Goal: Feedback & Contribution: Contribute content

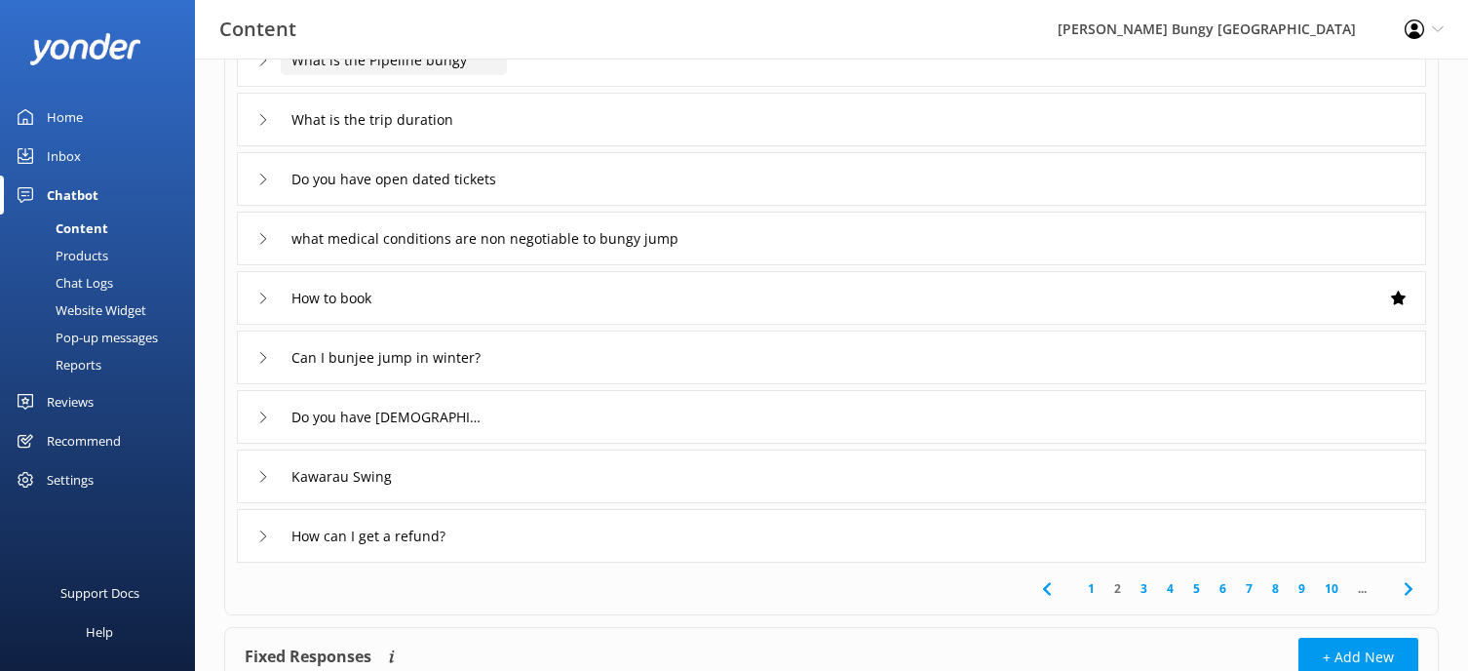
scroll to position [292, 0]
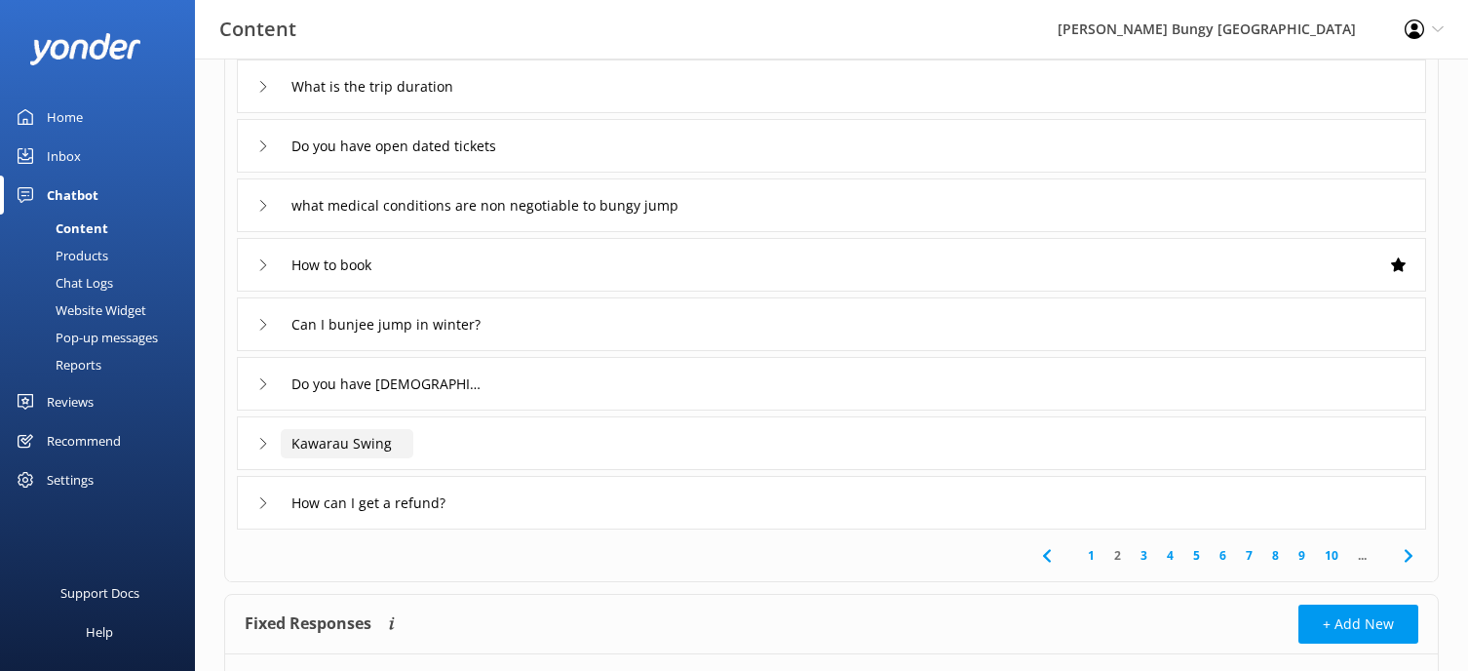
click at [343, 447] on input "Kawarau Swing" at bounding box center [347, 443] width 133 height 29
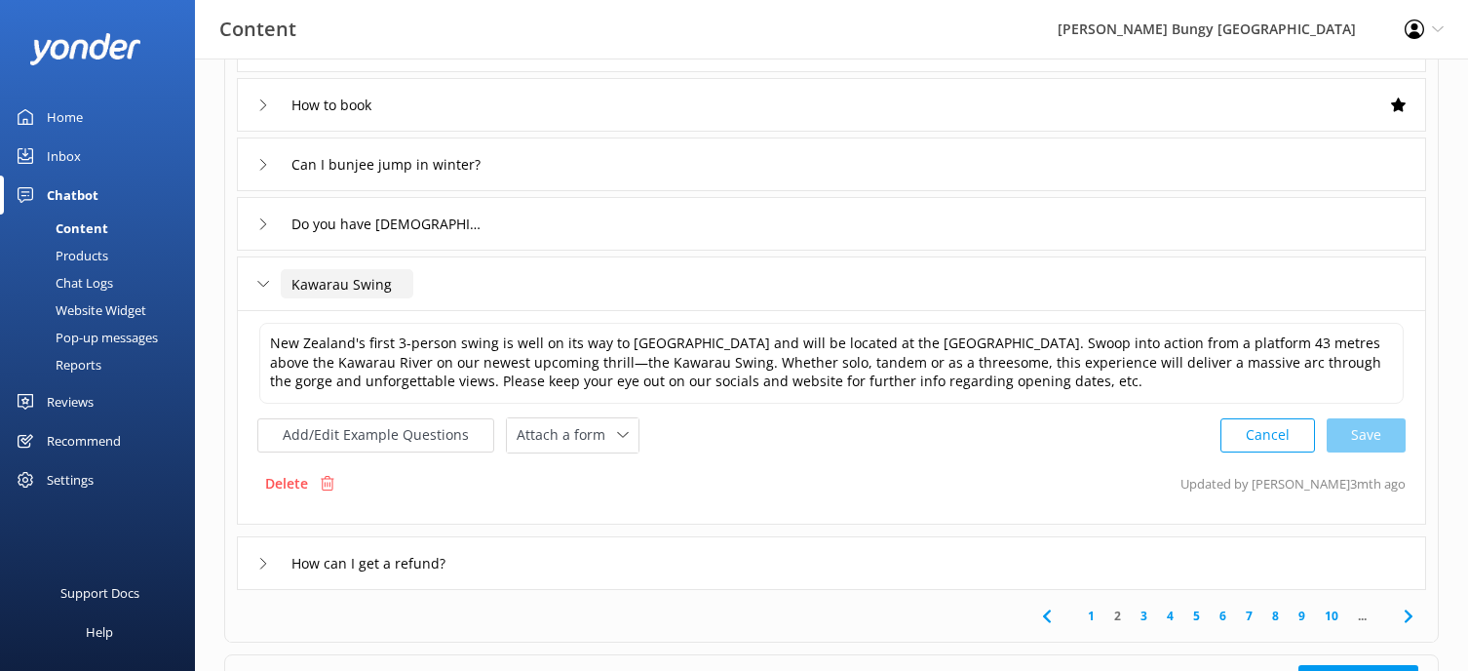
scroll to position [487, 0]
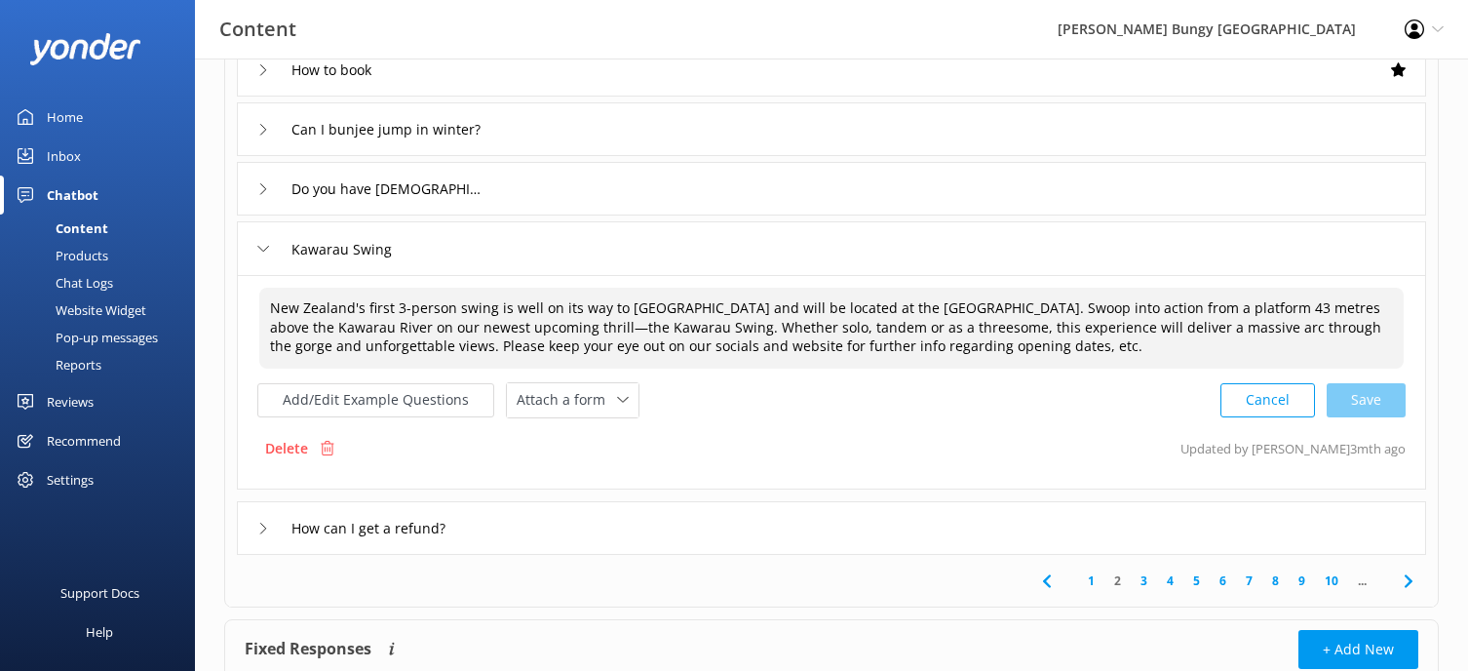
drag, startPoint x: 403, startPoint y: 347, endPoint x: 1064, endPoint y: 346, distance: 660.8
click at [1064, 346] on textarea "New Zealand's first 3-person swing is well on its way to [GEOGRAPHIC_DATA] and …" at bounding box center [831, 328] width 1144 height 81
click at [728, 347] on textarea "New Zealand's first 3-person swing is well on its way to [GEOGRAPHIC_DATA] and …" at bounding box center [831, 328] width 1144 height 81
click at [754, 347] on textarea "New Zealand's first 3-person swing is well on its way to [GEOGRAPHIC_DATA] and …" at bounding box center [831, 328] width 1144 height 81
click at [710, 346] on textarea "New Zealand's first 3-person swing is well on its way to [GEOGRAPHIC_DATA] and …" at bounding box center [831, 328] width 1144 height 81
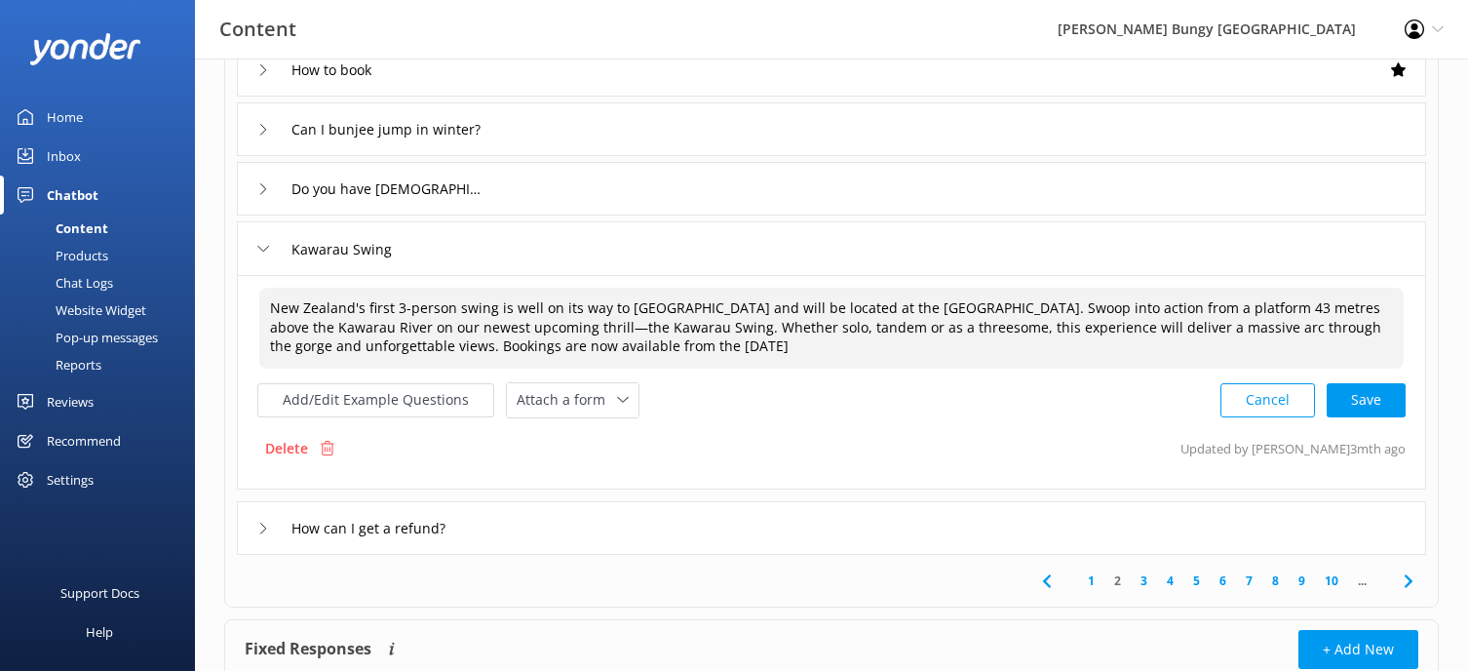
click at [797, 349] on textarea "New Zealand's first 3-person swing is well on its way to [GEOGRAPHIC_DATA] and …" at bounding box center [831, 328] width 1144 height 81
click at [1362, 403] on div "Cancel Loading.." at bounding box center [1313, 398] width 184 height 36
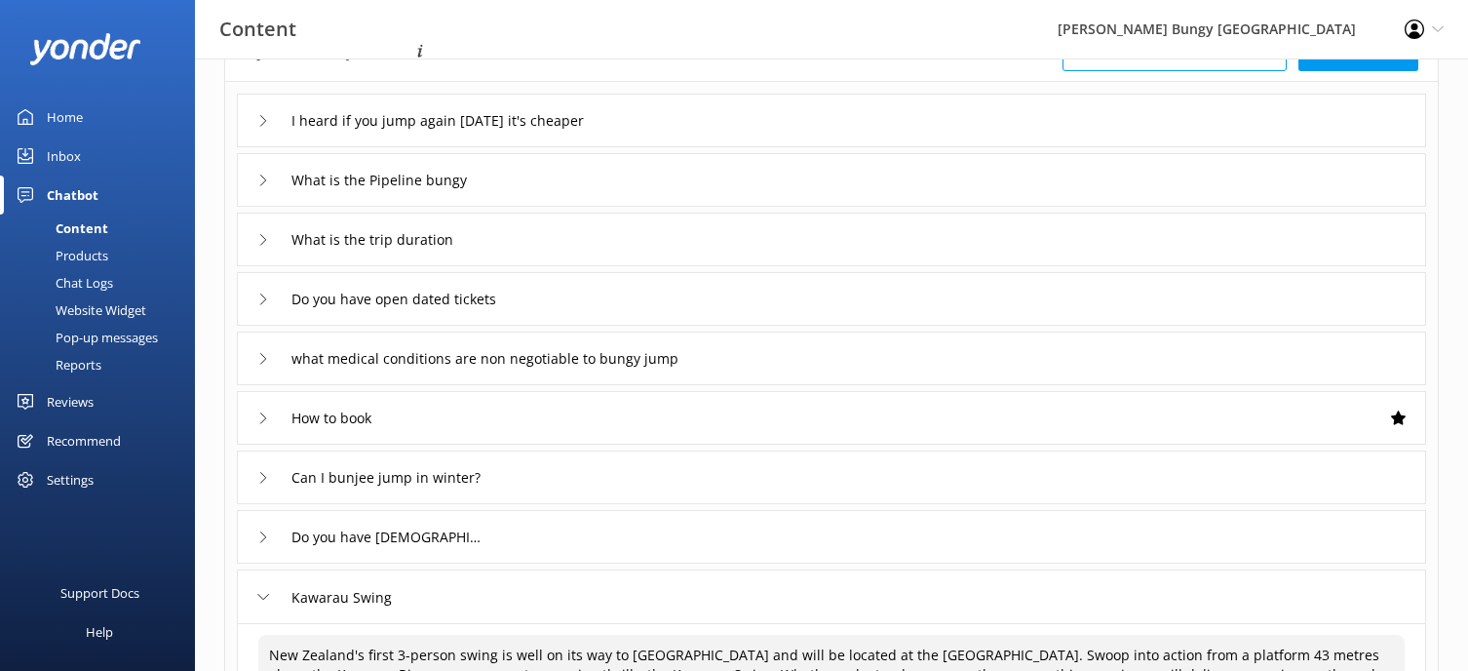
scroll to position [0, 0]
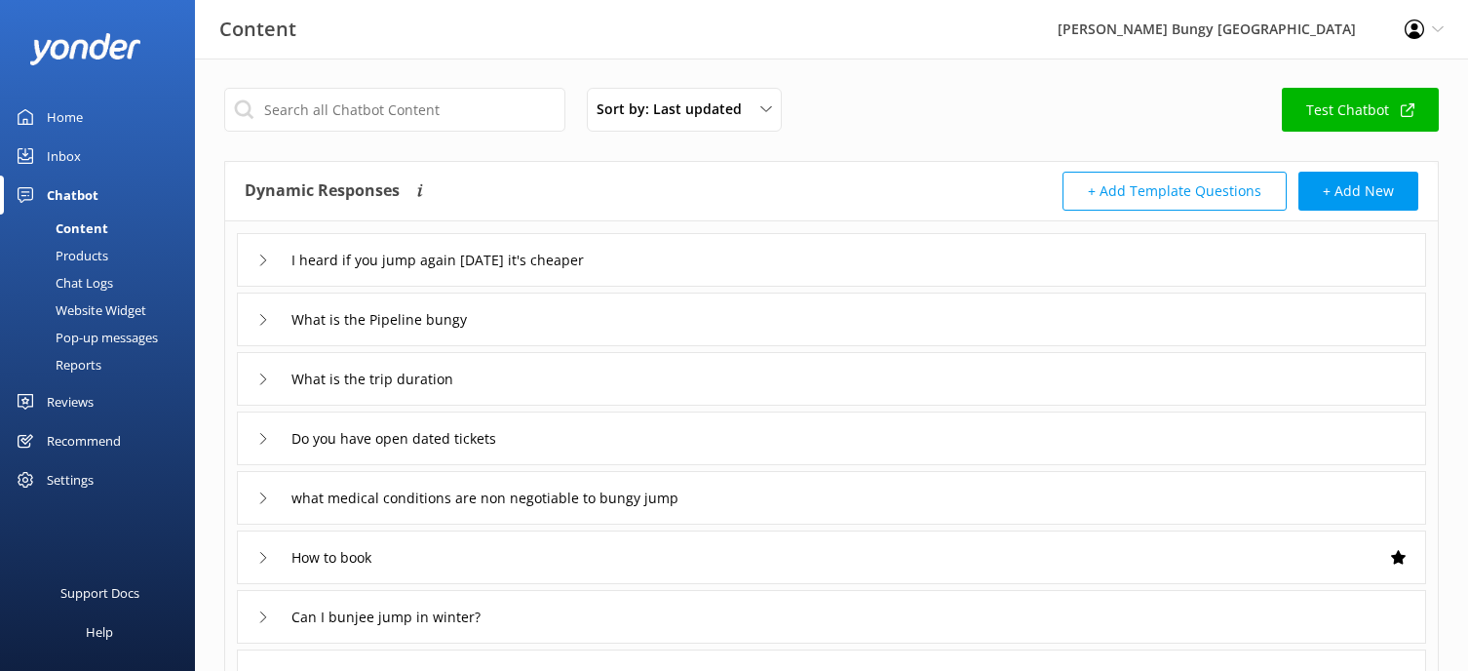
type textarea "New Zealand's first 3-person swing is well on its way to [GEOGRAPHIC_DATA] and …"
click at [408, 111] on input "text" at bounding box center [394, 110] width 341 height 44
click at [423, 98] on input "text" at bounding box center [394, 110] width 341 height 44
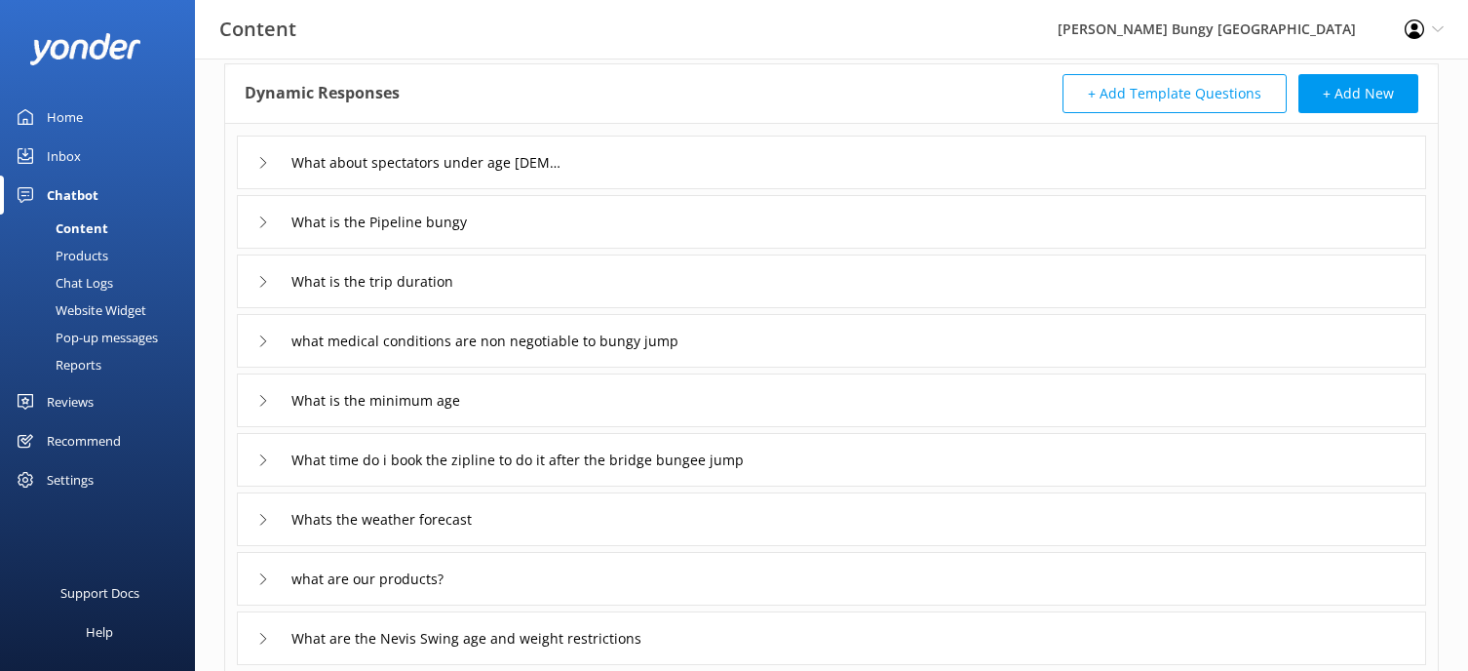
scroll to position [195, 0]
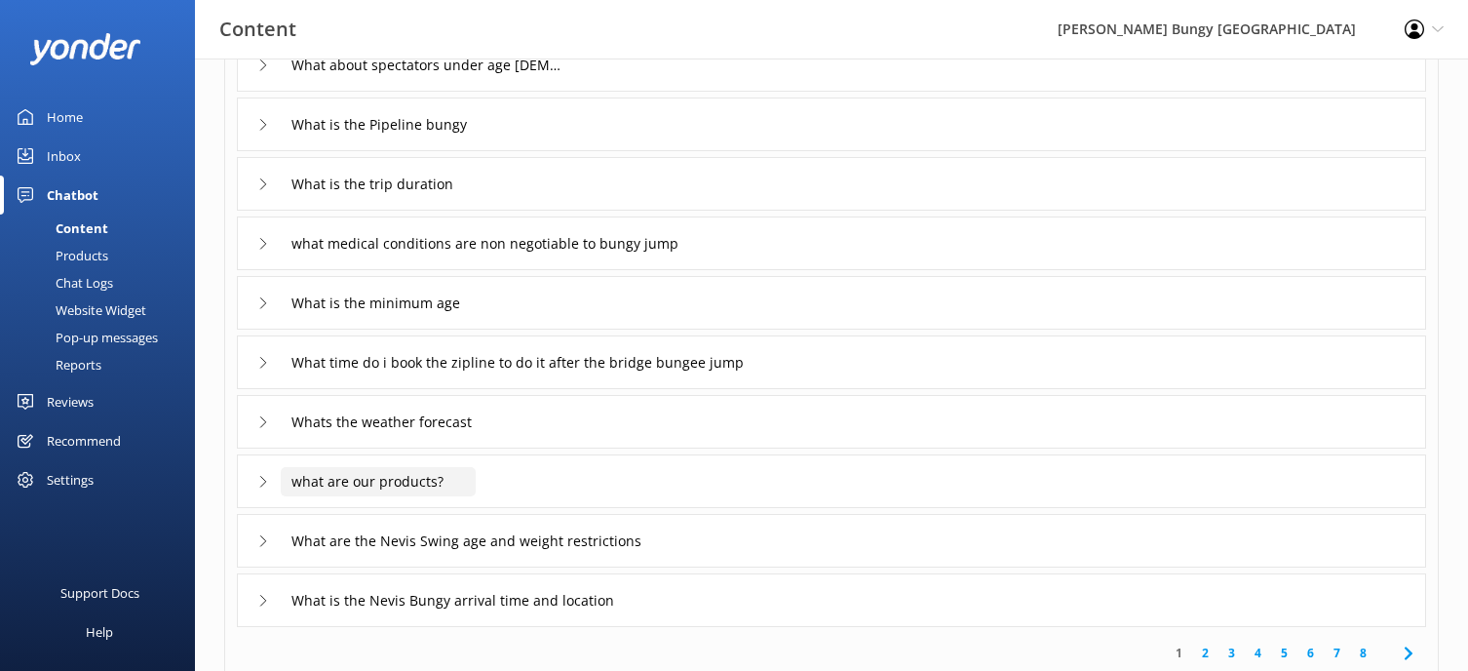
type input "what"
click at [377, 491] on input "what are our products?" at bounding box center [378, 481] width 195 height 29
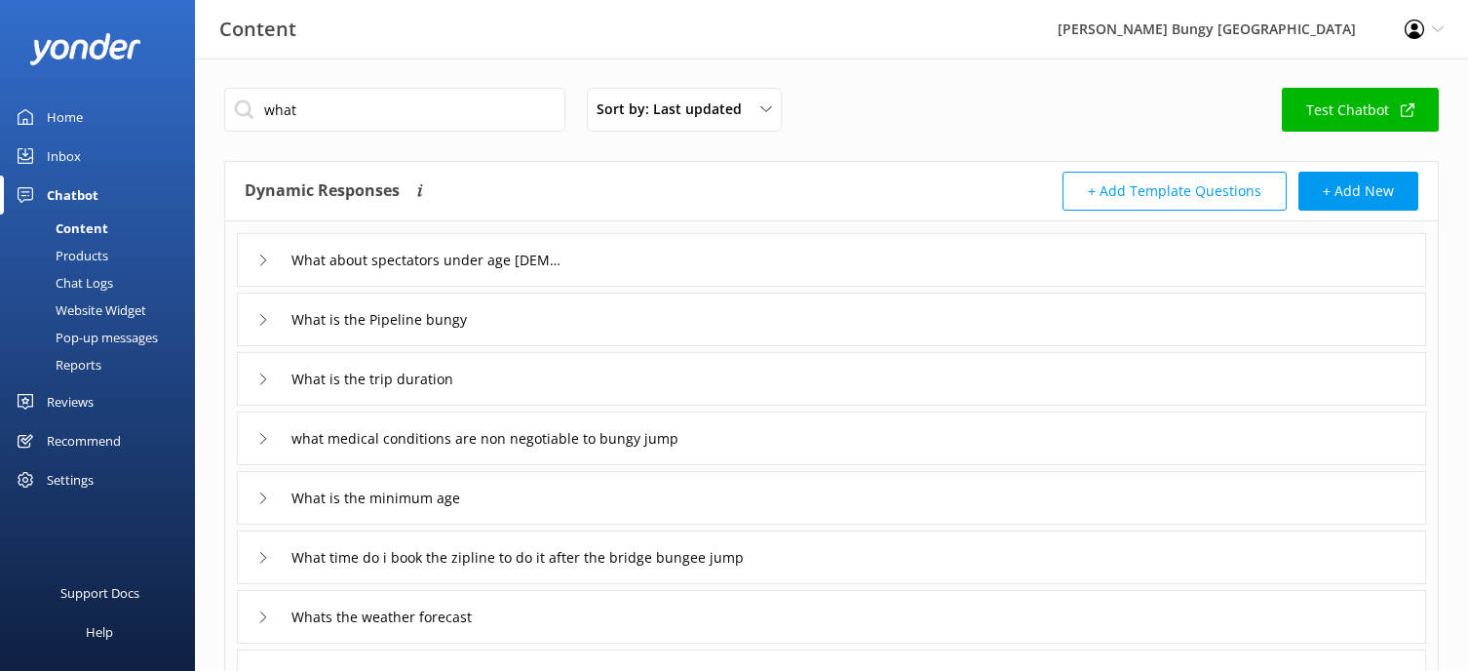
click at [540, 152] on div "what Sort by: Last updated Title (A-Z) Last updated Test Chatbot Dynamic Respon…" at bounding box center [831, 668] width 1273 height 1221
click at [1401, 193] on button "+ Add New" at bounding box center [1358, 191] width 120 height 39
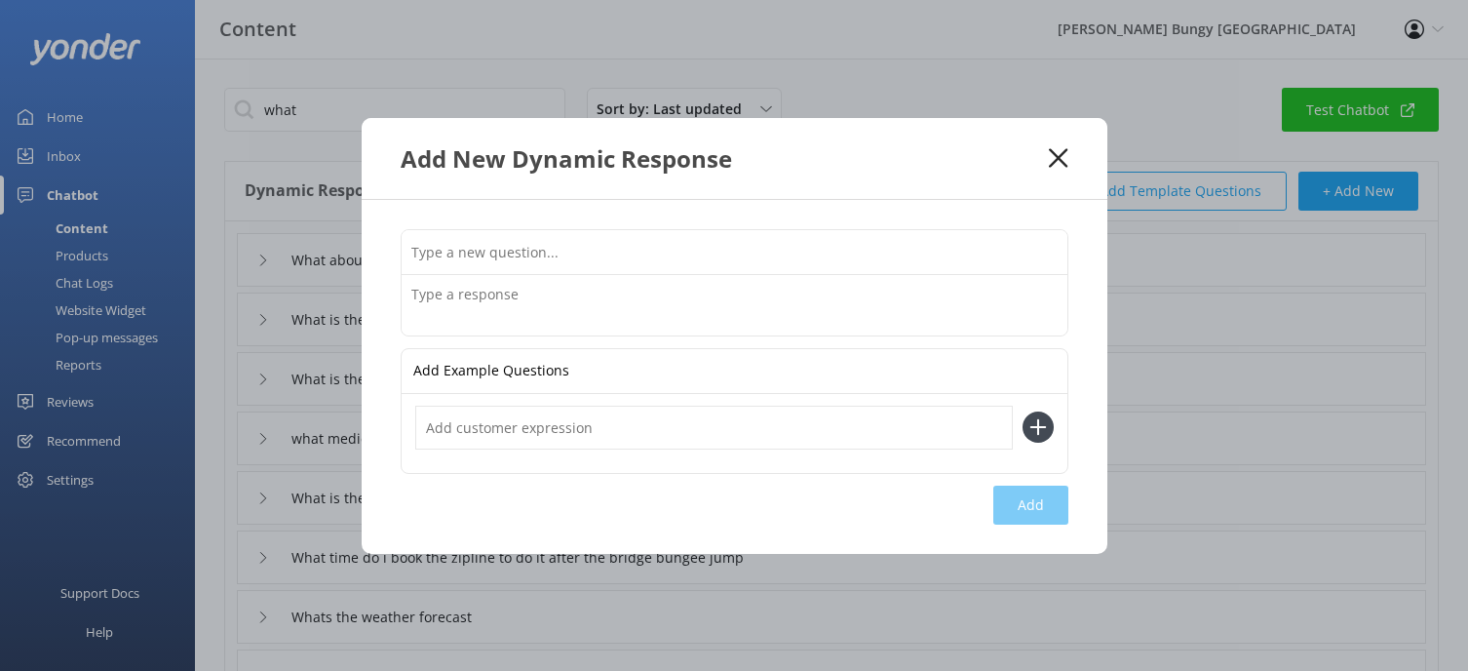
click at [526, 246] on input "text" at bounding box center [735, 252] width 666 height 44
type input "H"
type input "How much is the kawaray"
click at [1054, 156] on icon at bounding box center [1058, 157] width 19 height 19
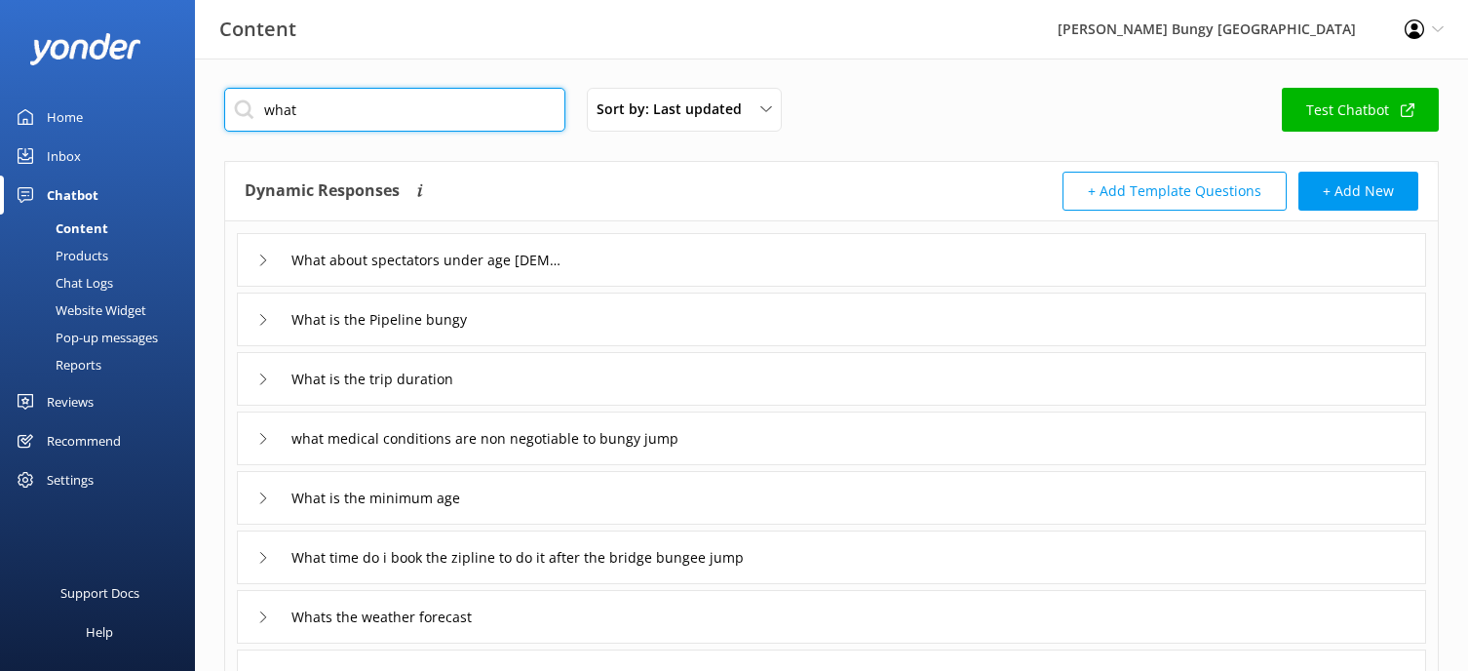
drag, startPoint x: 308, startPoint y: 111, endPoint x: 144, endPoint y: 69, distance: 169.0
click at [144, 69] on div "Content [PERSON_NAME] Bungy New Zealand Profile Settings Logout Home Inbox Chat…" at bounding box center [734, 567] width 1468 height 1019
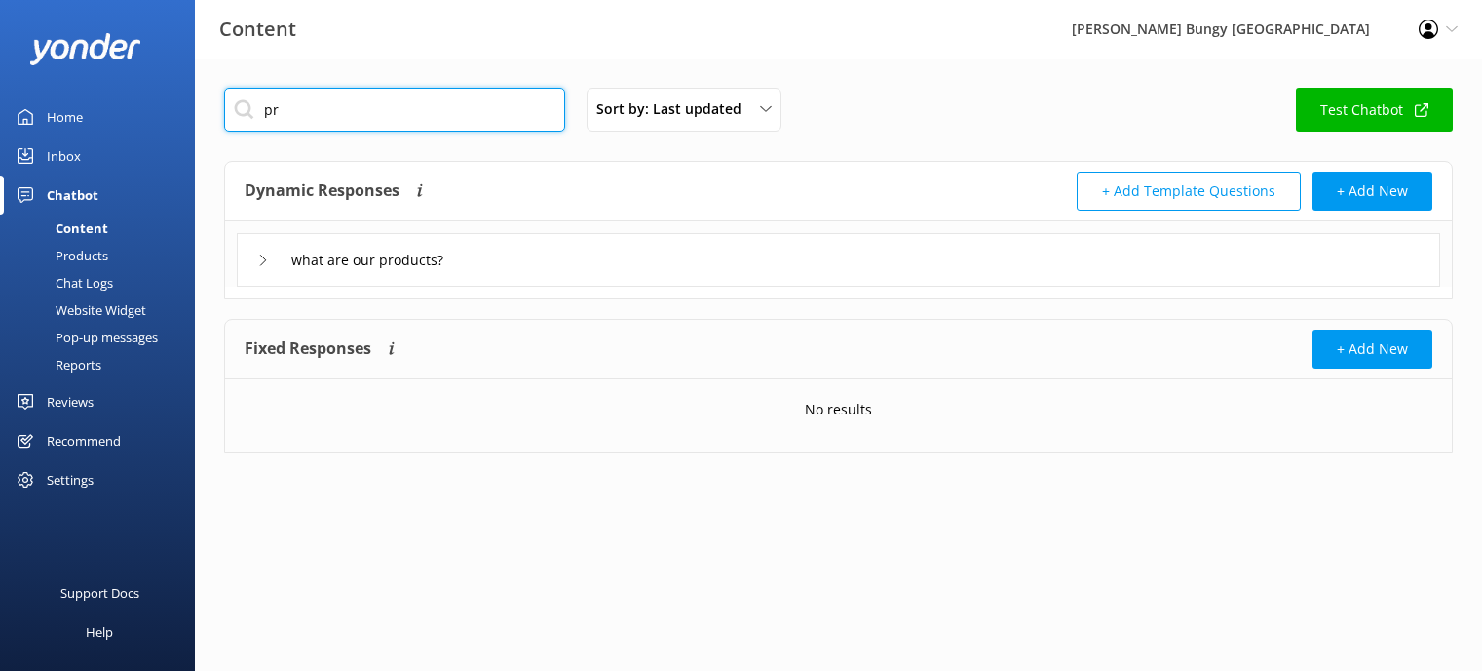
type input "p"
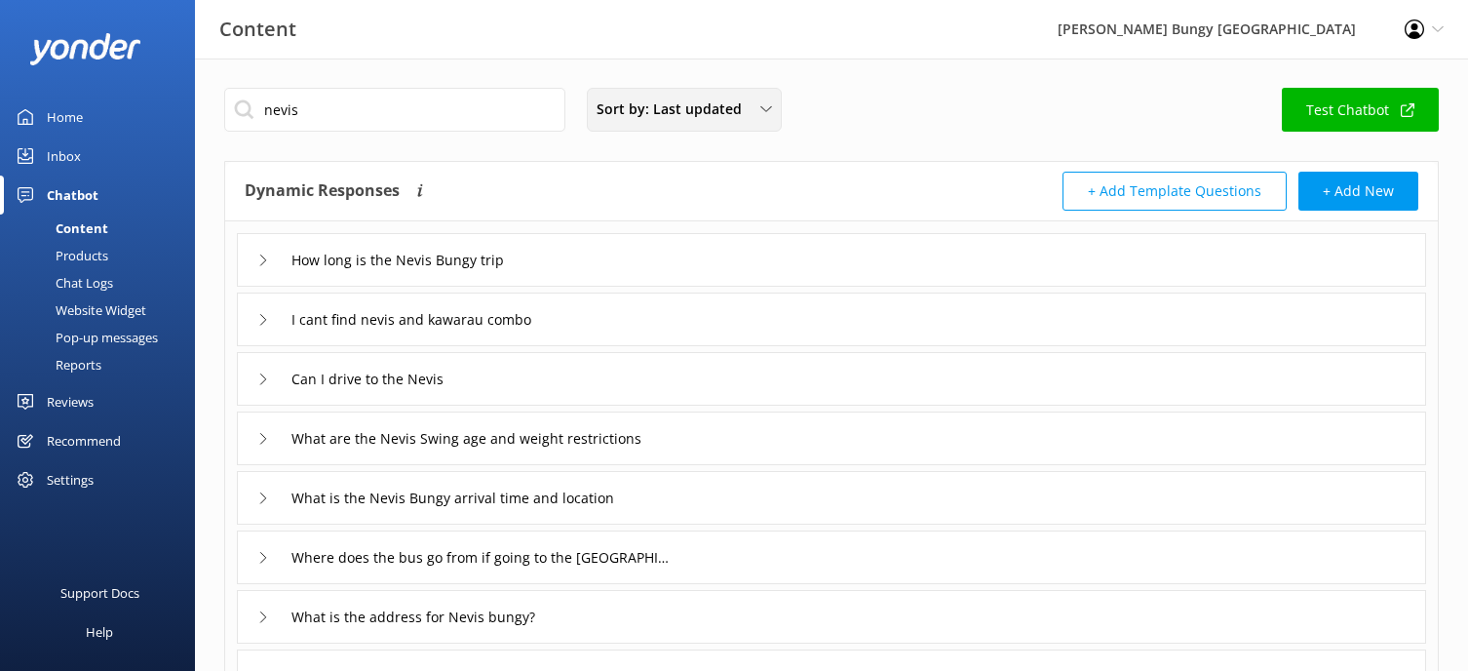
click at [763, 89] on div "Sort by: Last updated Title (A-Z) Last updated" at bounding box center [684, 110] width 195 height 44
click at [595, 157] on link "Title (A-Z)" at bounding box center [684, 155] width 192 height 39
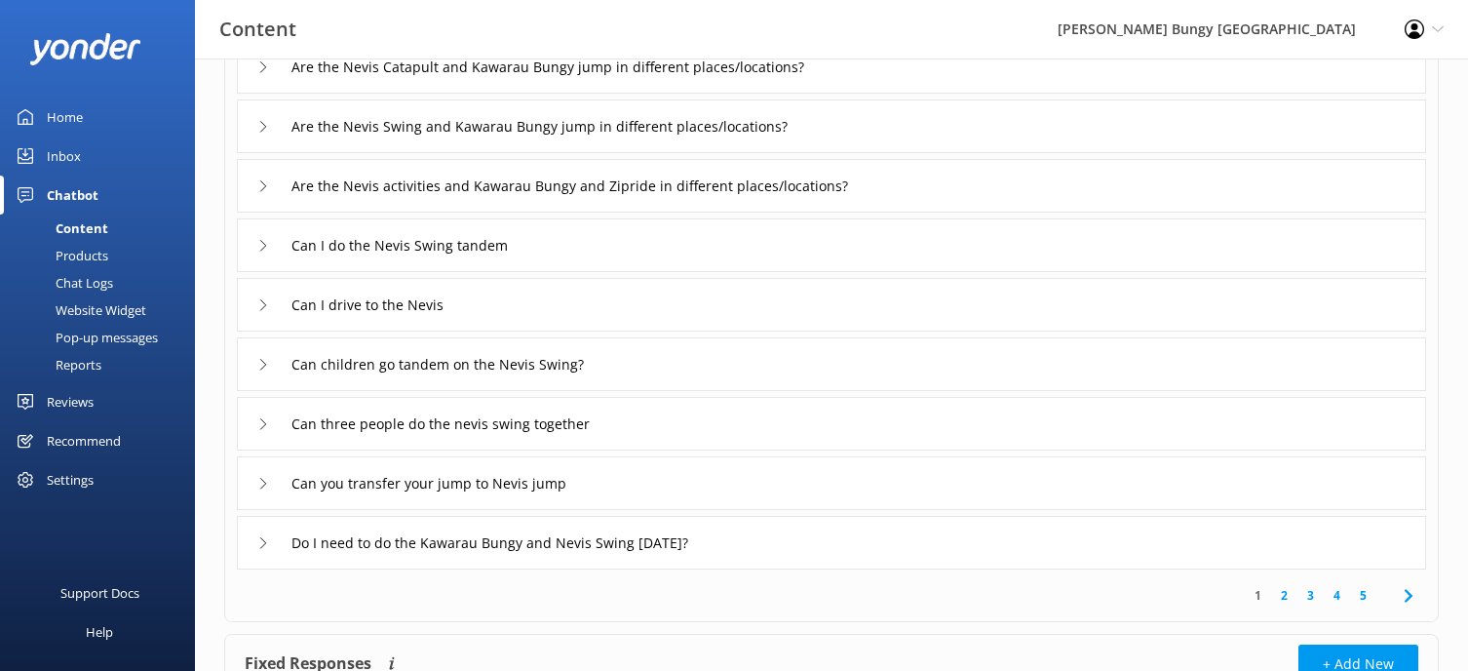
scroll to position [292, 0]
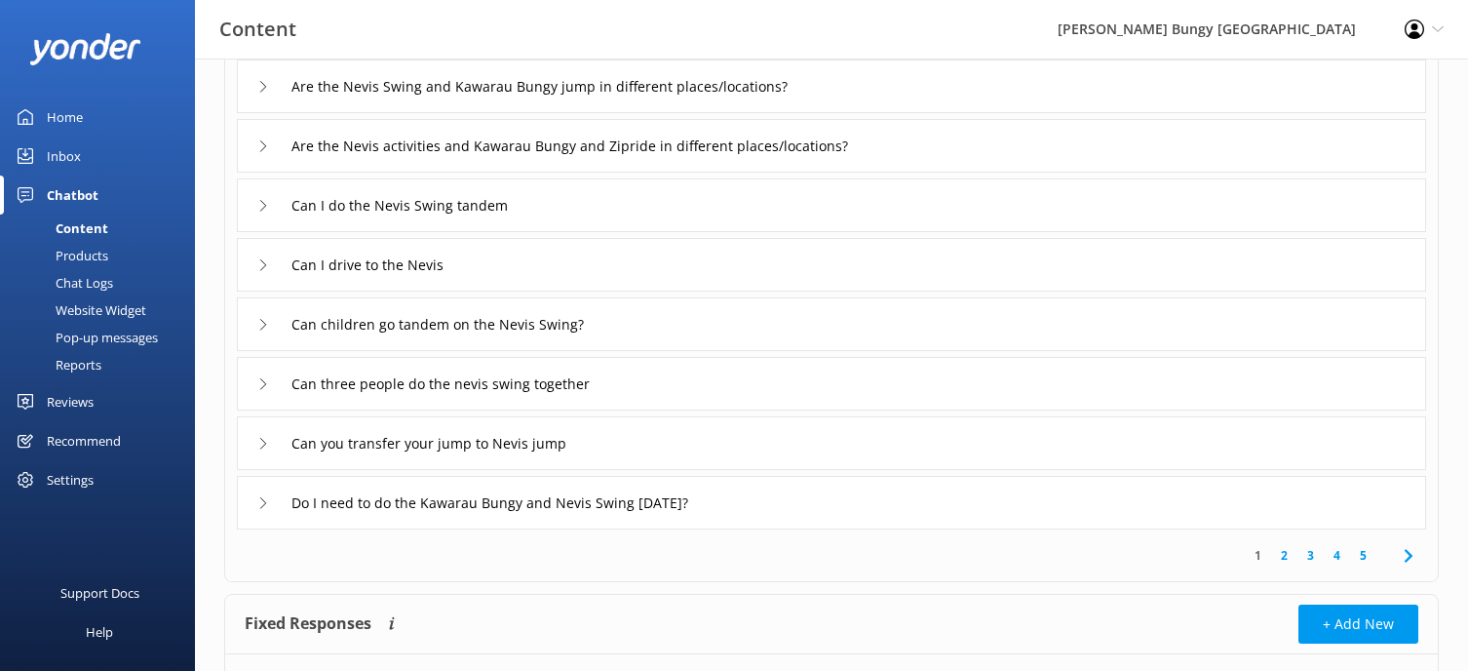
click at [1276, 551] on link "2" at bounding box center [1284, 555] width 26 height 19
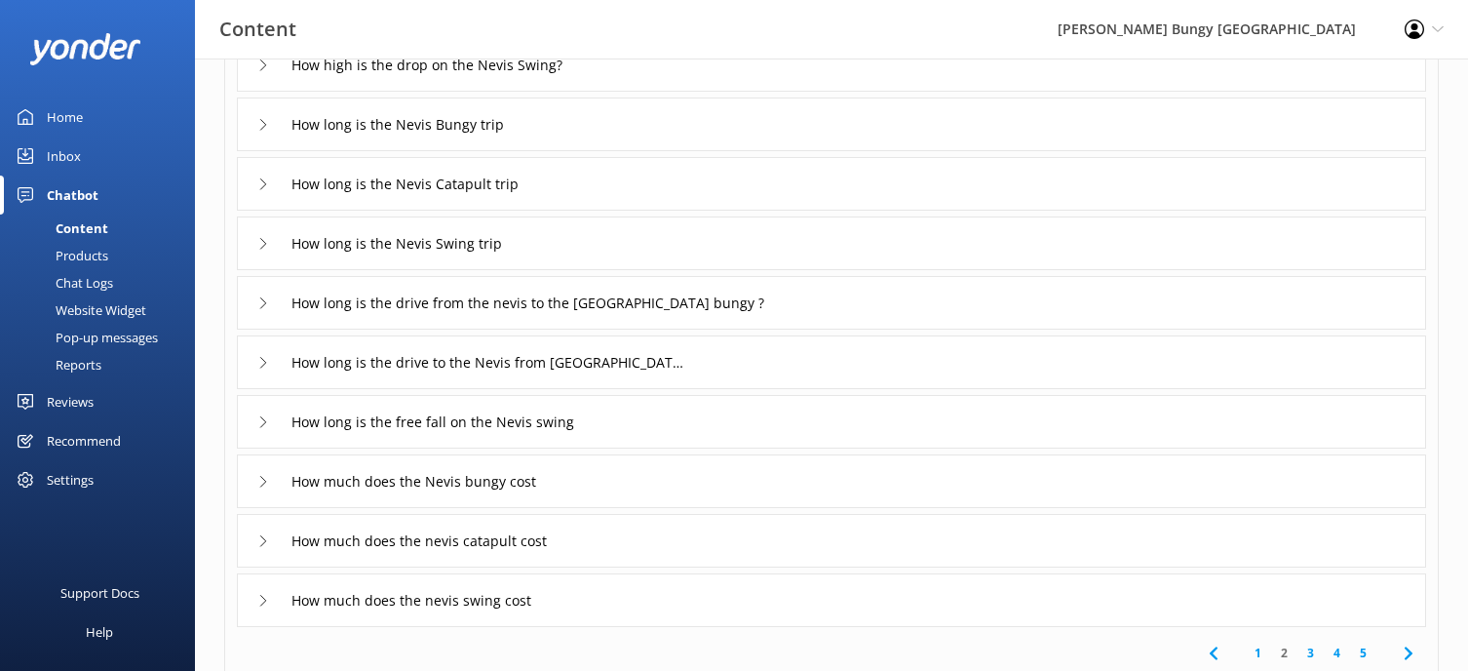
scroll to position [292, 0]
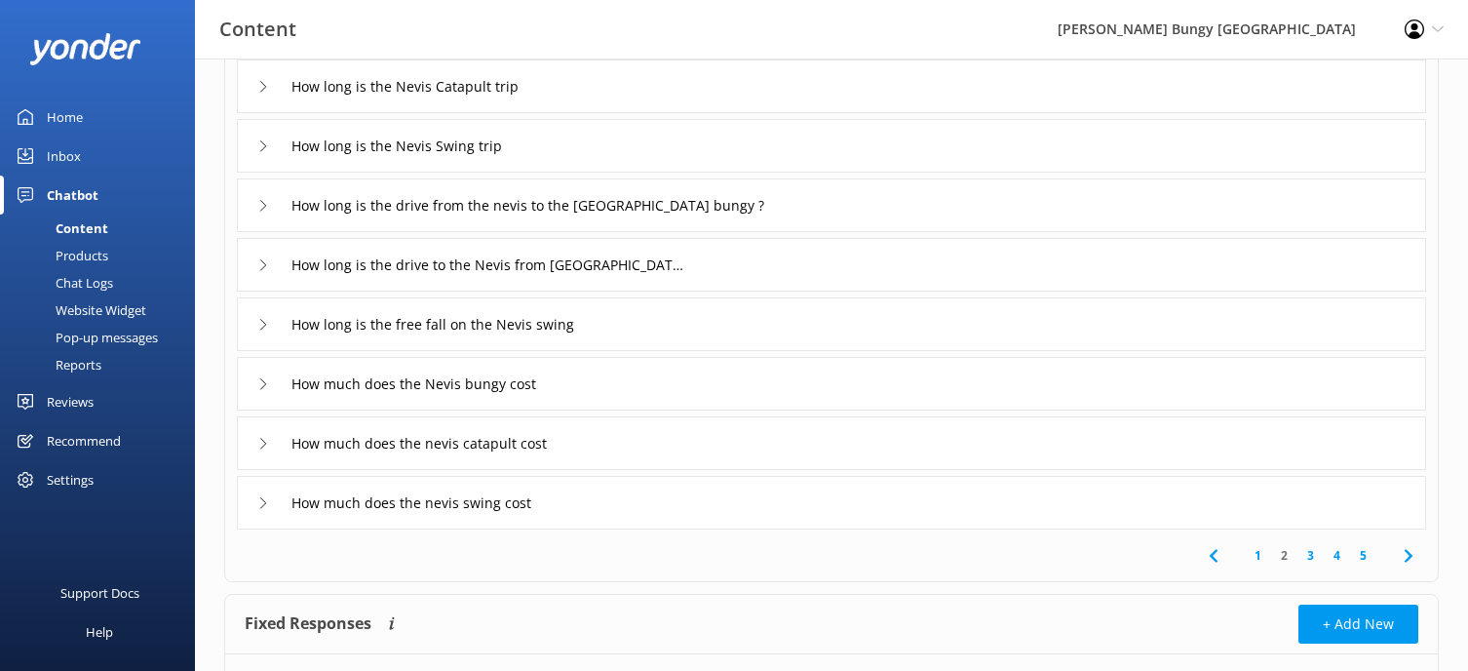
click at [1317, 556] on link "3" at bounding box center [1310, 555] width 26 height 19
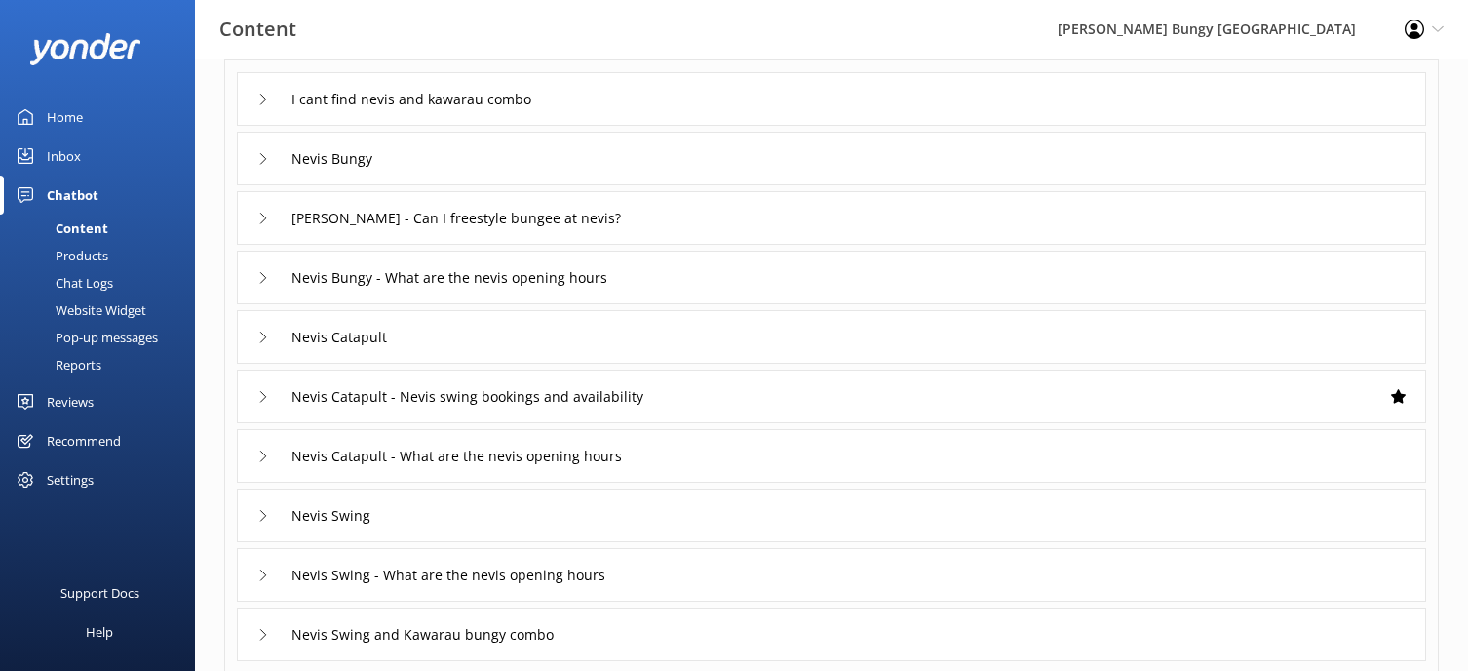
scroll to position [195, 0]
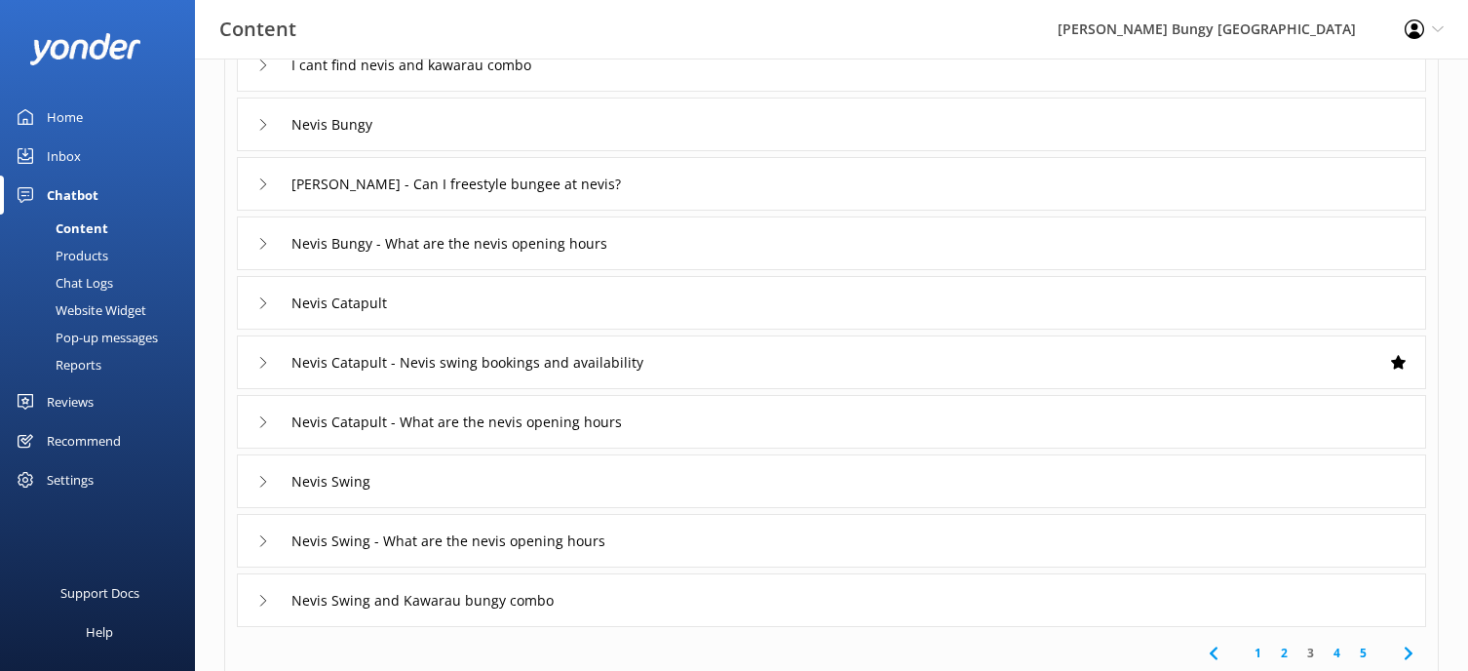
click at [445, 137] on div "Nevis Bungy" at bounding box center [831, 124] width 1189 height 54
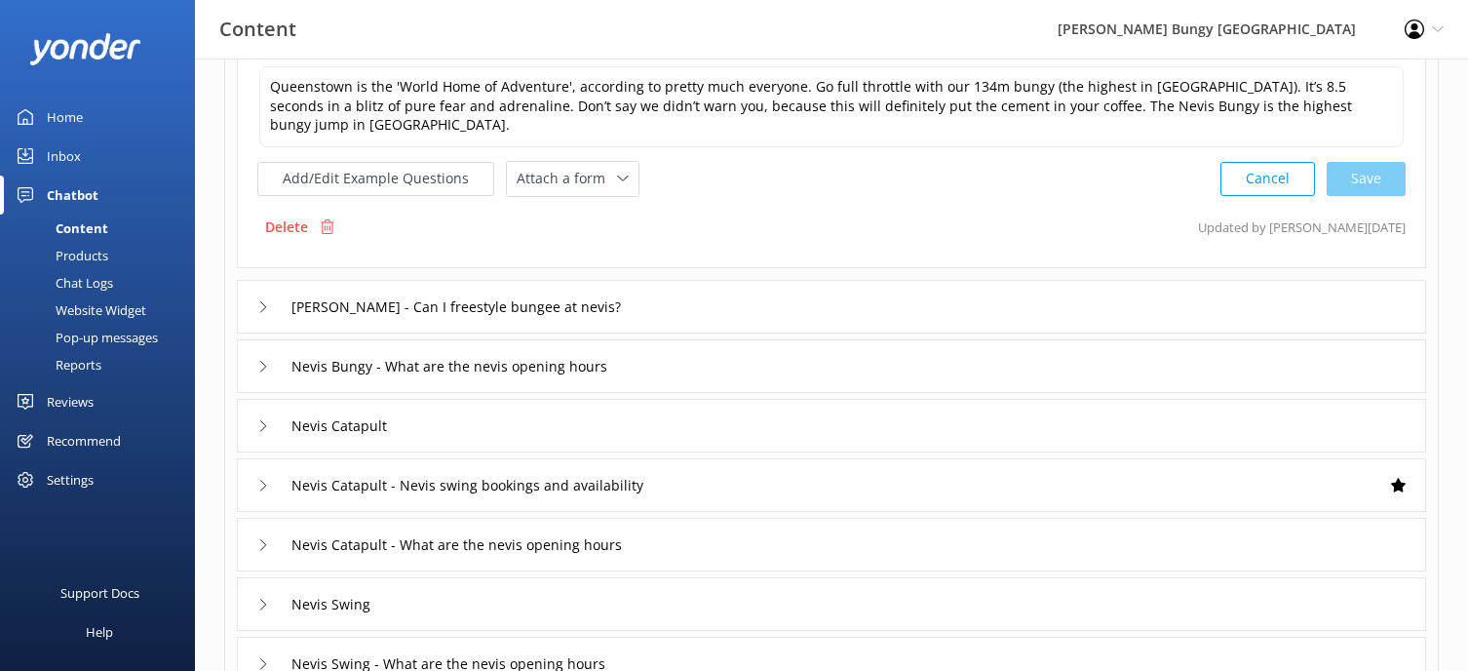
scroll to position [390, 0]
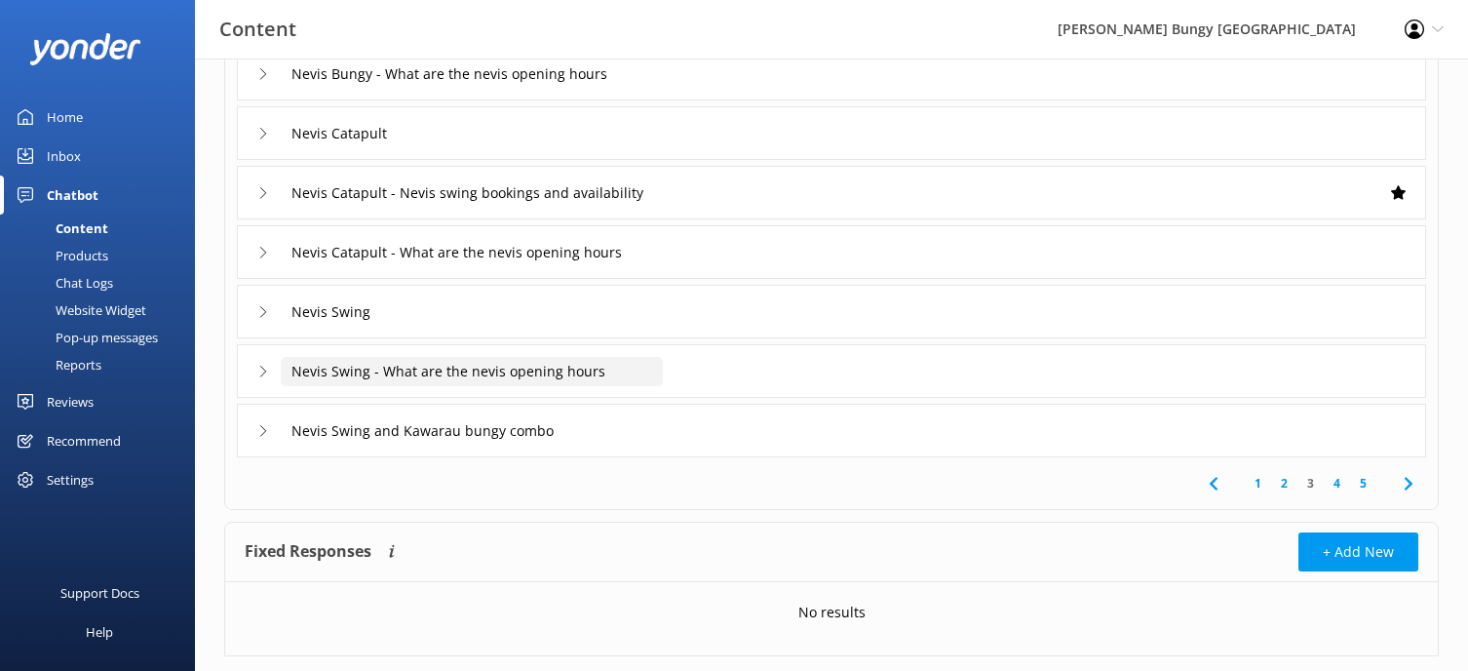
click at [561, 362] on input "Nevis Swing - What are the nevis opening hours" at bounding box center [472, 371] width 382 height 29
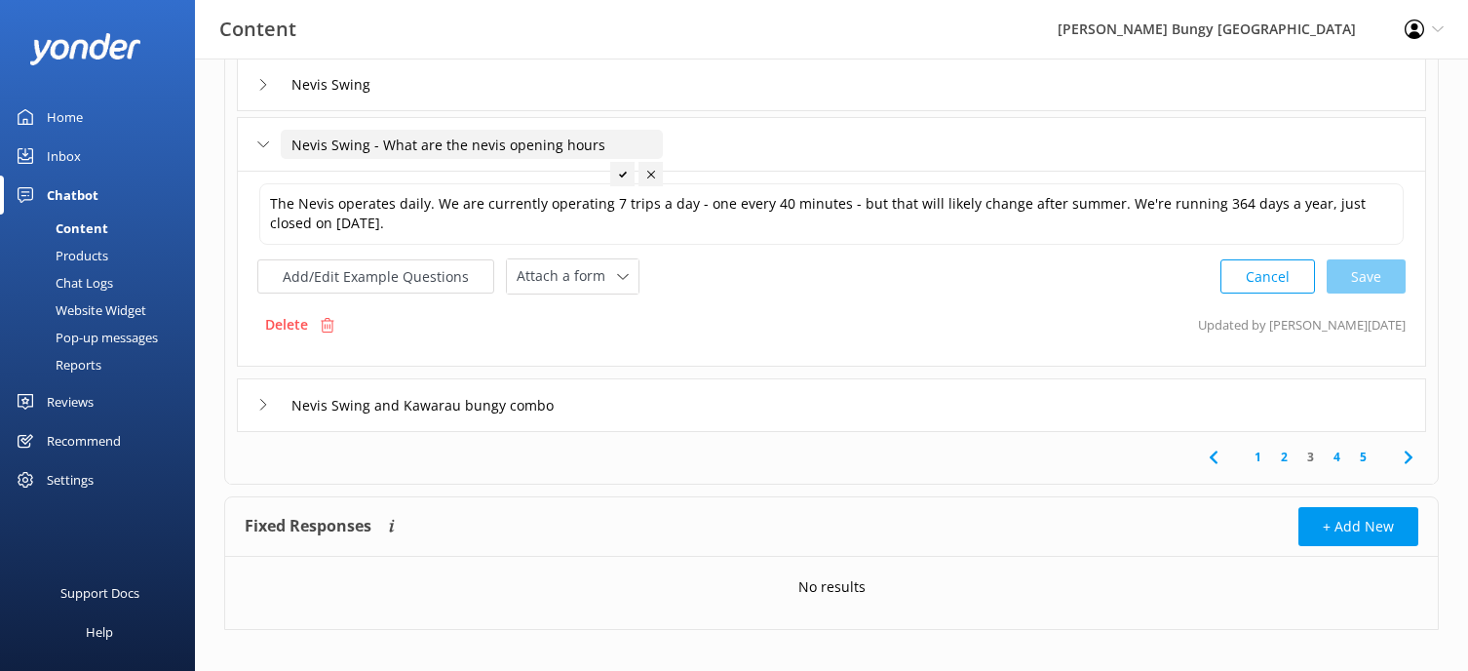
scroll to position [609, 0]
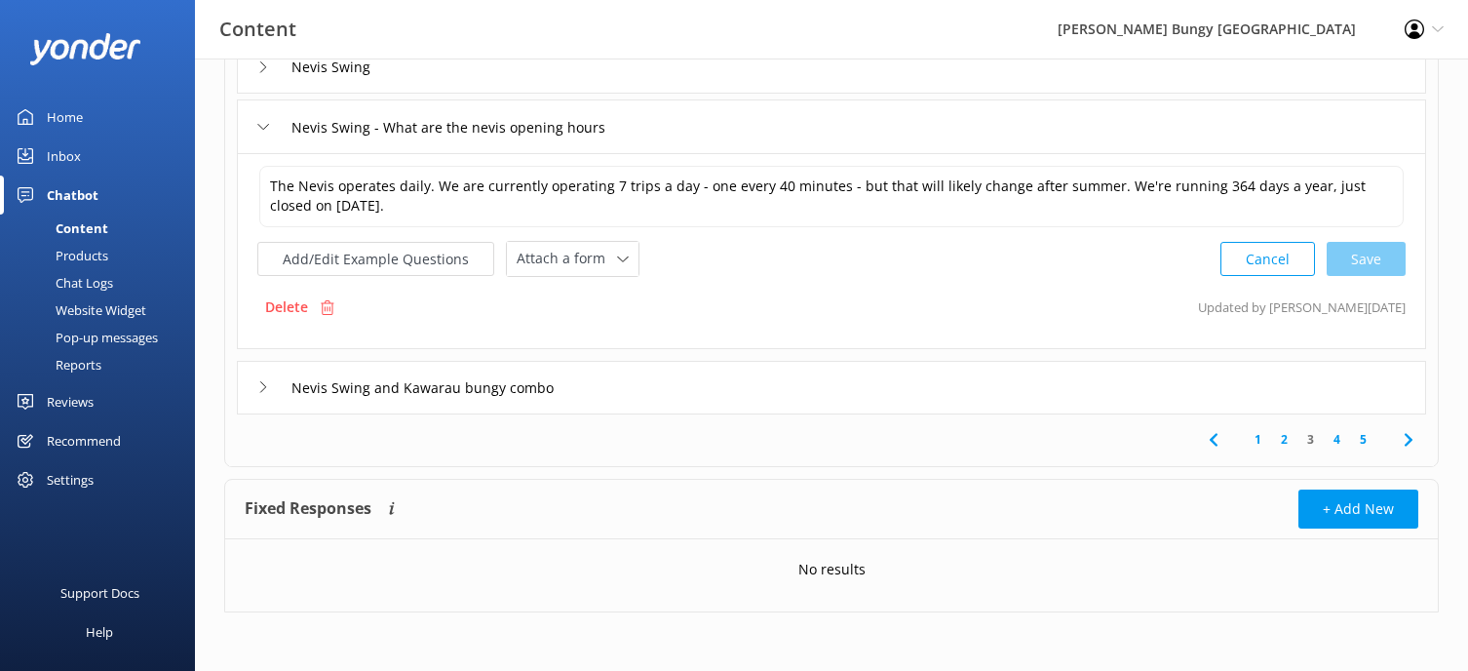
click at [1340, 445] on link "4" at bounding box center [1337, 439] width 26 height 19
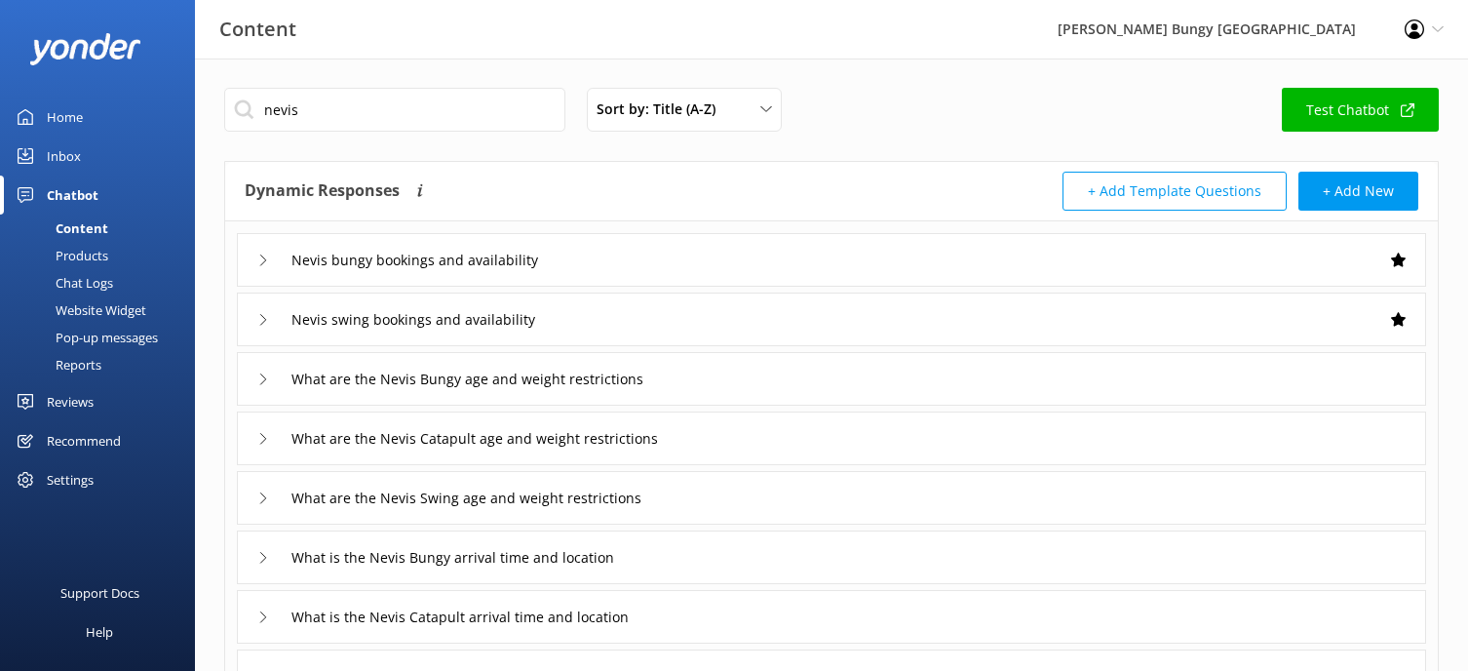
scroll to position [97, 0]
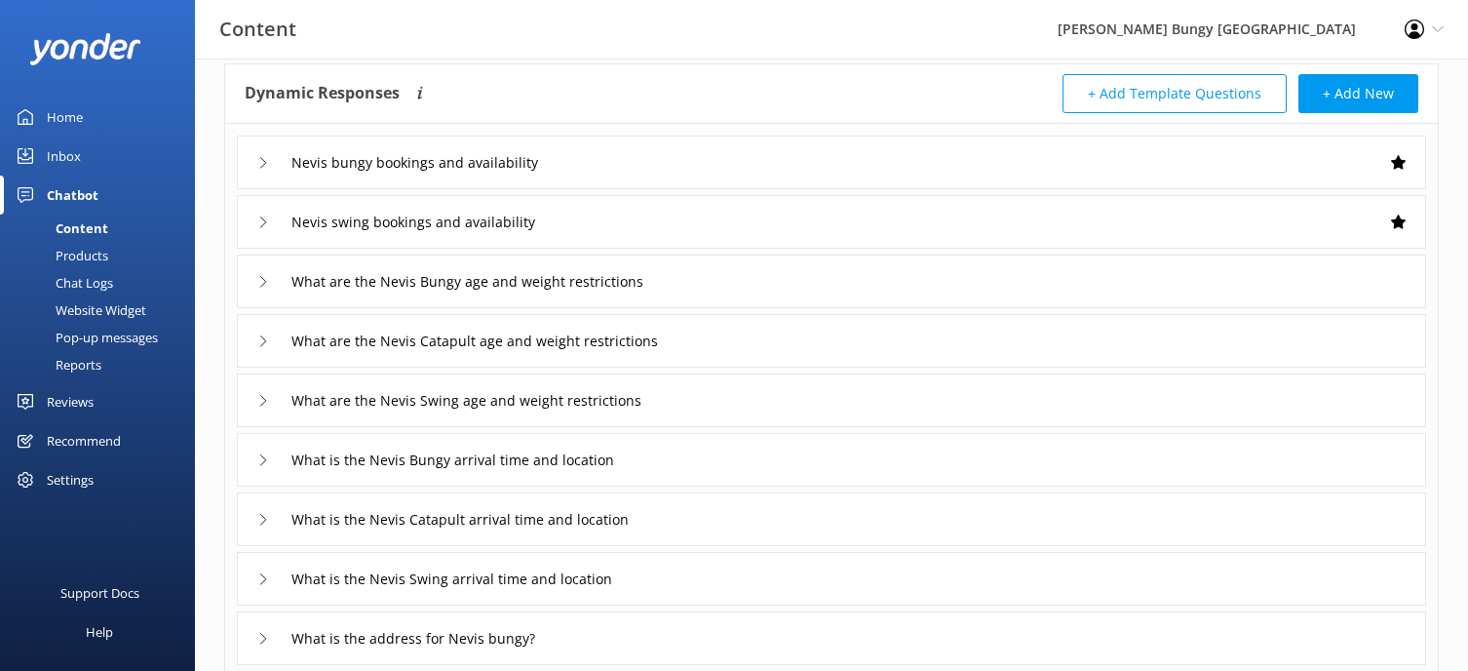
click at [523, 297] on div "What are the Nevis Bungy age and weight restrictions" at bounding box center [831, 281] width 1189 height 54
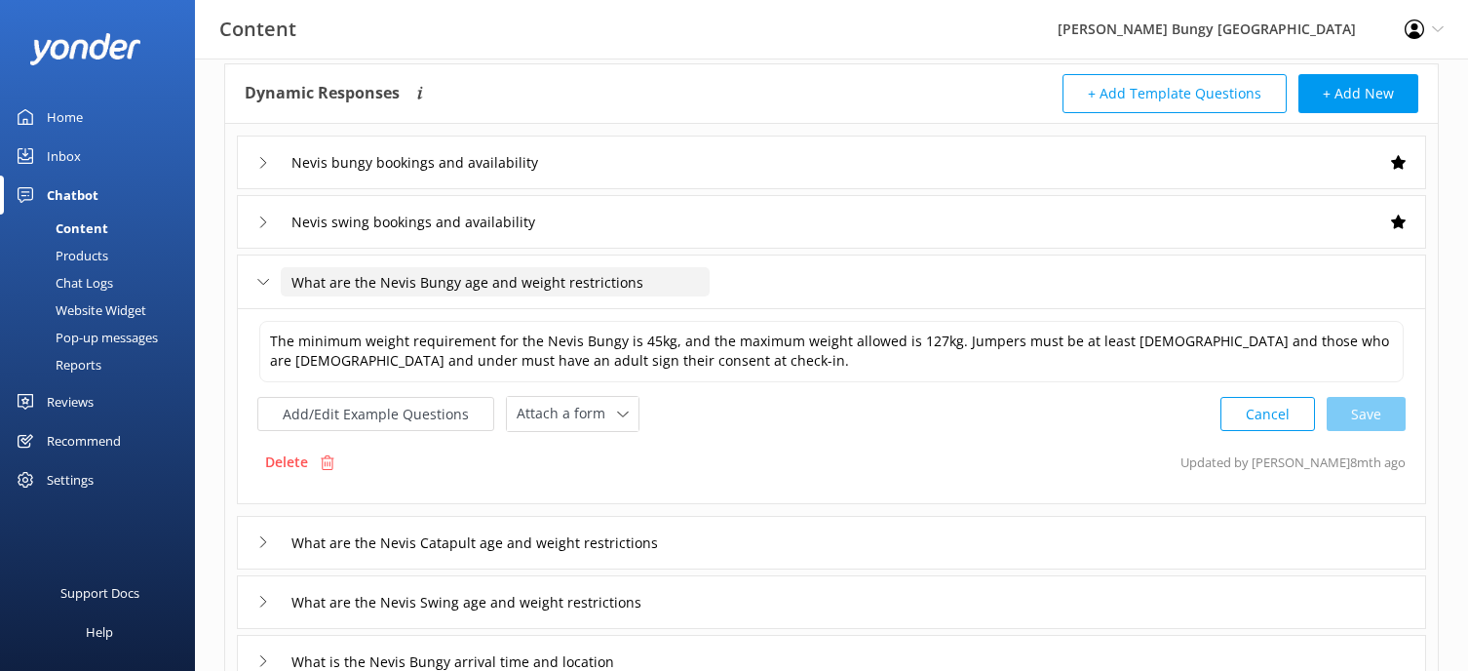
drag, startPoint x: 620, startPoint y: 284, endPoint x: 350, endPoint y: 288, distance: 270.0
click at [350, 288] on input "What are the Nevis Bungy age and weight restrictions" at bounding box center [495, 281] width 429 height 29
drag, startPoint x: 659, startPoint y: 277, endPoint x: 238, endPoint y: 287, distance: 421.1
click at [248, 290] on div "What are the Nevis Bungy age and weight restrictions" at bounding box center [831, 281] width 1189 height 54
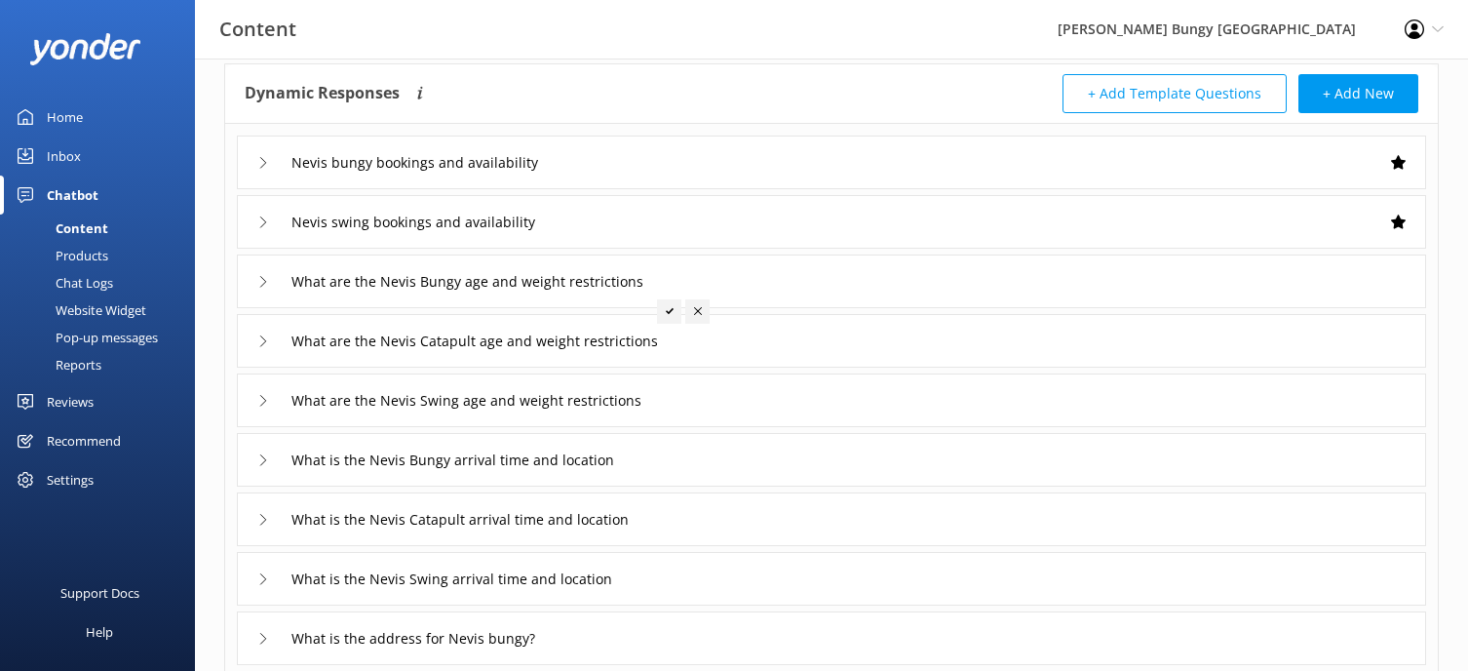
click at [854, 270] on div "What are the Nevis Bungy age and weight restrictions" at bounding box center [831, 281] width 1189 height 54
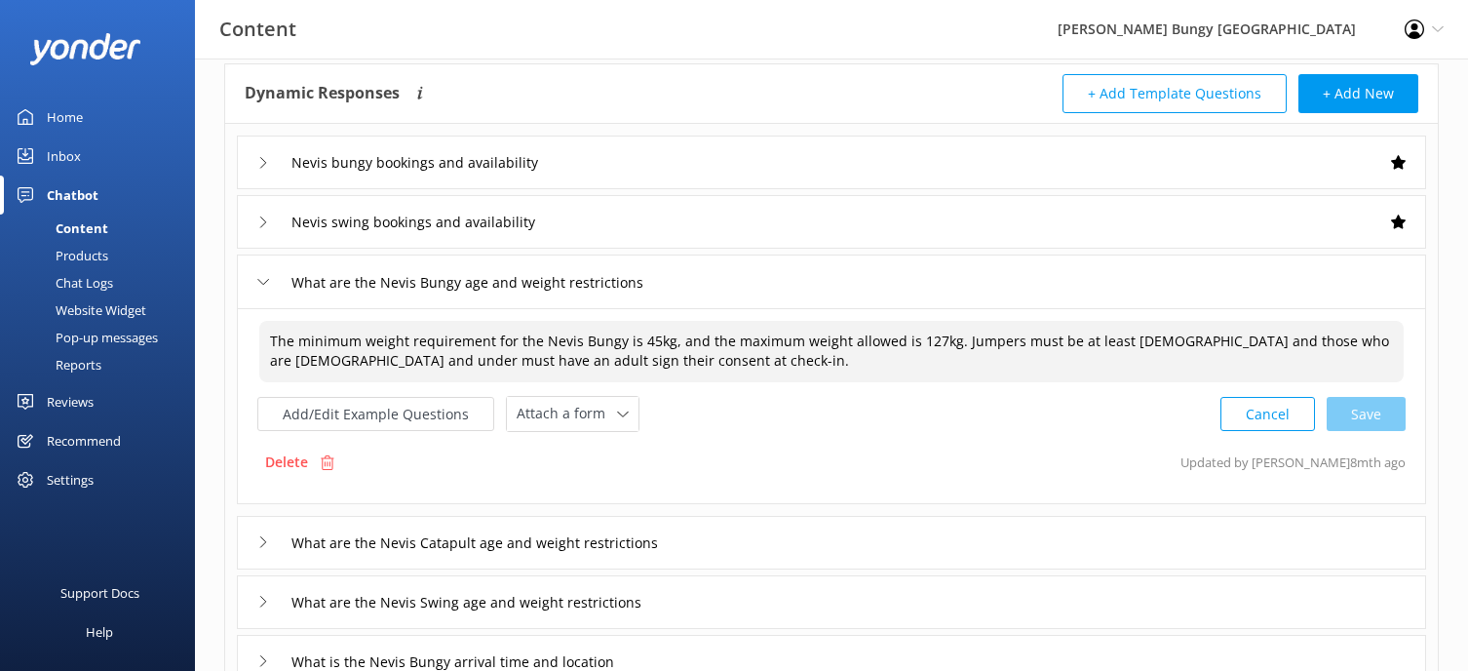
drag, startPoint x: 271, startPoint y: 340, endPoint x: 673, endPoint y: 372, distance: 403.8
click at [673, 372] on textarea "The minimum weight requirement for the Nevis Bungy is 45kg, and the maximum wei…" at bounding box center [831, 351] width 1144 height 61
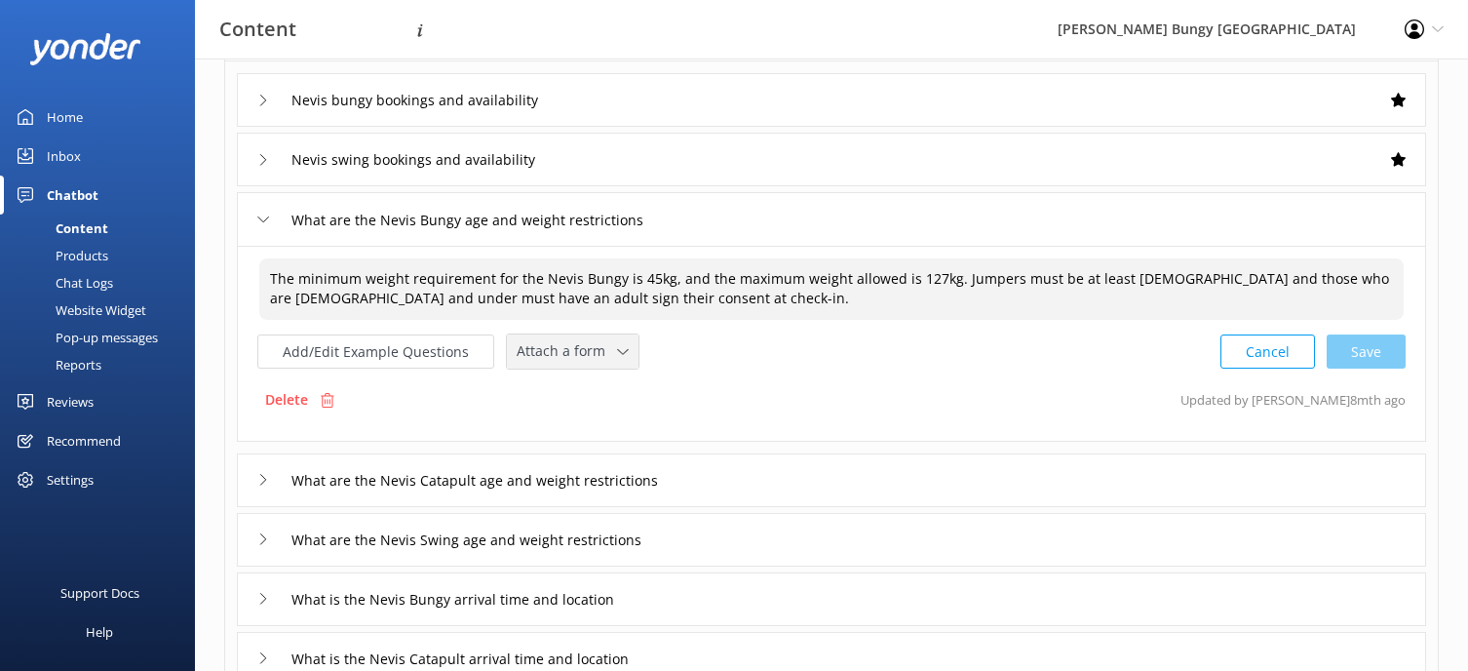
scroll to position [195, 0]
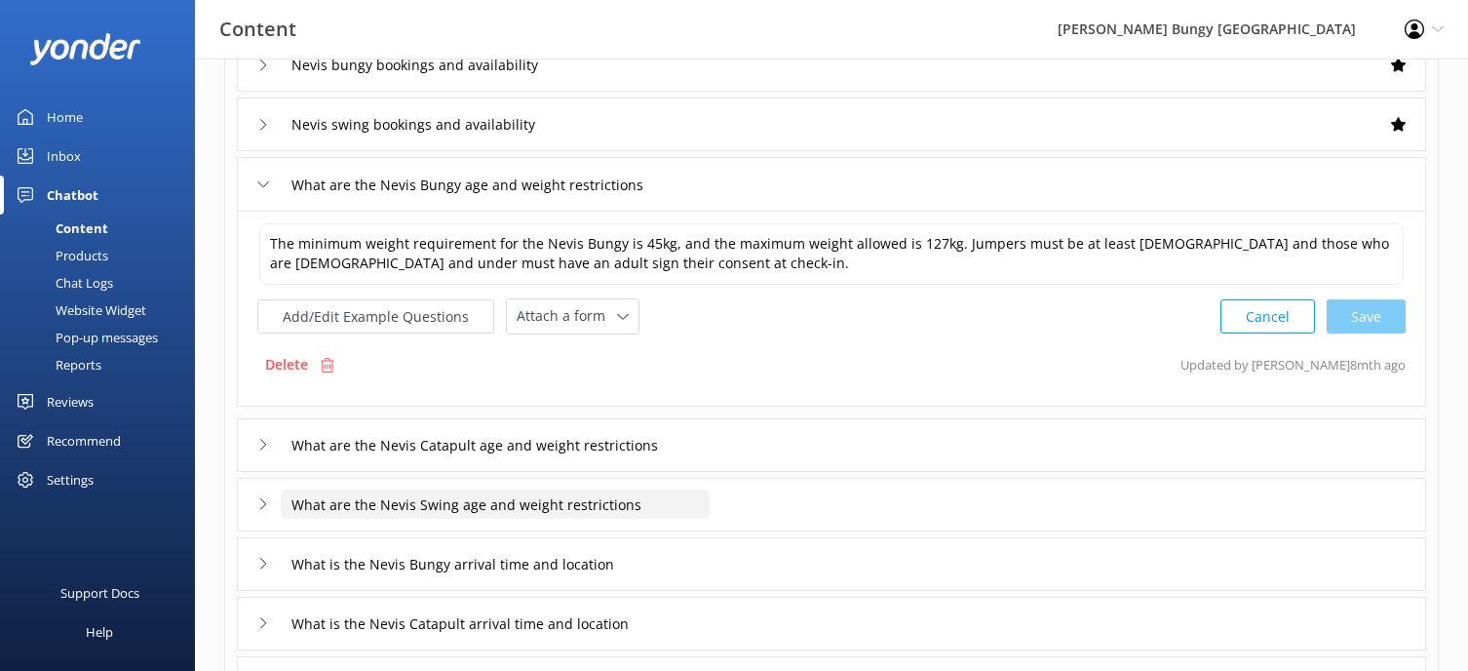
click at [426, 493] on input "What are the Nevis Swing age and weight restrictions" at bounding box center [495, 503] width 429 height 29
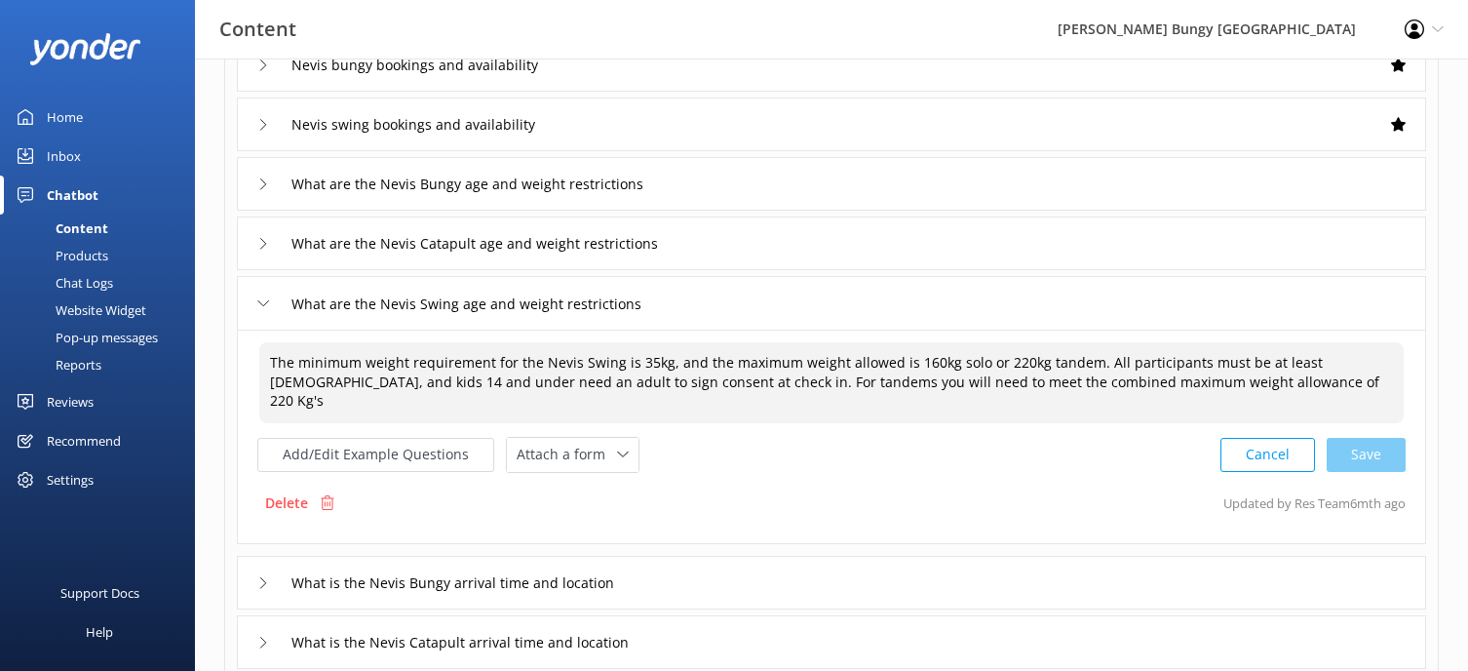
drag, startPoint x: 266, startPoint y: 355, endPoint x: 1321, endPoint y: 391, distance: 1055.2
click at [1321, 391] on textarea "The minimum weight requirement for the Nevis Swing is 35kg, and the maximum wei…" at bounding box center [831, 382] width 1144 height 81
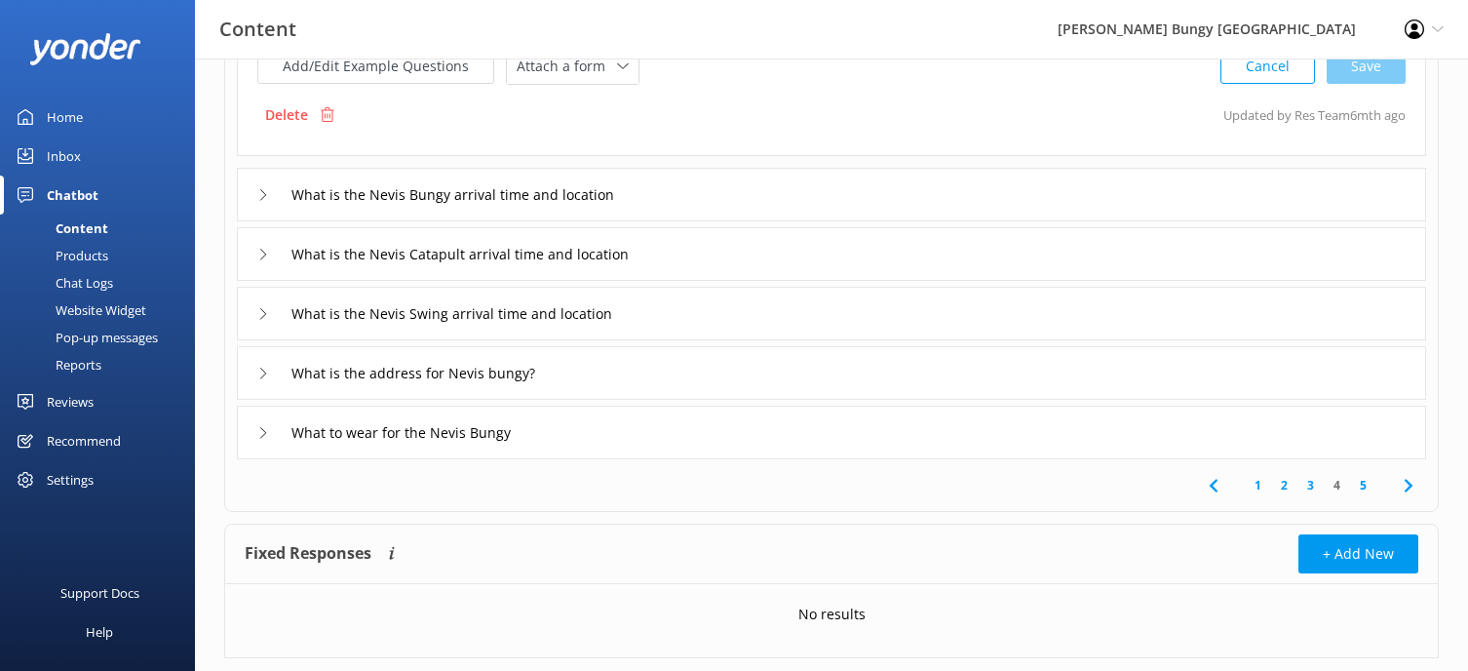
scroll to position [585, 0]
click at [1366, 474] on link "5" at bounding box center [1363, 483] width 26 height 19
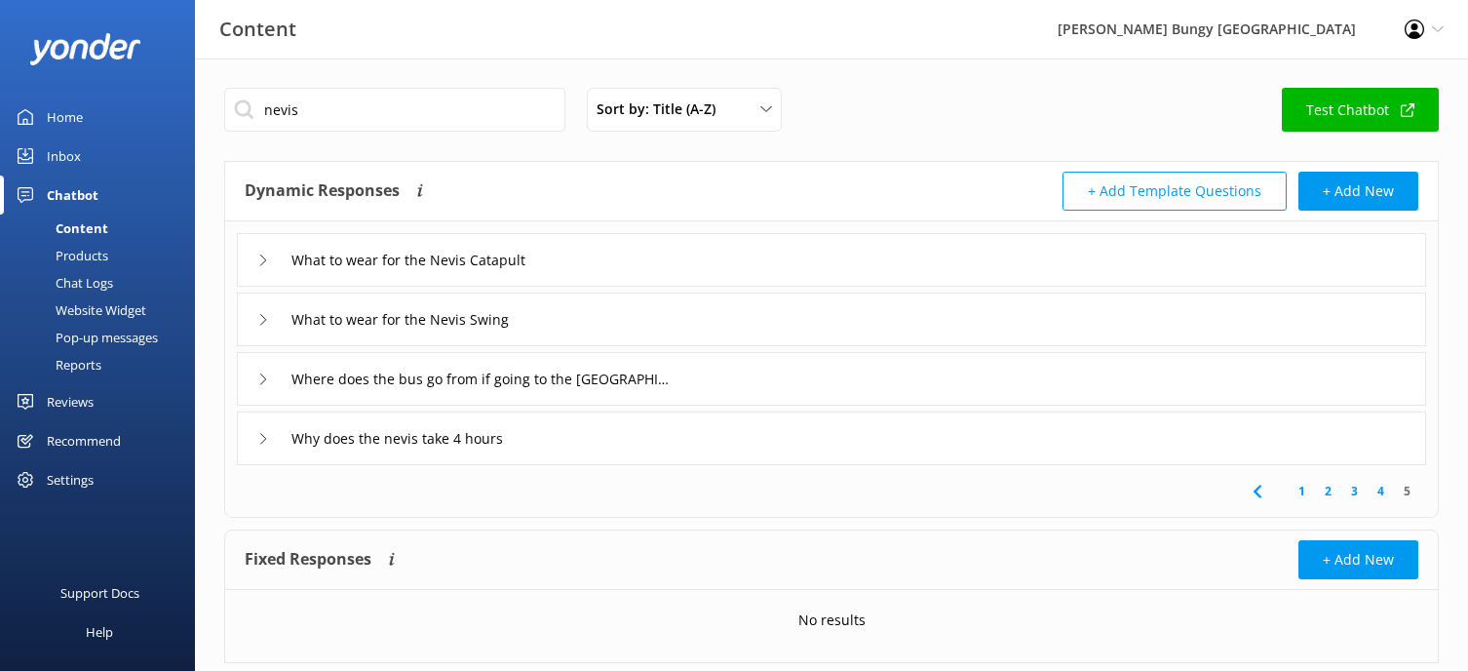
click at [1372, 488] on link "4" at bounding box center [1380, 490] width 26 height 19
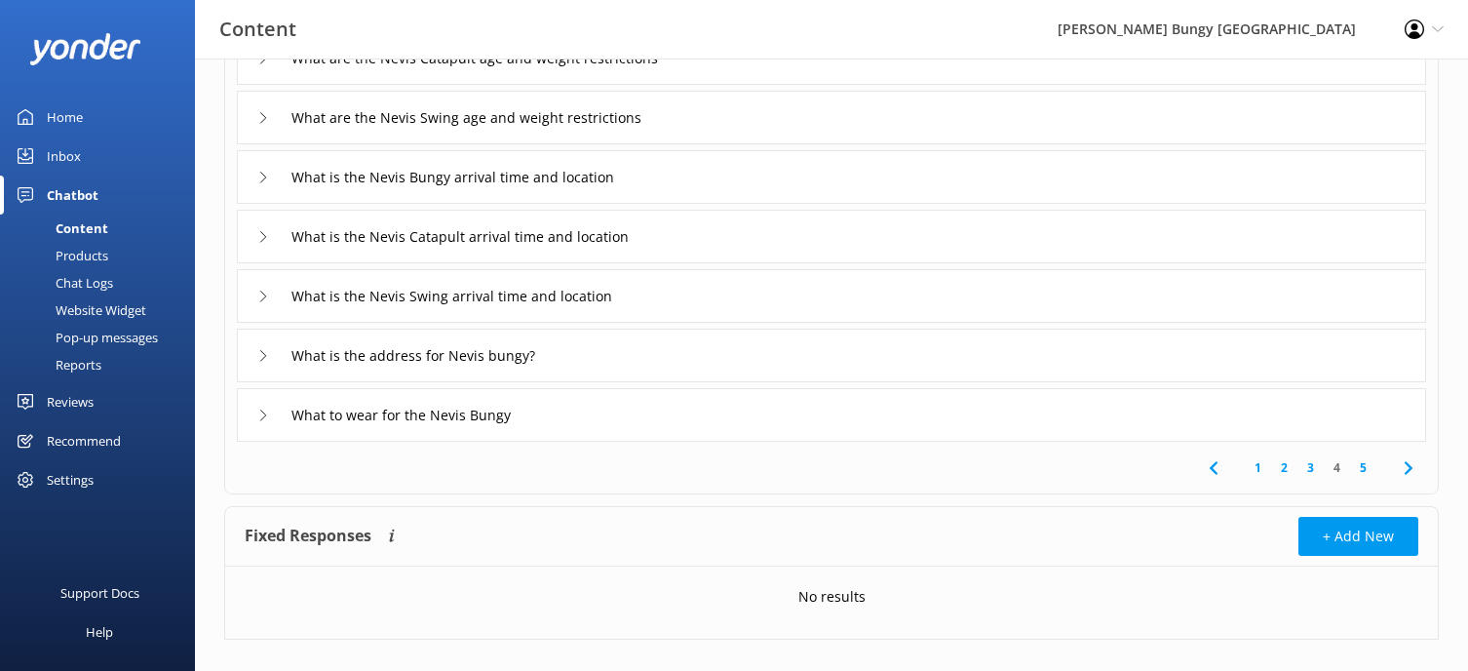
scroll to position [390, 0]
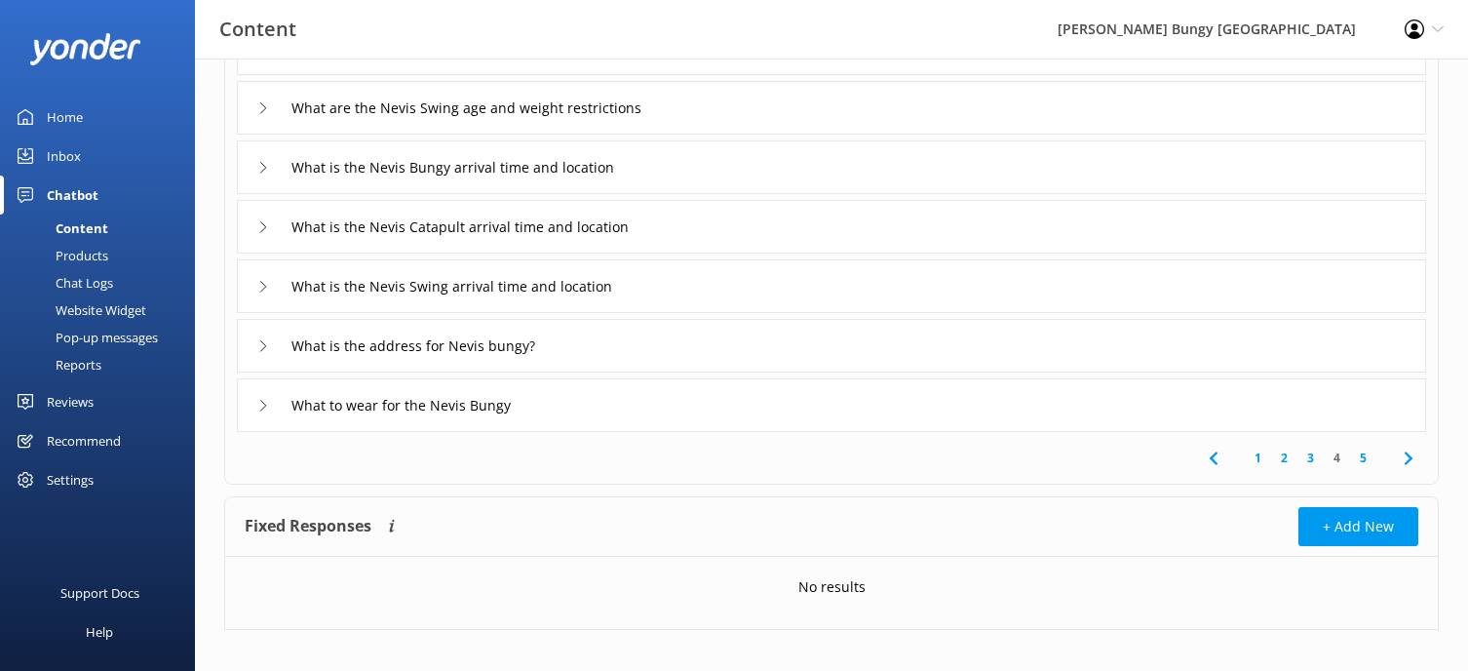
click at [1308, 457] on link "3" at bounding box center [1310, 457] width 26 height 19
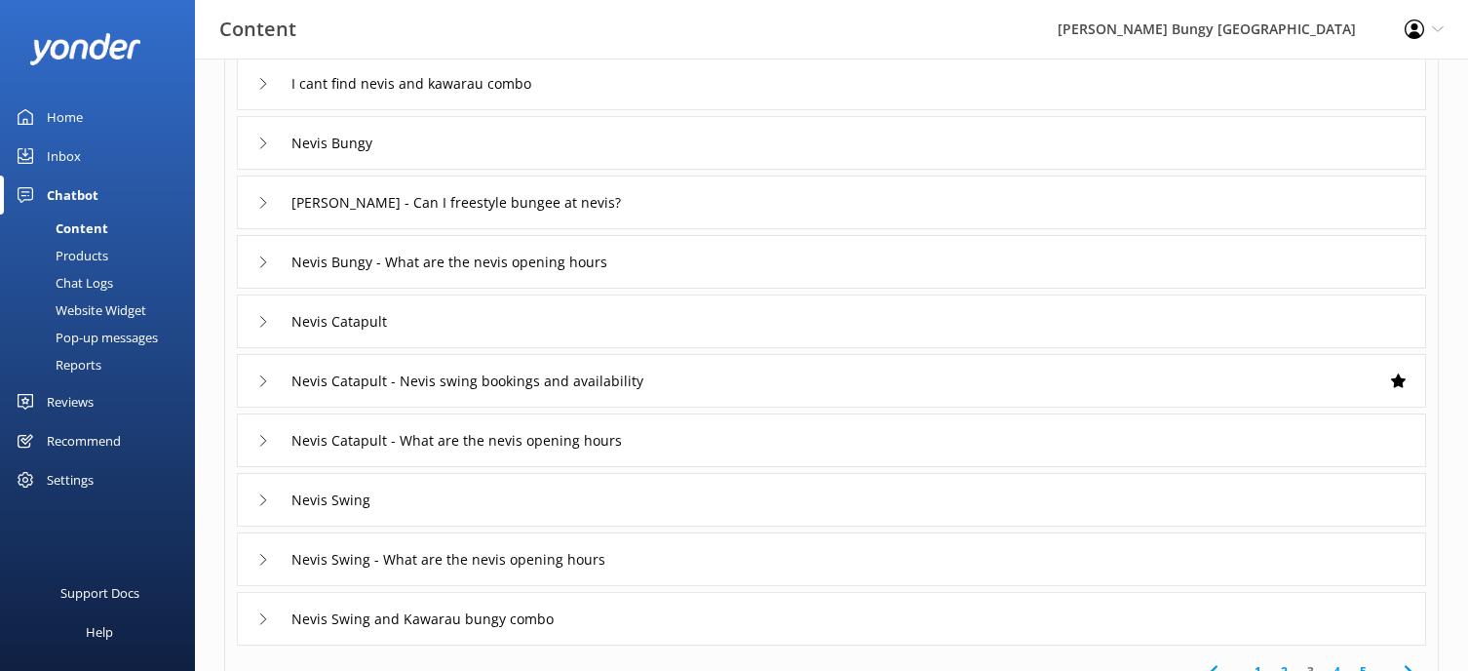
scroll to position [195, 0]
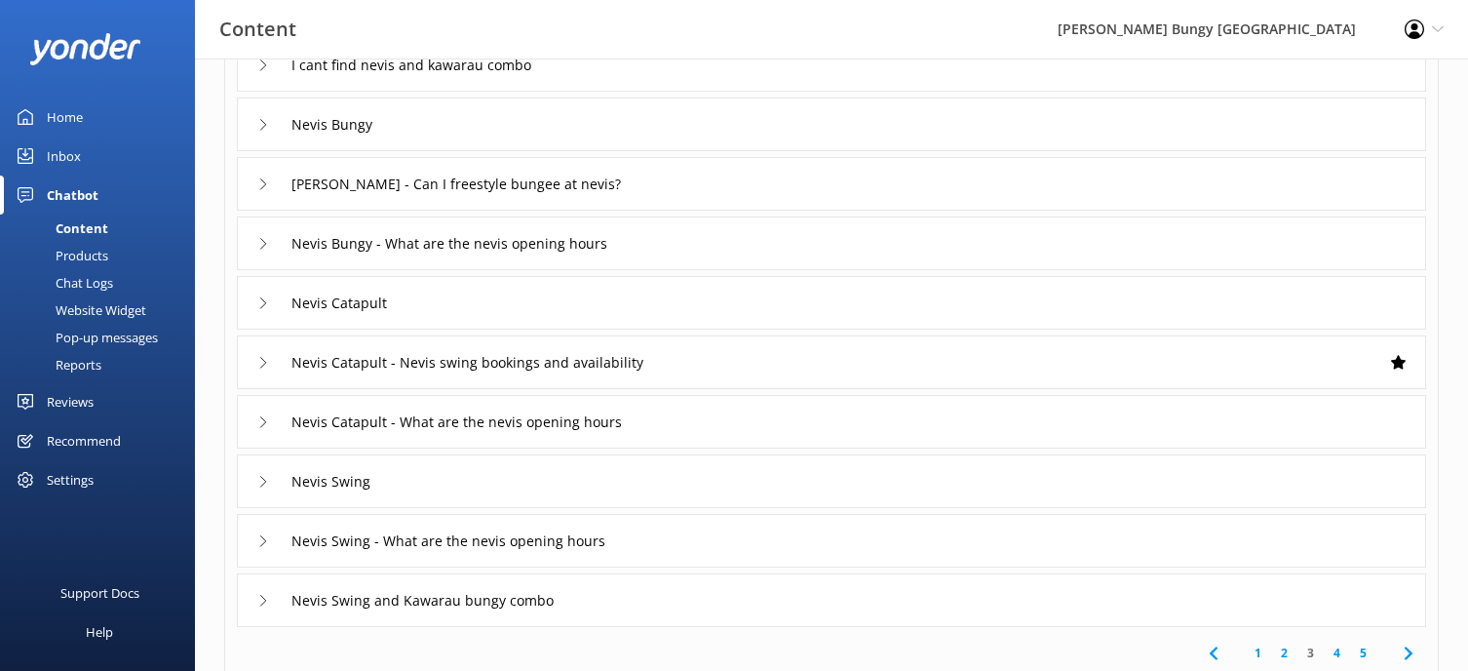
click at [1289, 648] on link "2" at bounding box center [1284, 652] width 26 height 19
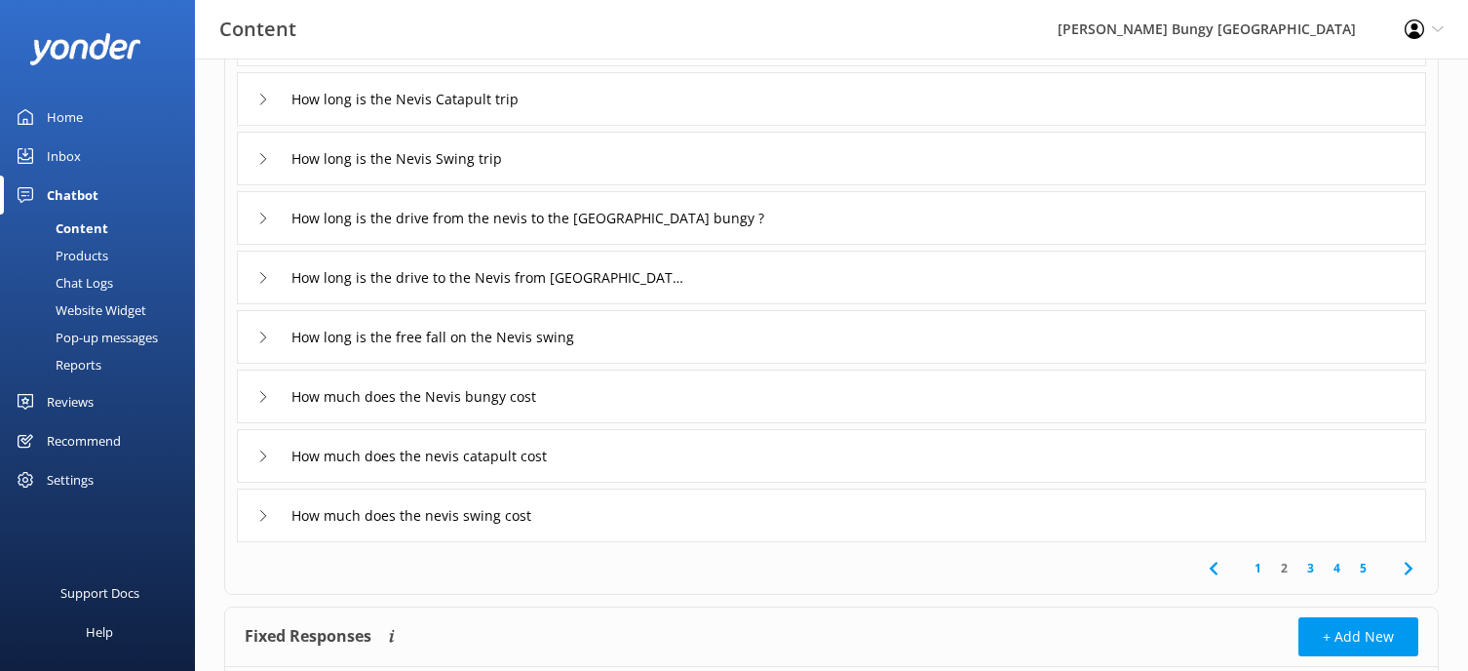
scroll to position [390, 0]
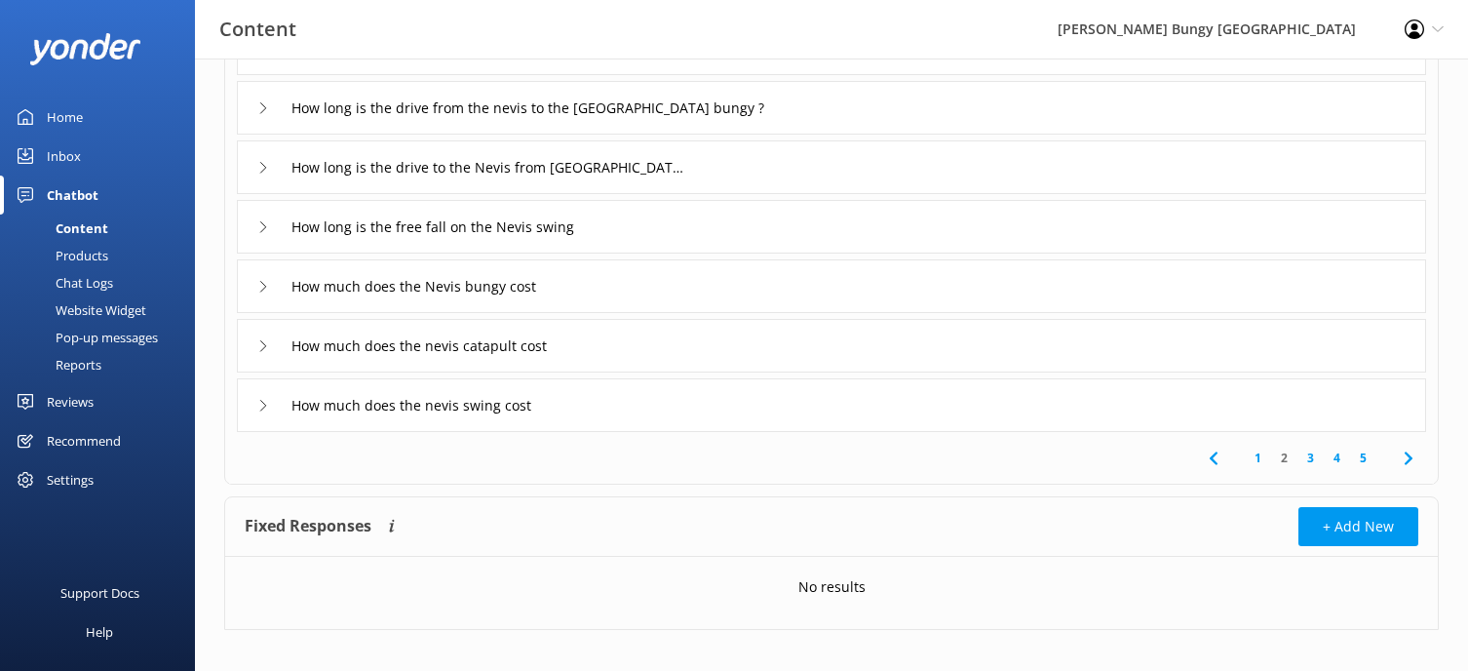
click at [1257, 463] on link "1" at bounding box center [1258, 457] width 26 height 19
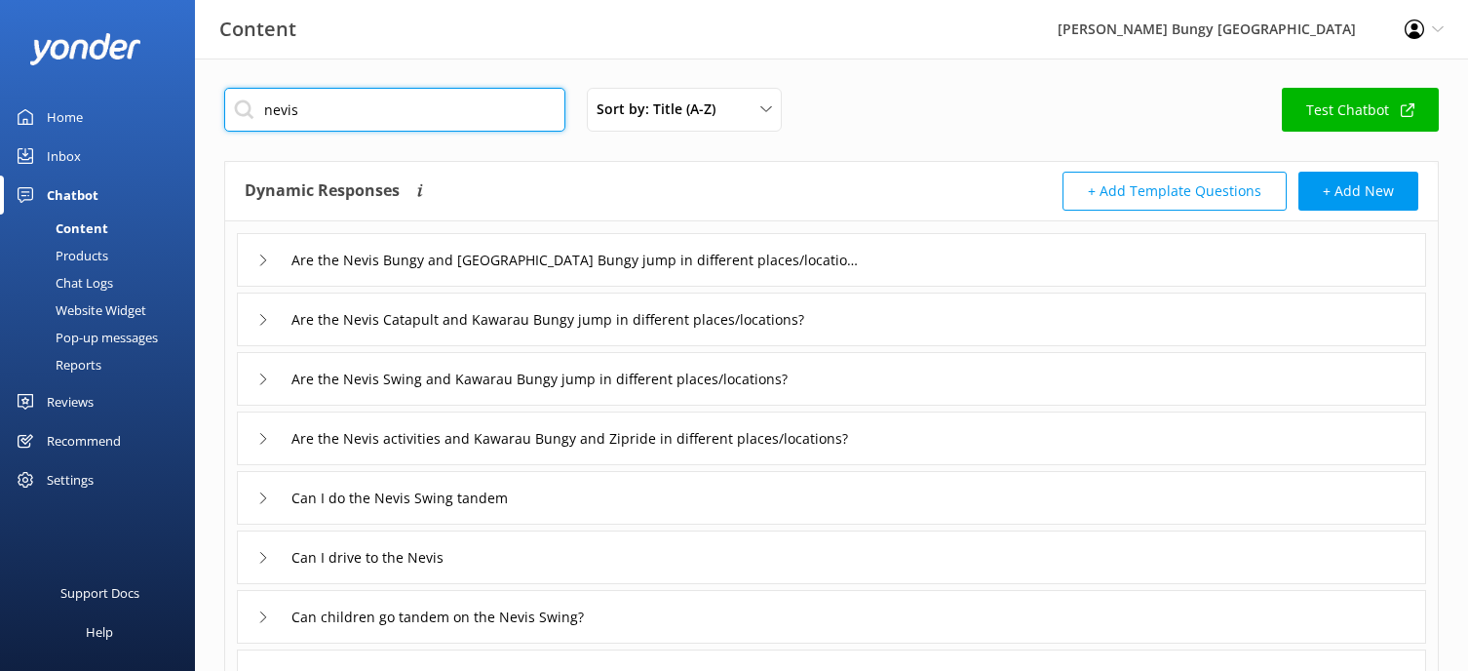
drag, startPoint x: 395, startPoint y: 116, endPoint x: -166, endPoint y: 104, distance: 560.5
click at [0, 104] on html "Content [PERSON_NAME] Bungy New Zealand Profile Settings Logout Home Inbox Chat…" at bounding box center [734, 539] width 1468 height 1078
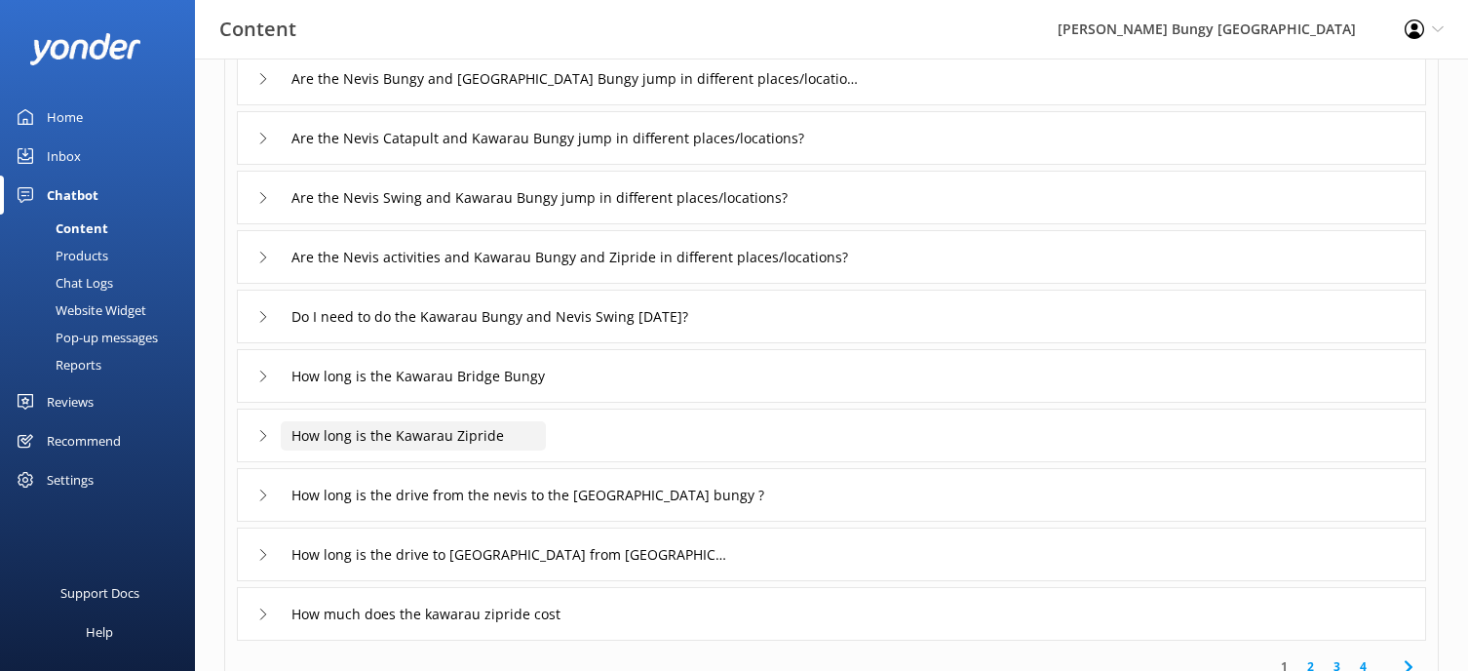
scroll to position [292, 0]
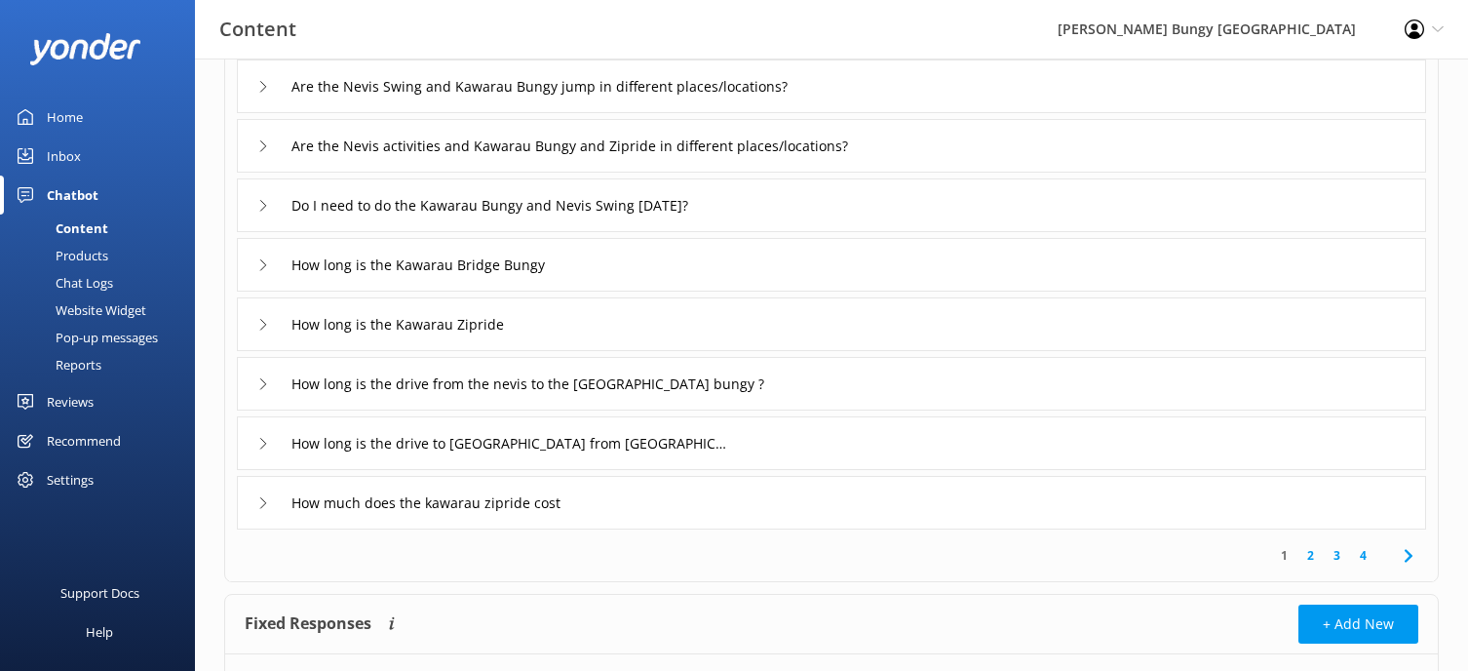
click at [1316, 554] on link "2" at bounding box center [1310, 555] width 26 height 19
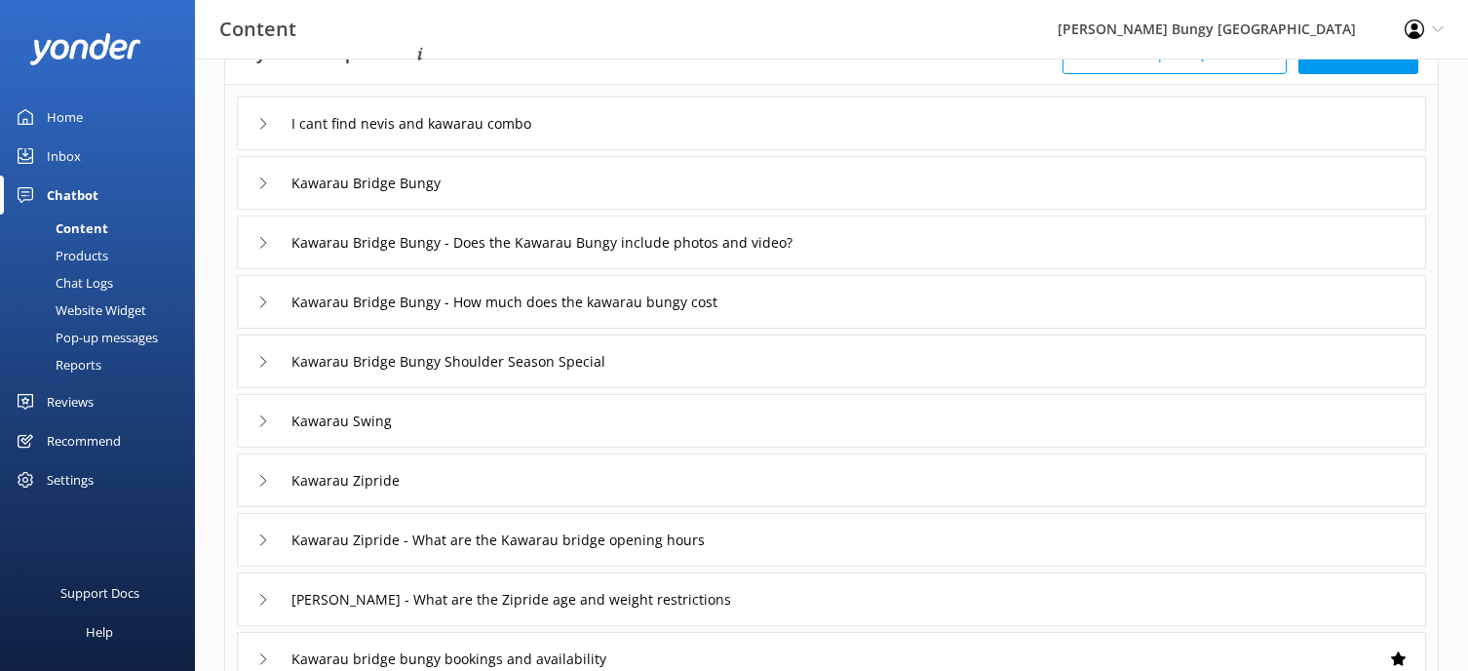
scroll to position [195, 0]
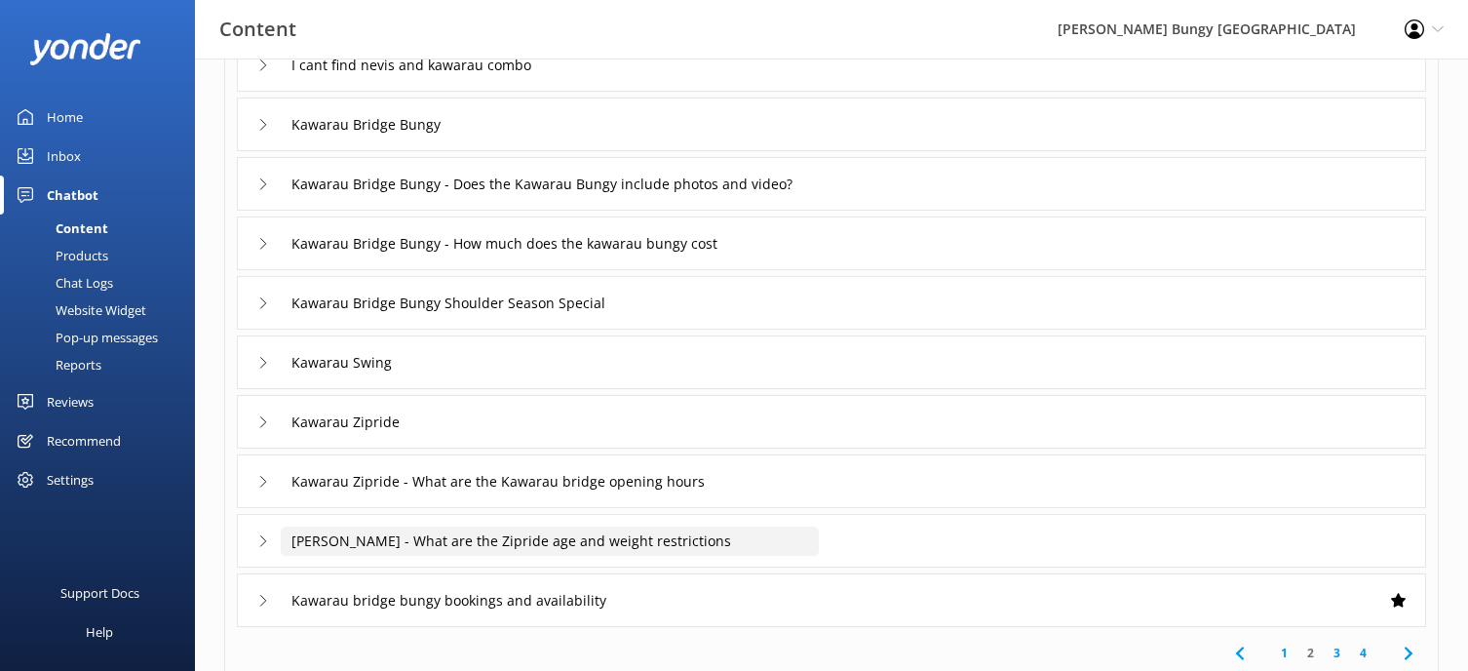
click at [582, 531] on input "[PERSON_NAME] - What are the Zipride age and weight restrictions" at bounding box center [550, 540] width 538 height 29
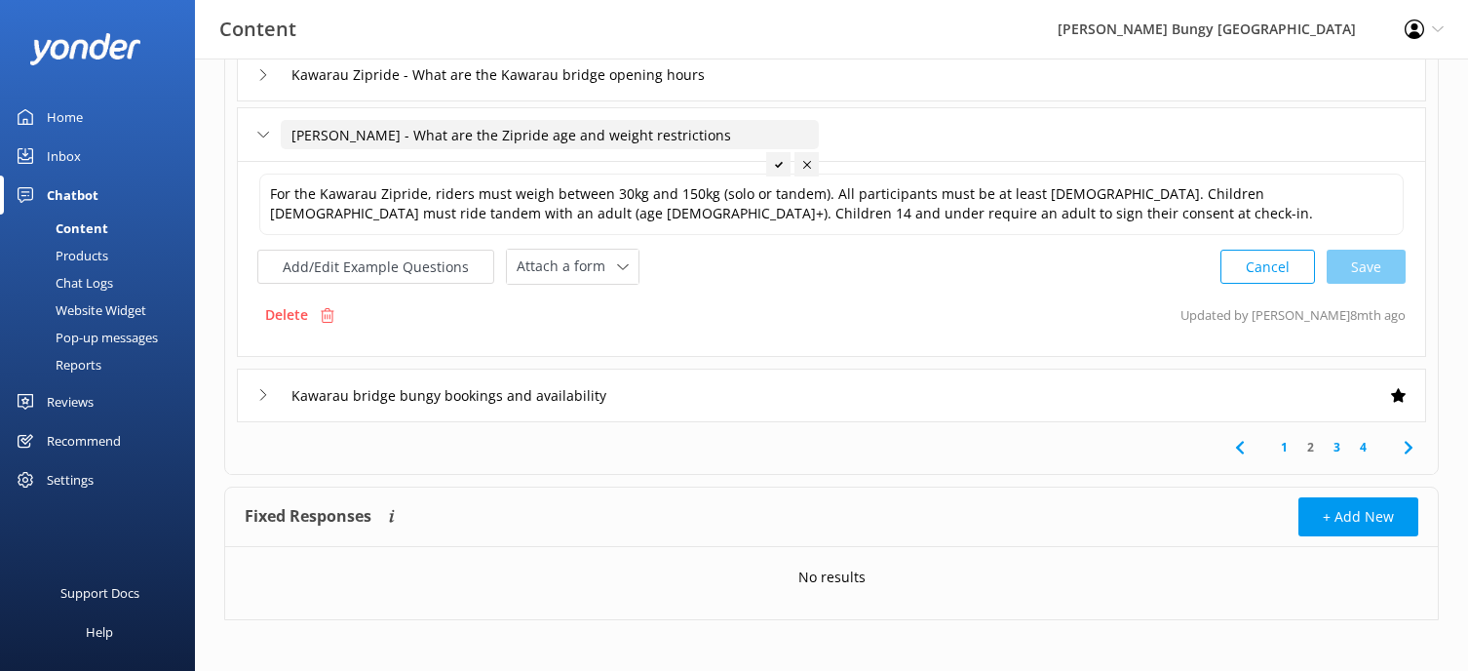
scroll to position [609, 0]
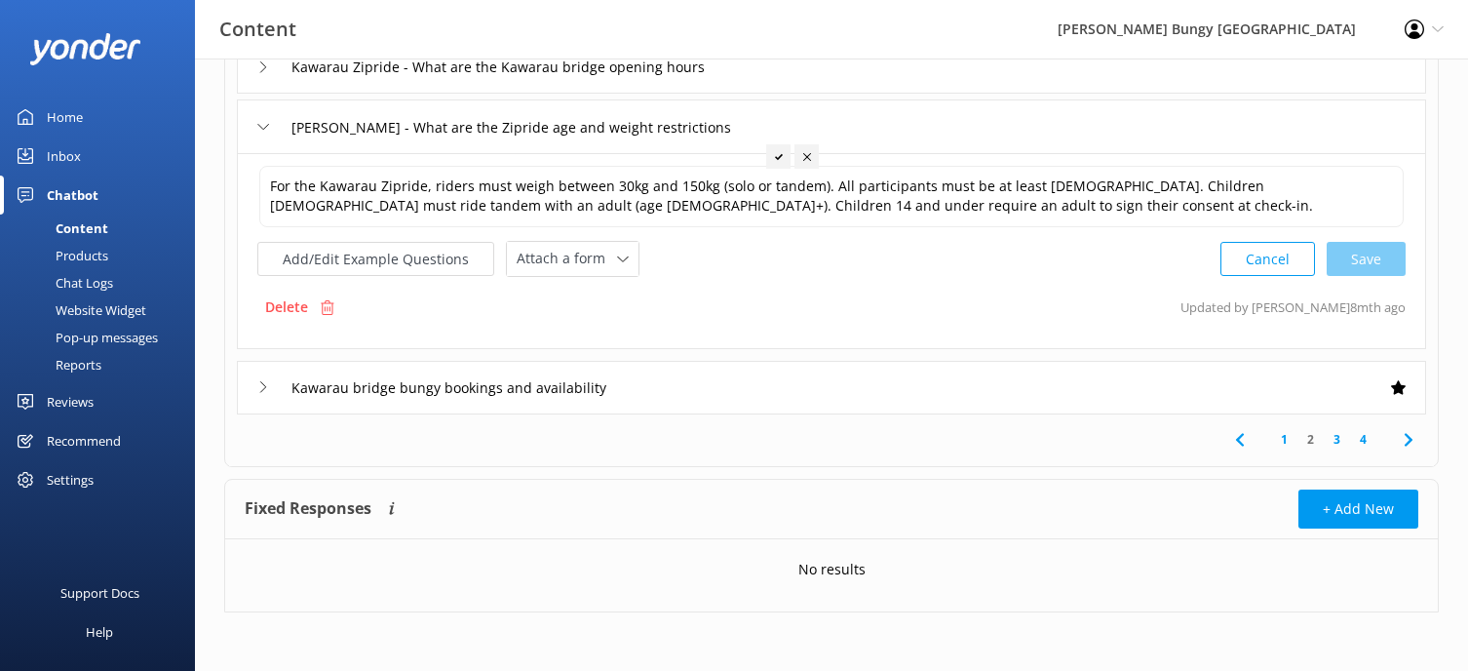
click at [1332, 439] on link "3" at bounding box center [1337, 439] width 26 height 19
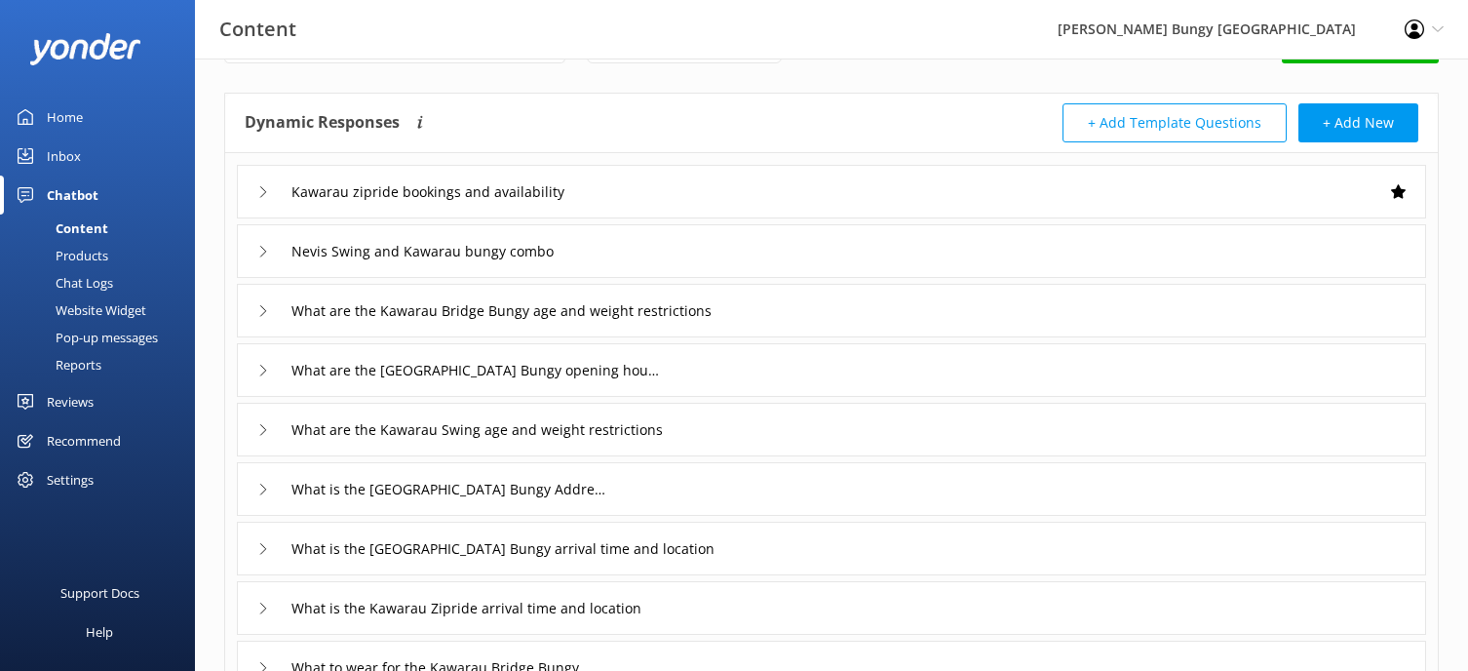
scroll to position [195, 0]
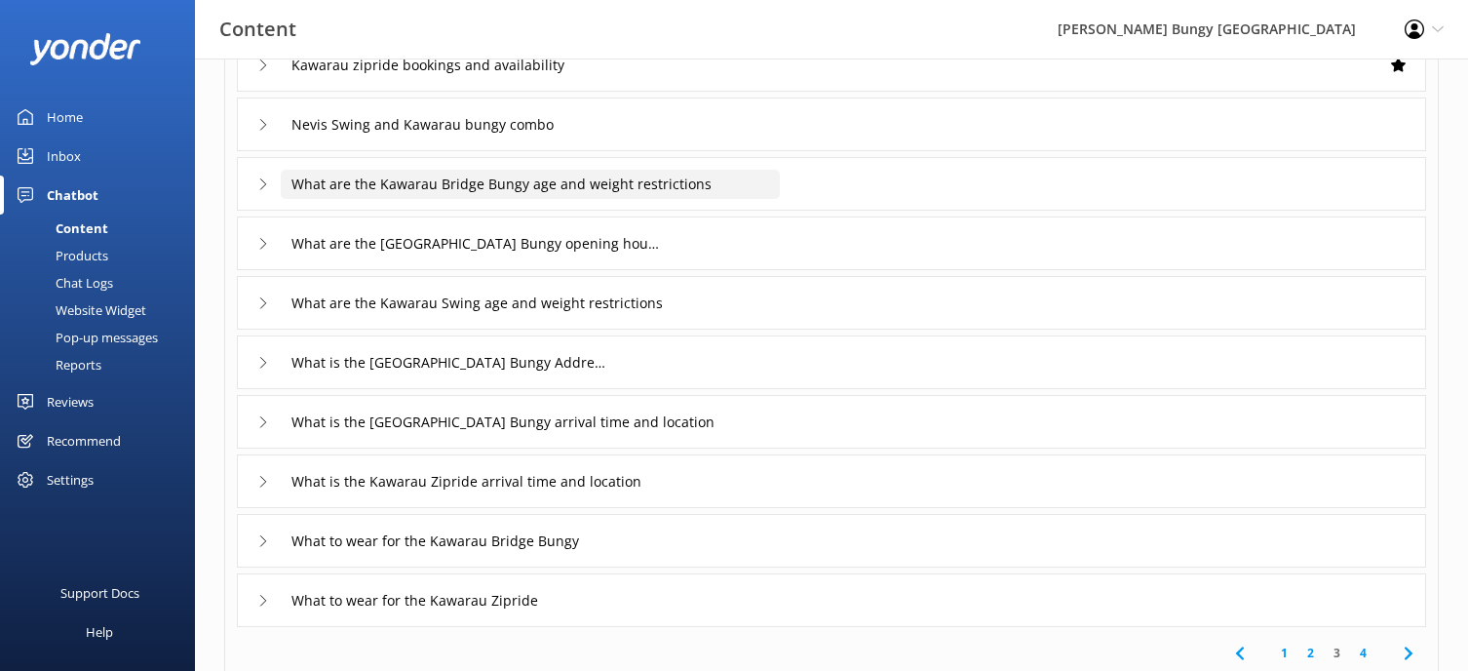
click at [555, 188] on input "What are the Kawarau Bridge Bungy age and weight restrictions" at bounding box center [530, 184] width 499 height 29
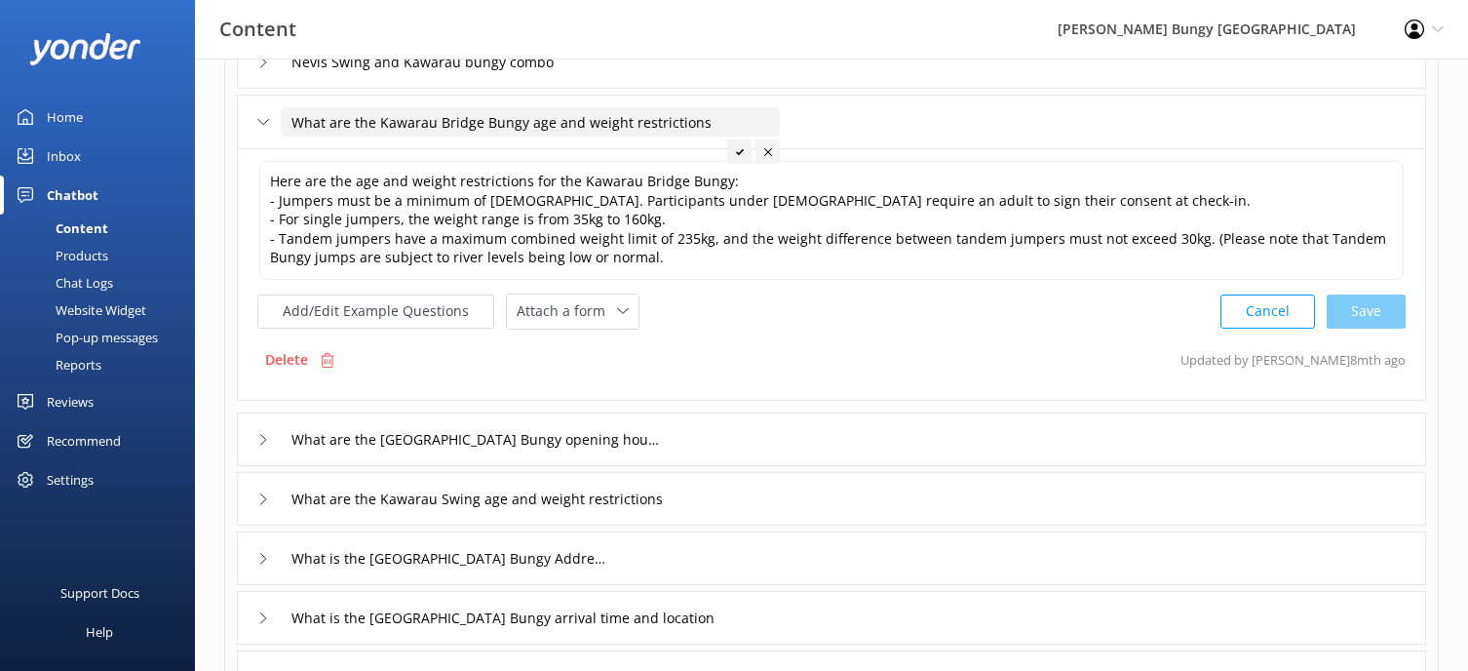
scroll to position [292, 0]
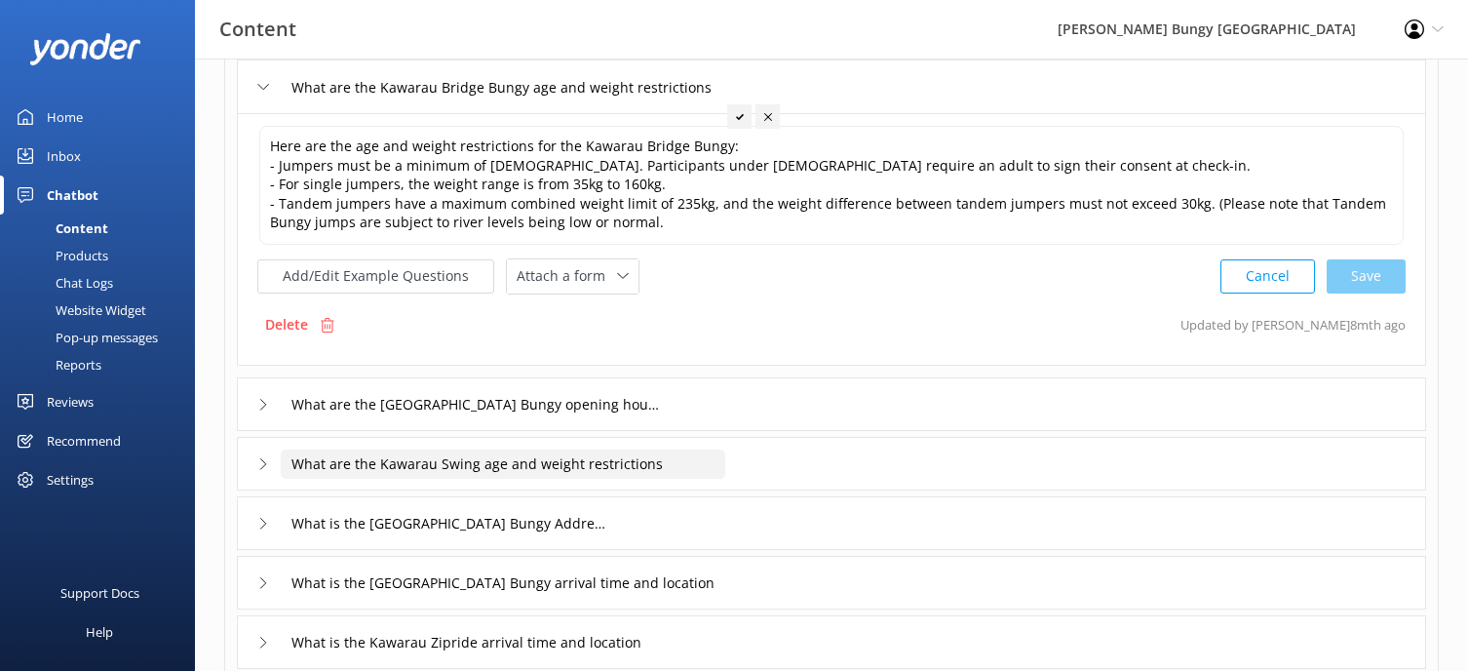
click at [581, 477] on input "What are the Kawarau Swing age and weight restrictions" at bounding box center [503, 463] width 444 height 29
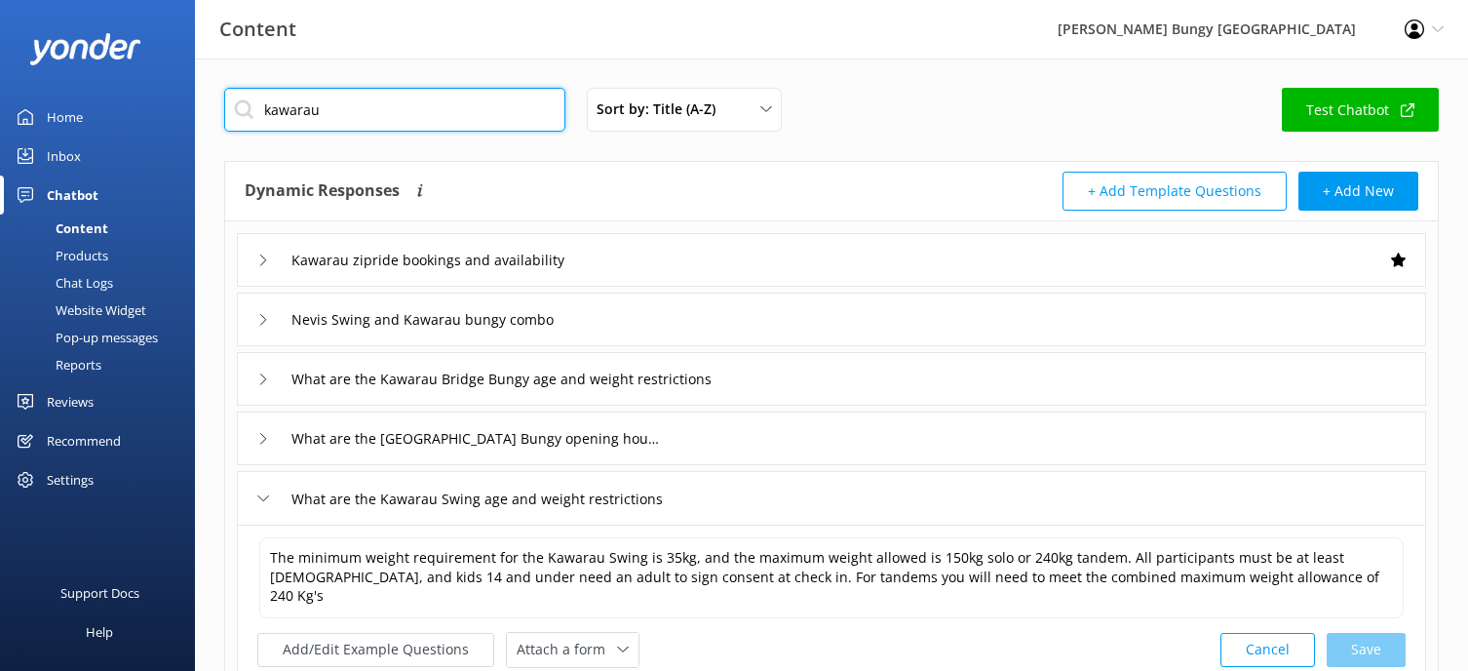
drag, startPoint x: 382, startPoint y: 103, endPoint x: -285, endPoint y: 84, distance: 666.9
click at [0, 84] on html "Content [PERSON_NAME] Bungy New Zealand Profile Settings Logout Home Inbox Chat…" at bounding box center [734, 649] width 1468 height 1299
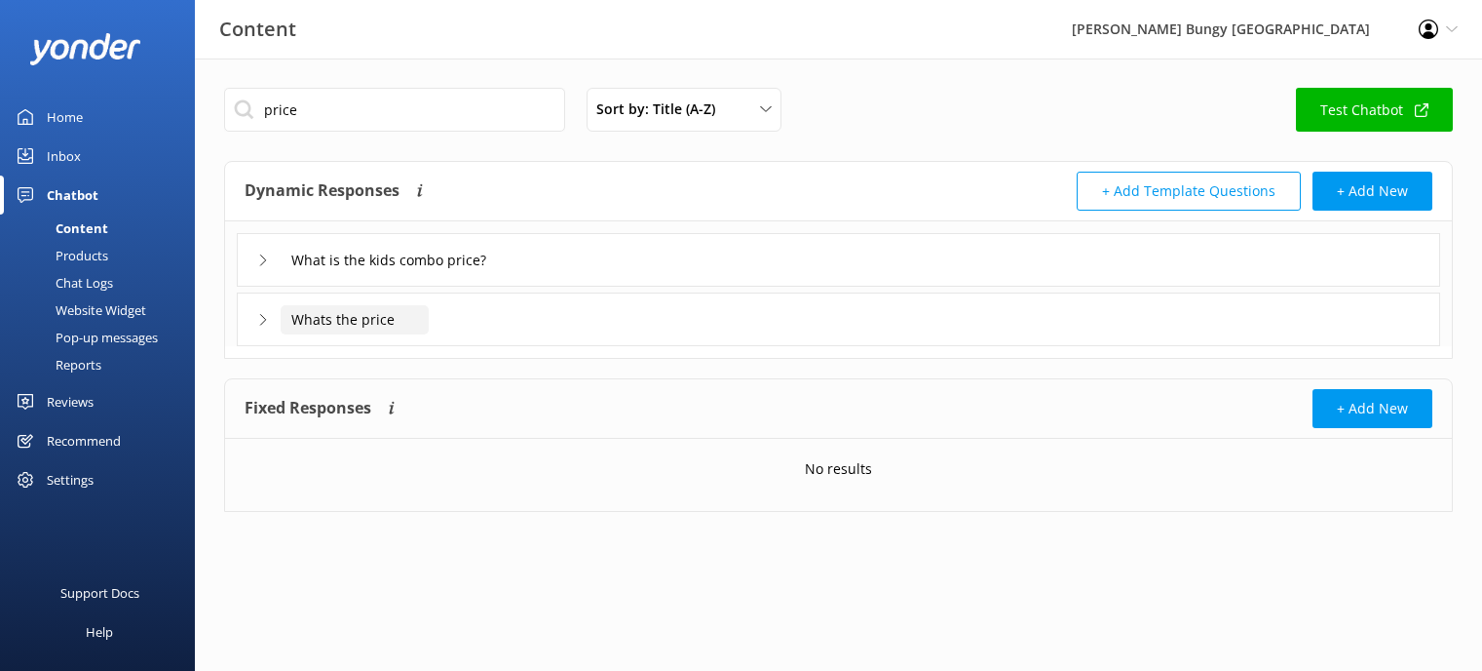
click at [383, 321] on input "Whats the price" at bounding box center [355, 319] width 148 height 29
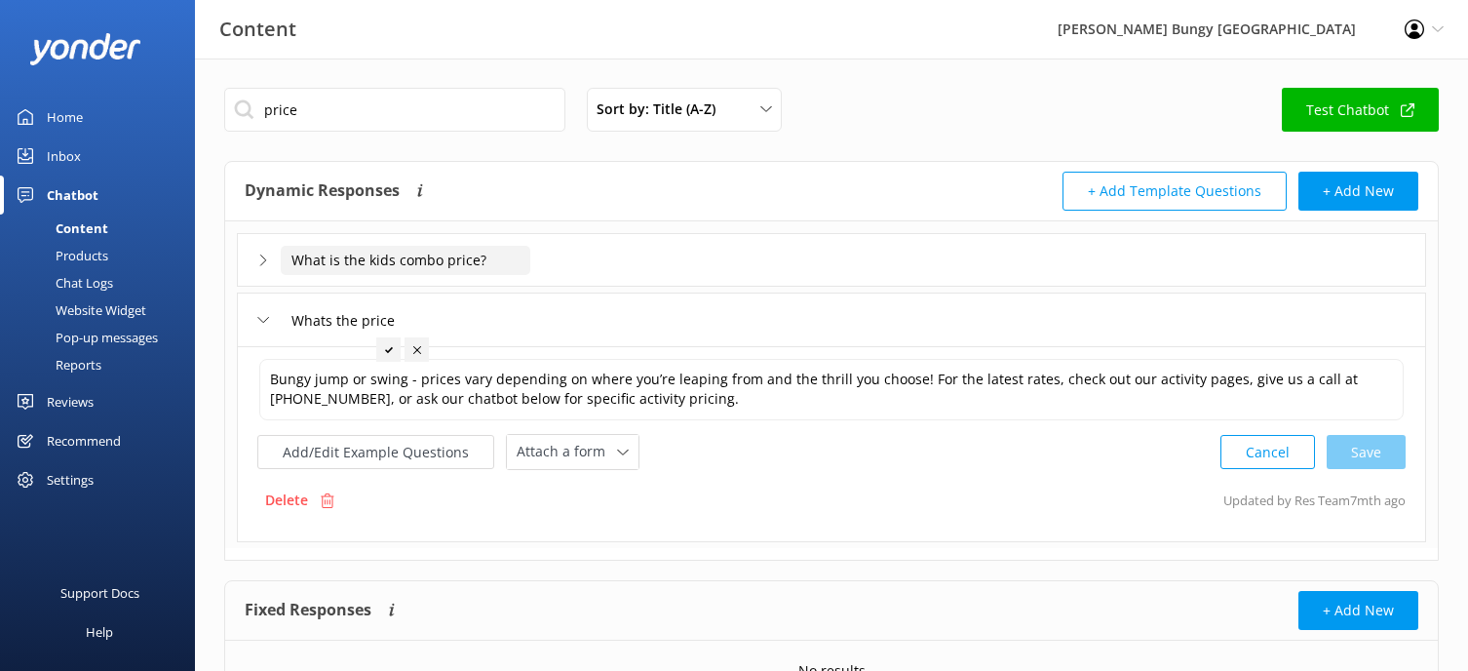
click at [440, 268] on input "What is the kids combo price?" at bounding box center [406, 260] width 250 height 29
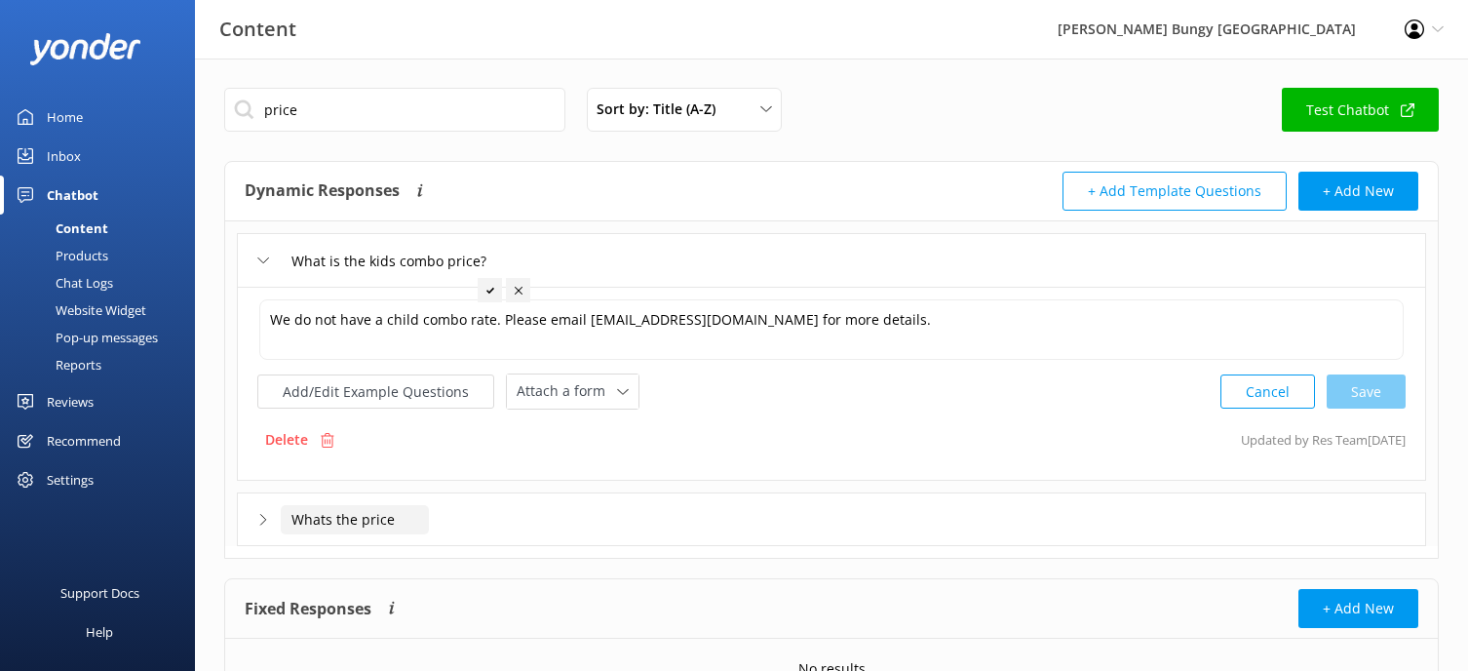
click at [319, 527] on input "Whats the price" at bounding box center [355, 519] width 148 height 29
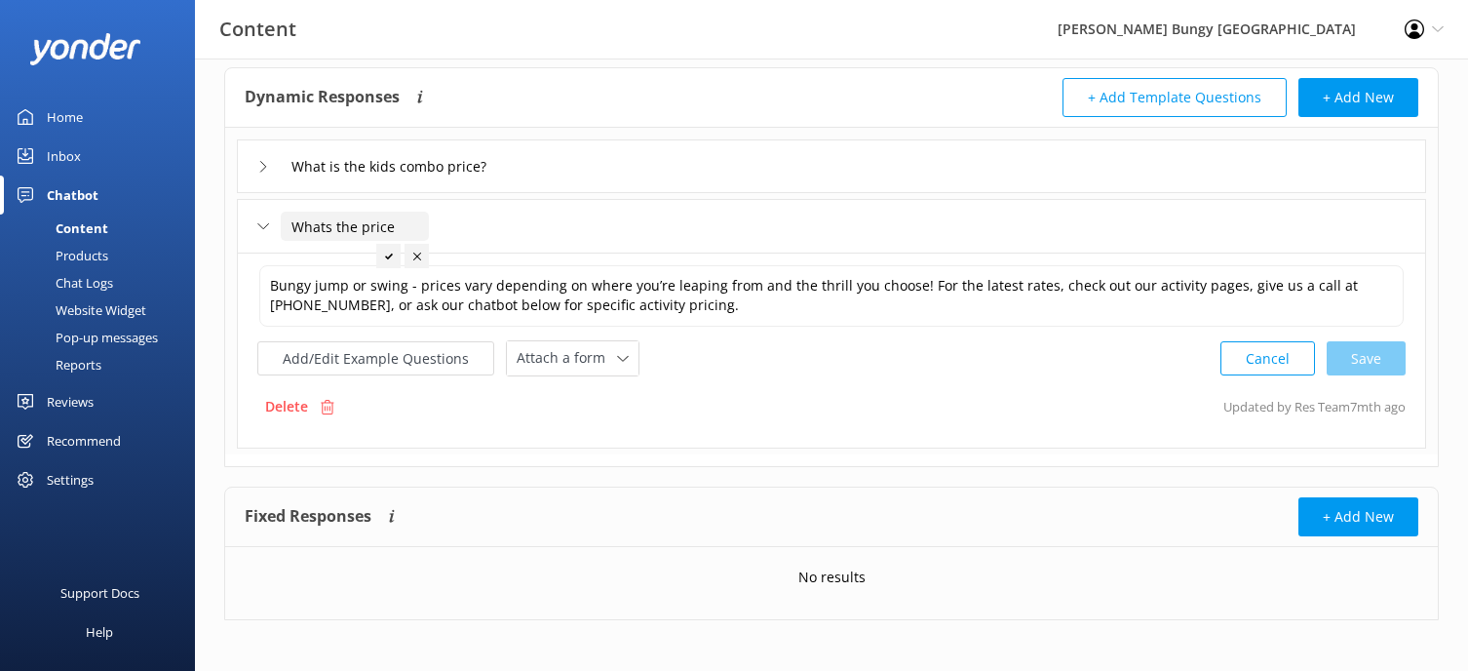
scroll to position [97, 0]
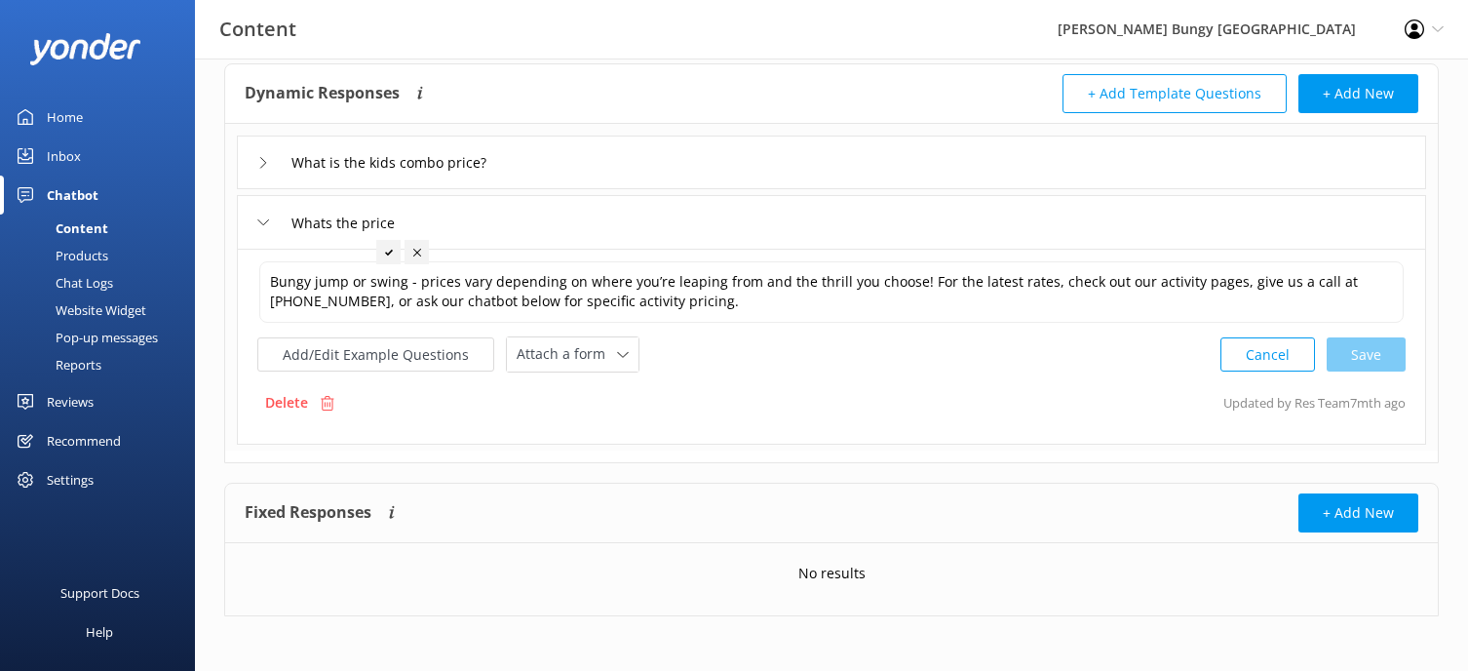
click at [472, 500] on div "Fixed Responses The chatbot will provide the exact word-for-word response you a…" at bounding box center [538, 512] width 587 height 39
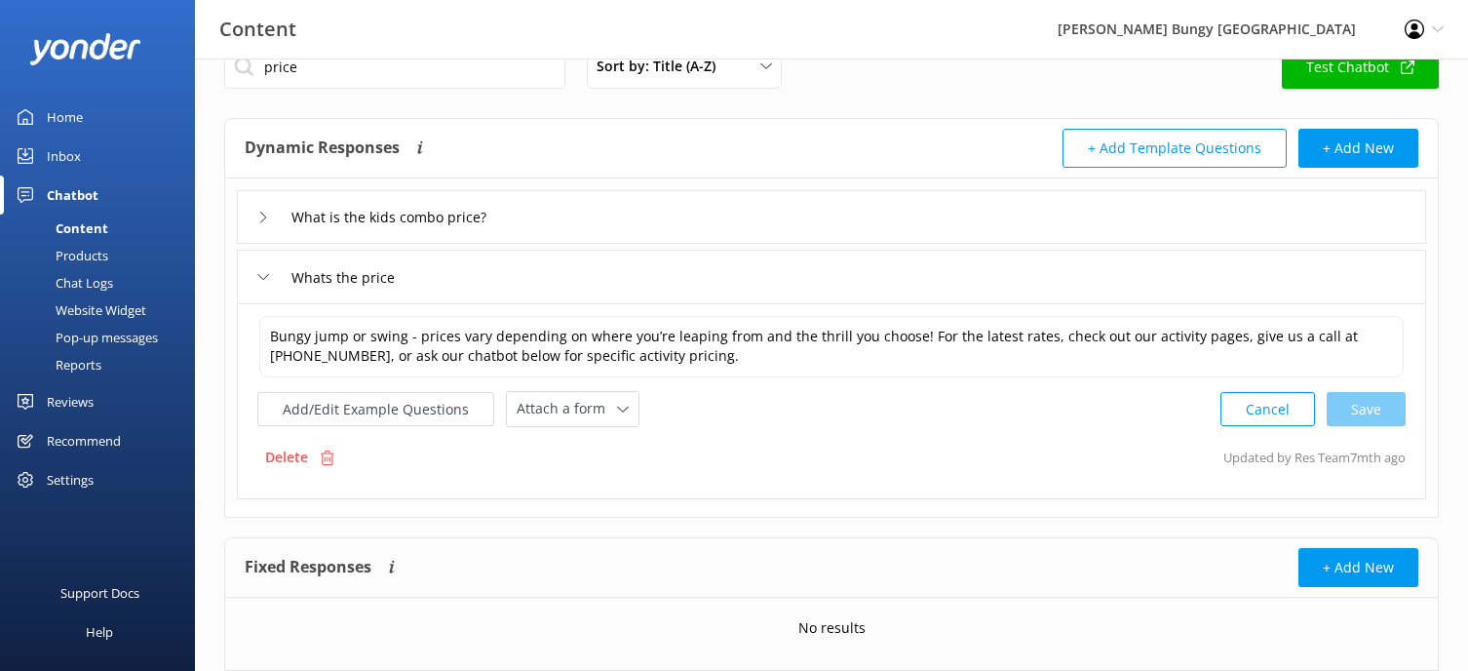
scroll to position [0, 0]
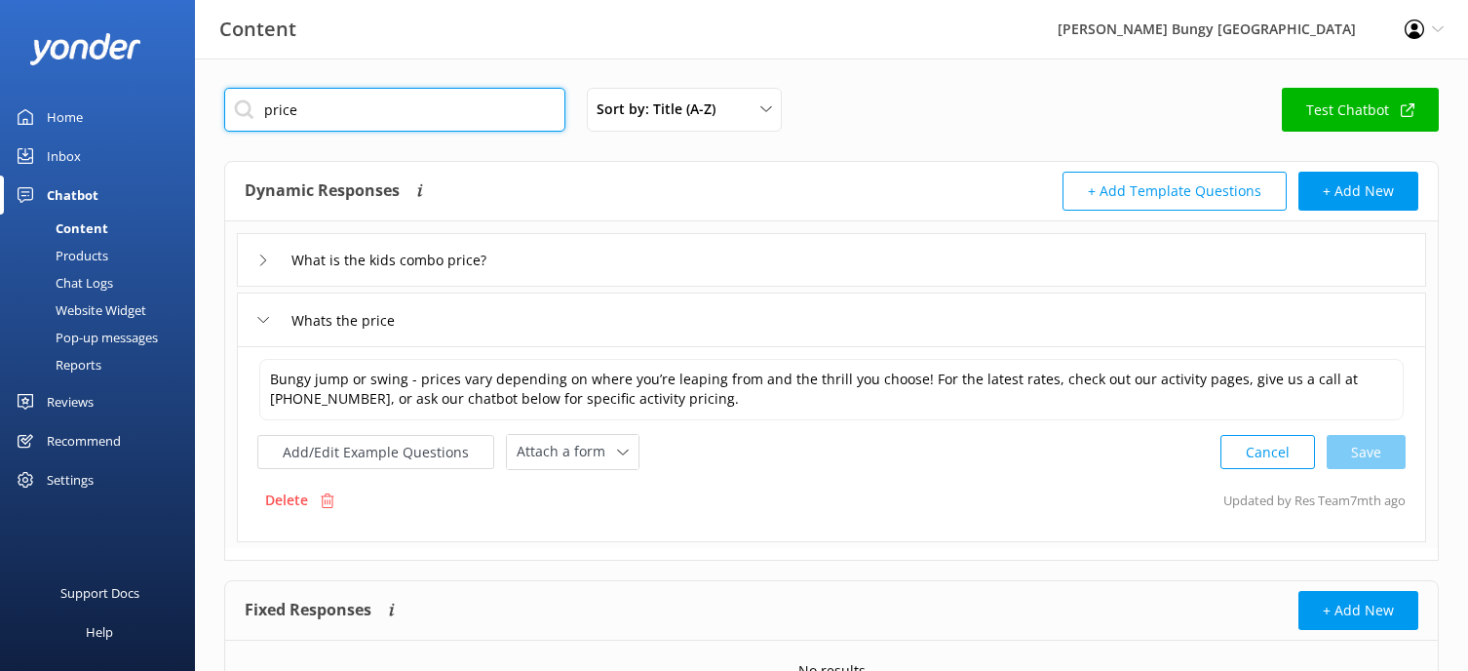
click at [348, 114] on input "price" at bounding box center [394, 110] width 341 height 44
drag, startPoint x: 346, startPoint y: 112, endPoint x: -123, endPoint y: 13, distance: 479.2
click at [0, 13] on html "Content [PERSON_NAME] Bungy New Zealand Profile Settings Logout Home Inbox Chat…" at bounding box center [734, 386] width 1468 height 772
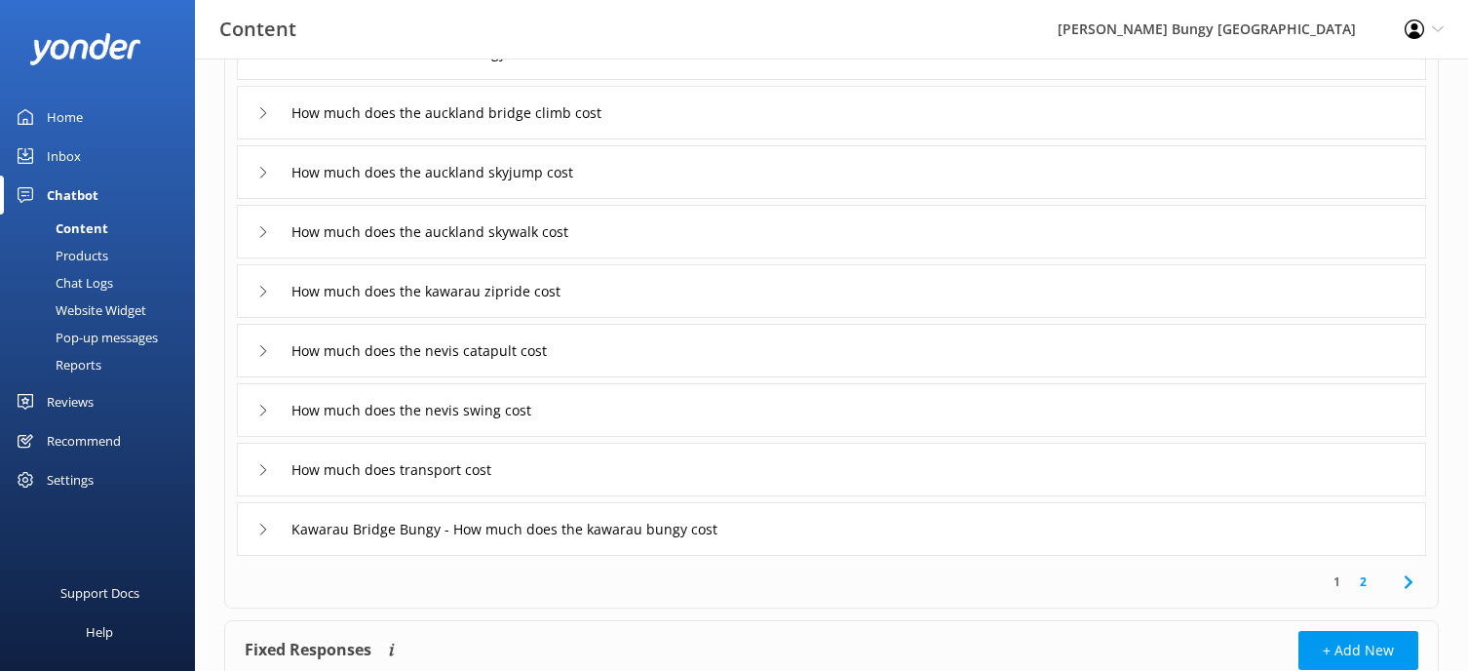
scroll to position [292, 0]
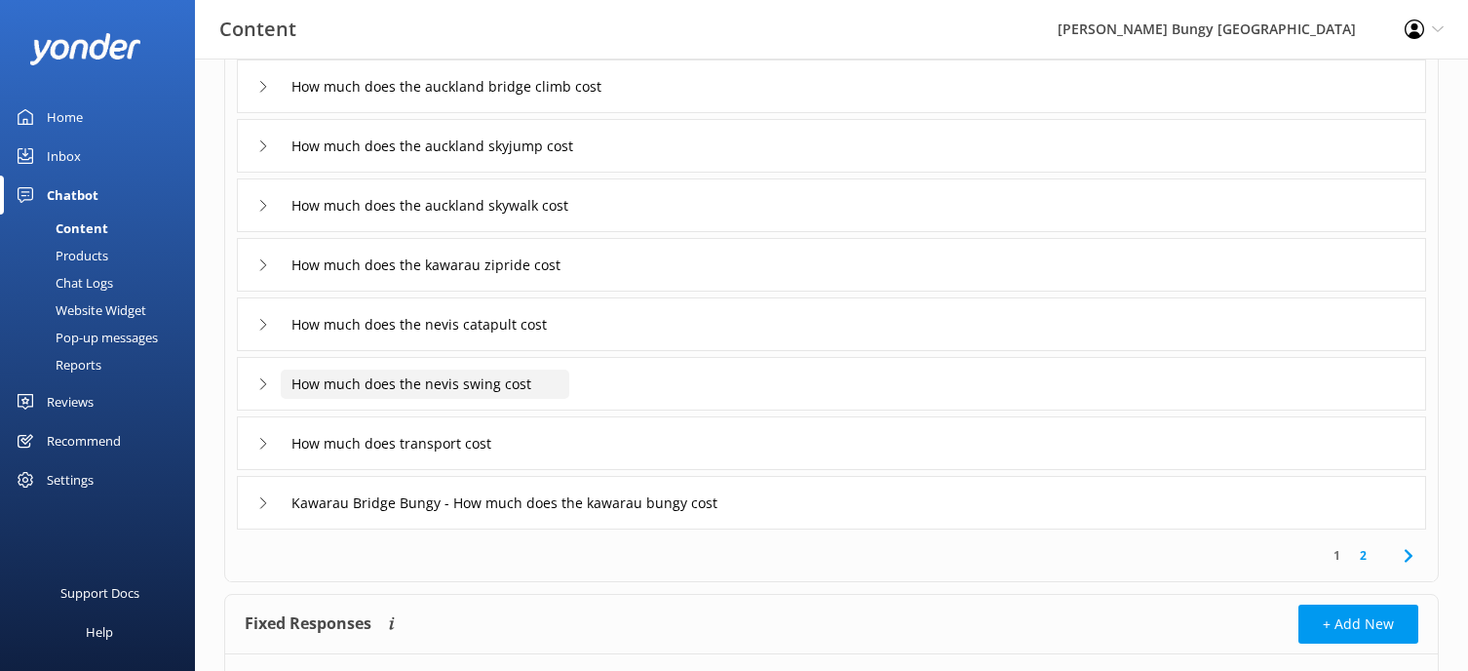
type input "cost"
click at [417, 380] on input "How much does the nevis swing cost" at bounding box center [425, 383] width 288 height 29
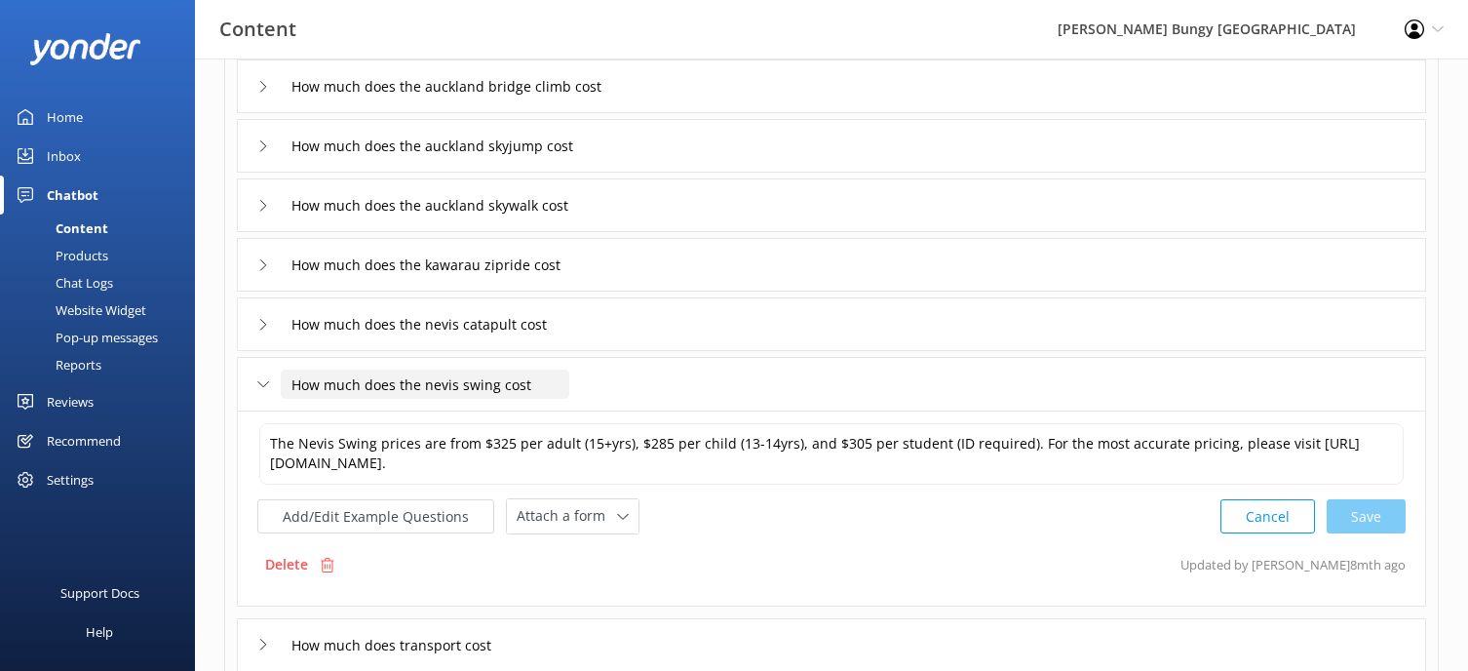
drag, startPoint x: 546, startPoint y: 383, endPoint x: -141, endPoint y: 365, distance: 687.3
click at [0, 365] on html "Content [PERSON_NAME] Bungy New Zealand Profile Settings Logout Home Inbox Chat…" at bounding box center [734, 348] width 1468 height 1280
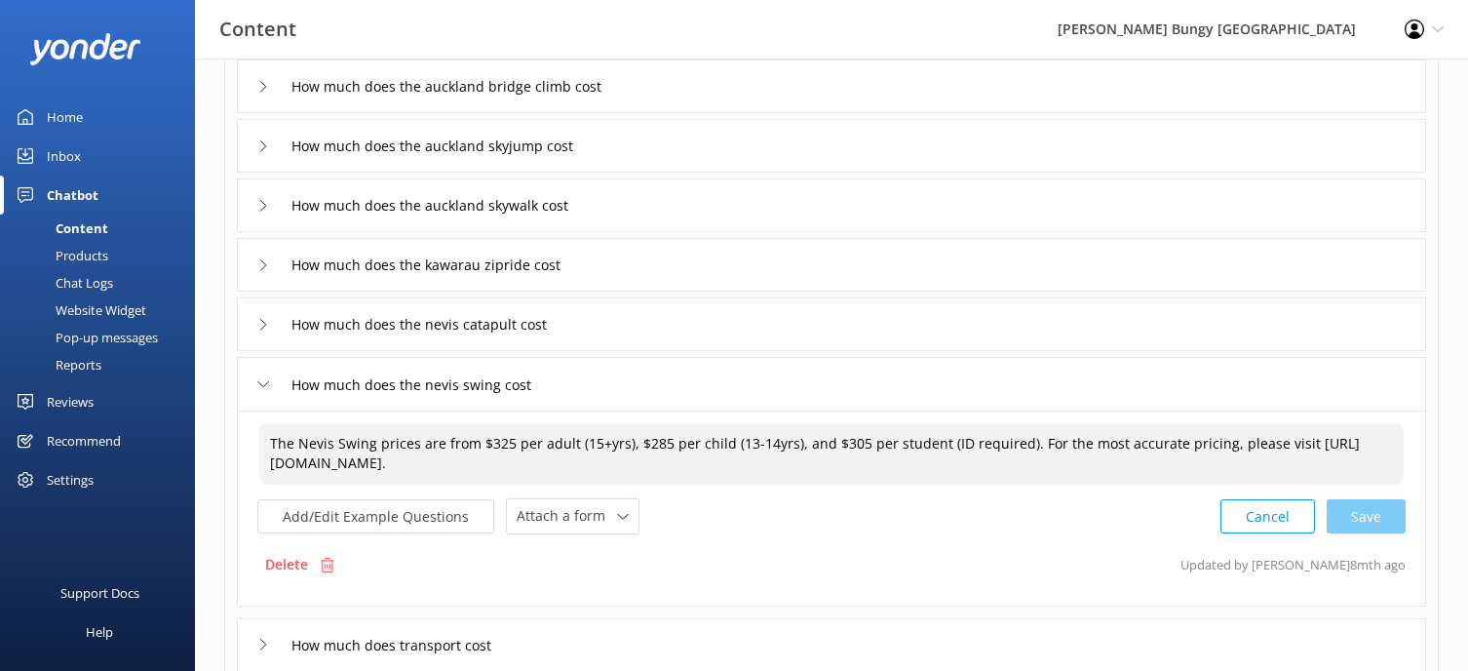
drag, startPoint x: 272, startPoint y: 437, endPoint x: 813, endPoint y: 458, distance: 541.3
click at [813, 458] on textarea "The Nevis Swing prices are from $325 per adult (15+yrs), $285 per child (13-14y…" at bounding box center [831, 453] width 1144 height 61
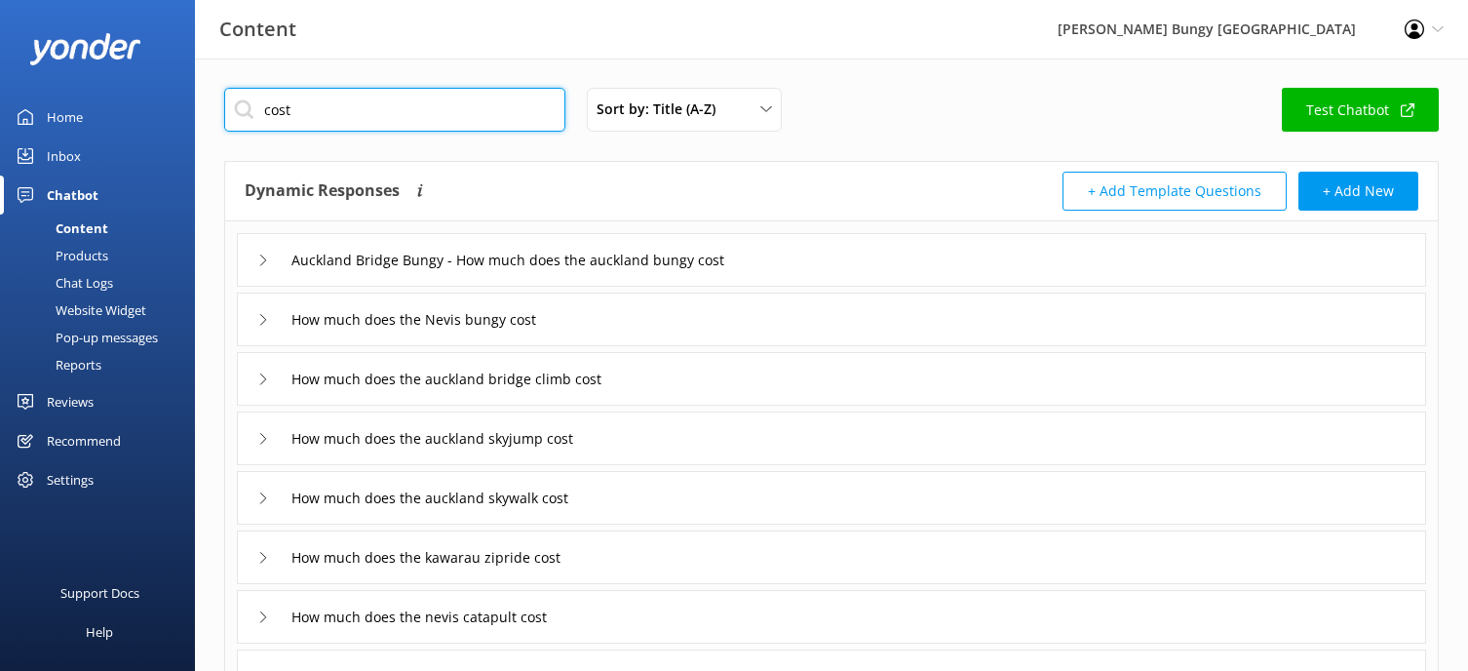
drag, startPoint x: 368, startPoint y: 105, endPoint x: 91, endPoint y: 85, distance: 278.5
click at [91, 85] on div "Content [PERSON_NAME] Bungy New Zealand Profile Settings Logout Home Inbox Chat…" at bounding box center [734, 668] width 1468 height 1221
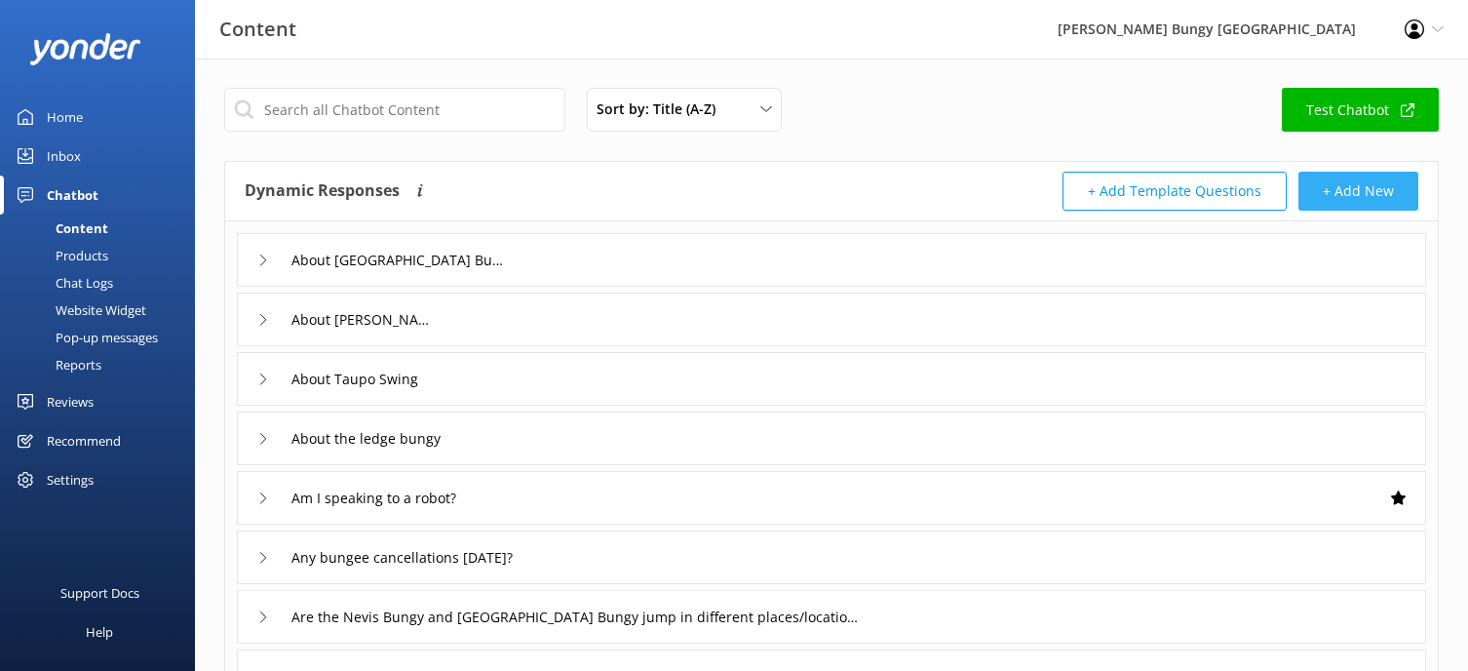
click at [1362, 185] on button "+ Add New" at bounding box center [1358, 191] width 120 height 39
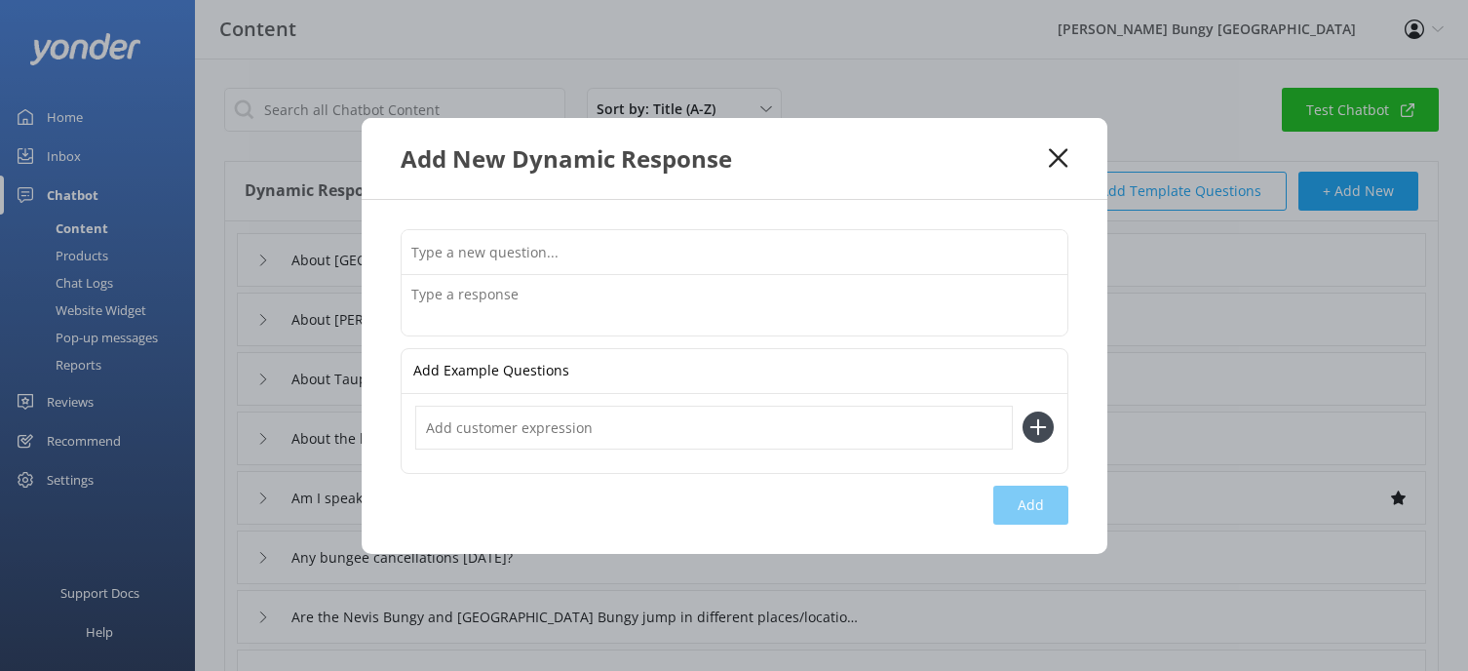
click at [475, 250] on input "text" at bounding box center [735, 252] width 666 height 44
paste input "Kawarau bridge bungy bookings and availability"
type input "Kawarau bridge bungy bookings and availability"
click at [496, 304] on textarea at bounding box center [735, 305] width 666 height 60
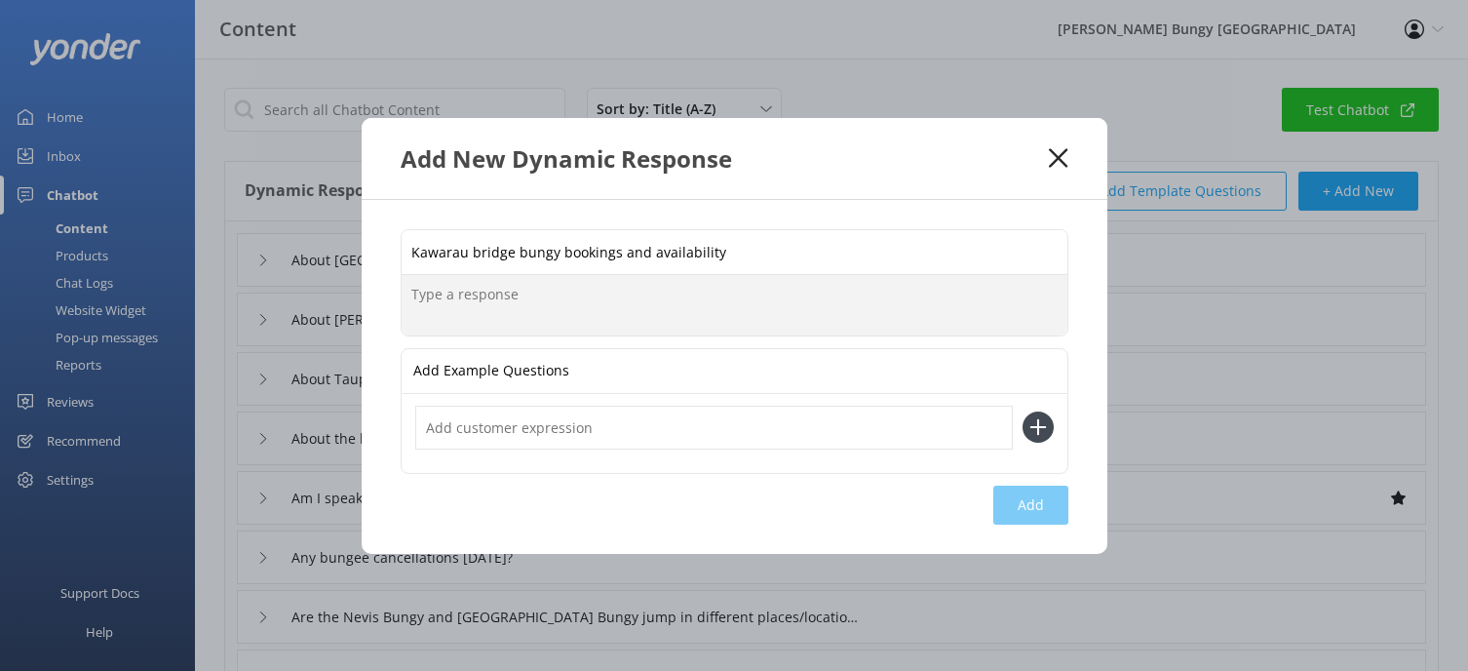
paste textarea "You can see live availability and book the [GEOGRAPHIC_DATA] on our website at …"
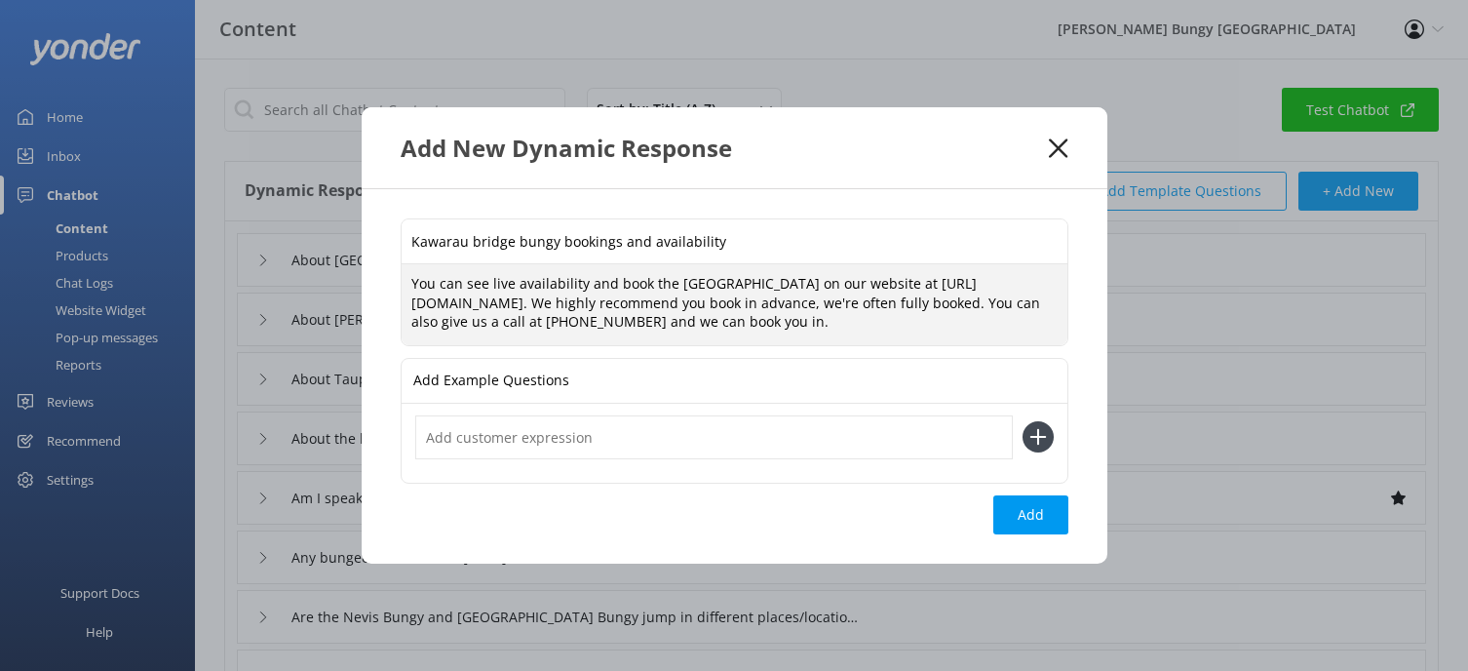
type textarea "You can see live availability and book the [GEOGRAPHIC_DATA] on our website at …"
click at [510, 229] on input "Kawarau bridge bungy bookings and availability" at bounding box center [735, 241] width 666 height 44
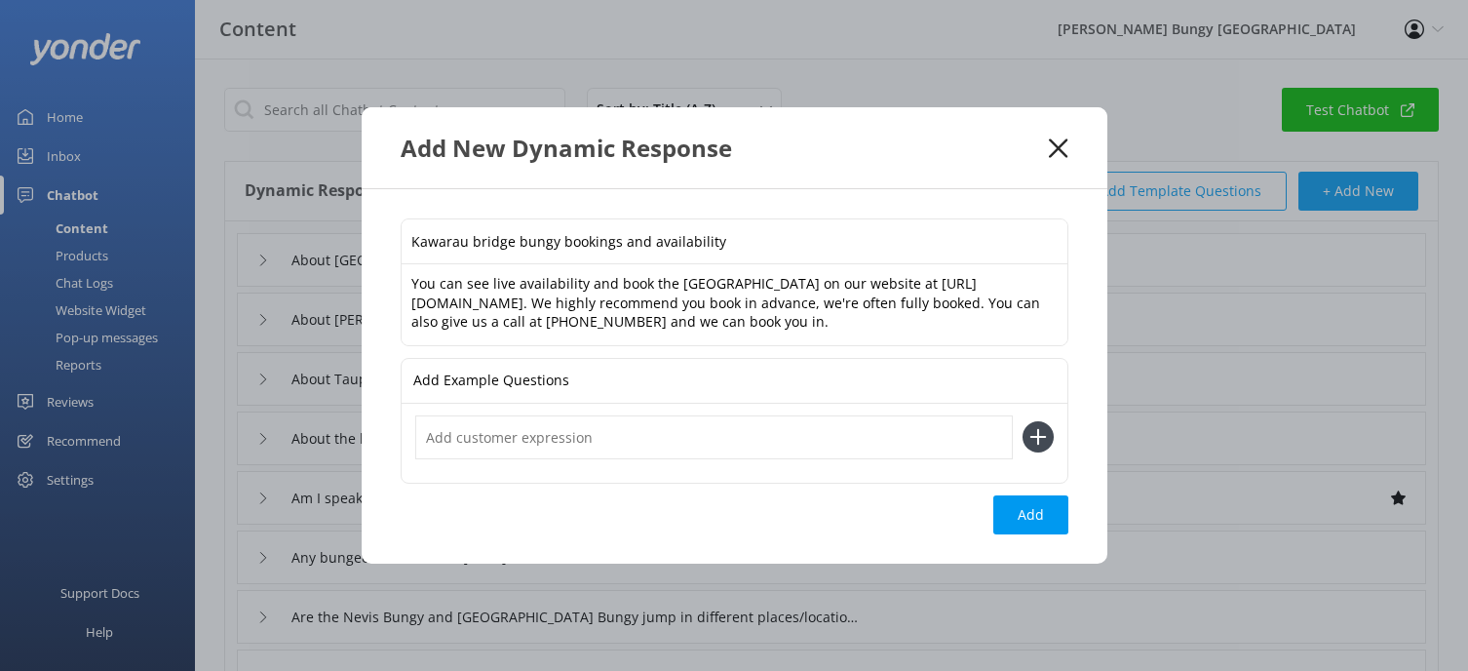
click at [551, 232] on input "Kawarau bridge bungy bookings and availability" at bounding box center [735, 241] width 666 height 44
type input "Kawarau bridge Swing bookings and availability"
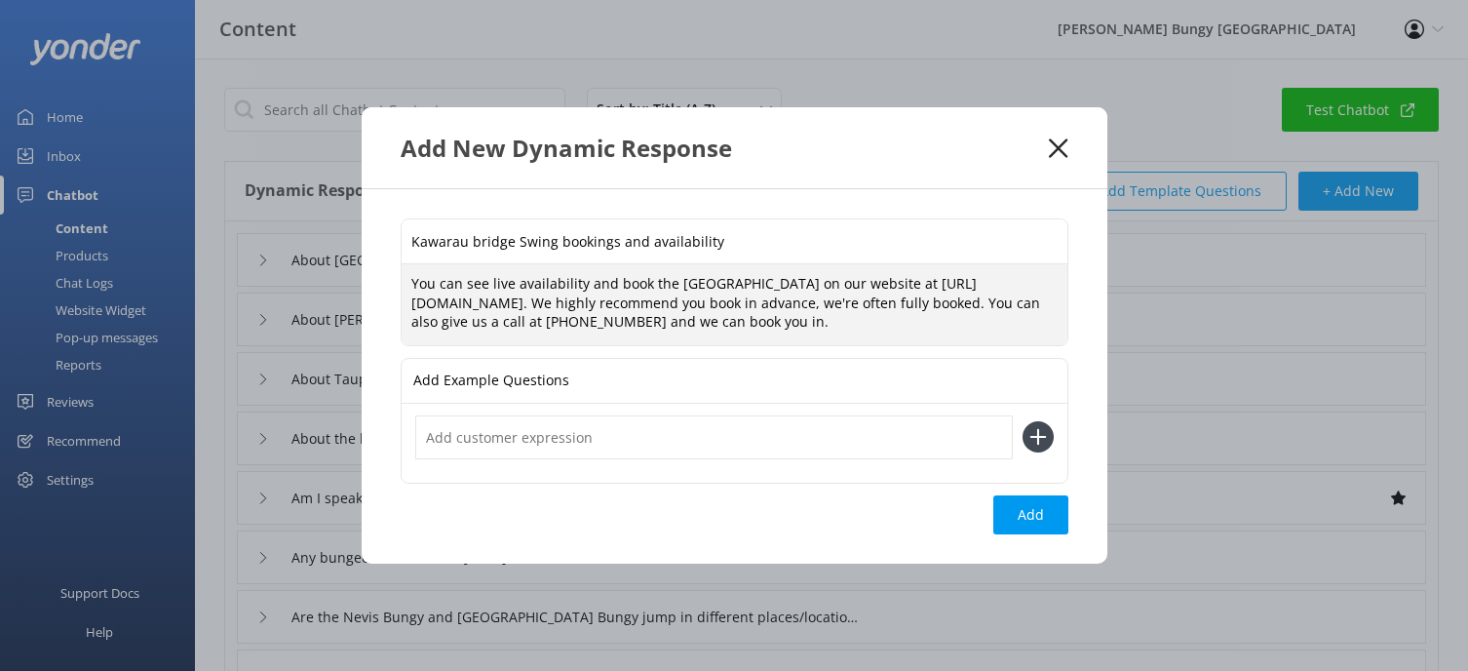
click at [813, 273] on textarea "You can see live availability and book the [GEOGRAPHIC_DATA] on our website at …" at bounding box center [735, 304] width 666 height 81
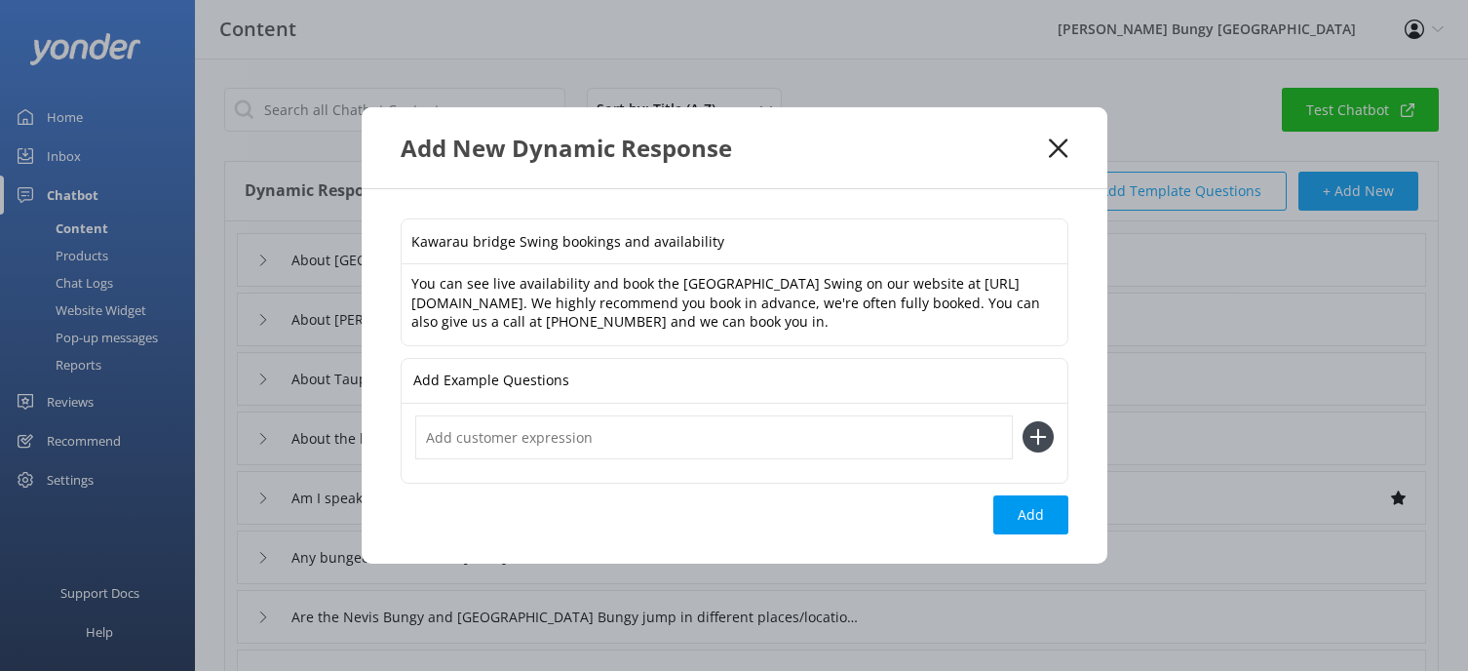
click at [949, 294] on textarea "You can see live availability and book the [GEOGRAPHIC_DATA] Swing on our websi…" at bounding box center [735, 304] width 666 height 81
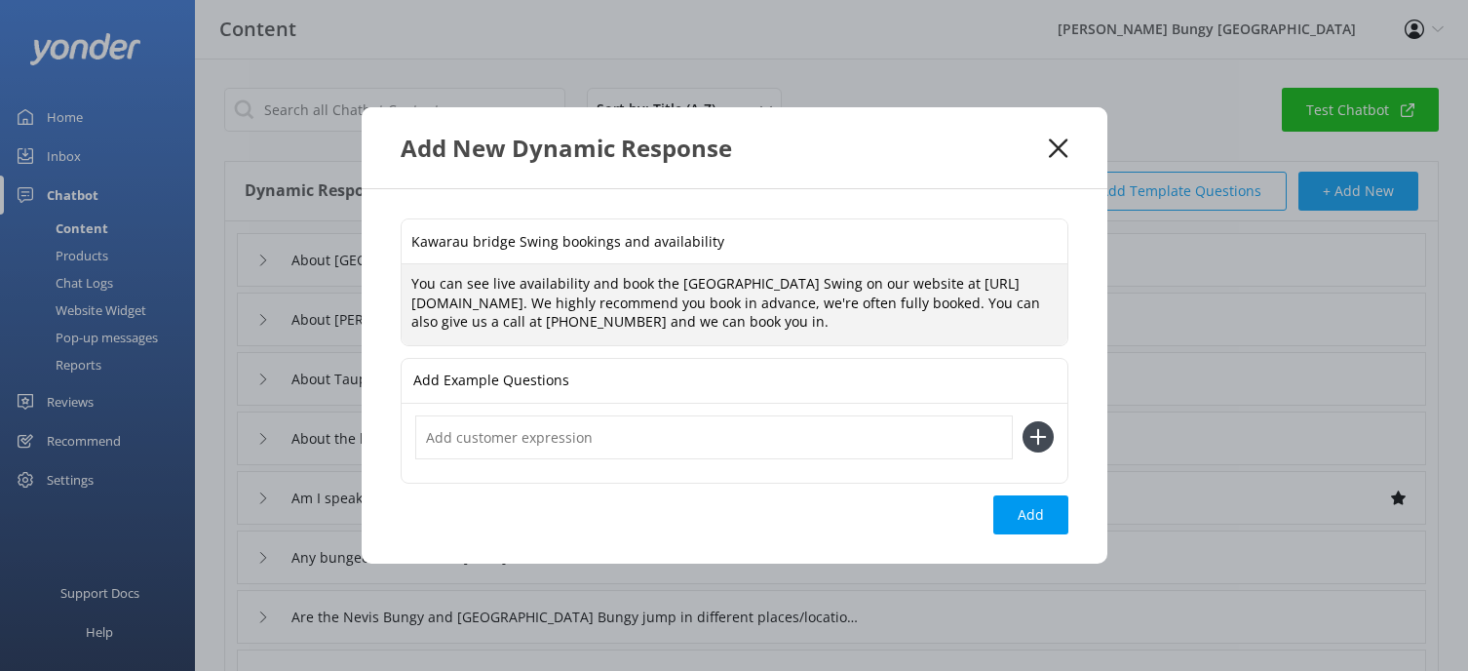
drag, startPoint x: 950, startPoint y: 294, endPoint x: 411, endPoint y: 291, distance: 539.0
click at [411, 291] on textarea "You can see live availability and book the [GEOGRAPHIC_DATA] Swing on our websi…" at bounding box center [735, 304] width 666 height 81
paste textarea "swing/"
click at [910, 299] on textarea "You can see live availability and book the Kawarau Bridge Swing on our website …" at bounding box center [735, 304] width 666 height 81
type textarea "You can see live availability and book the Kawarau Bridge Swing on our website …"
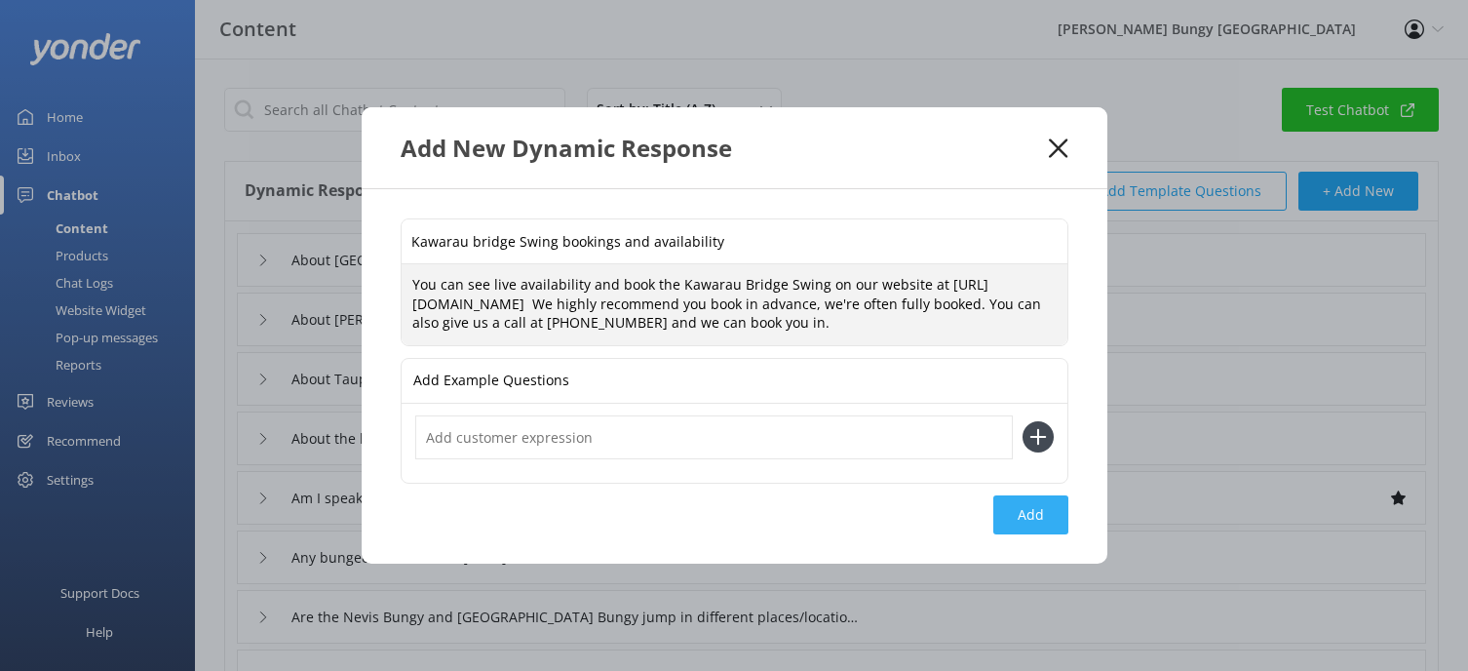
click at [1036, 534] on button "Add" at bounding box center [1030, 514] width 75 height 39
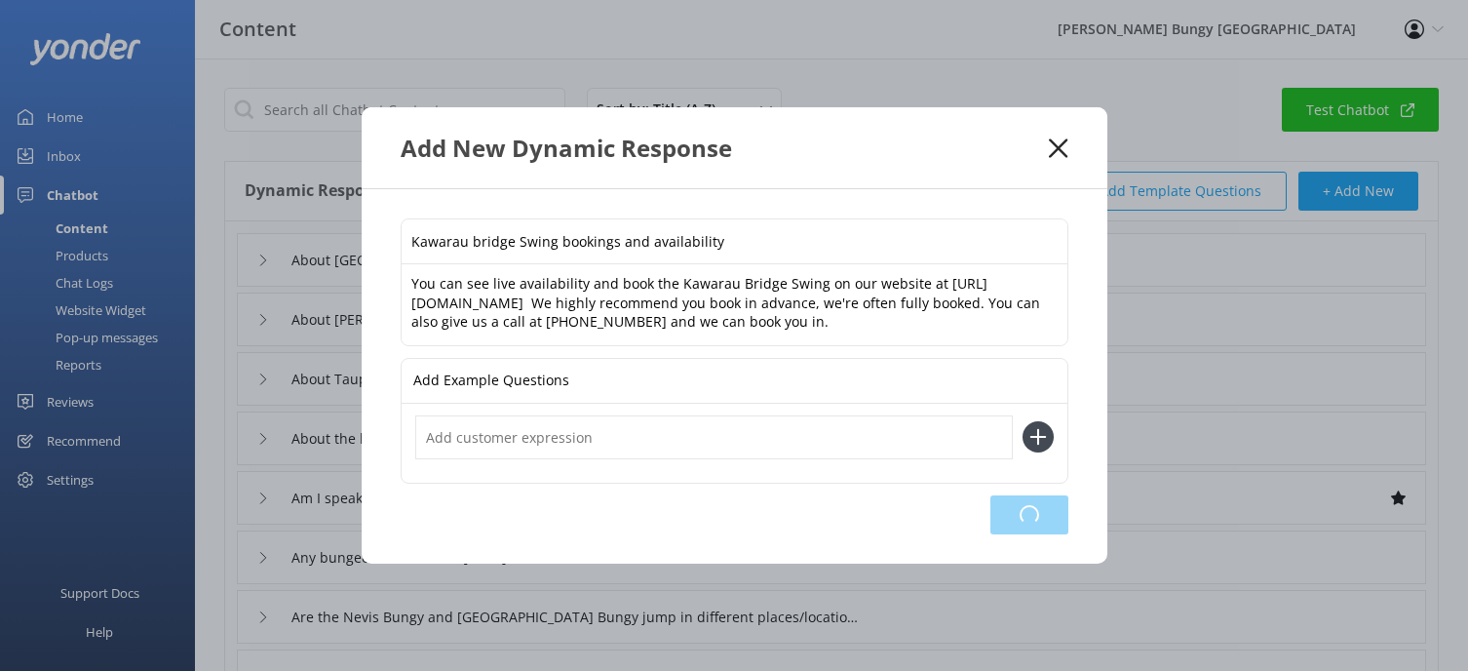
type input "Kawarau bridge Swing bookings and availability"
type input "About [GEOGRAPHIC_DATA] Bungy"
type input "About [PERSON_NAME]"
type input "About Taupo Swing"
type input "About the ledge bungy"
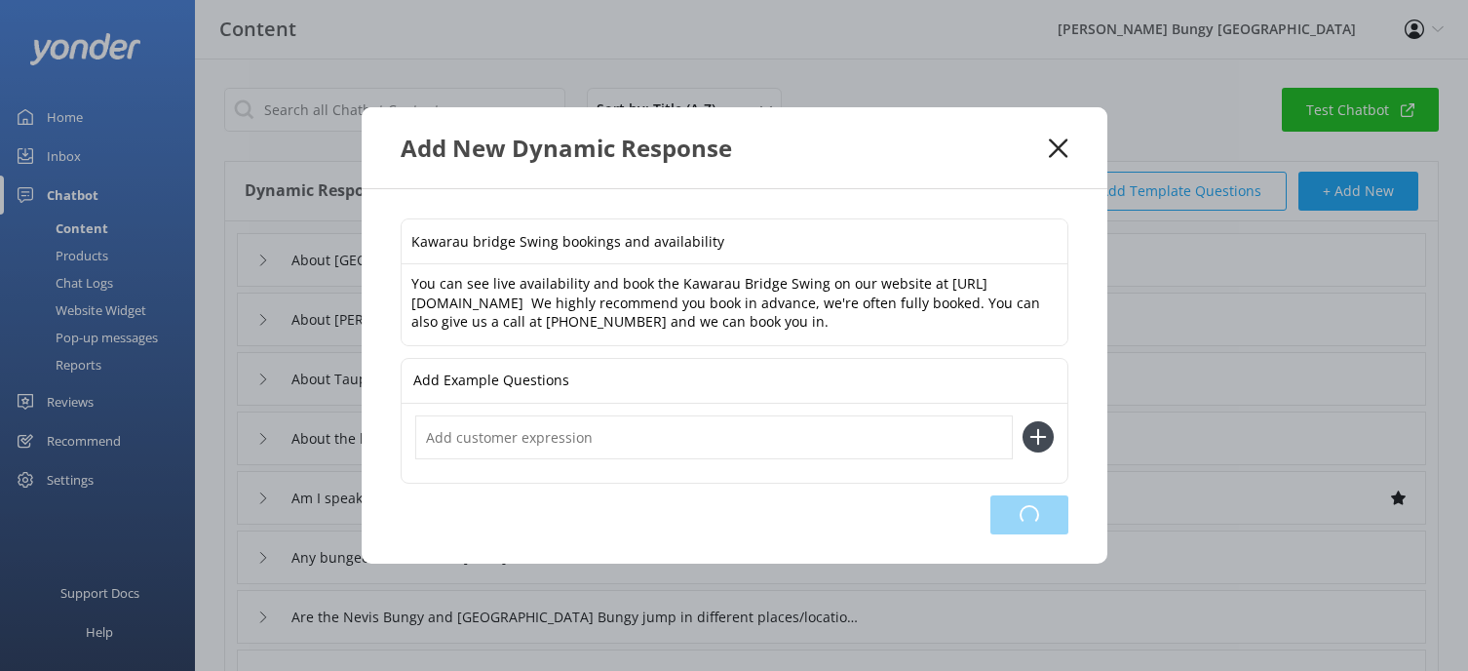
type input "Am I speaking to a robot?"
type input "Any bungee cancellations [DATE]?"
type input "Are the Nevis Bungy and [GEOGRAPHIC_DATA] Bungy jump in different places/locati…"
type input "Are the Nevis Catapult and Kawarau Bungy jump in different places/locations?"
type input "Are the Nevis Swing and Kawarau Bungy jump in different places/locations?"
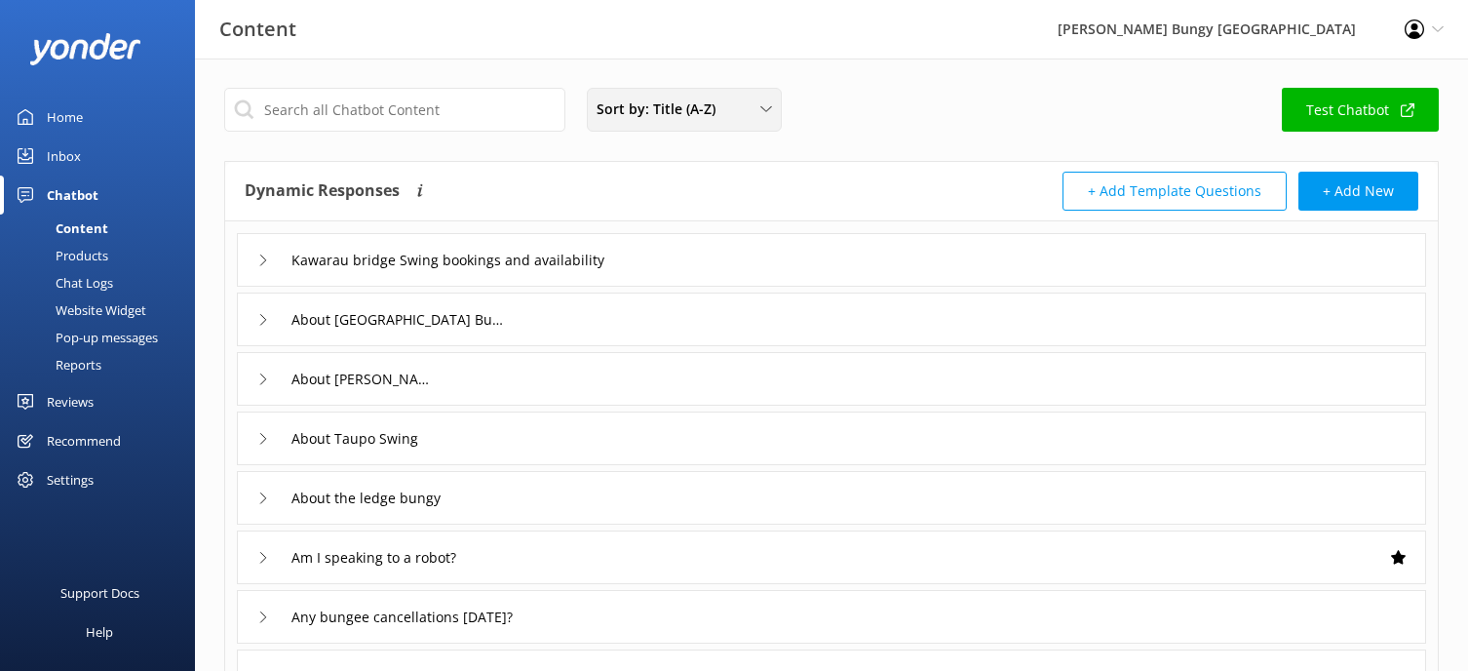
click at [745, 113] on div "Sort by: Title (A-Z)" at bounding box center [684, 108] width 185 height 21
click at [672, 184] on link "Last updated" at bounding box center [684, 194] width 192 height 39
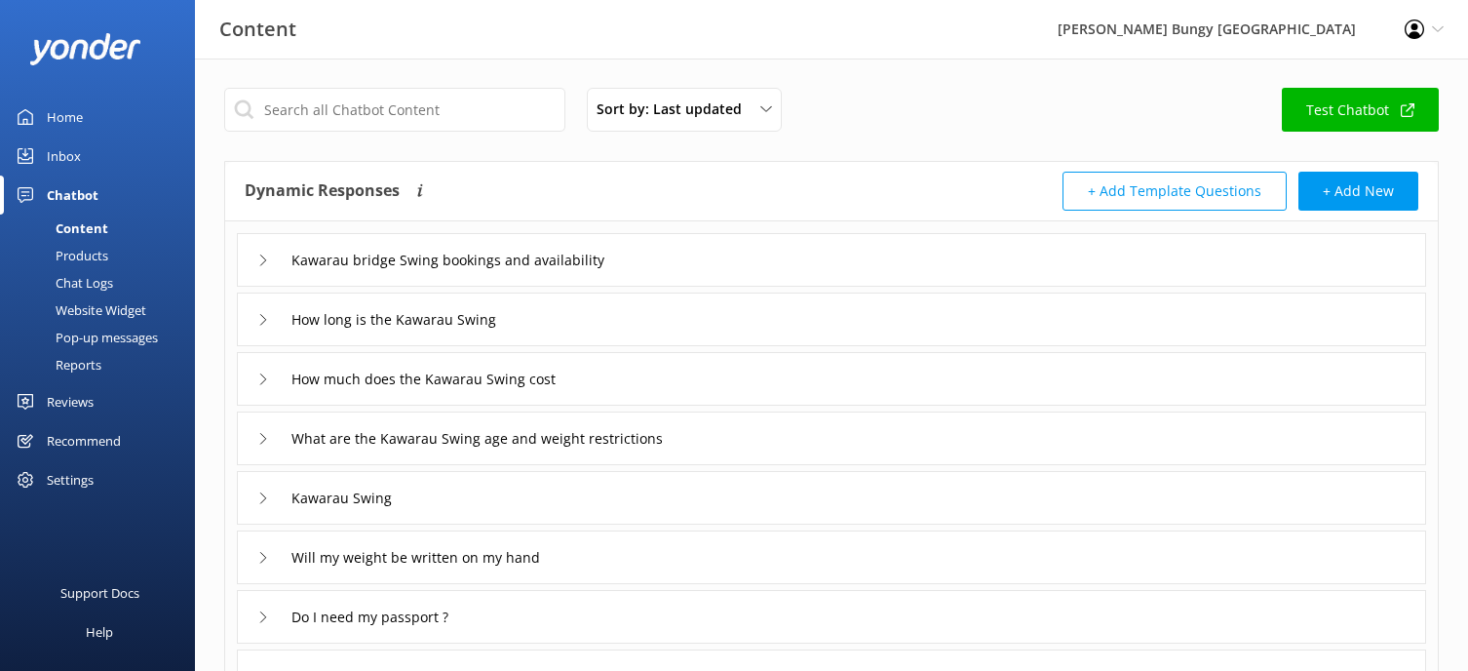
click at [1097, 110] on div "Sort by: Last updated Title (A-Z) Last updated Test Chatbot" at bounding box center [831, 116] width 1214 height 56
click at [1404, 116] on use at bounding box center [1408, 109] width 14 height 14
click at [54, 114] on div "Home" at bounding box center [65, 116] width 36 height 39
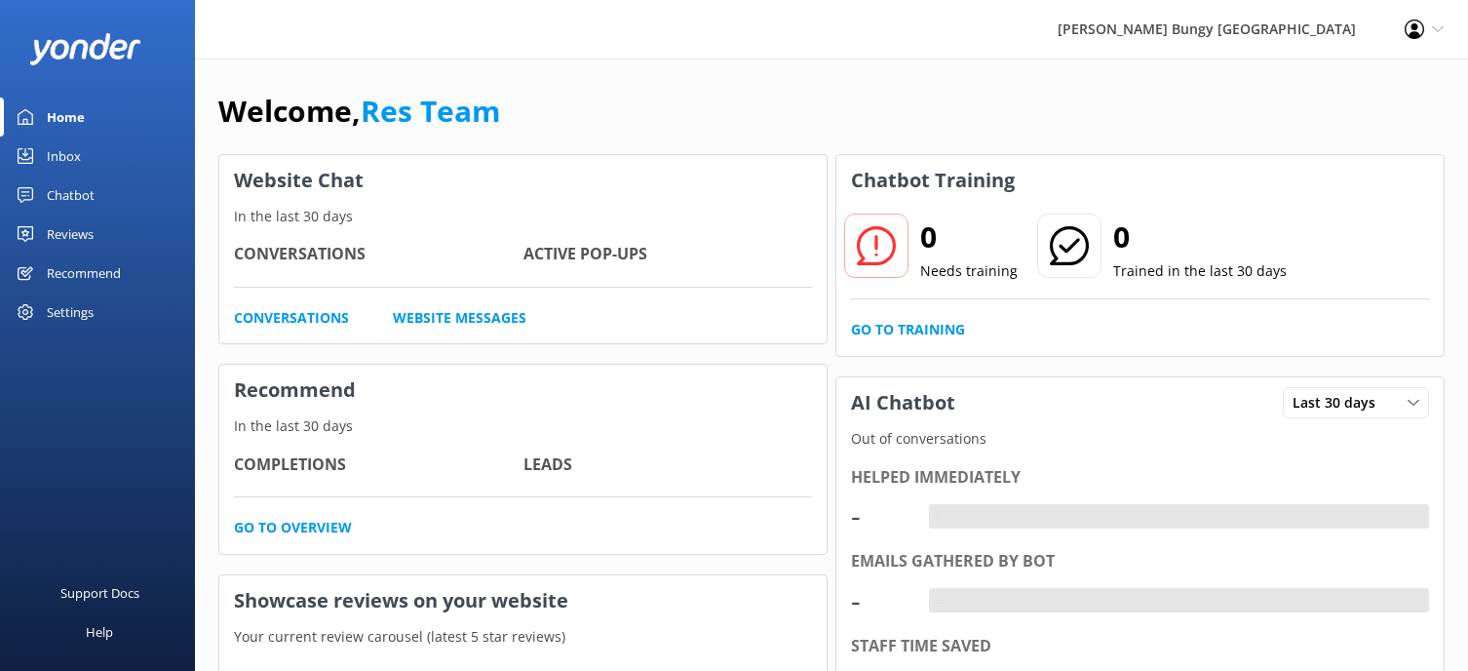
click at [62, 161] on div "Inbox" at bounding box center [64, 155] width 34 height 39
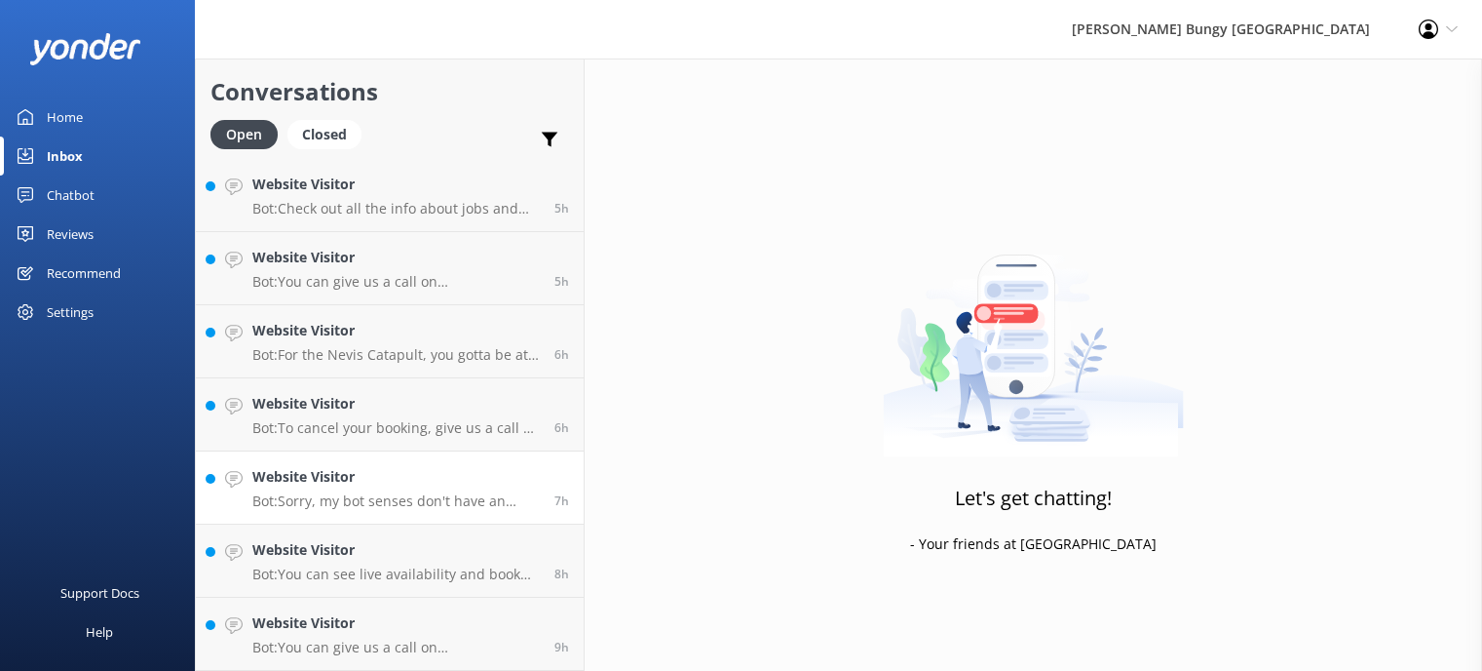
scroll to position [1245, 0]
click at [419, 630] on h4 "Website Visitor" at bounding box center [392, 622] width 281 height 21
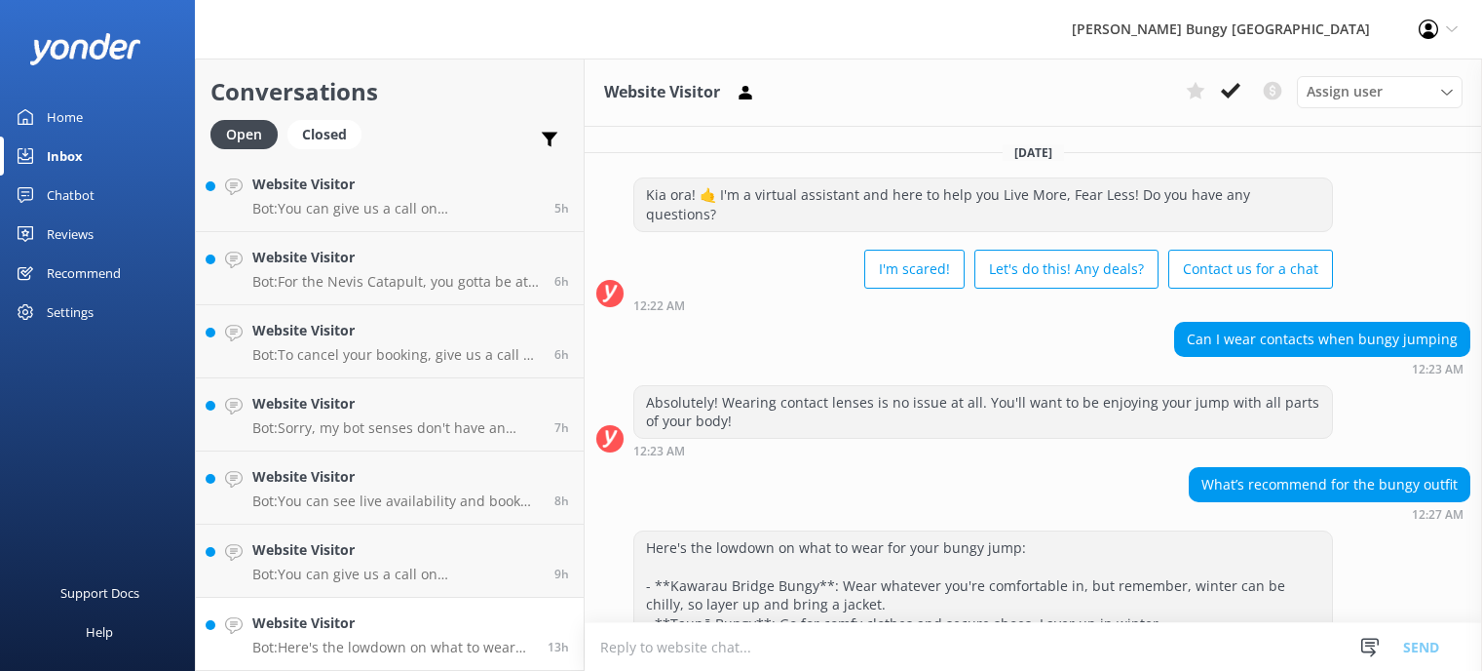
scroll to position [104, 0]
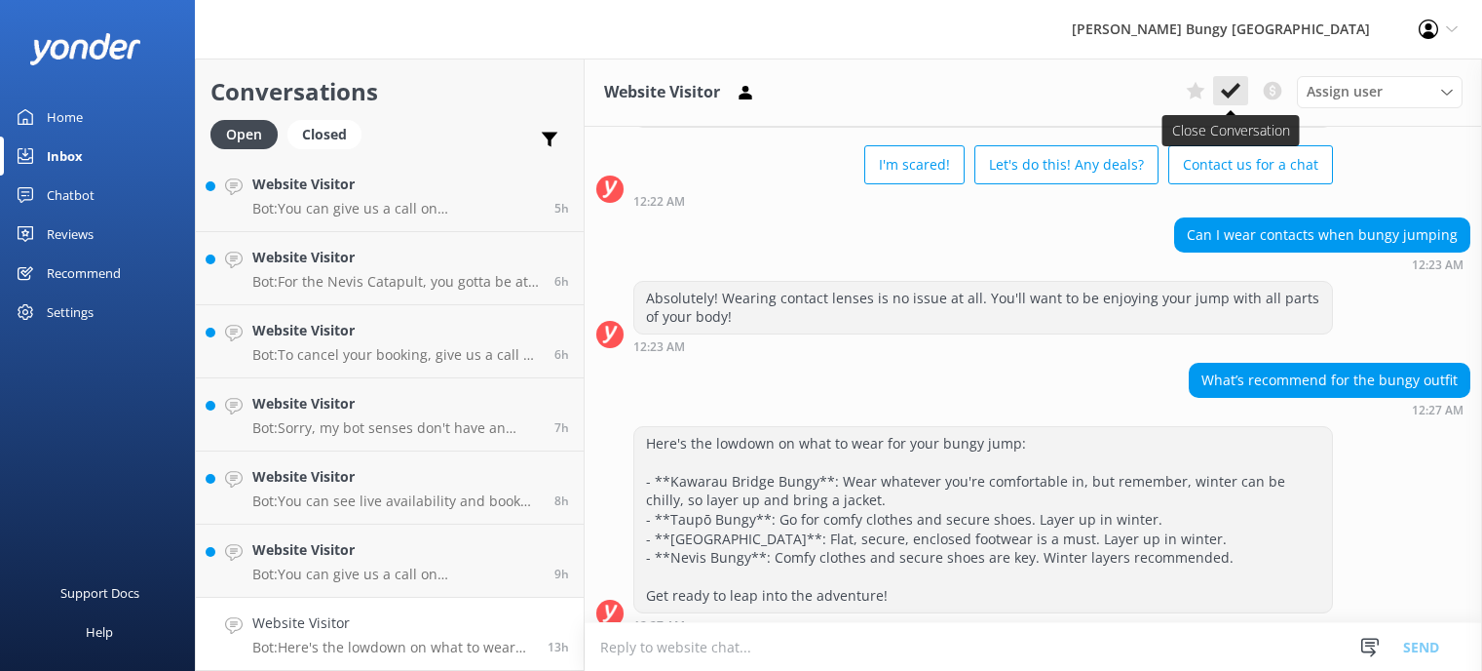
click at [1246, 96] on button at bounding box center [1230, 90] width 35 height 29
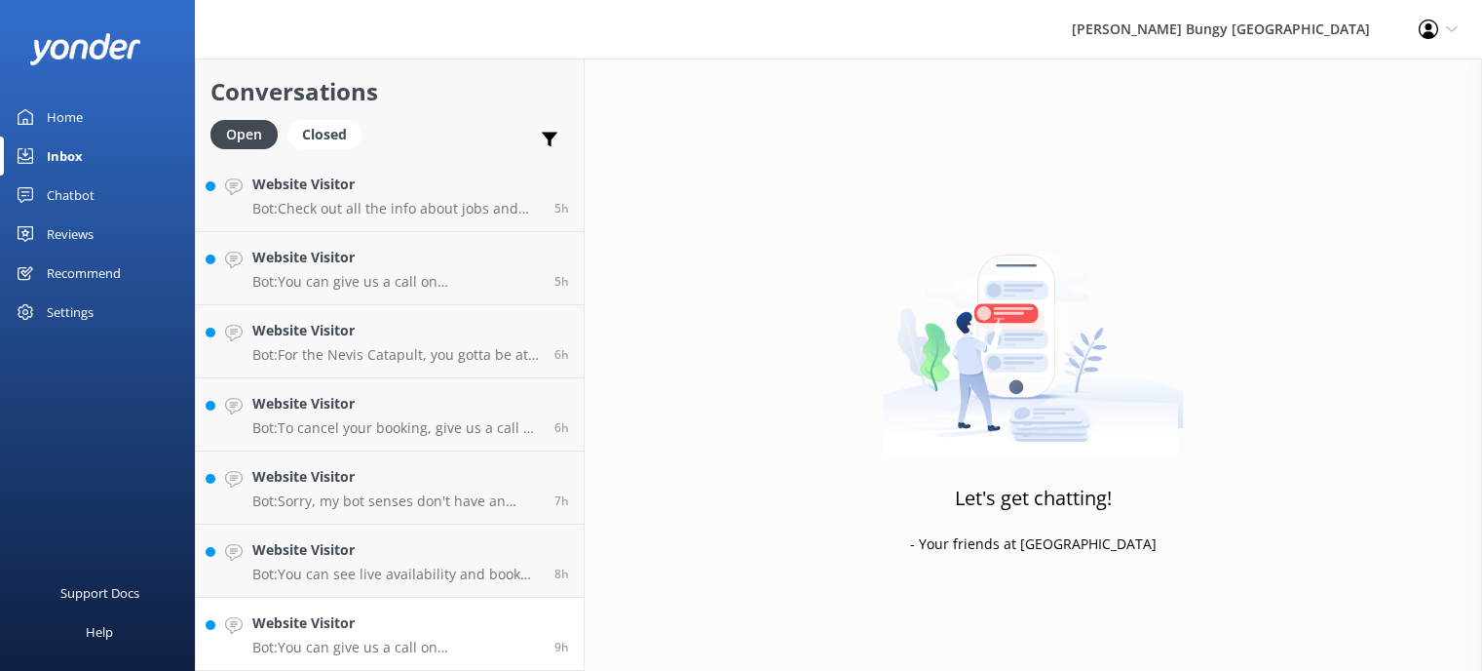
scroll to position [1171, 0]
click at [474, 616] on h4 "Website Visitor" at bounding box center [396, 622] width 288 height 21
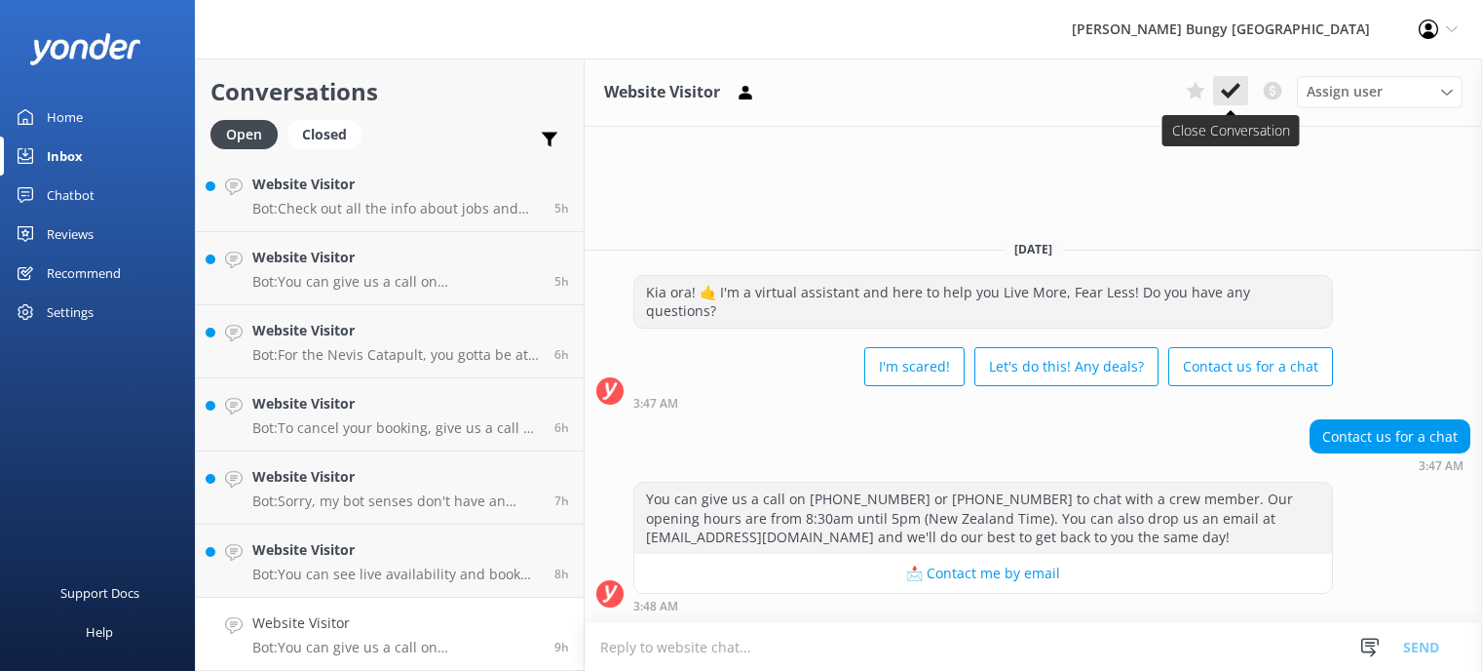
click at [1230, 90] on icon at bounding box center [1230, 90] width 19 height 19
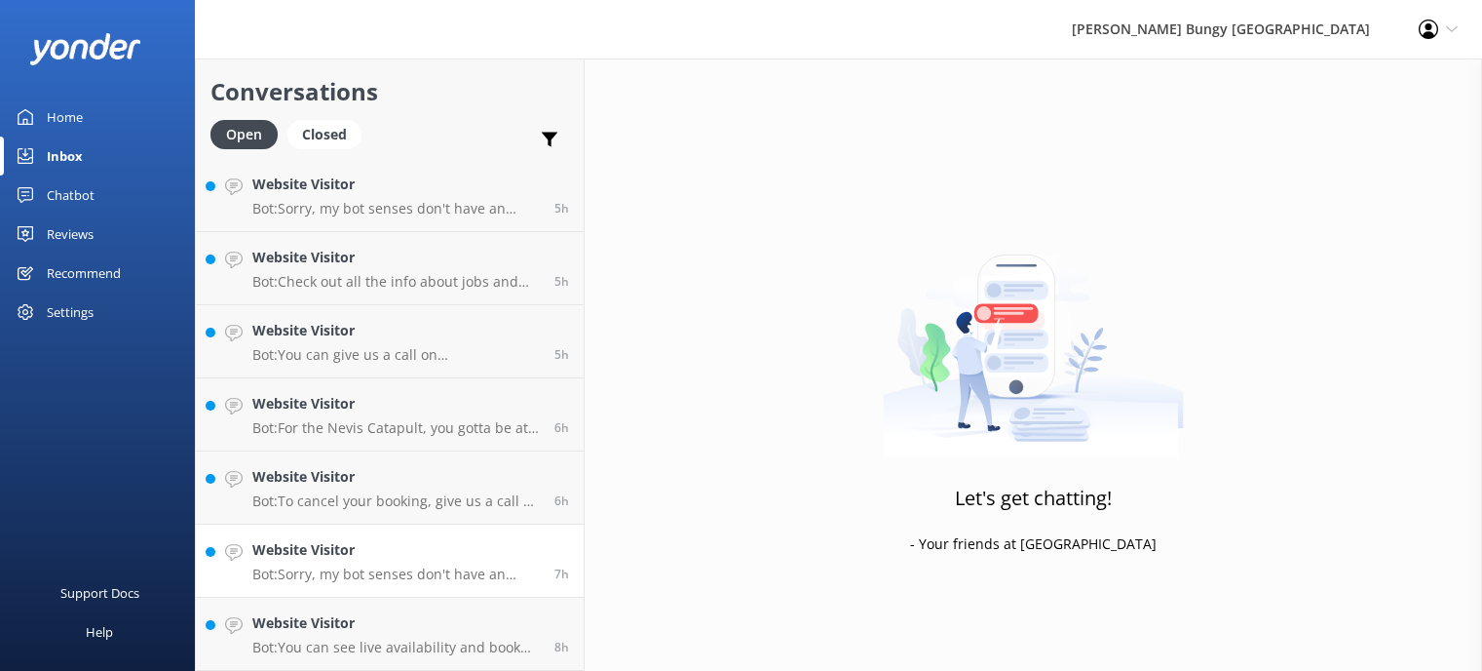
click at [479, 592] on link "Website Visitor Bot: Sorry, my bot senses don't have an answer for that, please…" at bounding box center [390, 560] width 388 height 73
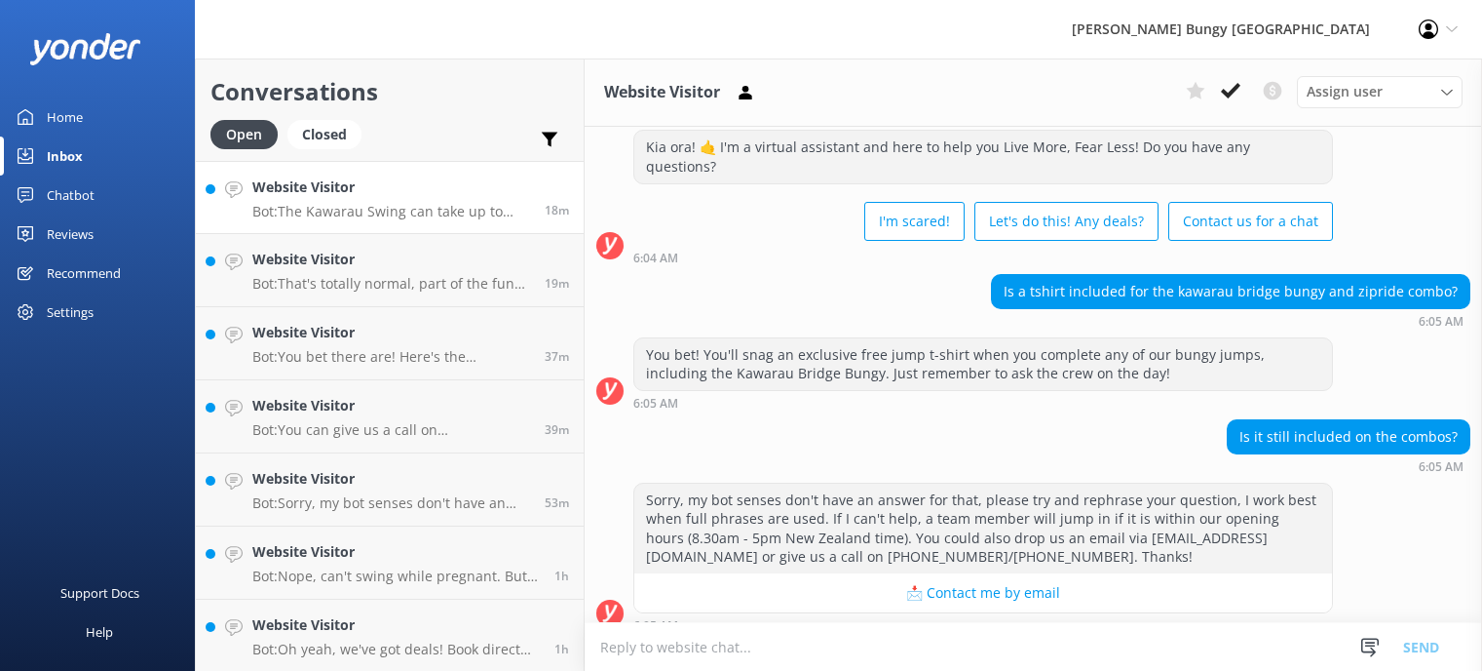
click at [415, 202] on div "Website Visitor Bot: The Kawarau Swing can take up to three people at once. You…" at bounding box center [391, 197] width 278 height 42
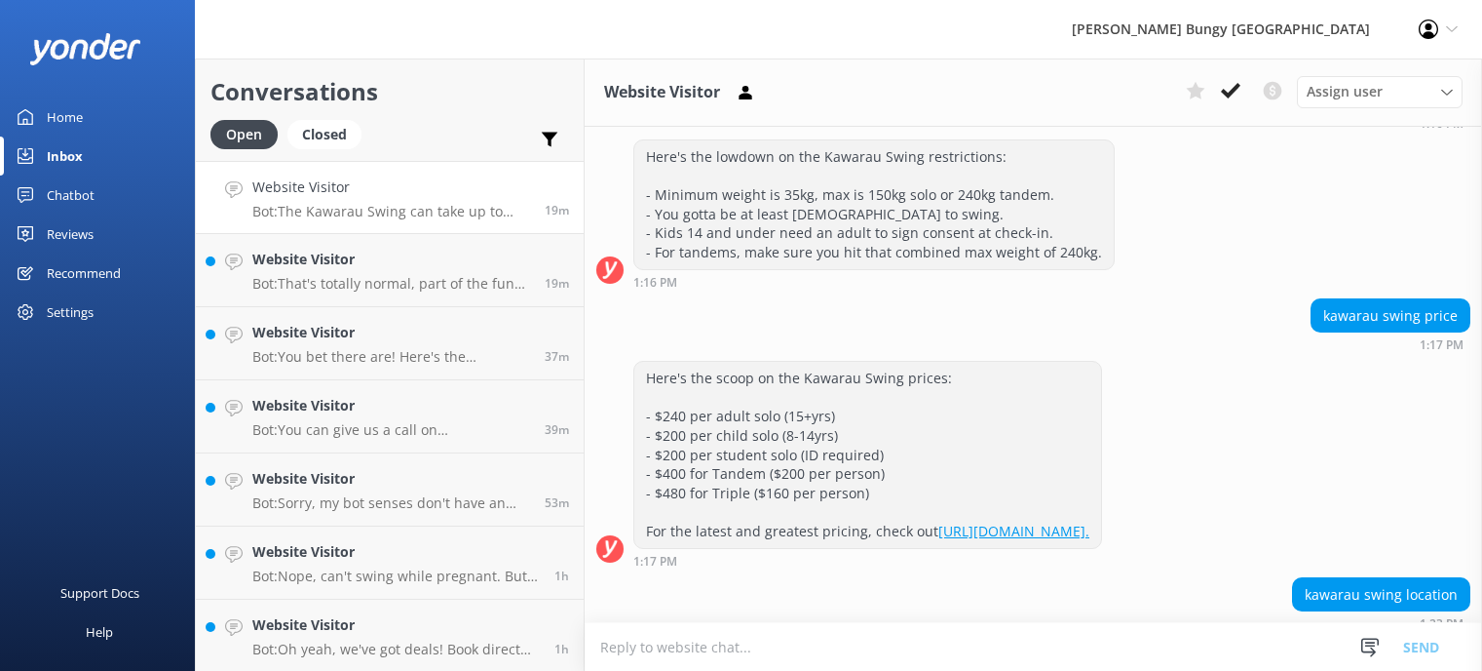
scroll to position [982, 0]
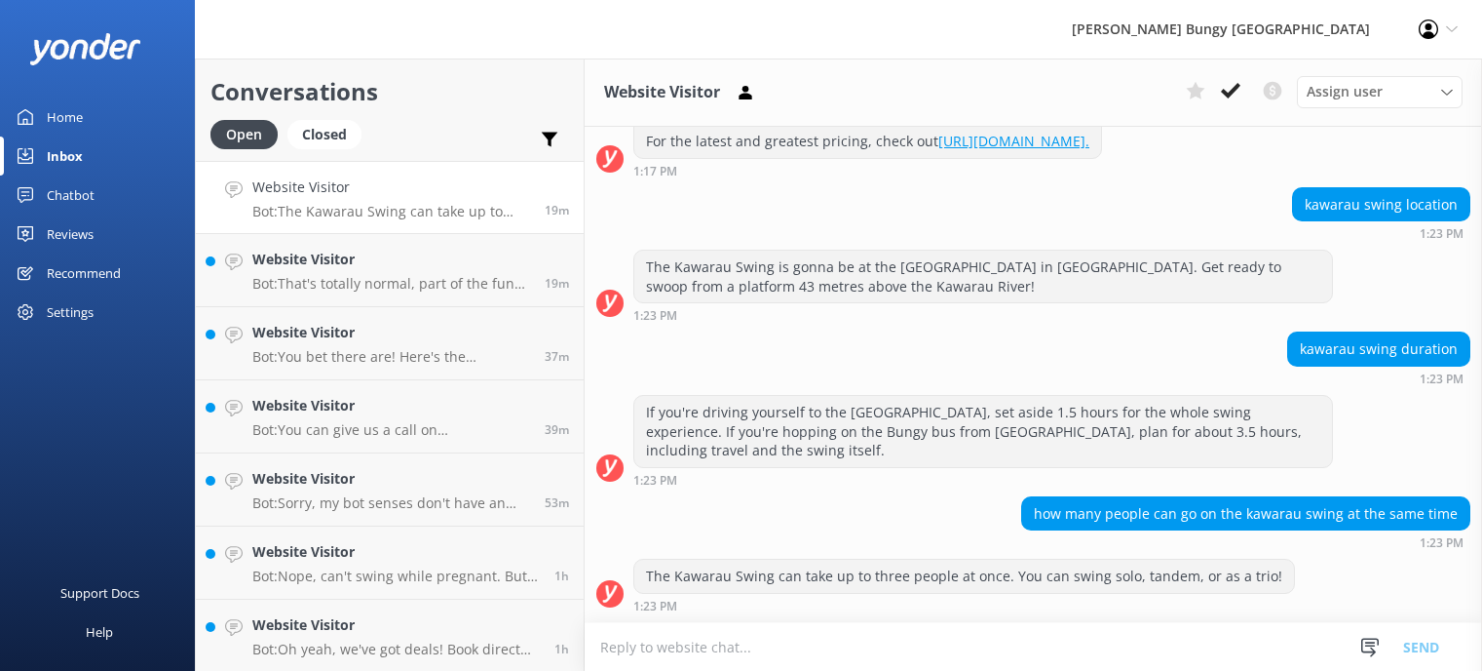
click at [1230, 94] on use at bounding box center [1230, 91] width 19 height 16
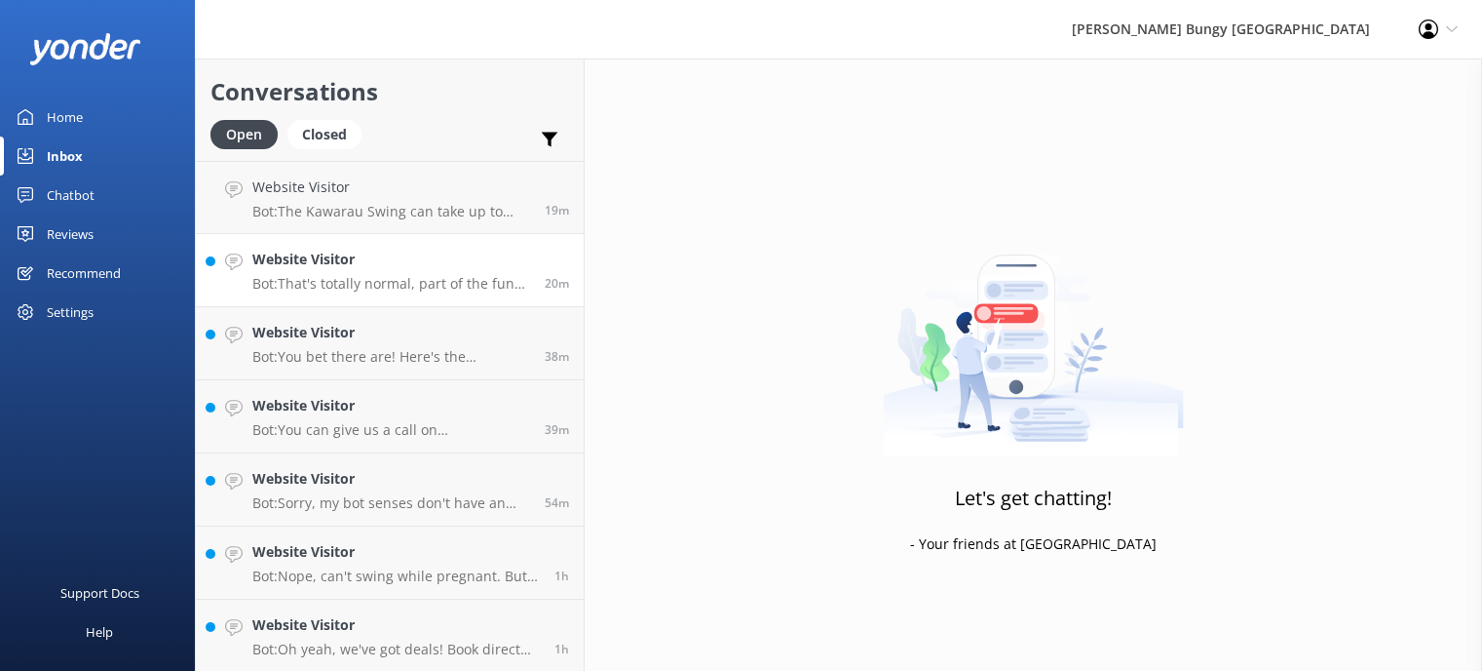
click at [401, 269] on h4 "Website Visitor" at bounding box center [391, 259] width 278 height 21
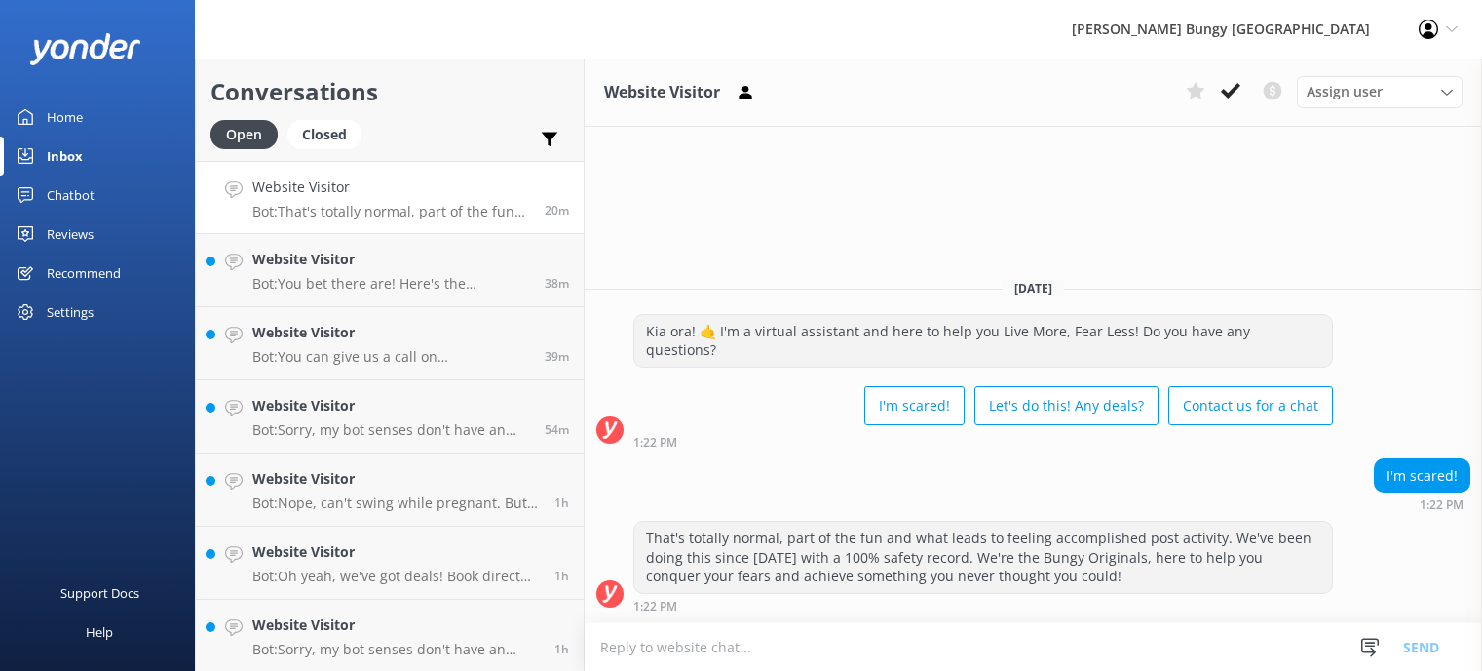
click at [339, 205] on p "Bot: That's totally normal, part of the fun and what leads to feeling accomplis…" at bounding box center [391, 212] width 278 height 18
click at [902, 626] on textarea at bounding box center [1034, 647] width 898 height 48
click at [1232, 92] on use at bounding box center [1230, 91] width 19 height 16
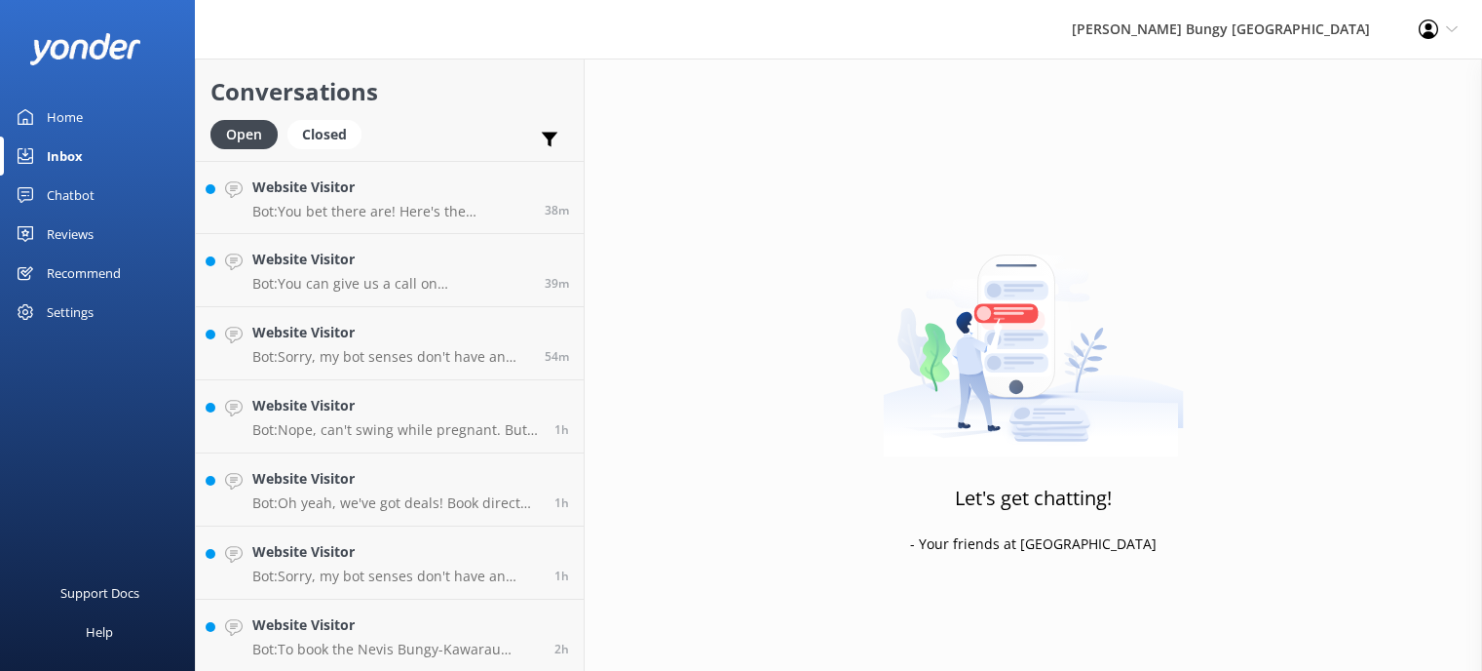
click at [369, 240] on link "Website Visitor Bot: You can give us a call on [PHONE_NUMBER] or [PHONE_NUMBER]…" at bounding box center [390, 270] width 388 height 73
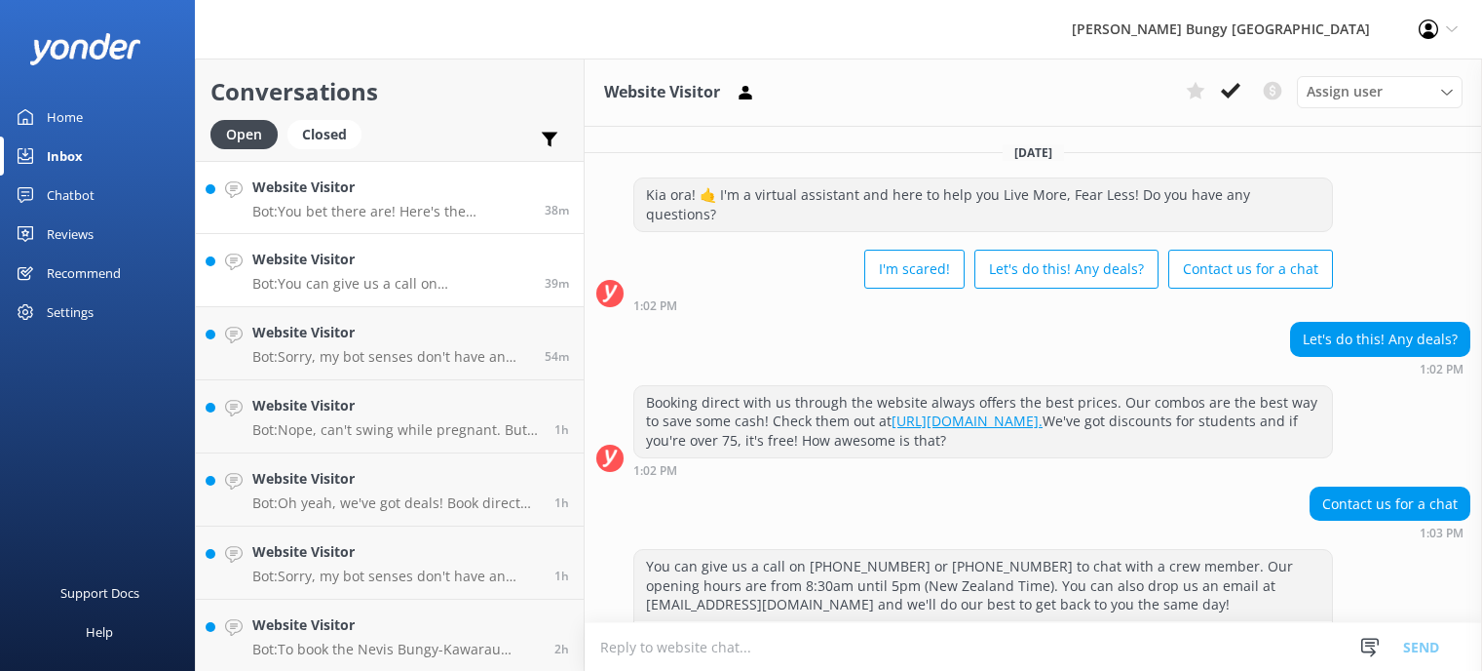
scroll to position [48, 0]
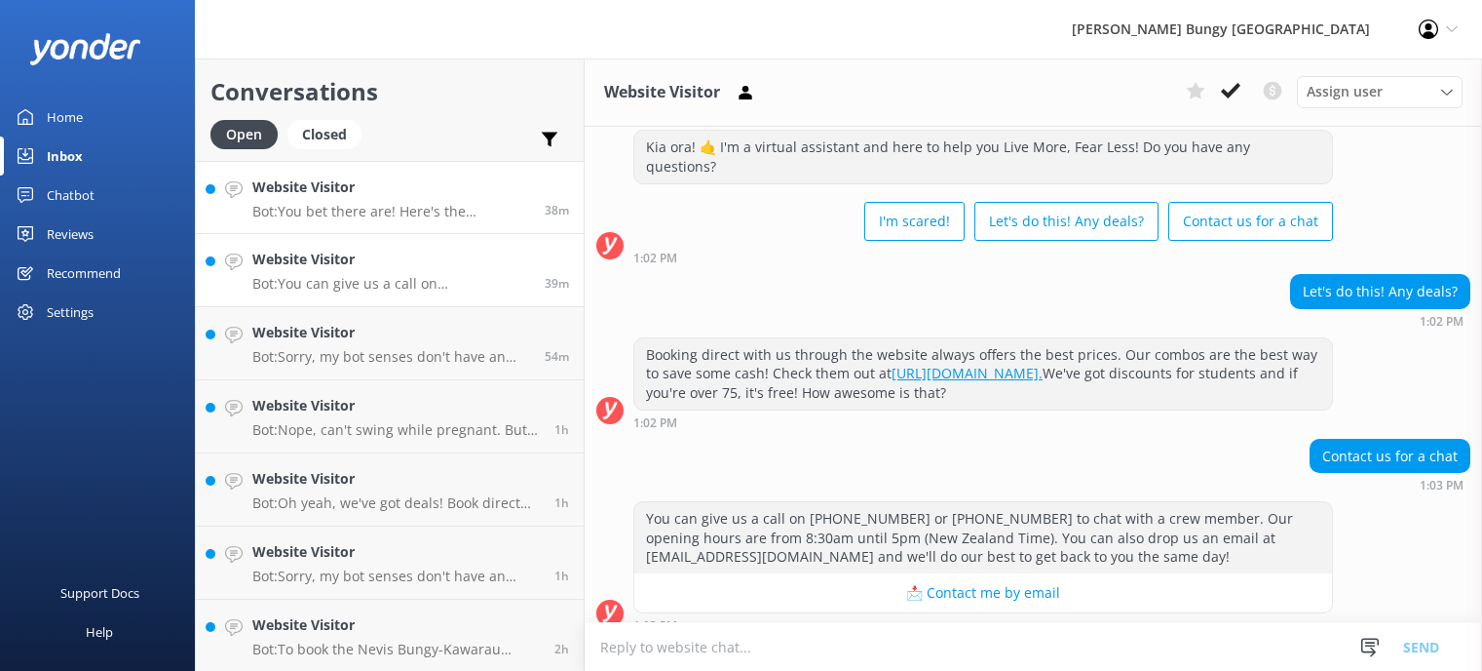
click at [371, 207] on p "Bot: You bet there are! Here's the lowdown: - Kawarau Bridge Bungy: 35kg min/23…" at bounding box center [391, 212] width 278 height 18
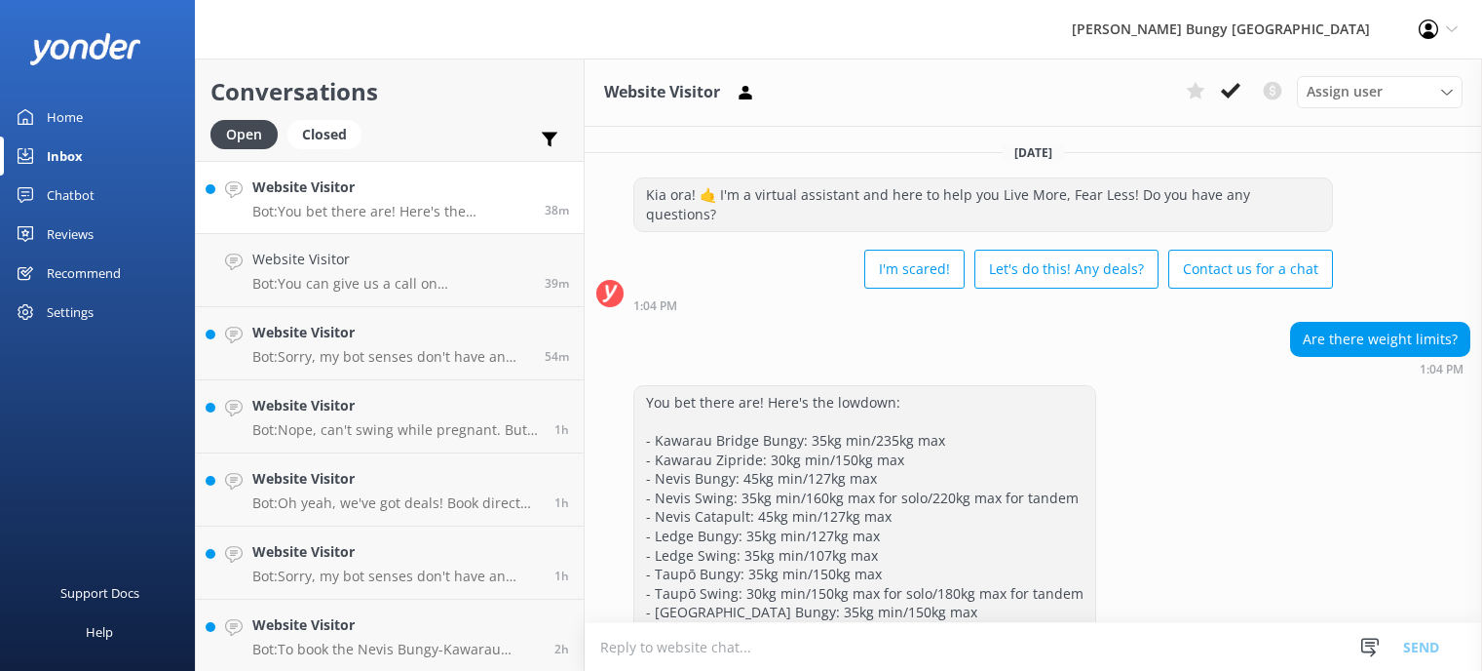
scroll to position [112, 0]
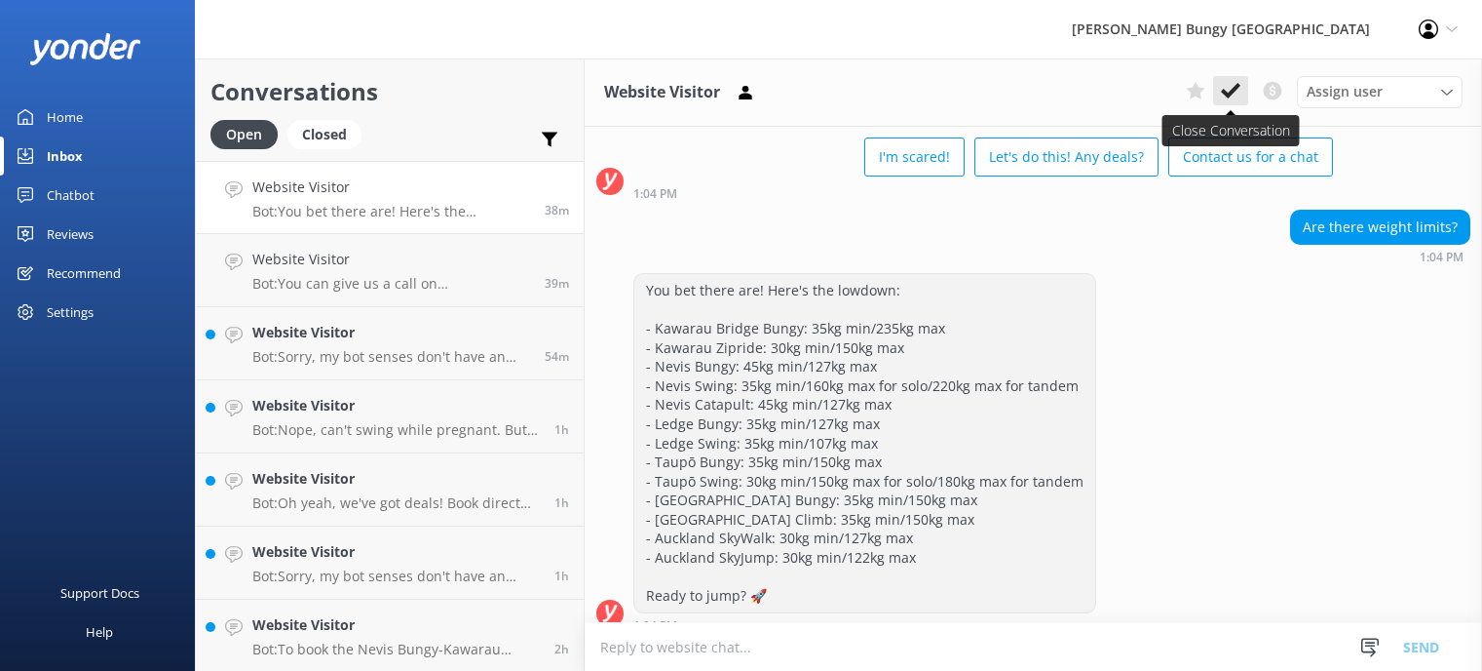
click at [1236, 90] on use at bounding box center [1230, 91] width 19 height 16
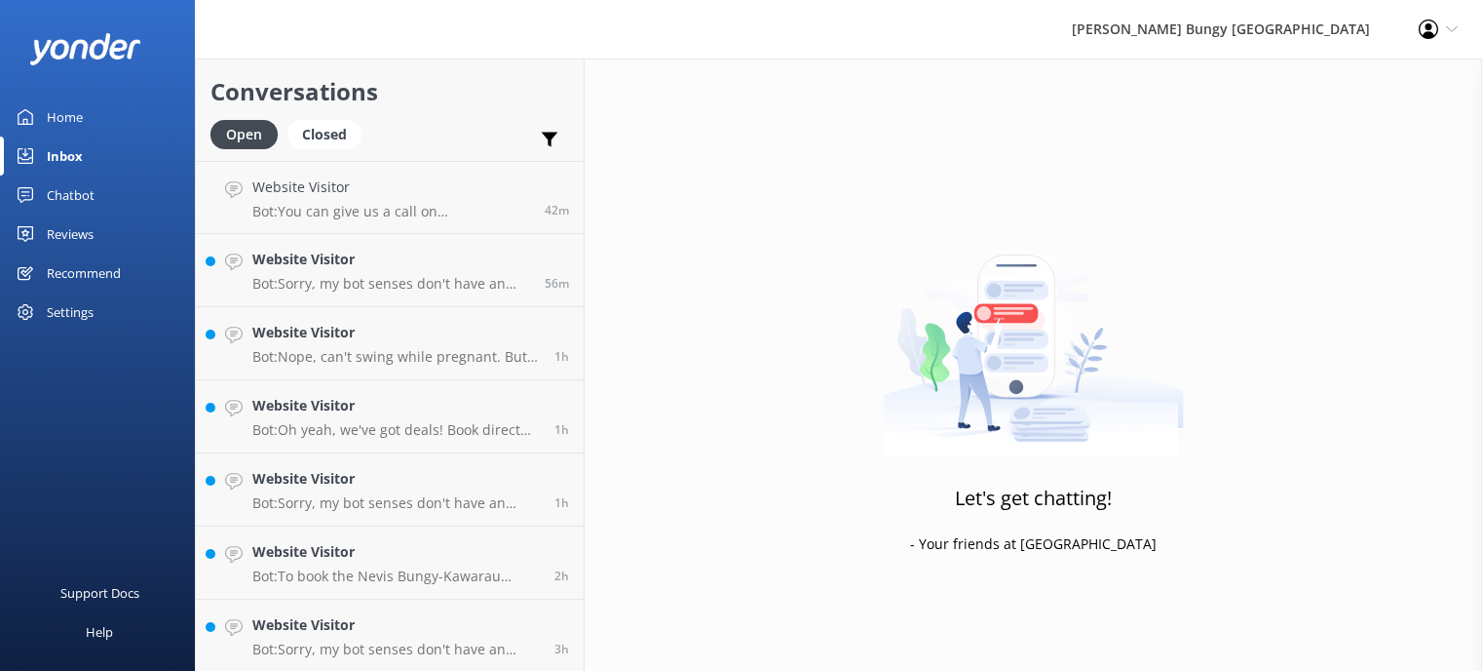
click at [852, 332] on div "Let's get chatting! - Your friends at [GEOGRAPHIC_DATA]" at bounding box center [1034, 393] width 898 height 671
click at [340, 202] on div "Website Visitor Bot: You can give us a call on [PHONE_NUMBER] or [PHONE_NUMBER]…" at bounding box center [394, 197] width 285 height 42
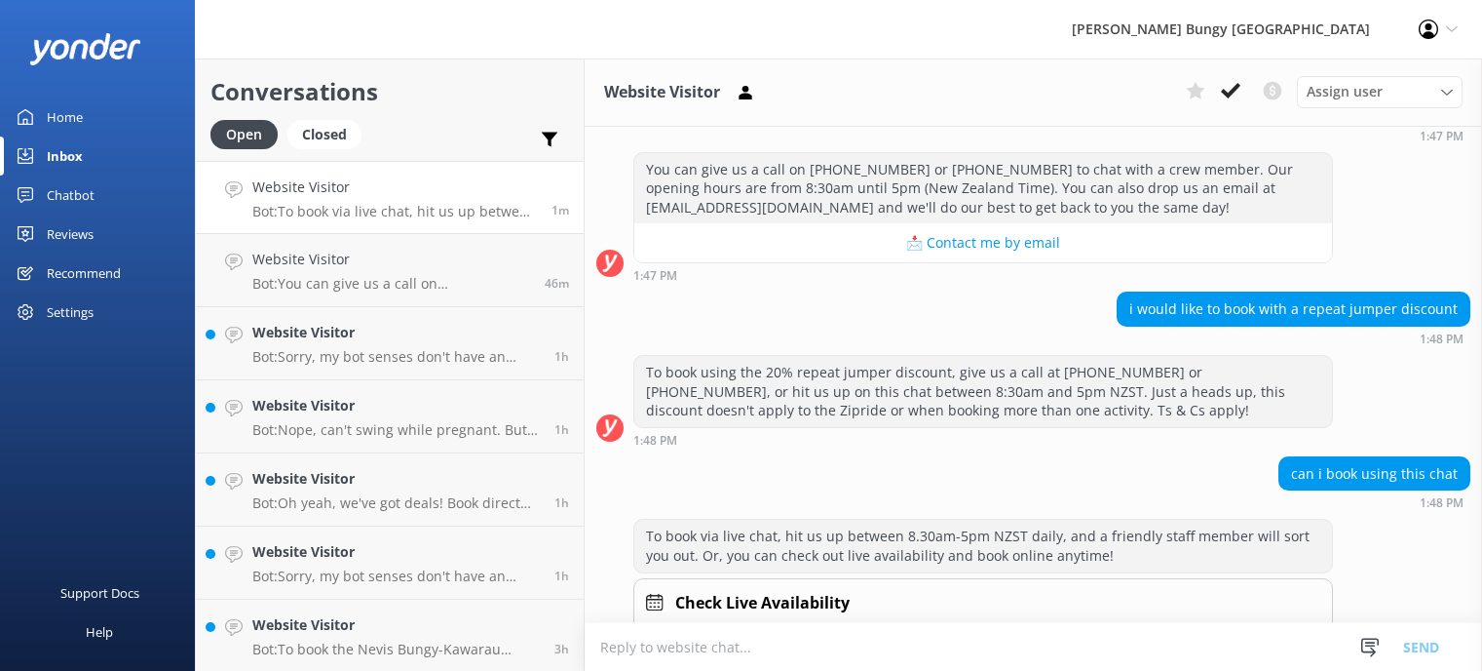
scroll to position [1006, 0]
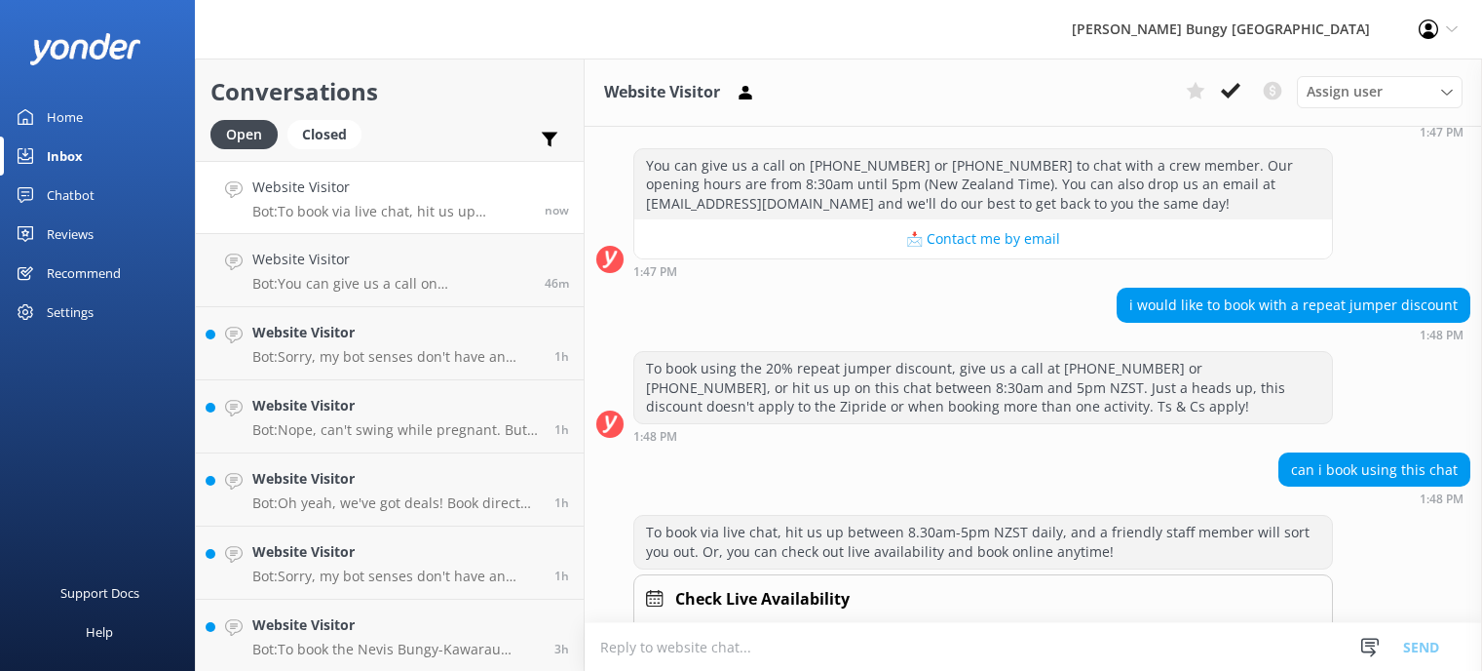
click at [839, 629] on textarea at bounding box center [1034, 647] width 898 height 48
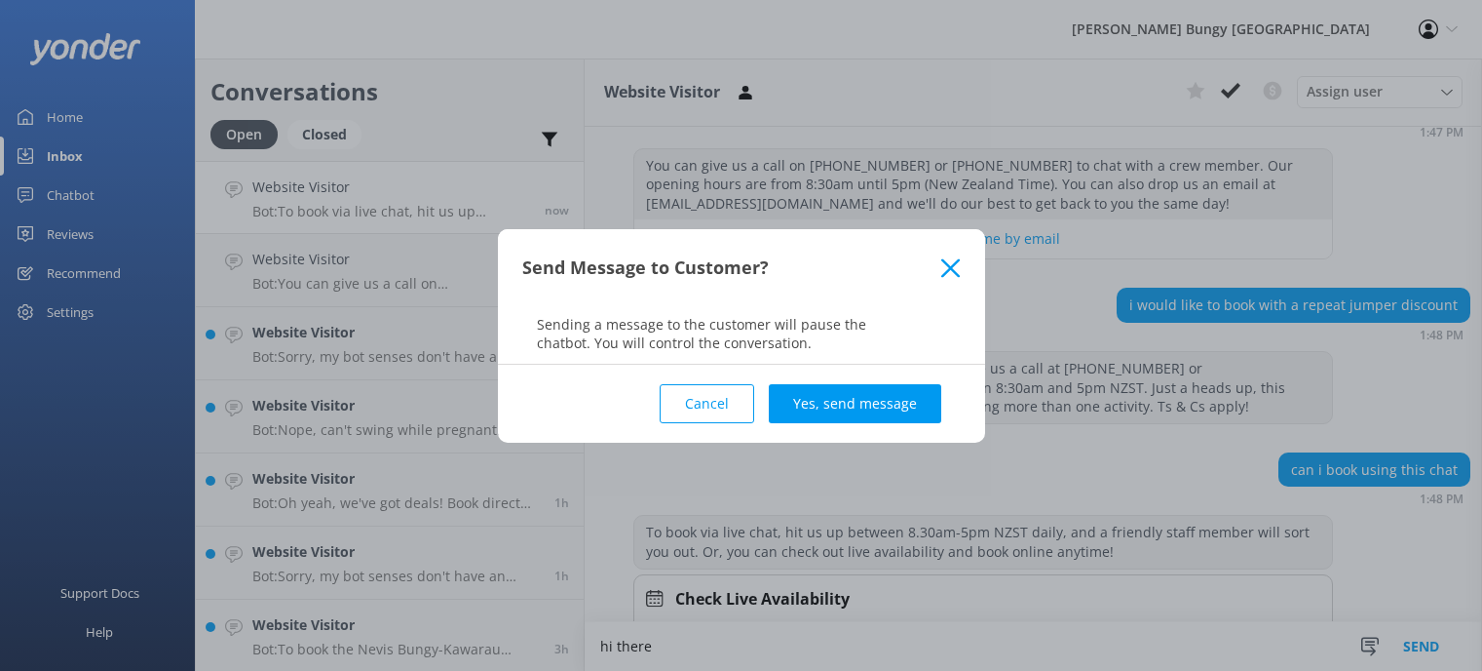
type textarea "hi there"
click at [834, 379] on div "Cancel Yes, send message" at bounding box center [741, 404] width 439 height 78
click at [832, 397] on button "Yes, send message" at bounding box center [855, 403] width 173 height 39
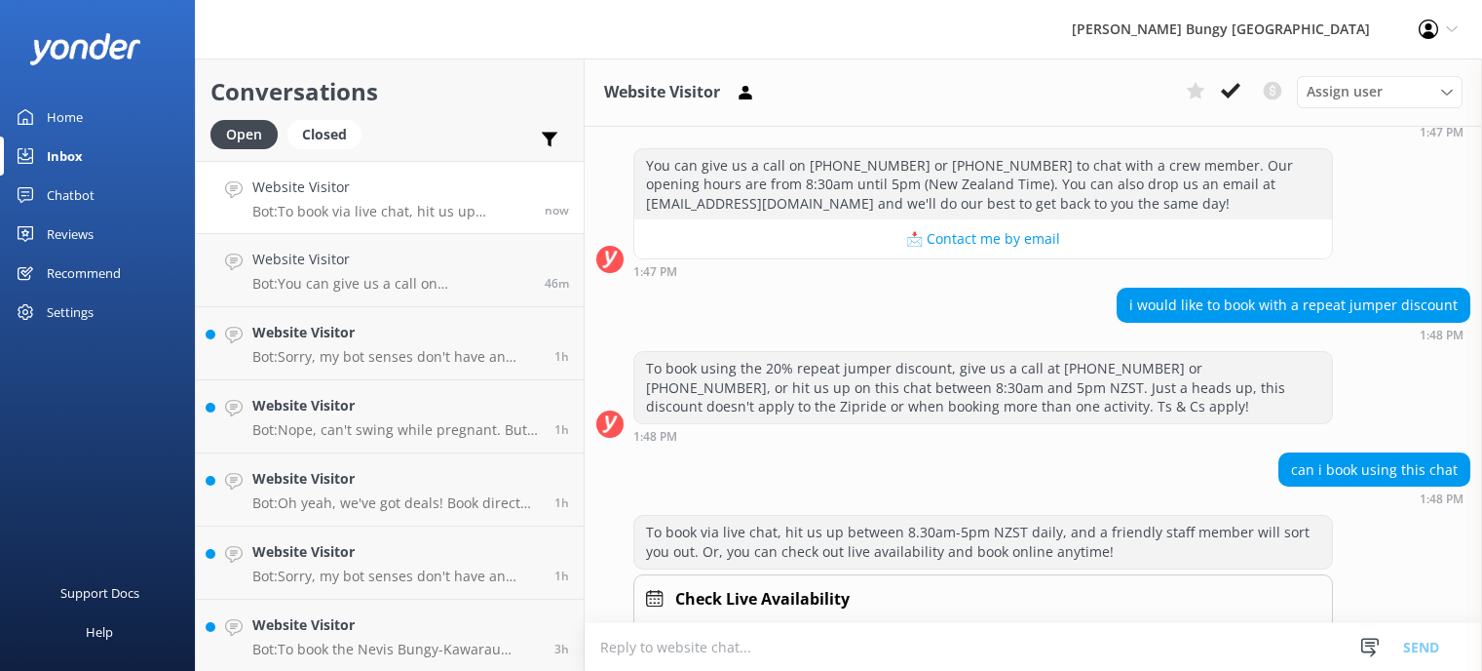
click at [726, 646] on textarea at bounding box center [1034, 647] width 898 height 48
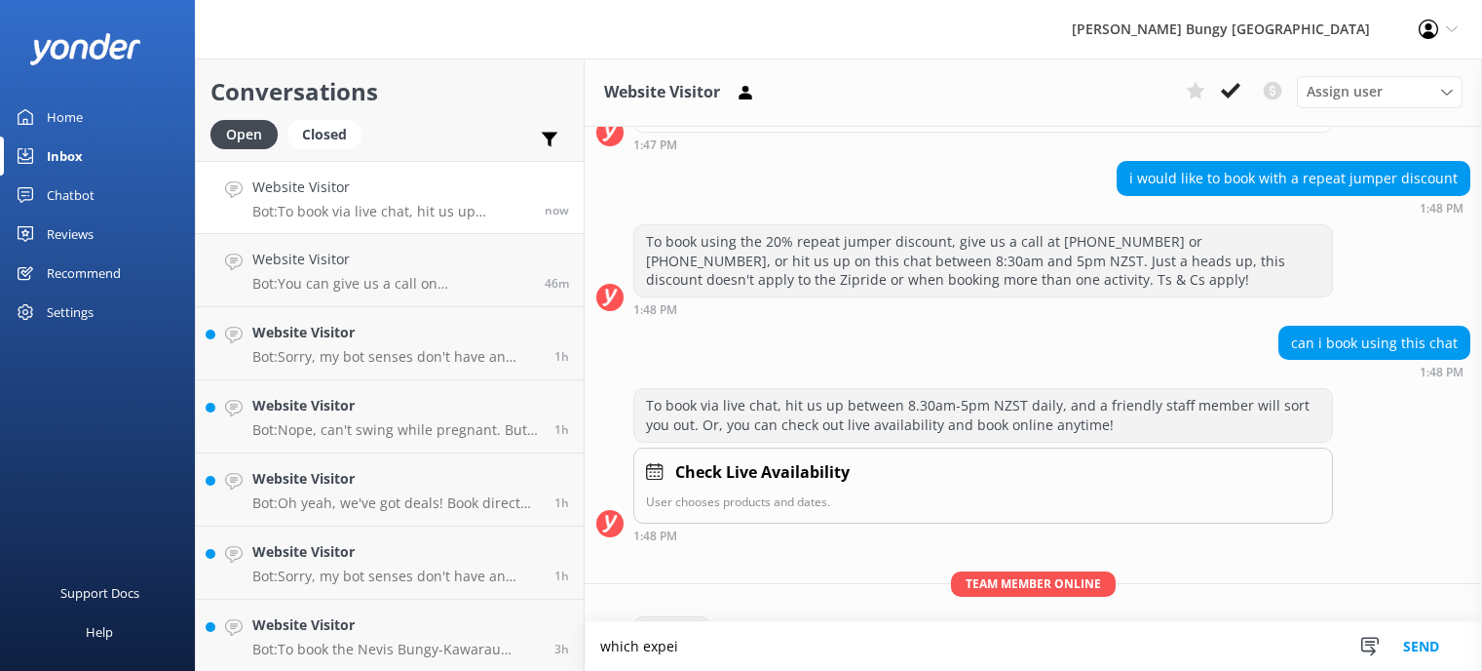
scroll to position [1133, 0]
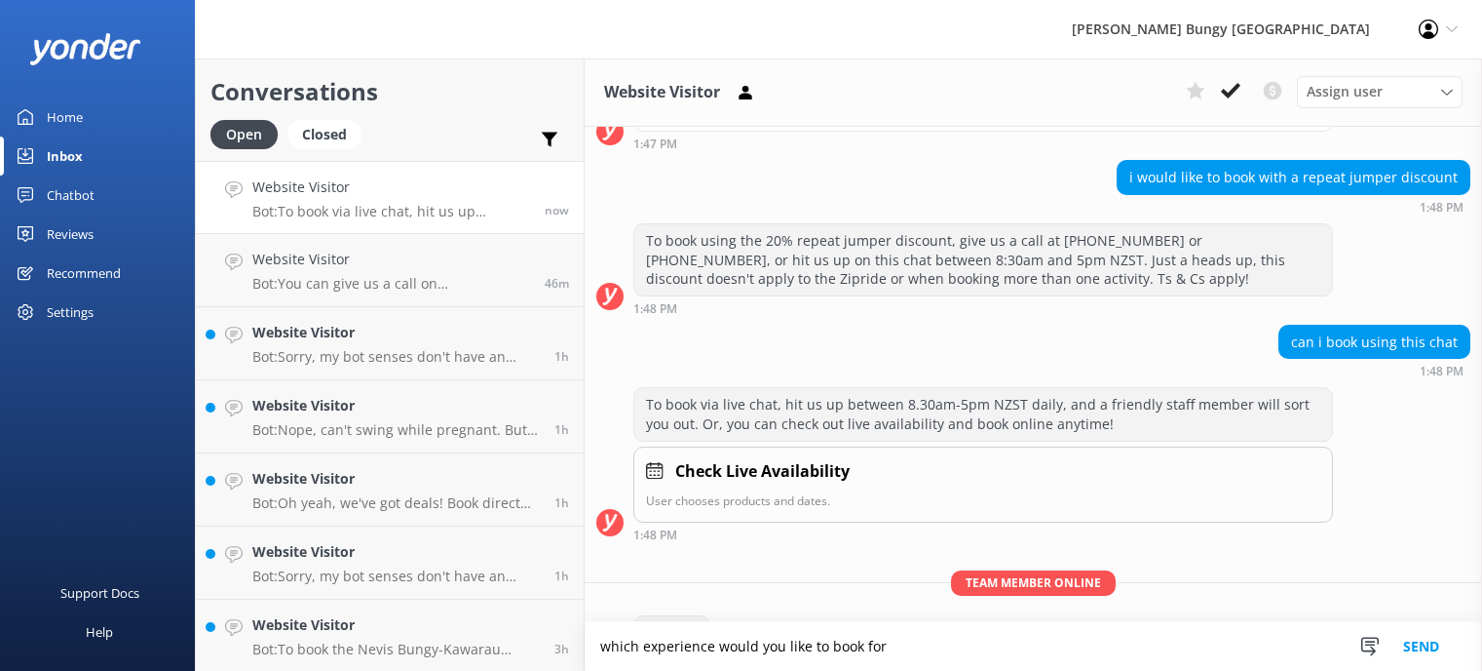
type textarea "which experience would you like to book for"
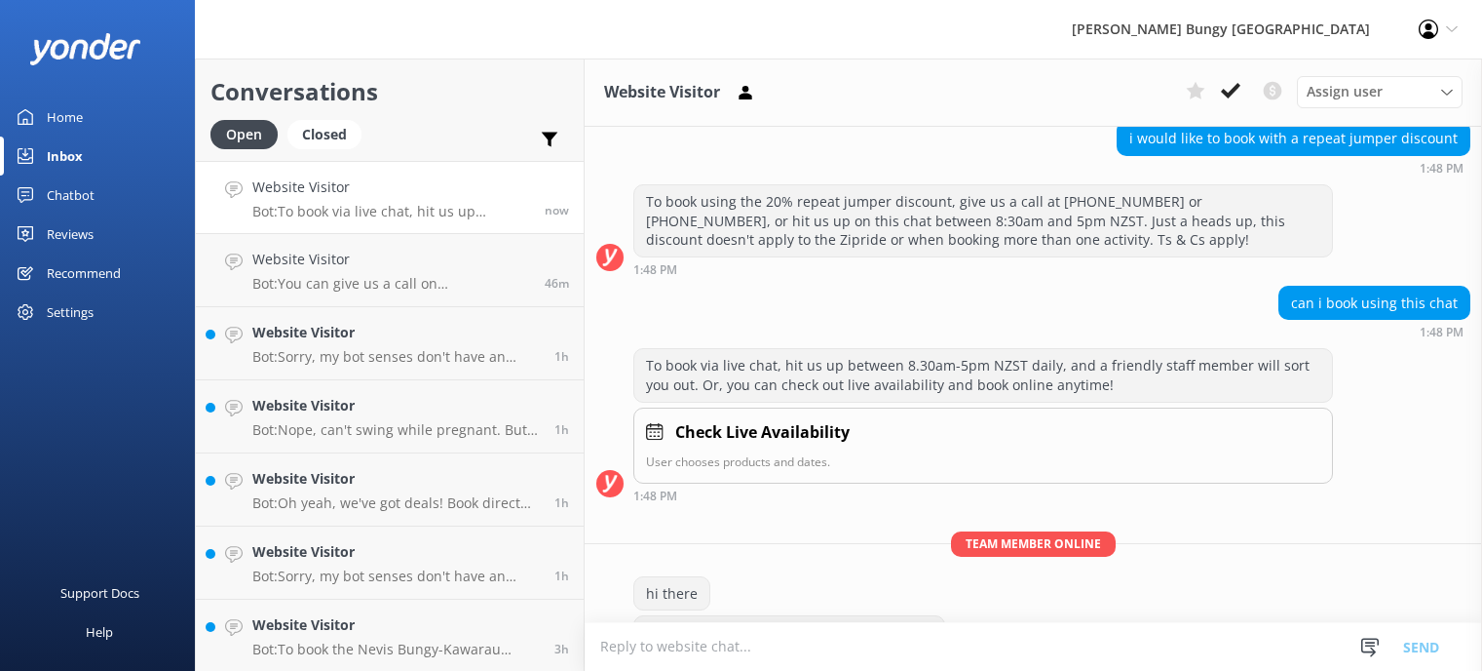
scroll to position [1218, 0]
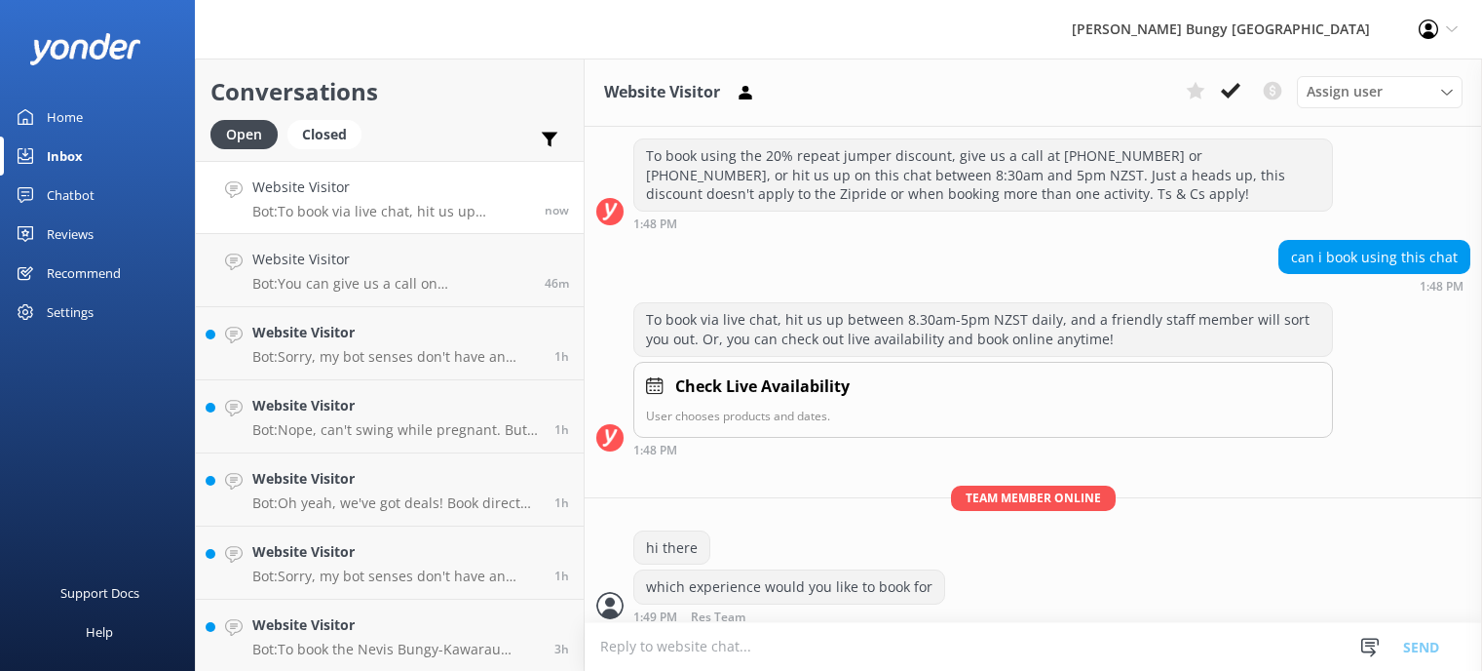
click at [724, 644] on textarea at bounding box center [1034, 647] width 898 height 48
type textarea "i am able to help you get all booked in here"
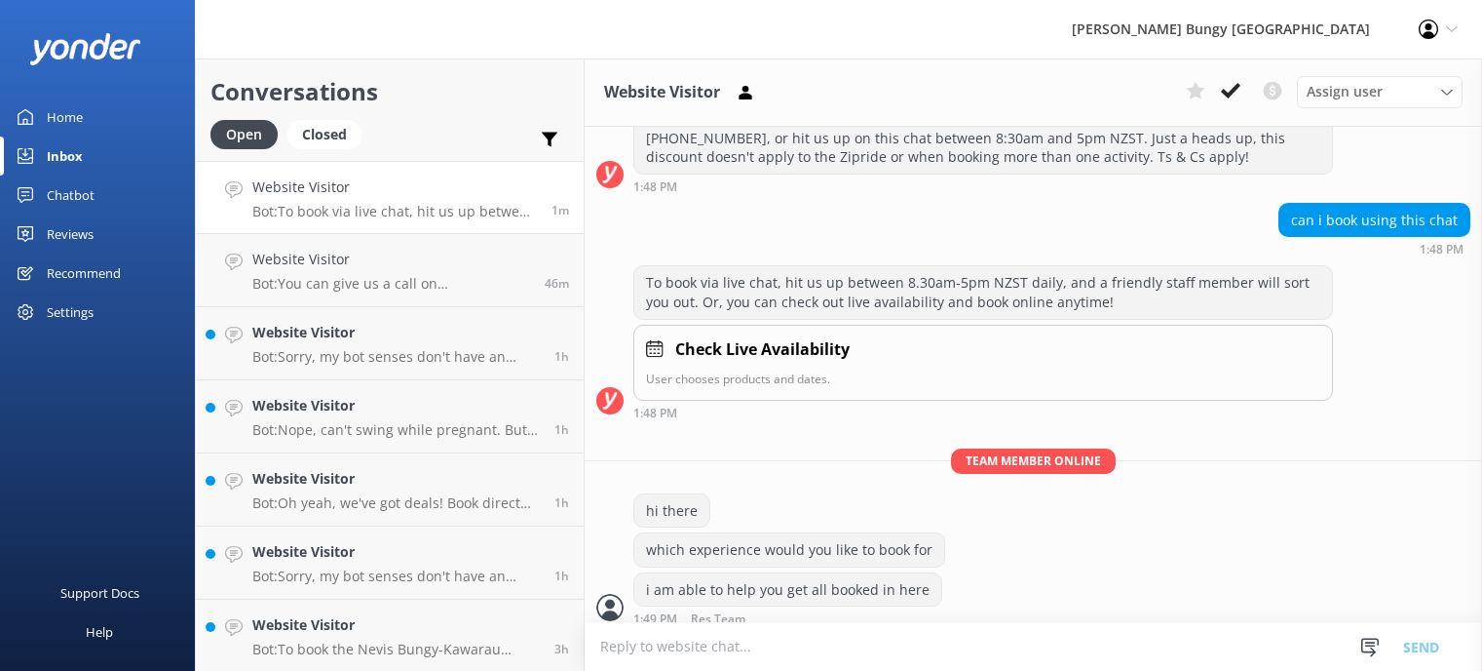
scroll to position [1257, 0]
click at [724, 644] on textarea at bounding box center [1034, 647] width 898 height 48
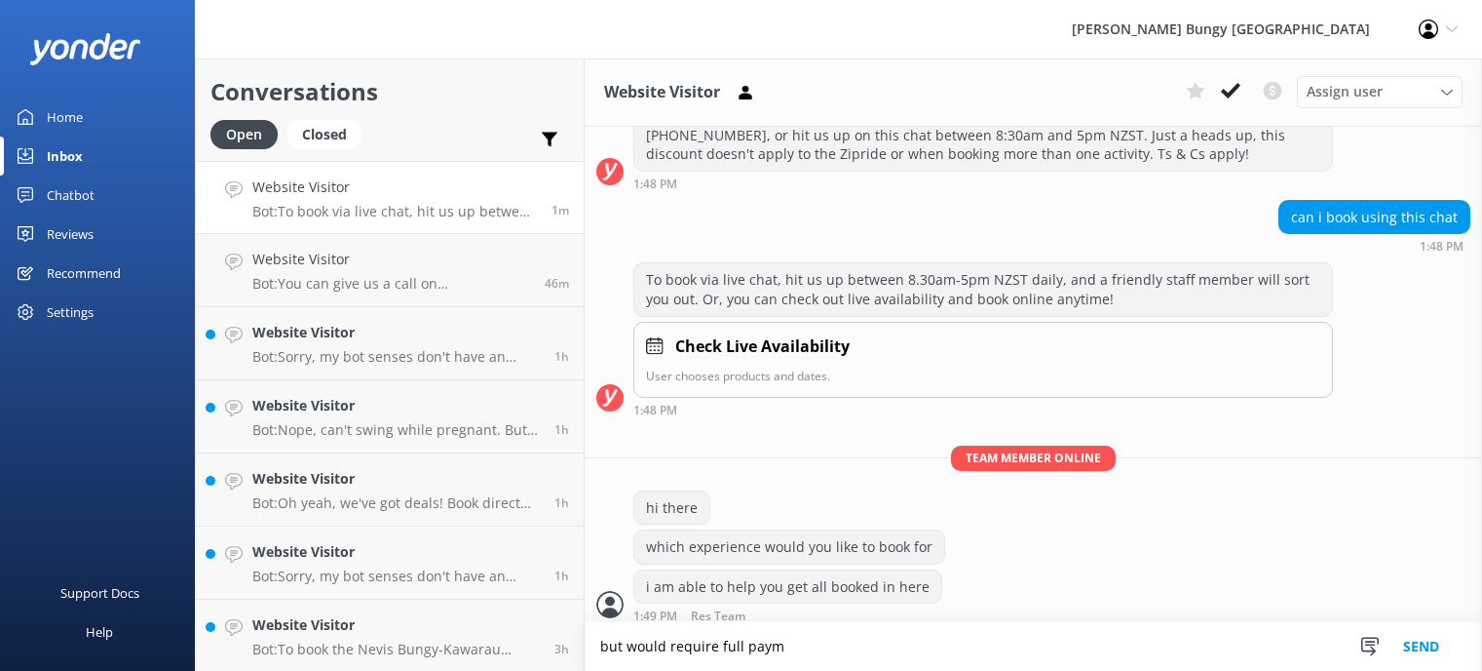
scroll to position [1212, 0]
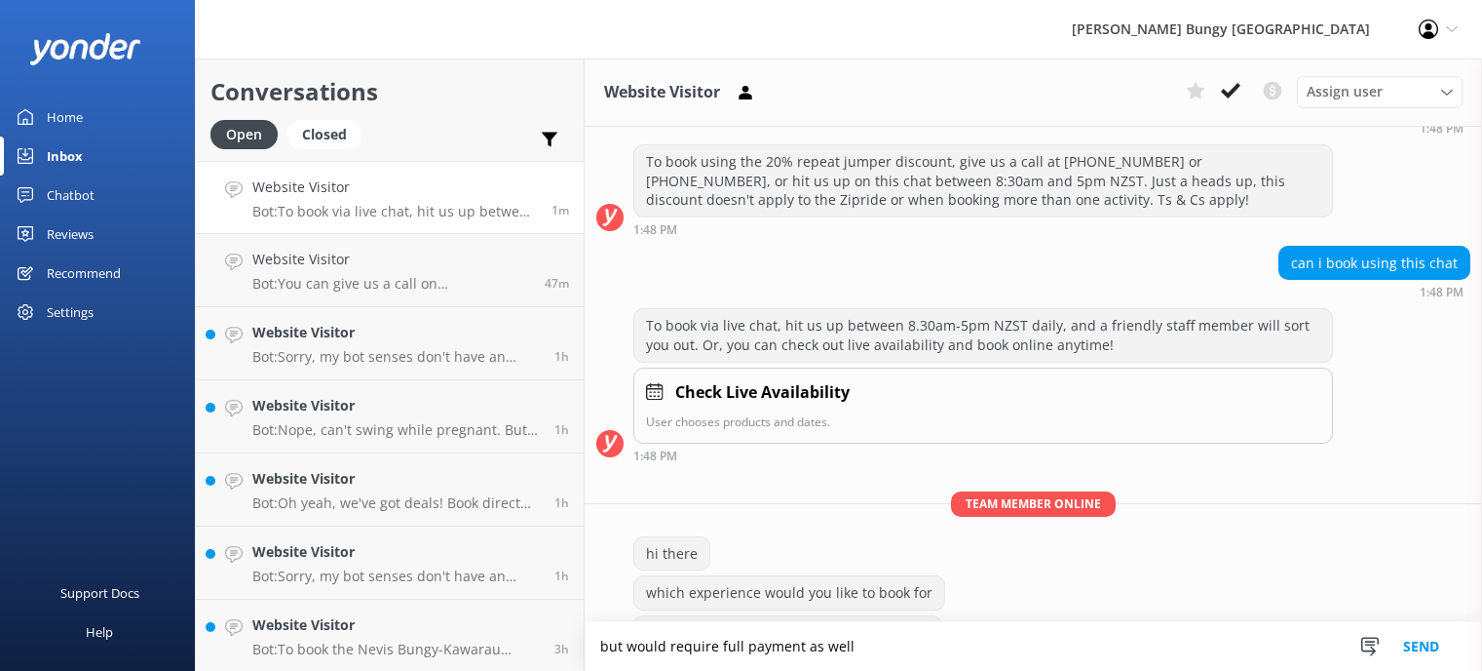
type textarea "but would require full payment as well"
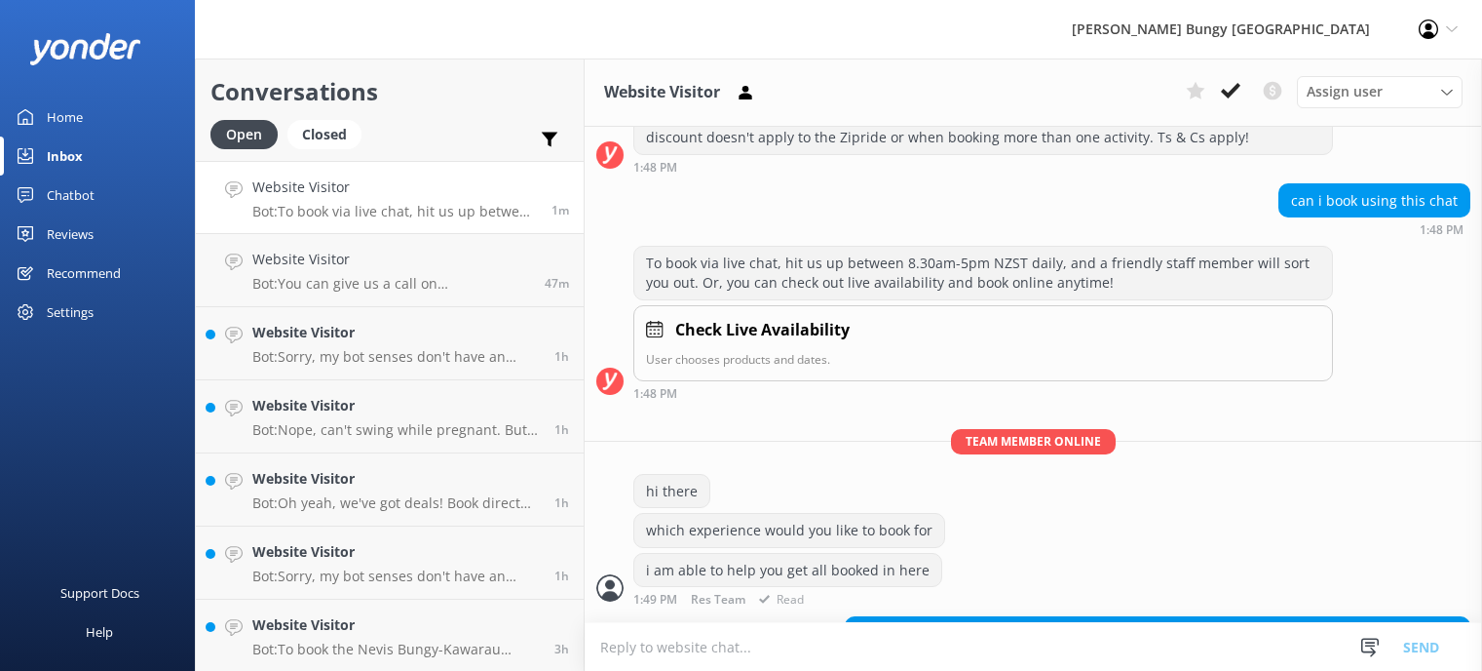
scroll to position [1339, 0]
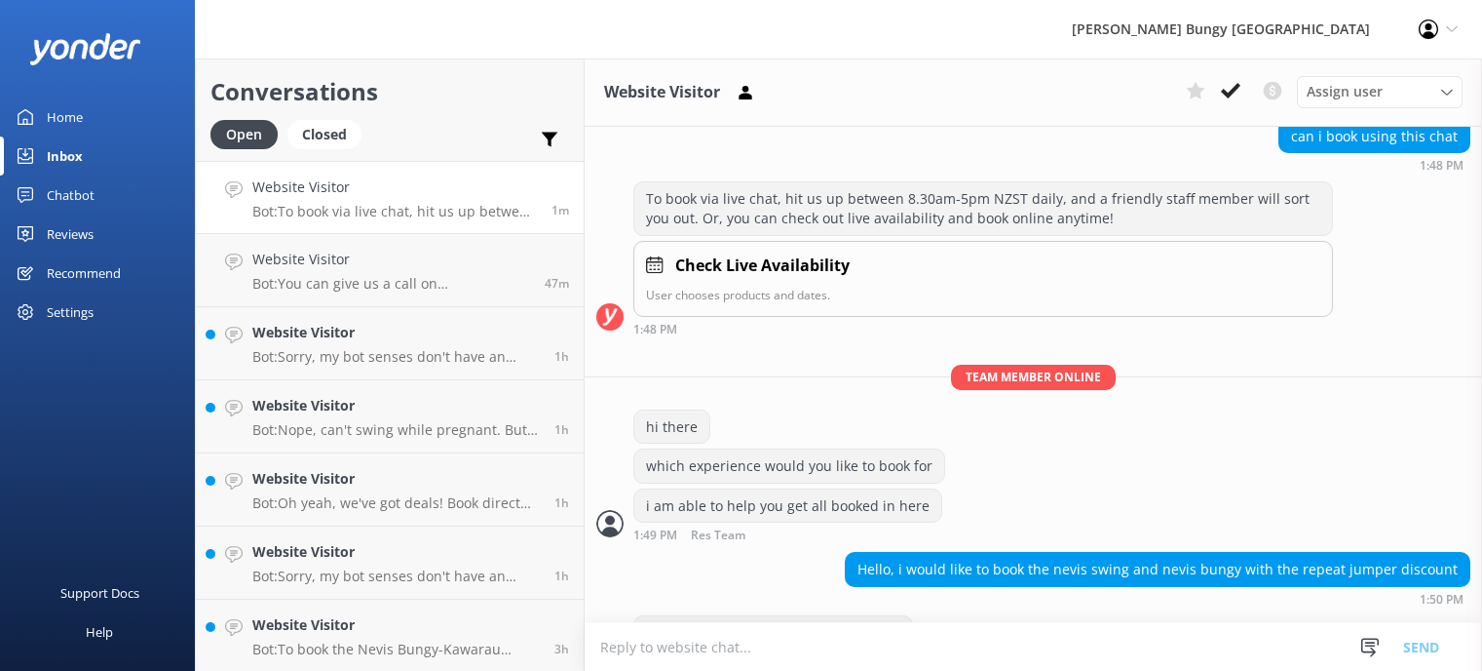
click at [696, 660] on textarea at bounding box center [1034, 647] width 898 height 48
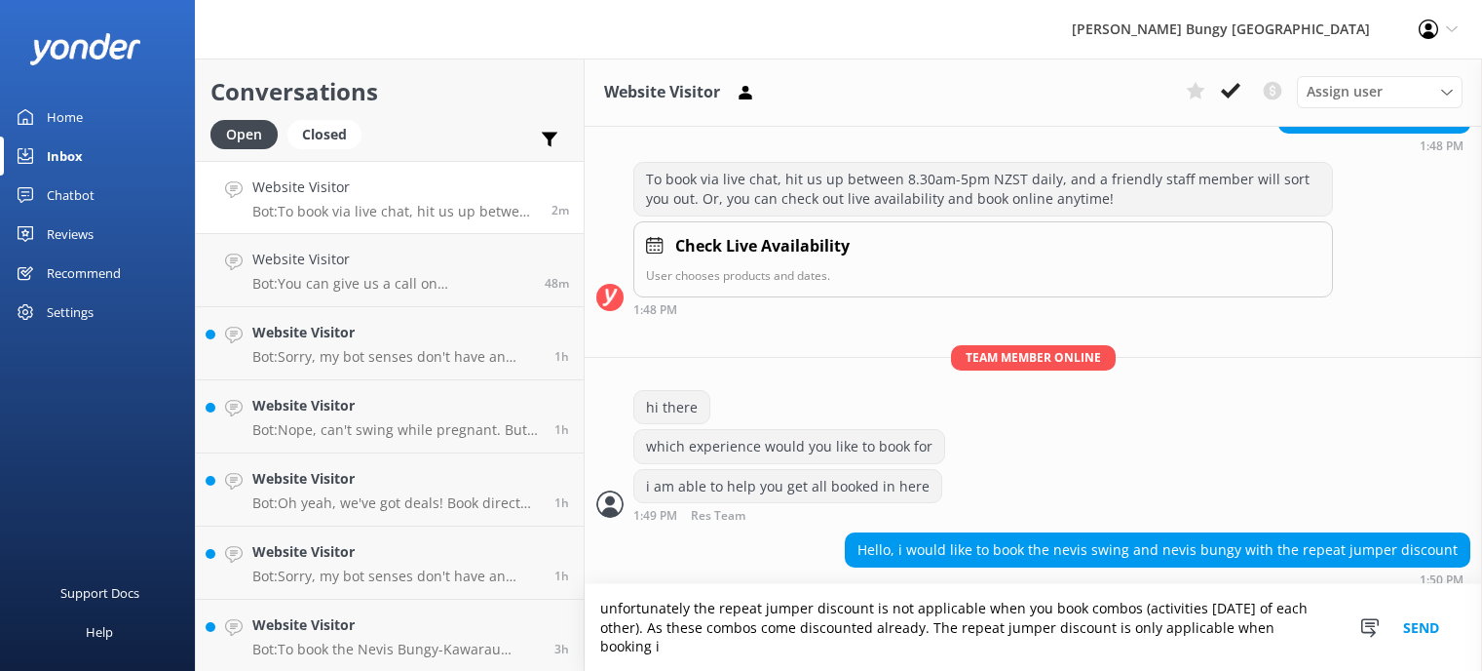
scroll to position [1378, 0]
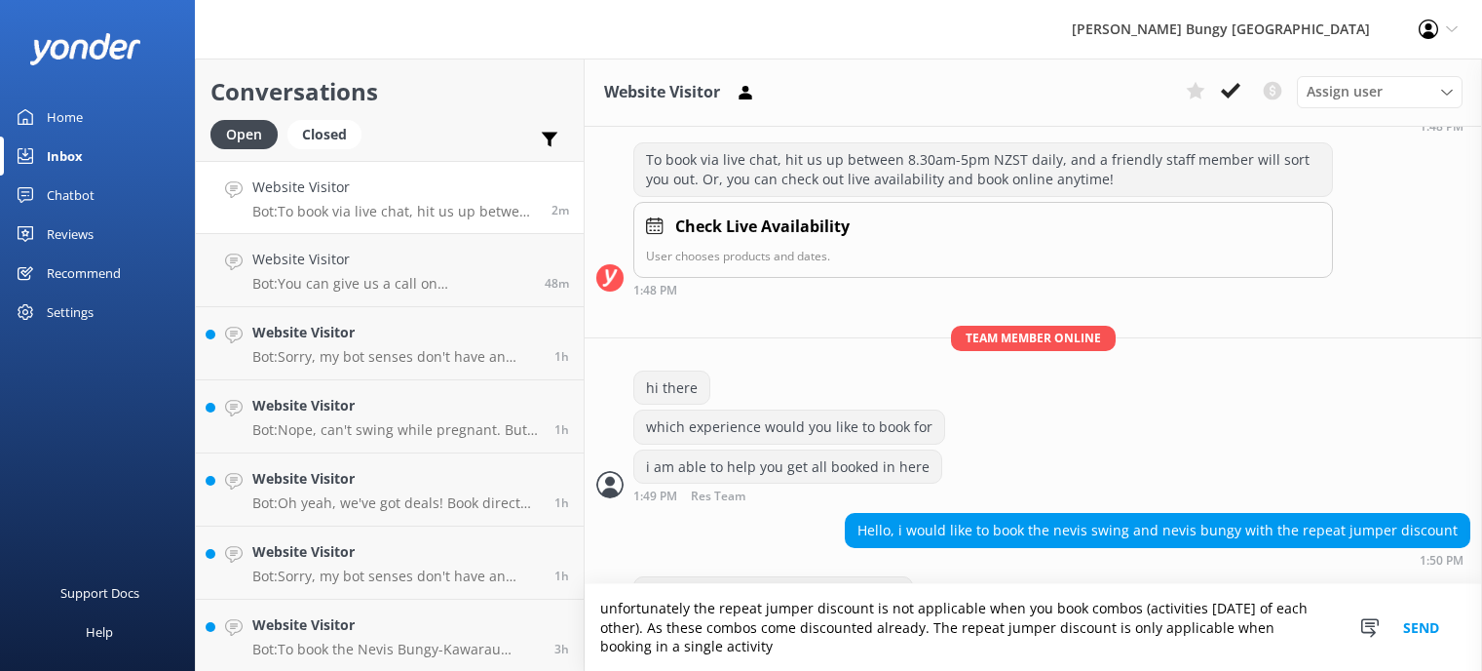
type textarea "unfortunately the repeat jumper discount is not applicable when you book combos…"
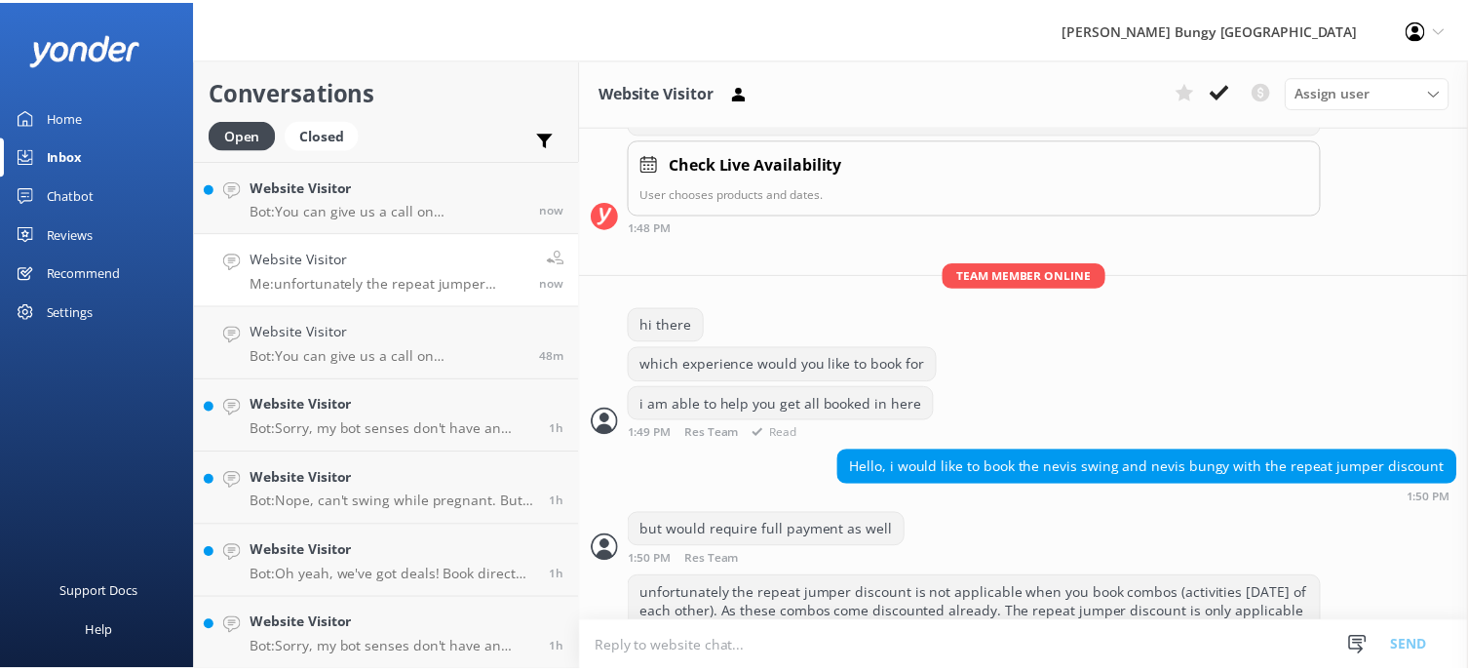
scroll to position [1504, 0]
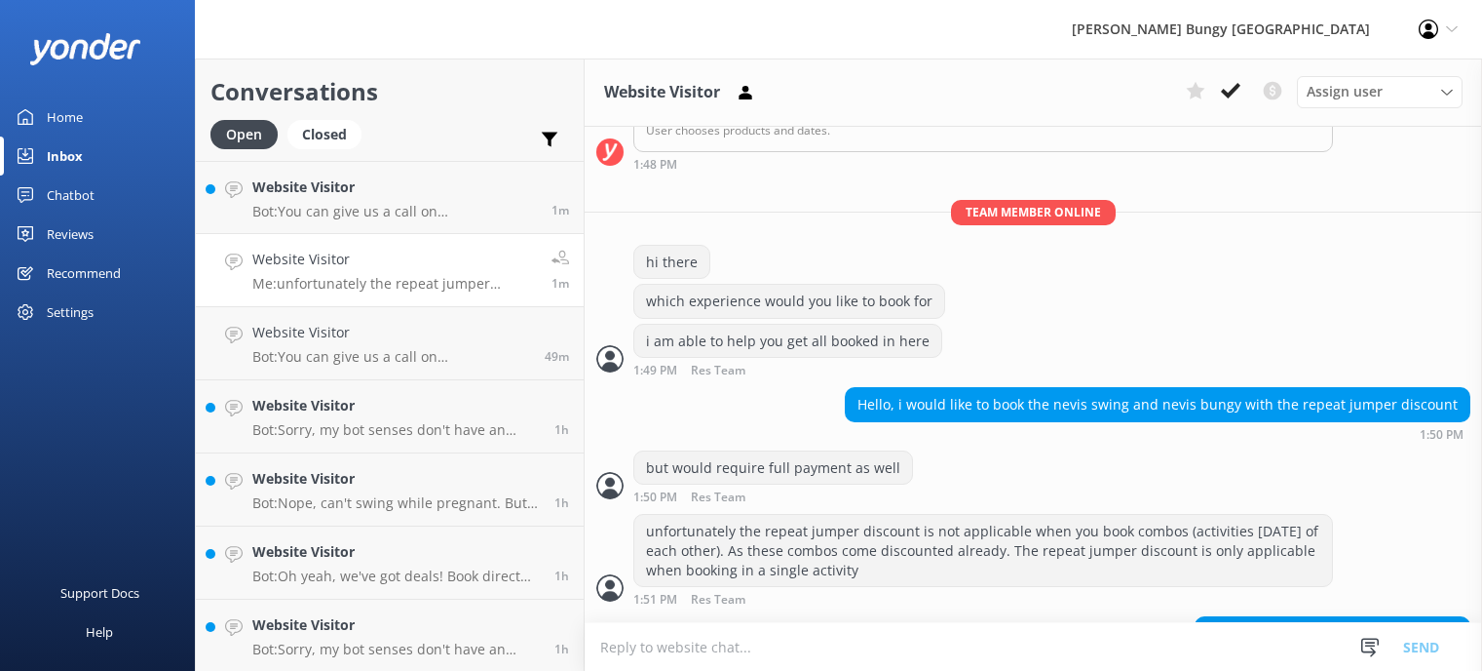
click at [84, 191] on div "Chatbot" at bounding box center [71, 194] width 48 height 39
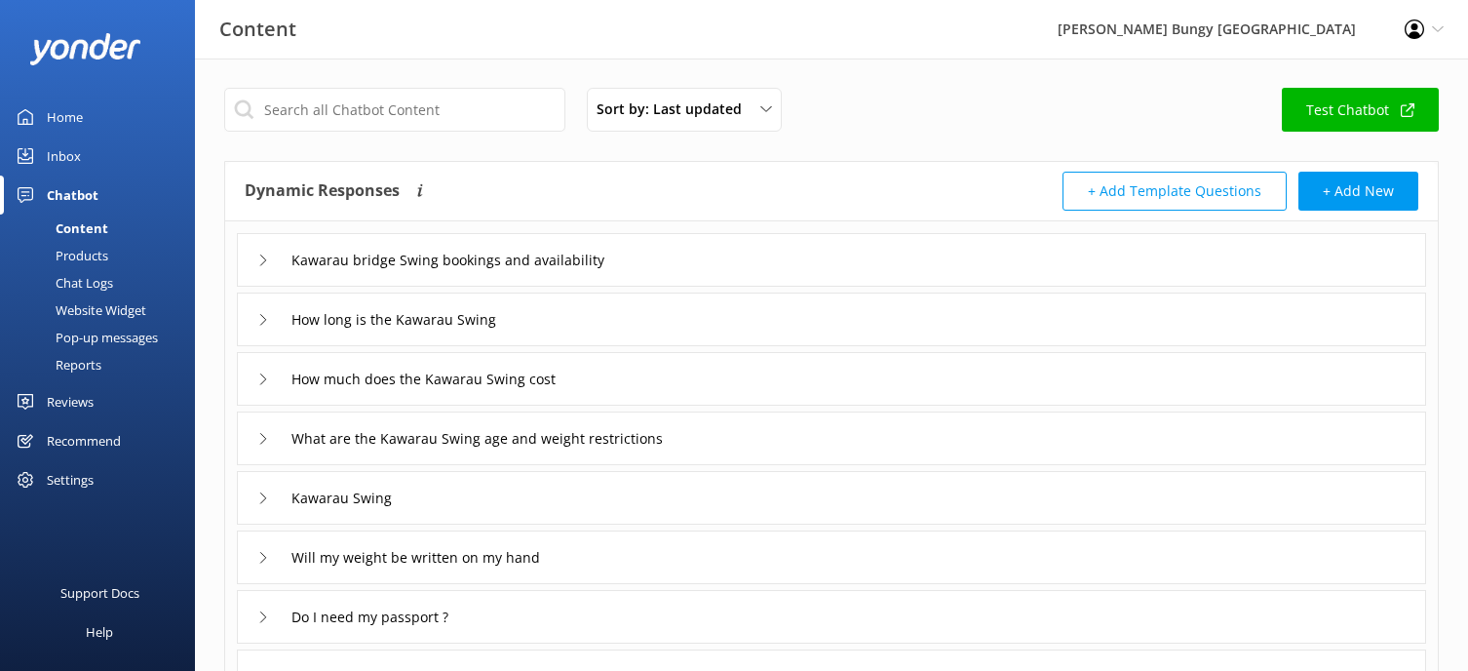
click at [80, 287] on div "Chat Logs" at bounding box center [62, 282] width 101 height 27
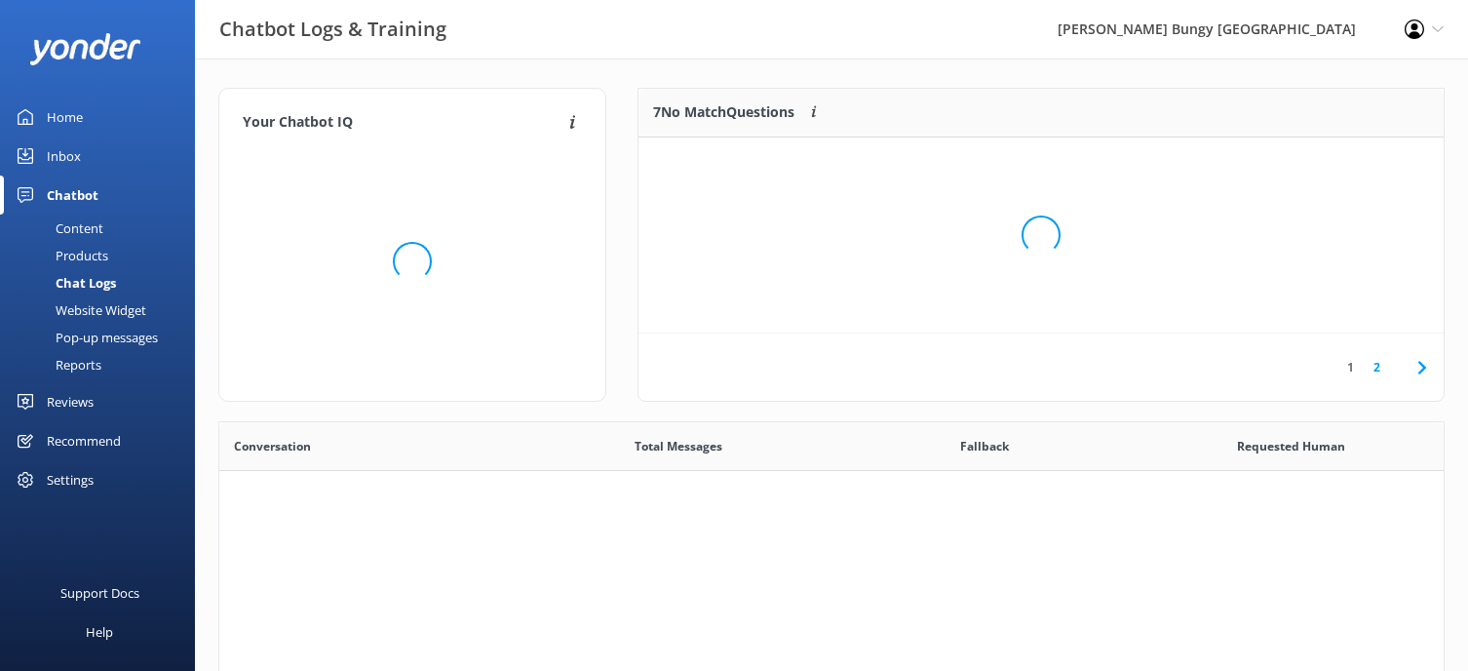
scroll to position [669, 1210]
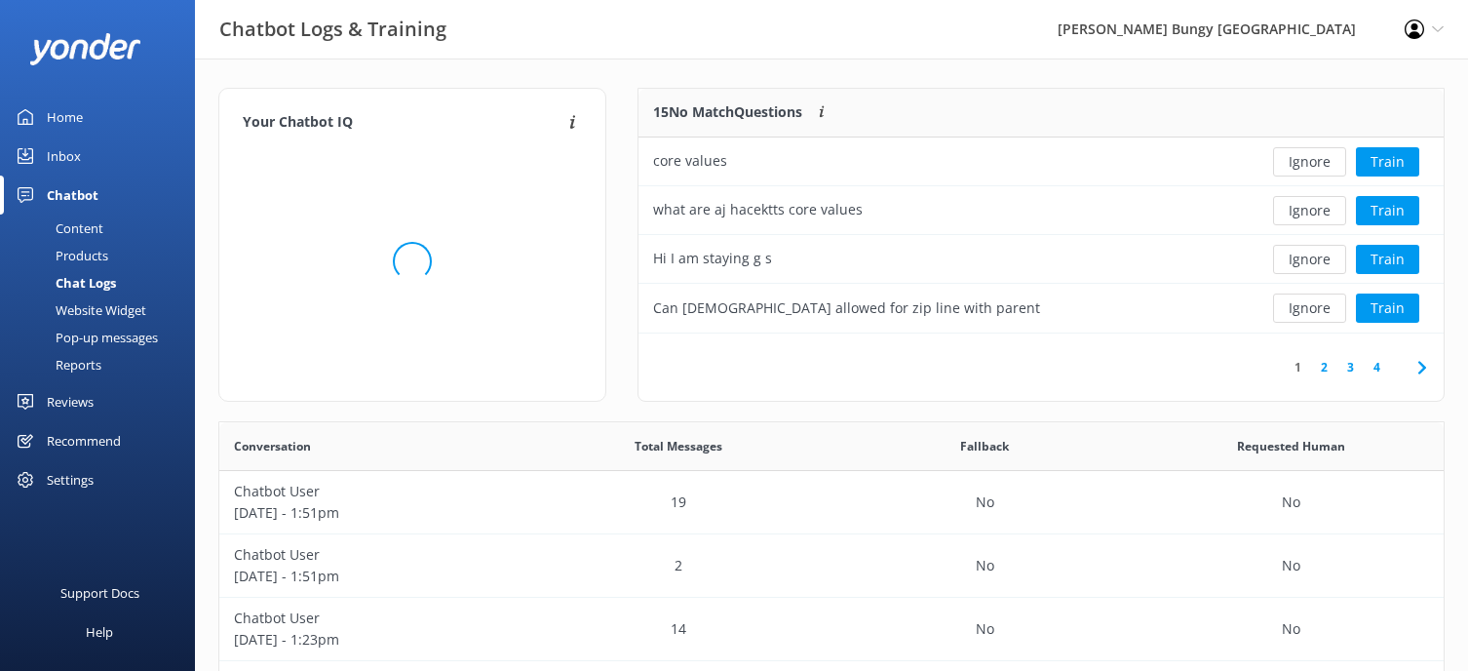
click at [95, 254] on div "Products" at bounding box center [60, 255] width 96 height 27
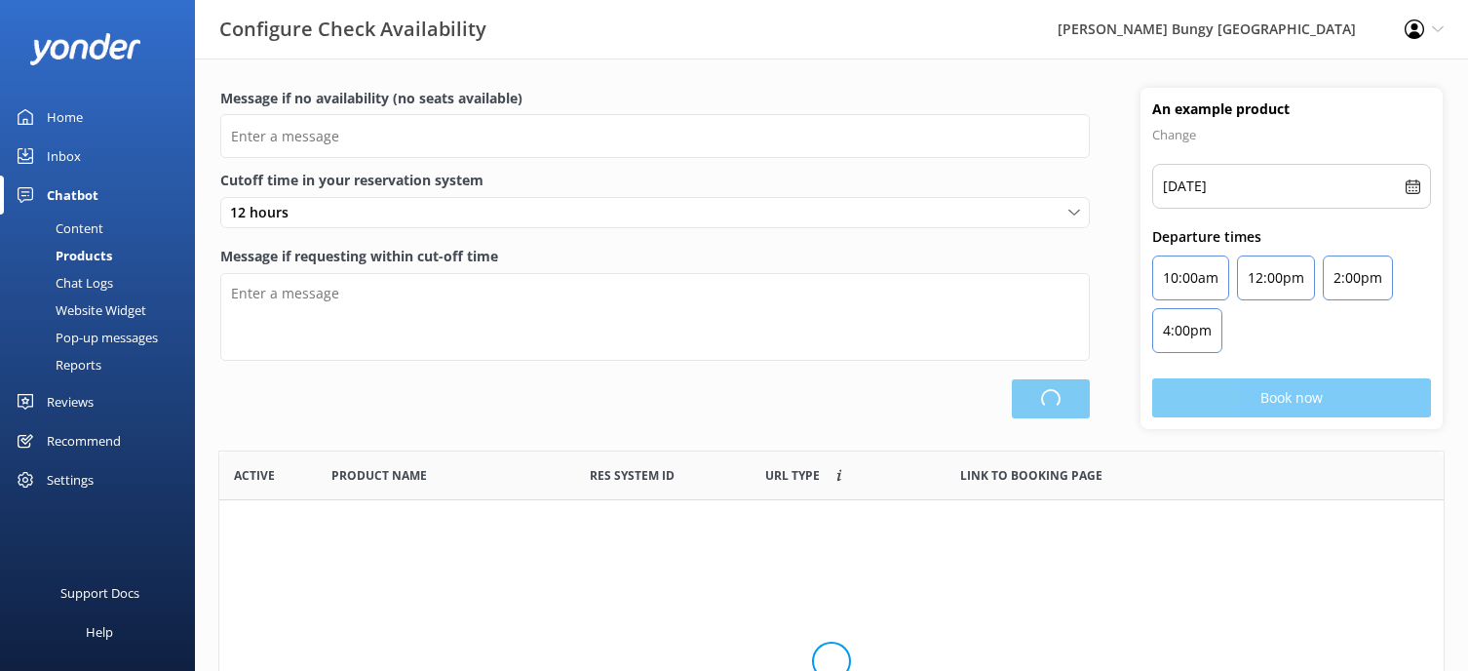
type input "There are no seats available, please check an alternative day"
type textarea "Our online booking system closes {hours} prior to departure. Please contact us …"
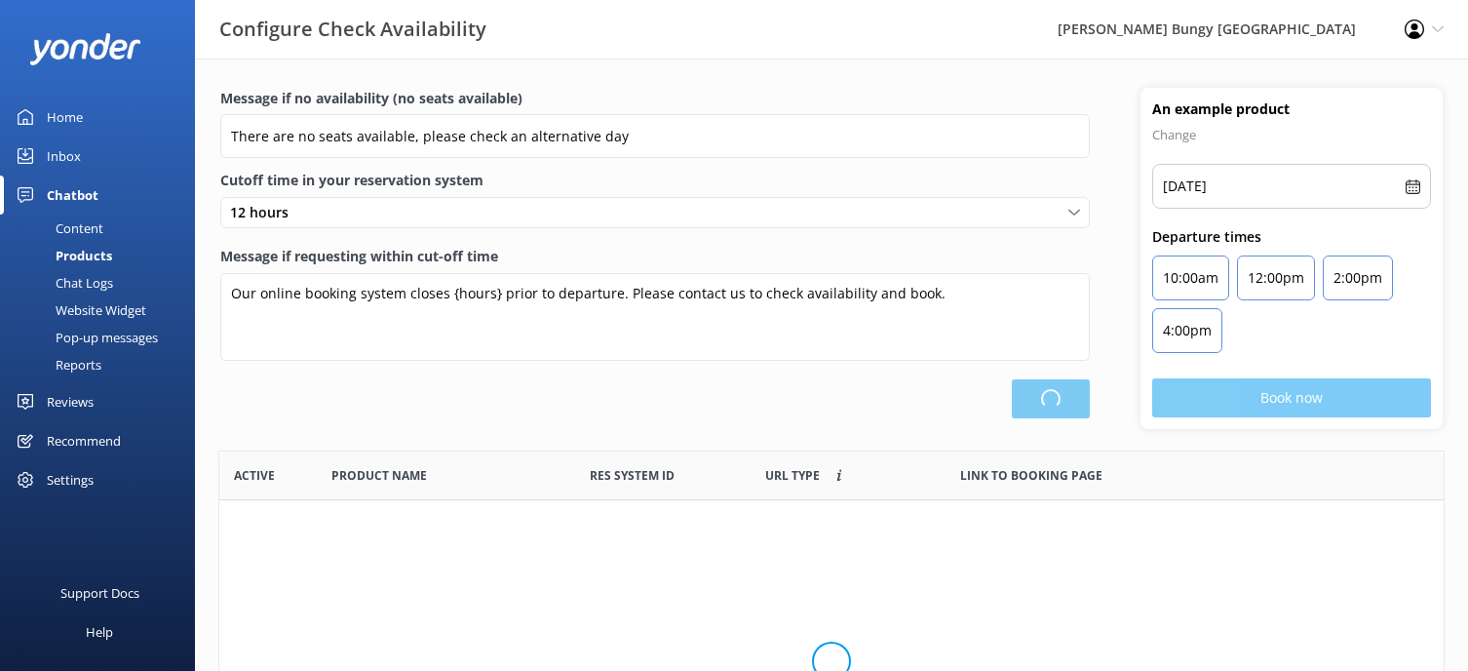
scroll to position [571, 1210]
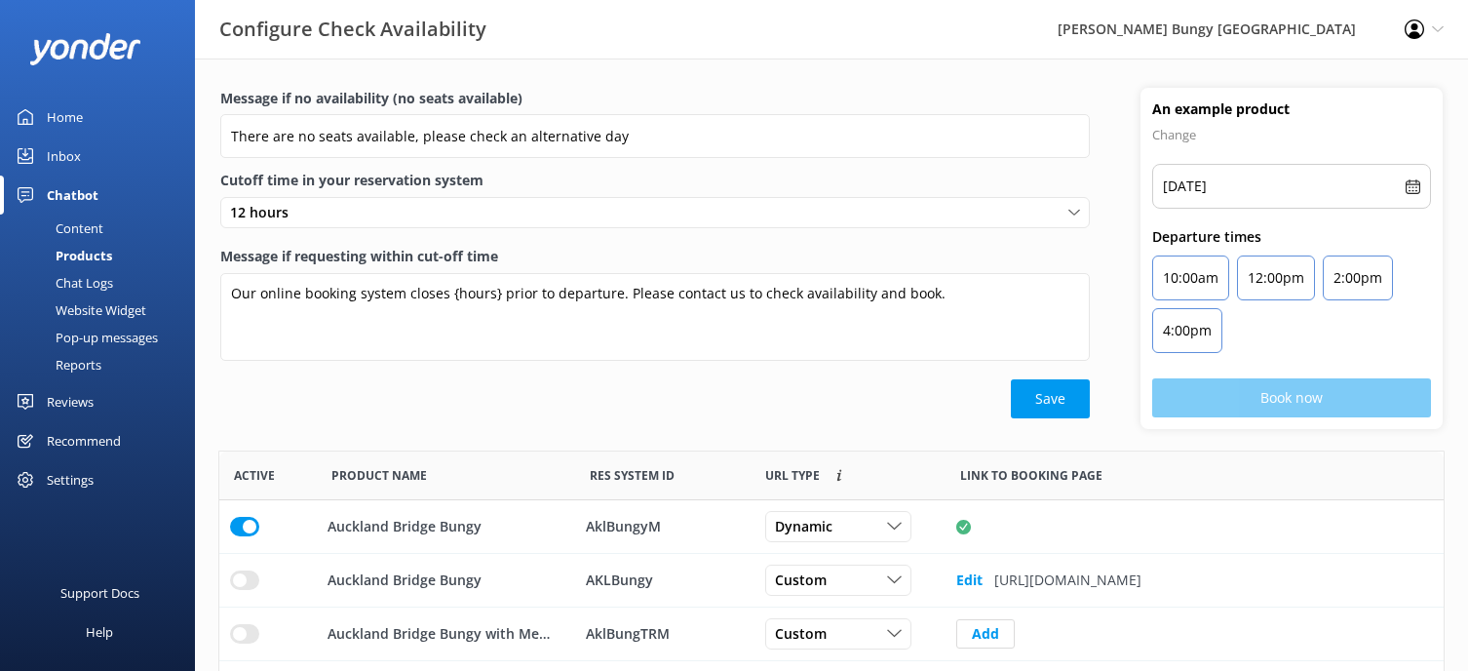
click at [96, 234] on div "Content" at bounding box center [58, 227] width 92 height 27
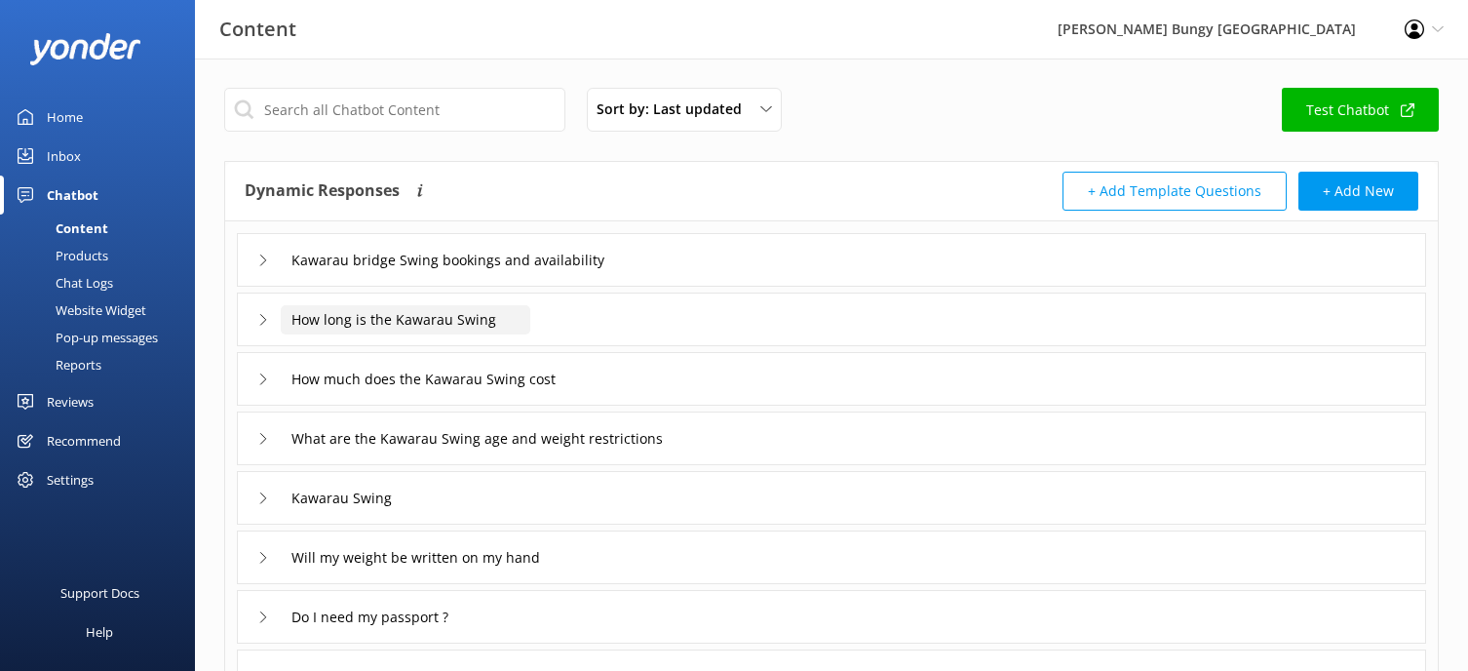
click at [465, 323] on input "How long is the Kawarau Swing" at bounding box center [406, 319] width 250 height 29
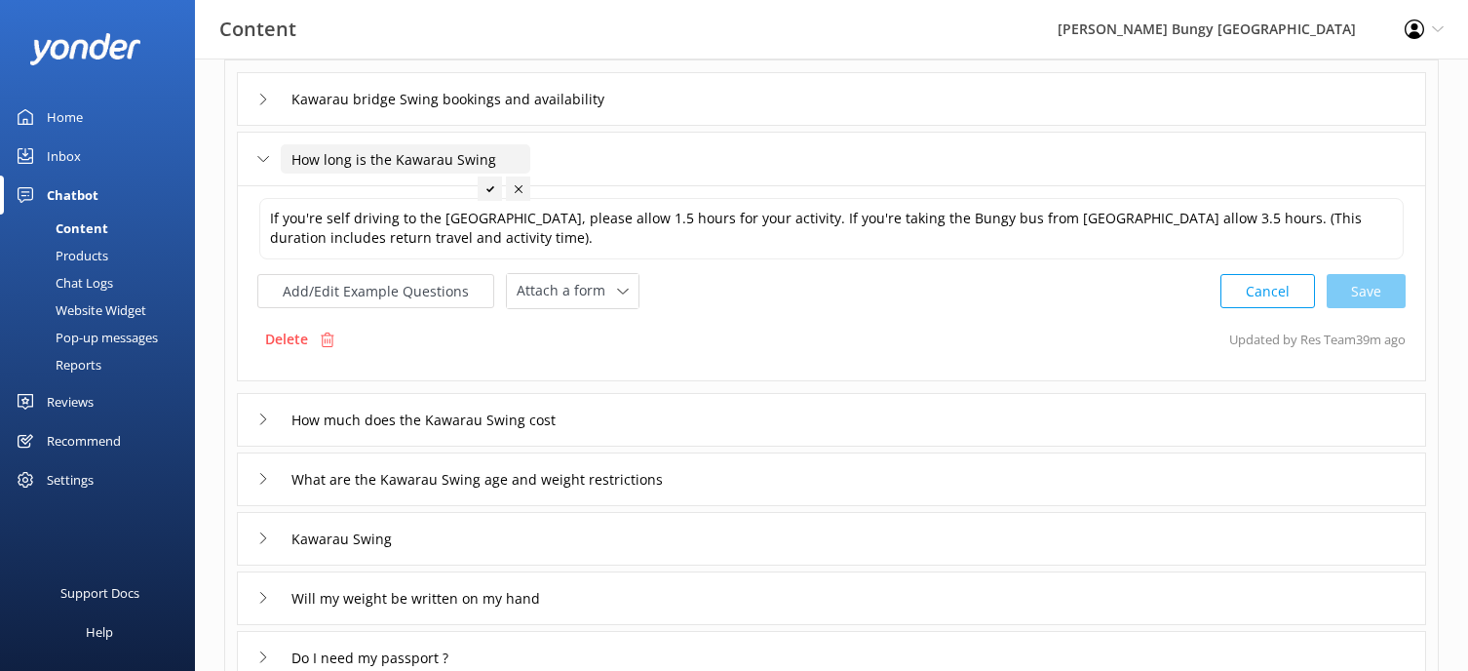
scroll to position [195, 0]
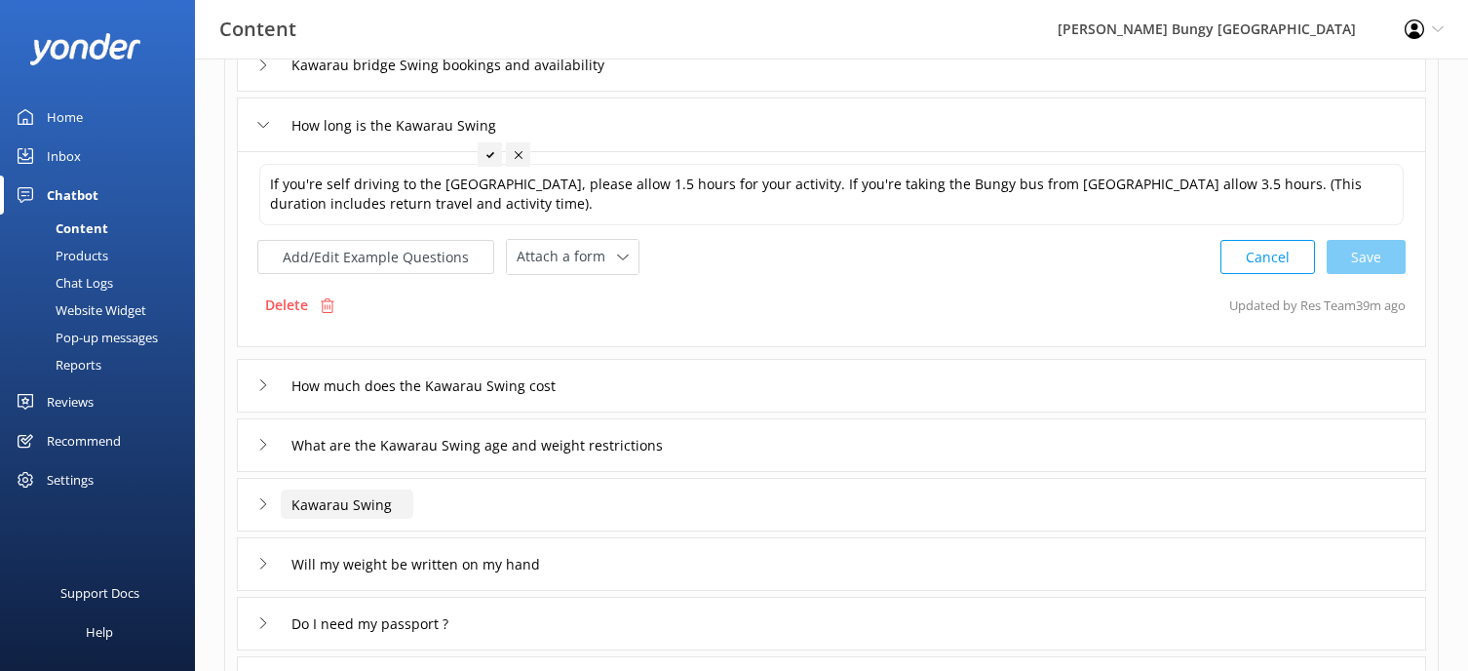
click at [347, 508] on input "Kawarau Swing" at bounding box center [347, 503] width 133 height 29
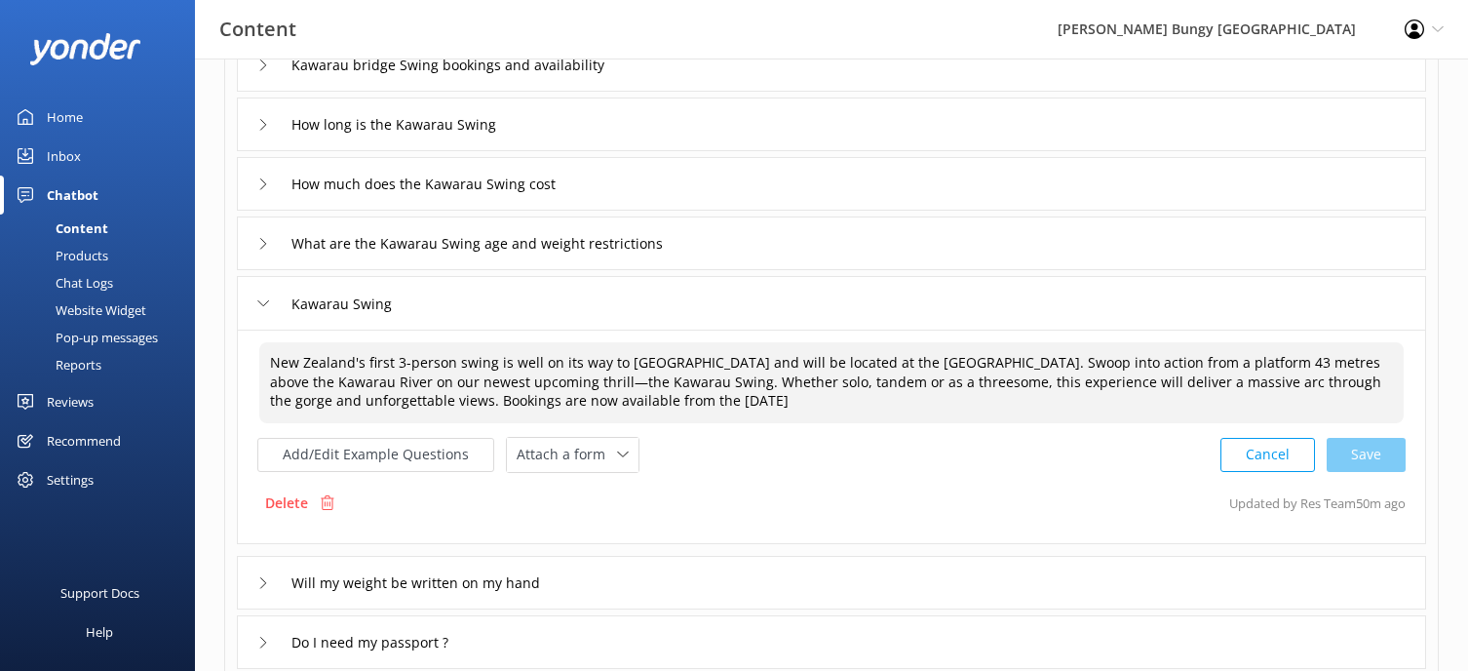
click at [650, 399] on textarea "New Zealand's first 3-person swing is well on its way to [GEOGRAPHIC_DATA] and …" at bounding box center [831, 382] width 1144 height 81
click at [1363, 451] on div "Cancel Loading.." at bounding box center [1313, 453] width 184 height 36
click at [1384, 447] on div "Cancel Save" at bounding box center [1312, 453] width 185 height 36
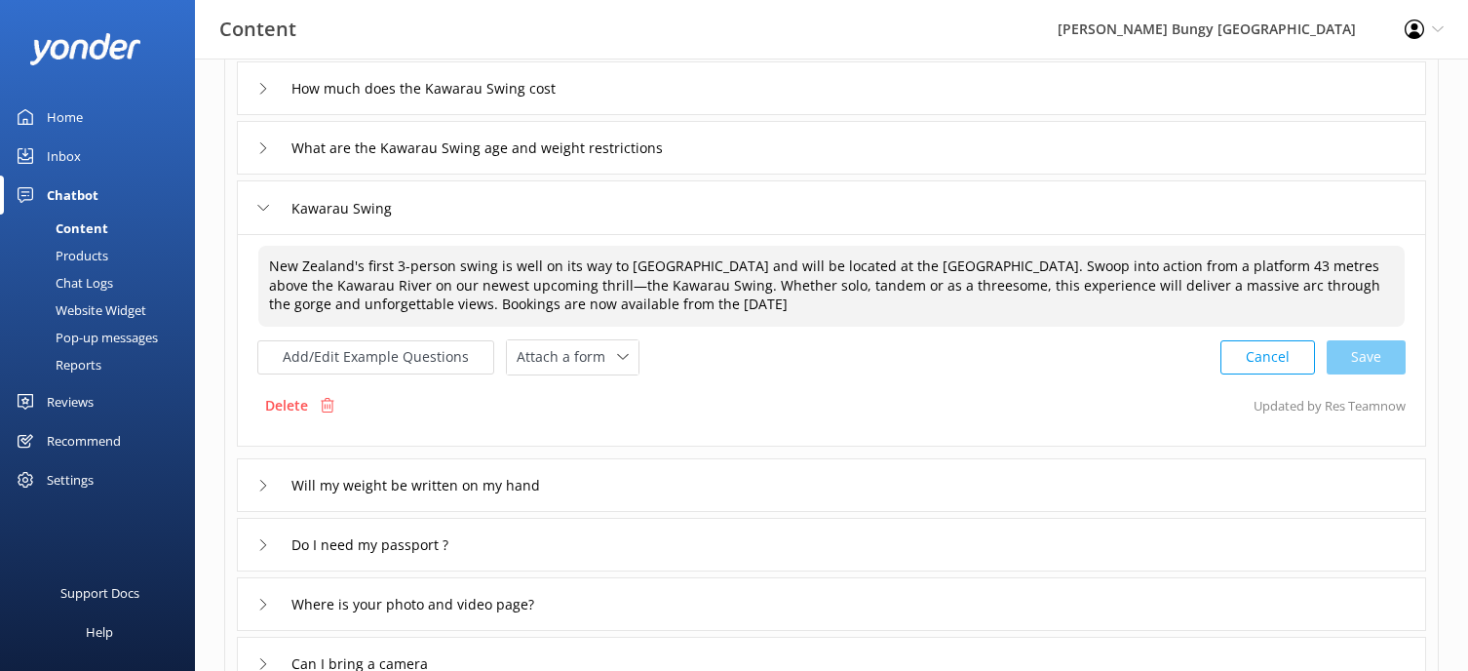
scroll to position [292, 0]
drag, startPoint x: 963, startPoint y: 369, endPoint x: 1015, endPoint y: 364, distance: 52.0
click at [963, 369] on div "Add/Edit Example Questions Attach a form Leave contact details Check availabili…" at bounding box center [831, 355] width 1148 height 36
click at [1283, 270] on textarea "New Zealand's first 3-person swing is well on its way to [GEOGRAPHIC_DATA] and …" at bounding box center [831, 284] width 1146 height 81
click at [1284, 270] on textarea "New Zealand's first 3-person swing is well on its way to [GEOGRAPHIC_DATA] and …" at bounding box center [831, 284] width 1146 height 81
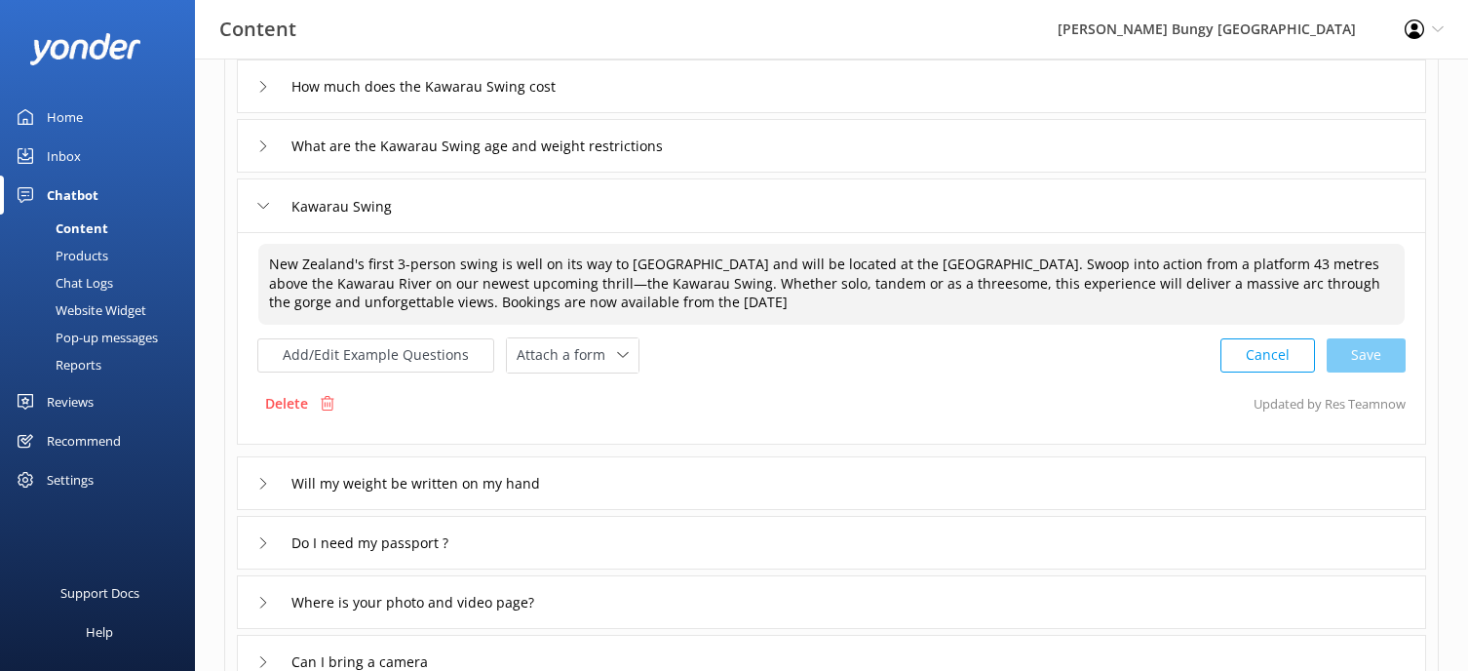
click at [1284, 270] on textarea "New Zealand's first 3-person swing is well on its way to [GEOGRAPHIC_DATA] and …" at bounding box center [831, 284] width 1146 height 81
drag, startPoint x: 1282, startPoint y: 264, endPoint x: 1200, endPoint y: 313, distance: 95.3
click at [1200, 313] on textarea "New Zealand's first 3-person swing is well on its way to [GEOGRAPHIC_DATA] and …" at bounding box center [831, 284] width 1146 height 81
click at [1347, 351] on div "Cancel Save" at bounding box center [1312, 355] width 185 height 36
click at [1363, 362] on div "Cancel Save" at bounding box center [1312, 355] width 185 height 36
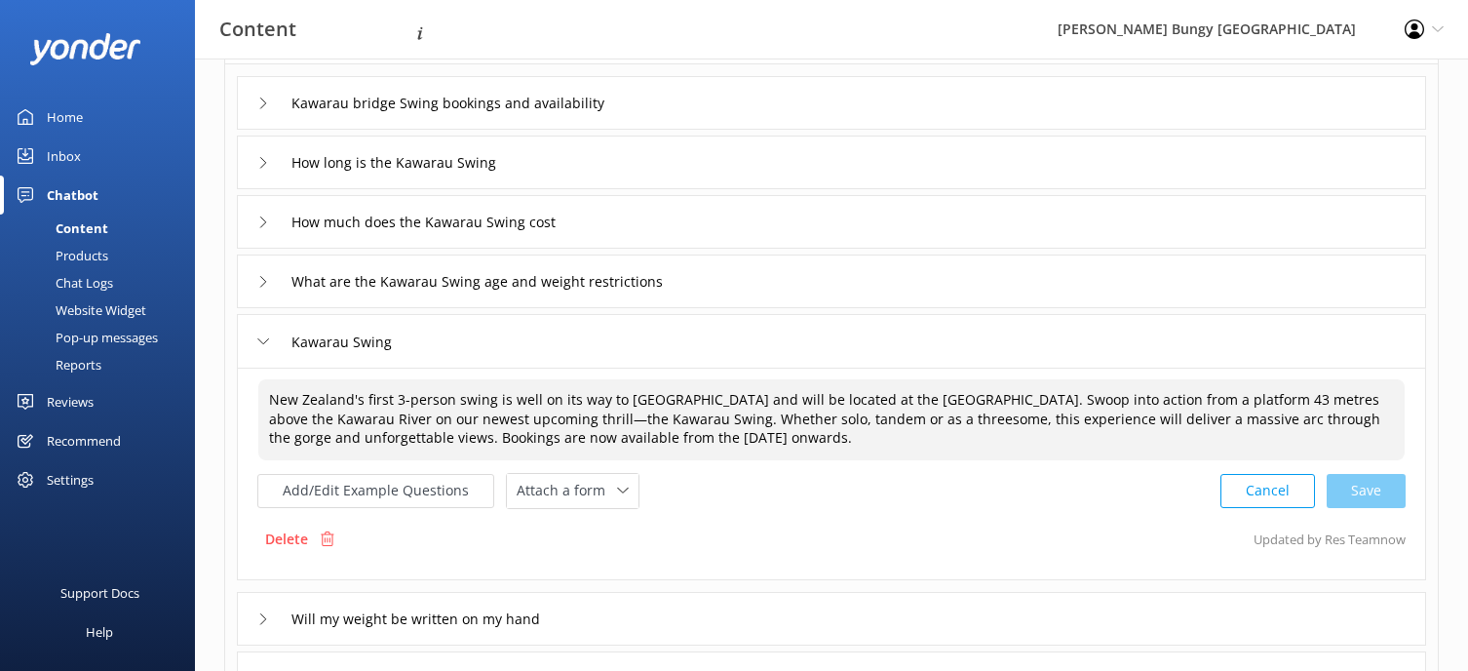
scroll to position [390, 0]
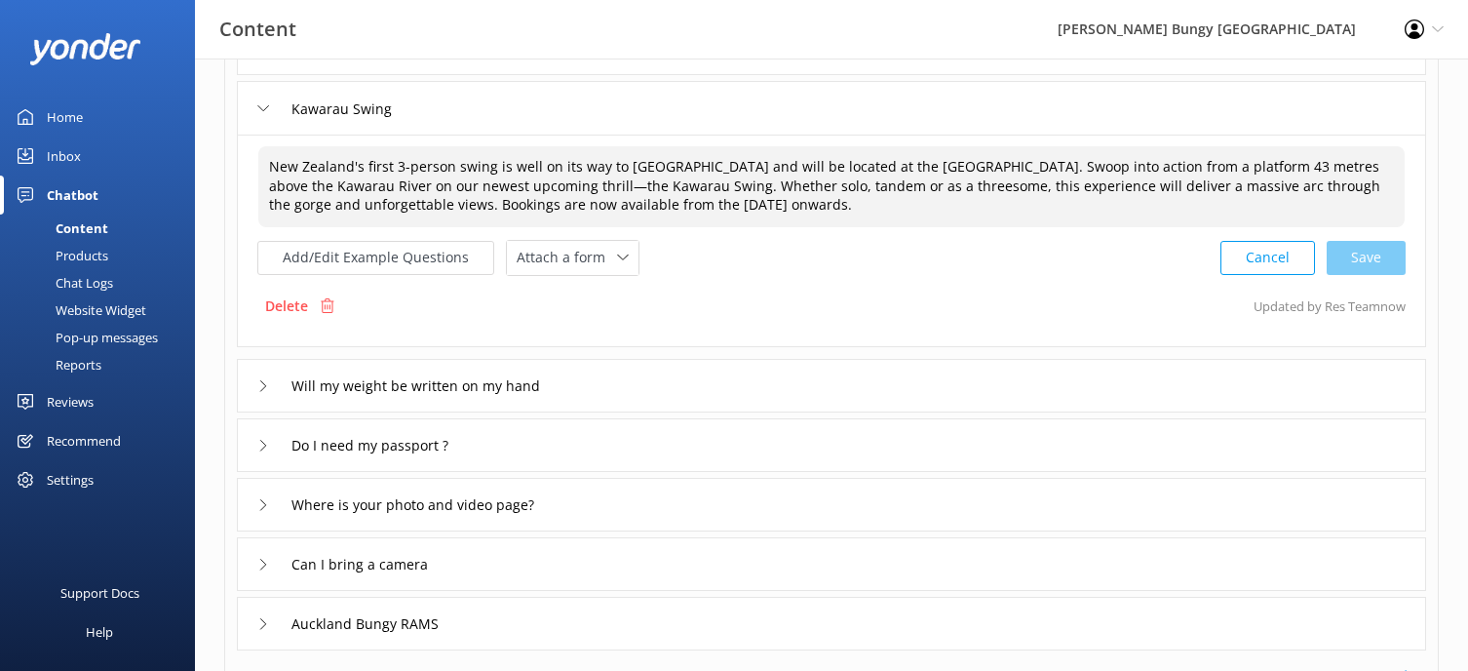
type textarea "New Zealand's first 3-person swing is well on its way to [GEOGRAPHIC_DATA] and …"
click at [418, 406] on div "Will my weight be written on my hand" at bounding box center [831, 386] width 1189 height 54
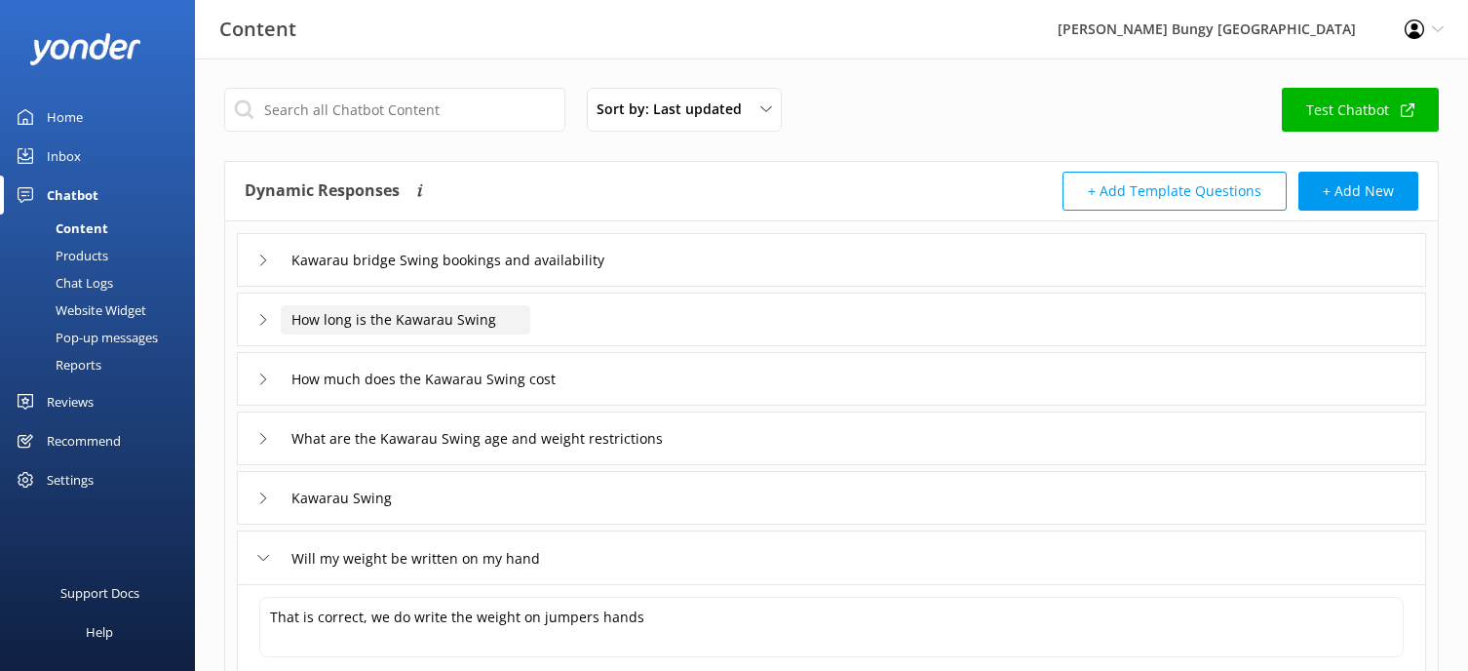
click at [402, 320] on input "How long is the Kawarau Swing" at bounding box center [406, 319] width 250 height 29
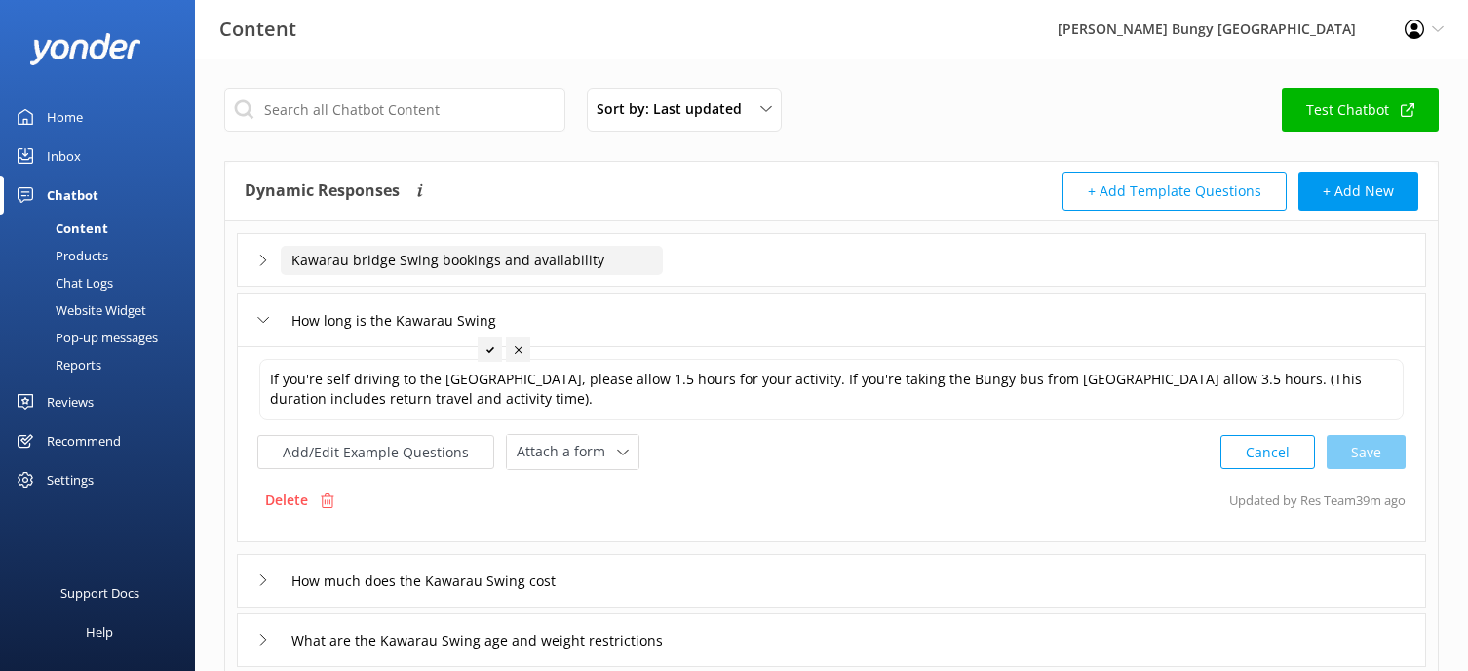
click at [448, 263] on input "Kawarau bridge Swing bookings and availability" at bounding box center [472, 260] width 382 height 29
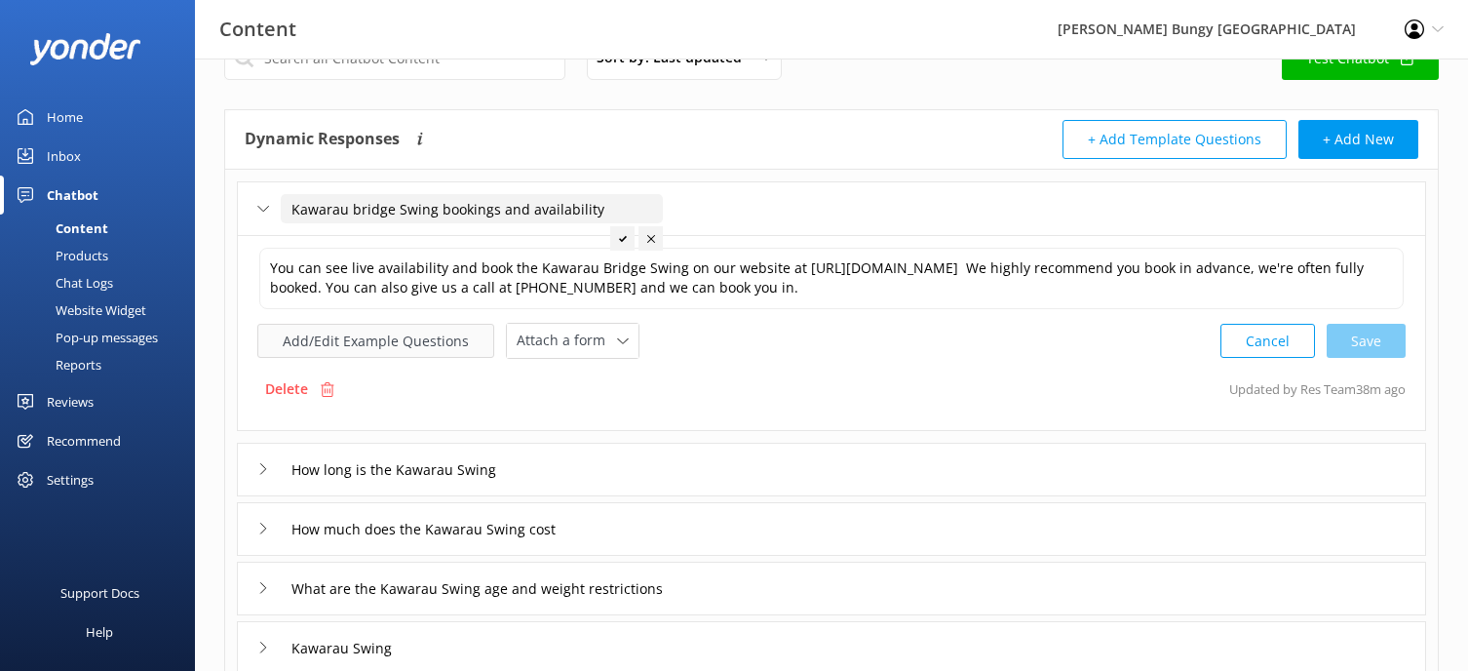
scroll to position [97, 0]
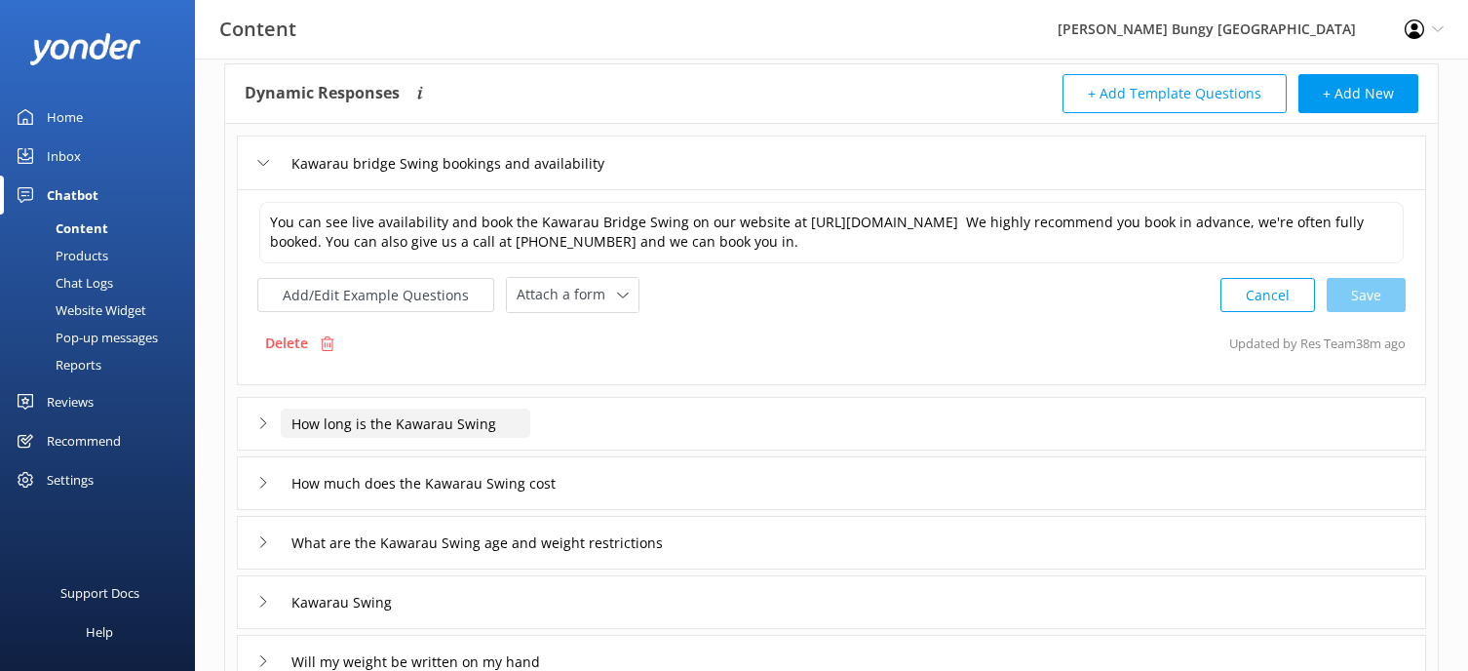
click at [463, 416] on input "How long is the Kawarau Swing" at bounding box center [406, 422] width 250 height 29
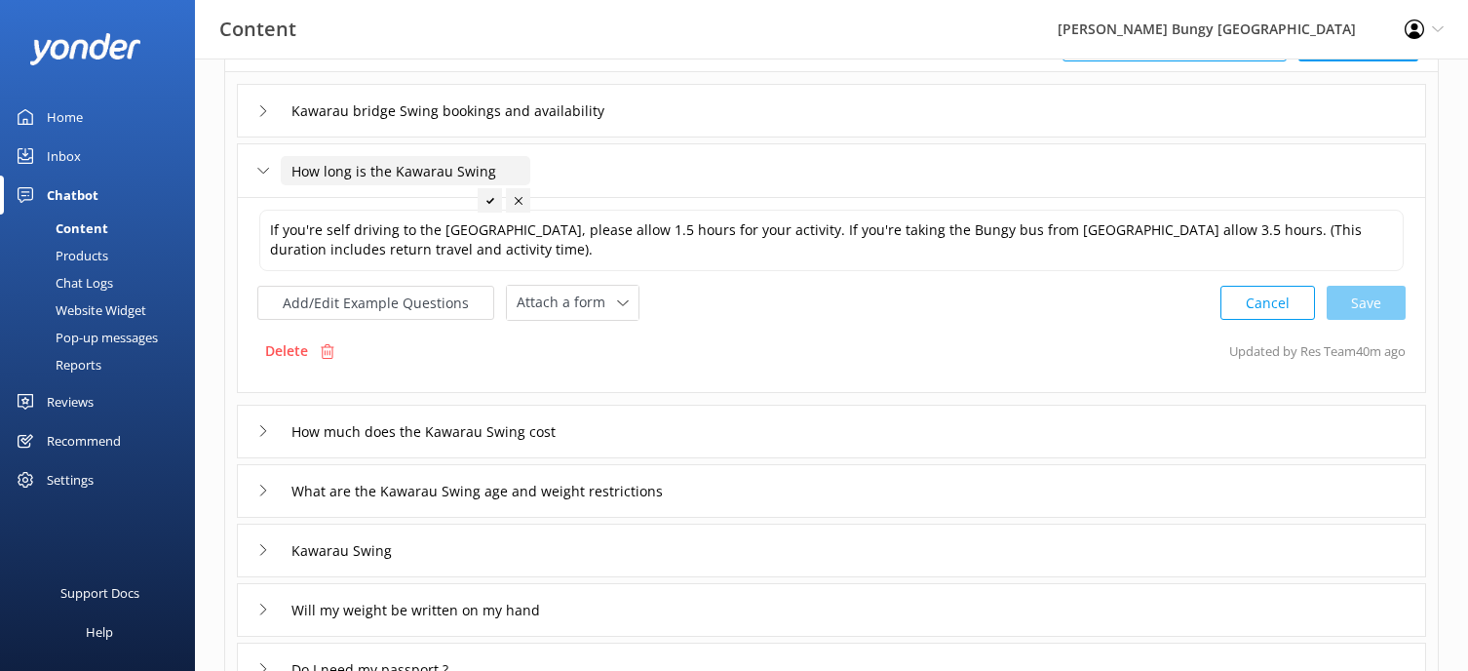
scroll to position [195, 0]
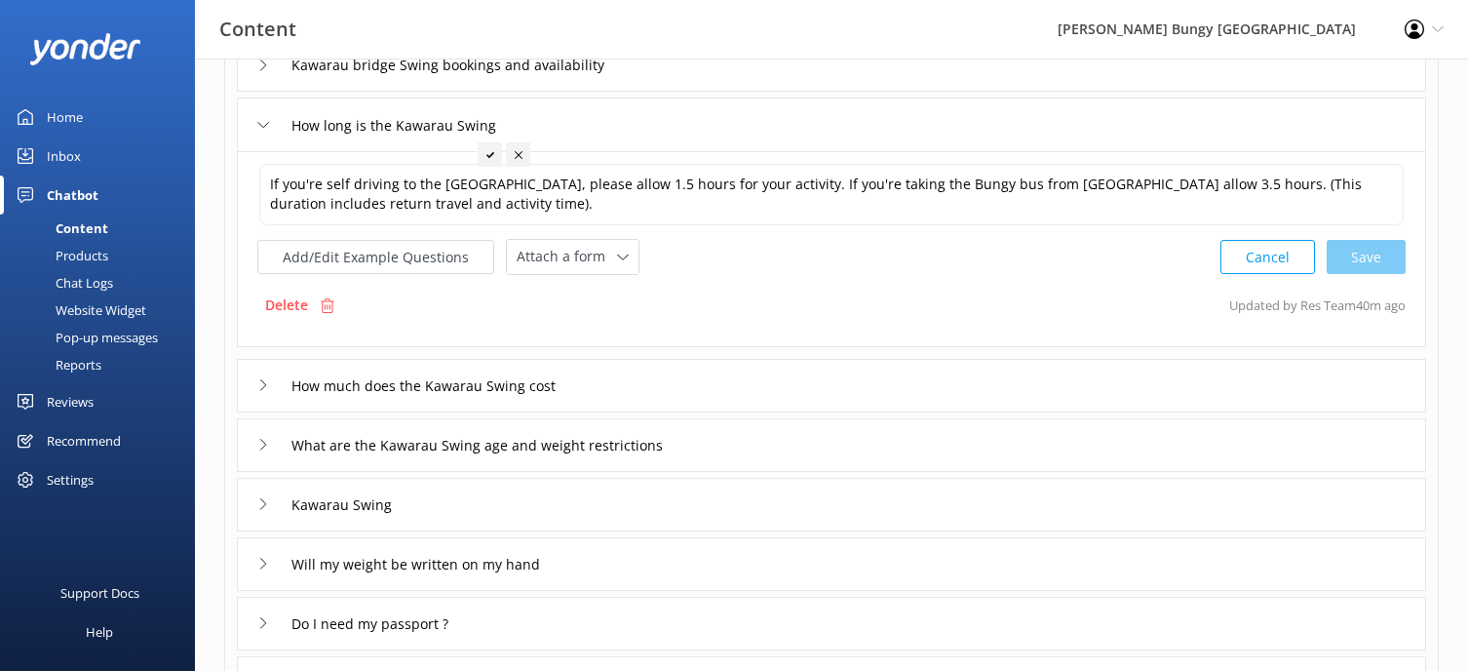
click at [627, 373] on div "How much does the Kawarau Swing cost" at bounding box center [831, 386] width 1189 height 54
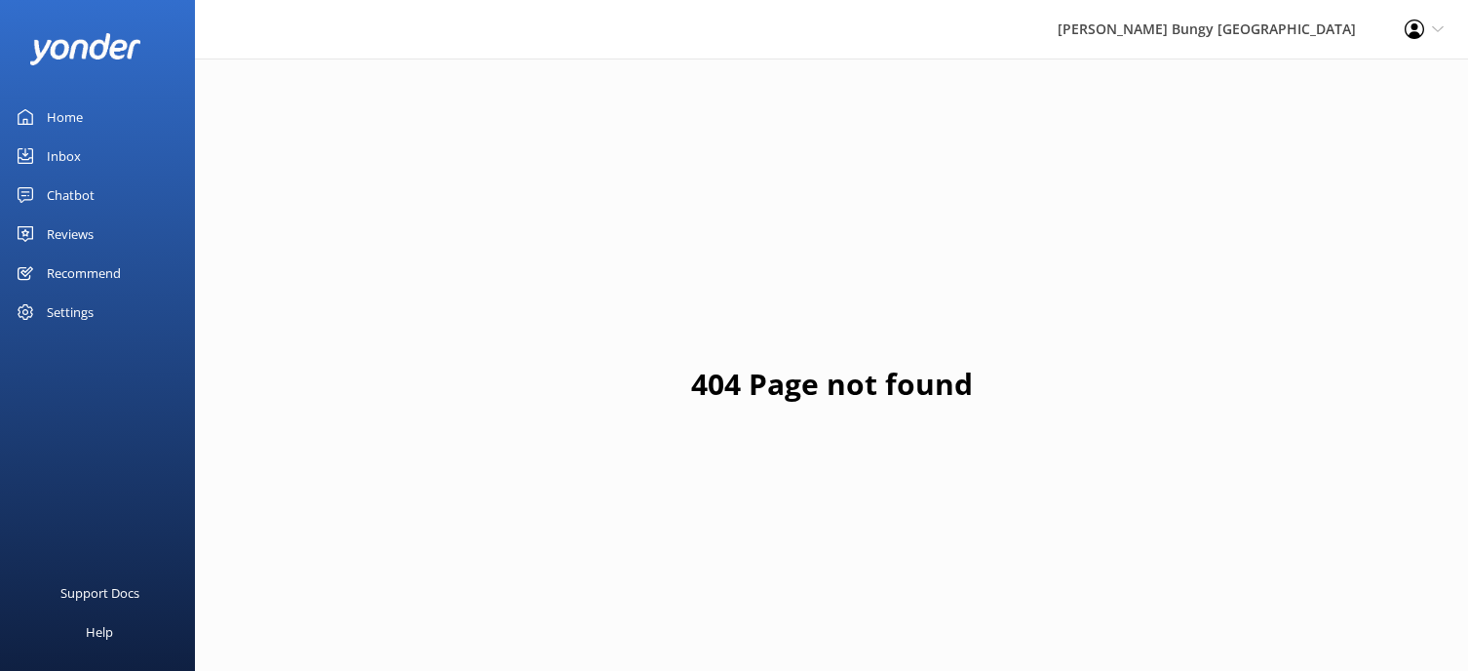
click at [93, 204] on div "Chatbot" at bounding box center [71, 194] width 48 height 39
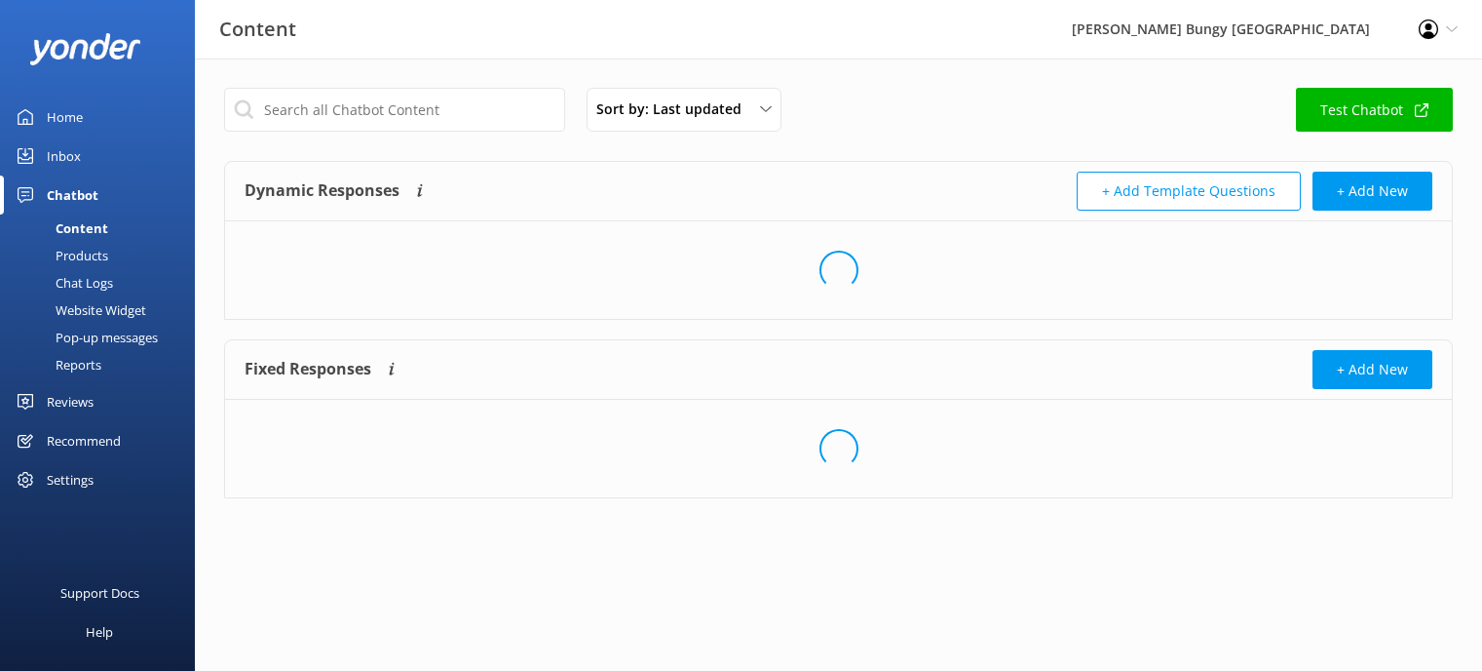
click at [101, 250] on div "Products" at bounding box center [60, 255] width 96 height 27
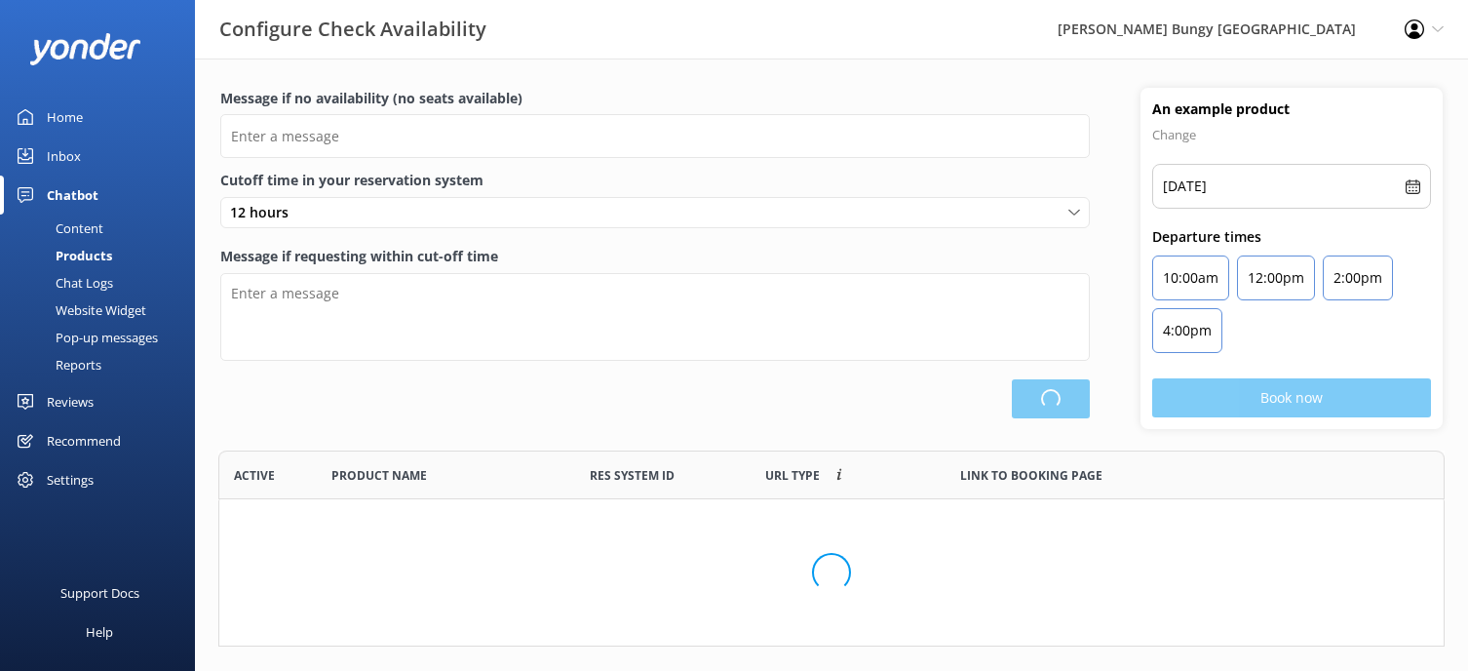
type input "There are no seats available, please check an alternative day"
type textarea "Our online booking system closes {hours} prior to departure. Please contact us …"
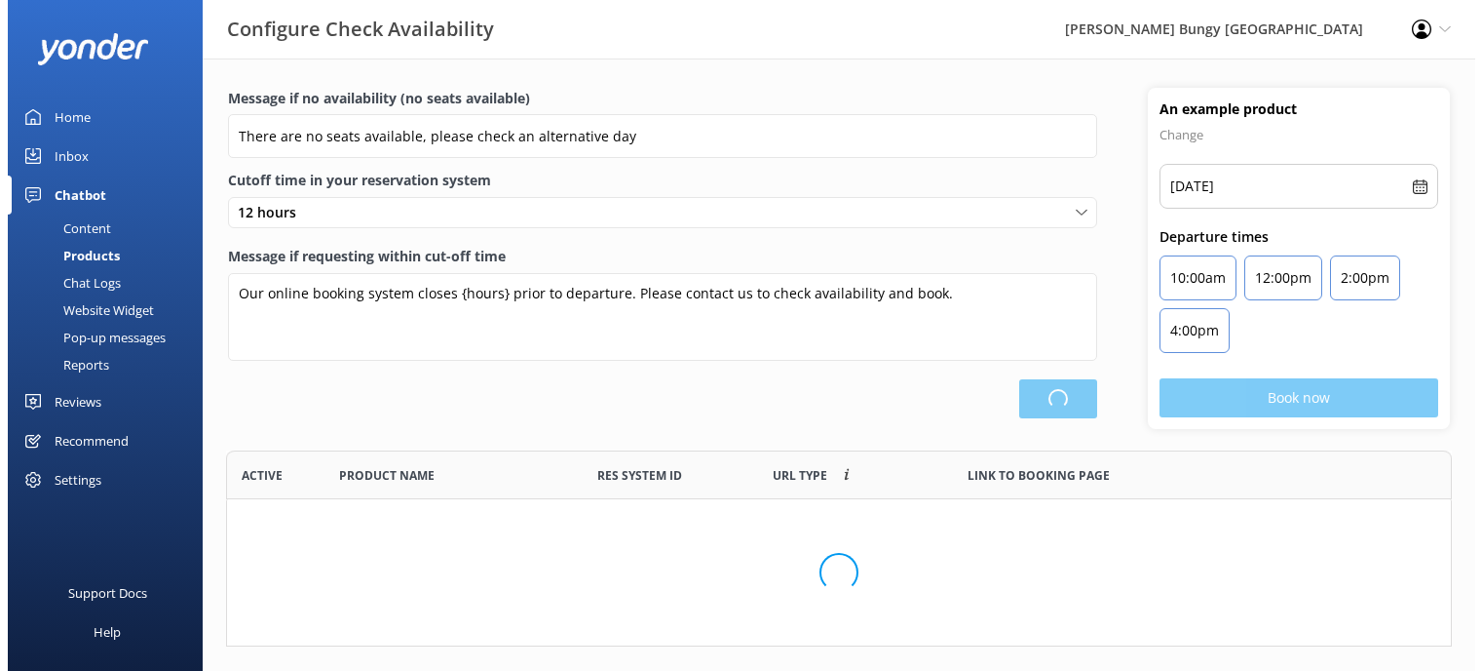
scroll to position [571, 1210]
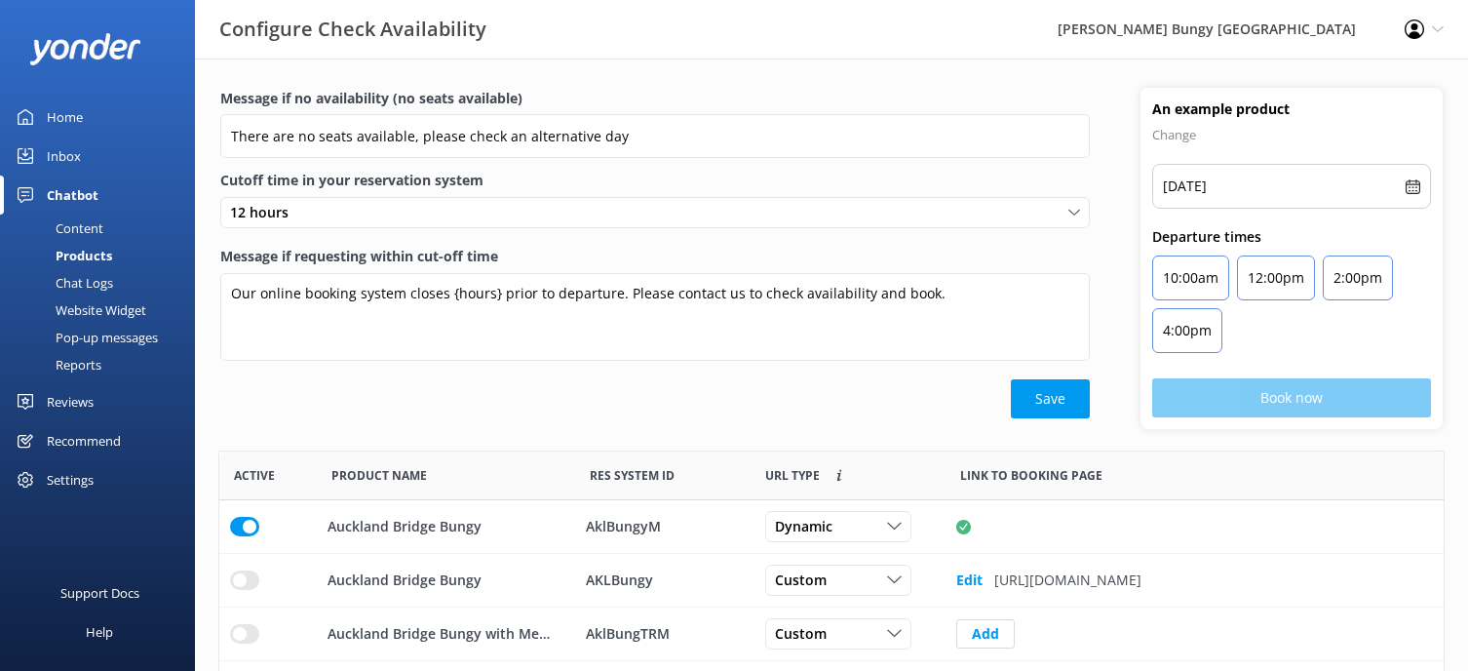
click at [99, 287] on div "Chat Logs" at bounding box center [62, 282] width 101 height 27
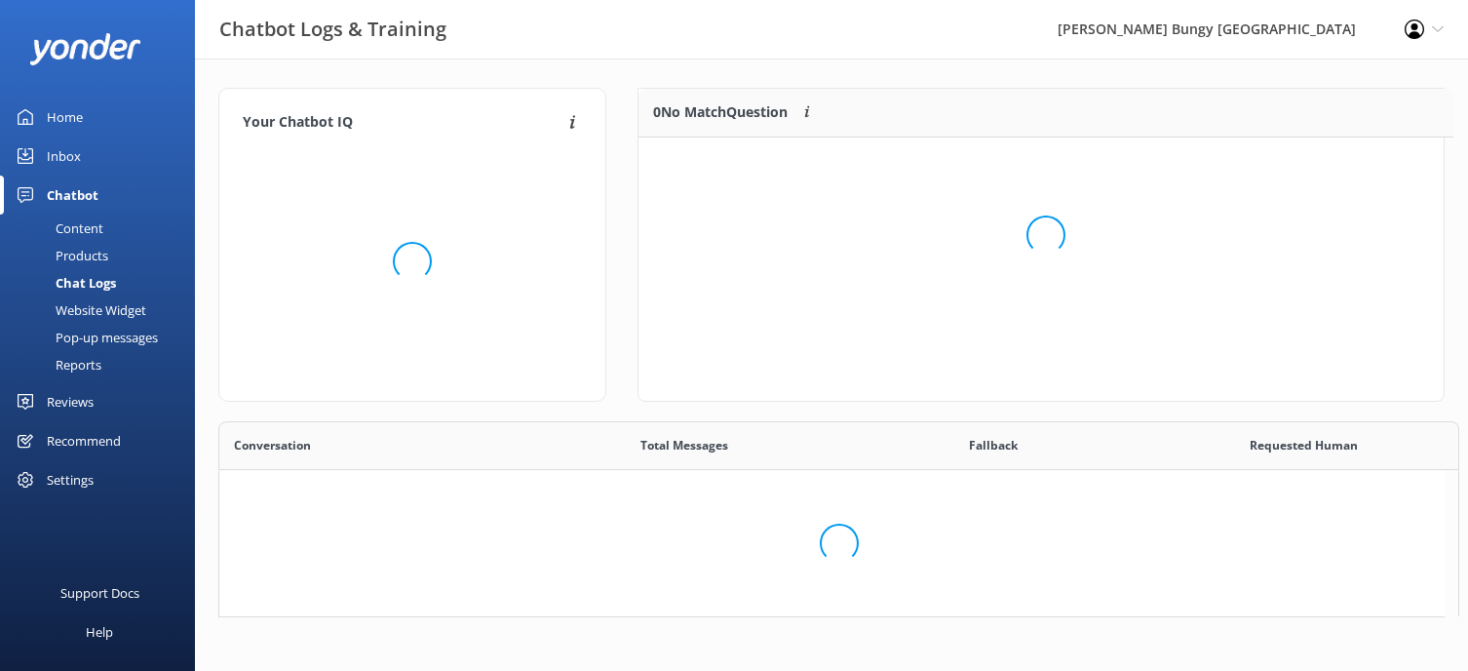
scroll to position [16, 16]
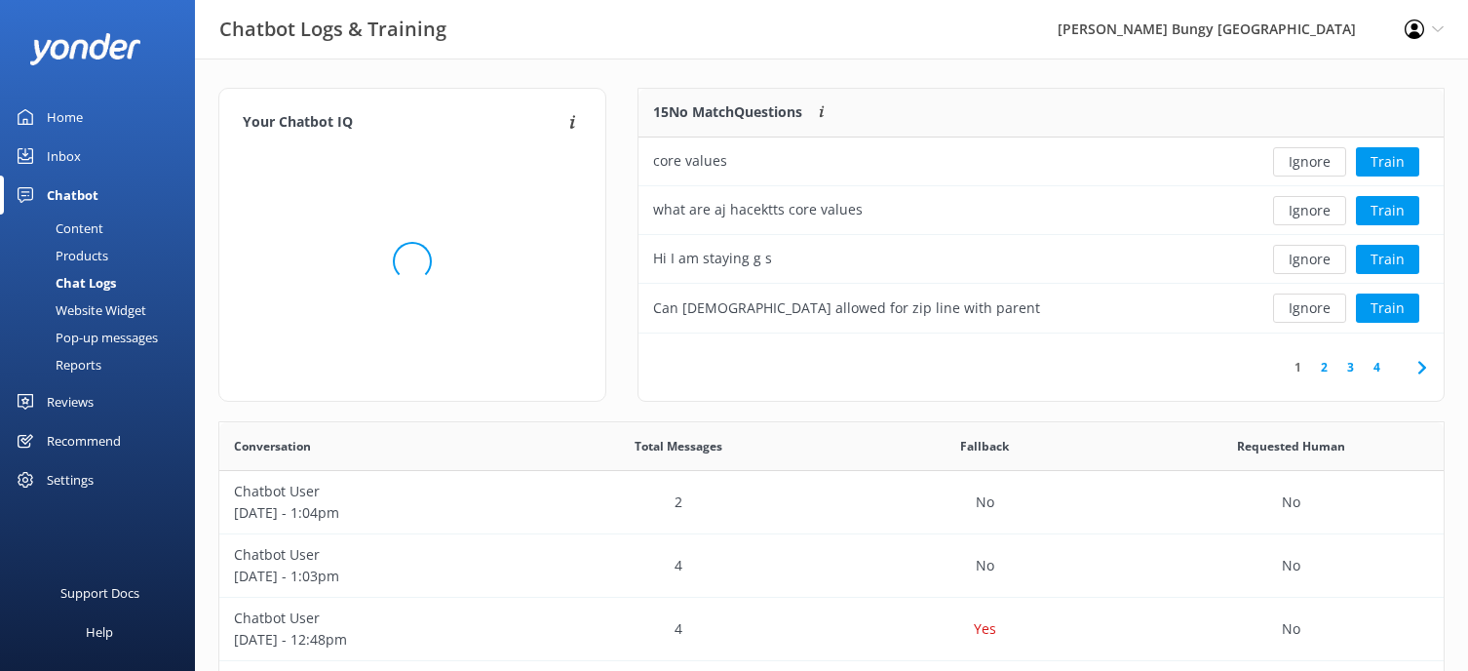
click at [94, 262] on div "Products" at bounding box center [60, 255] width 96 height 27
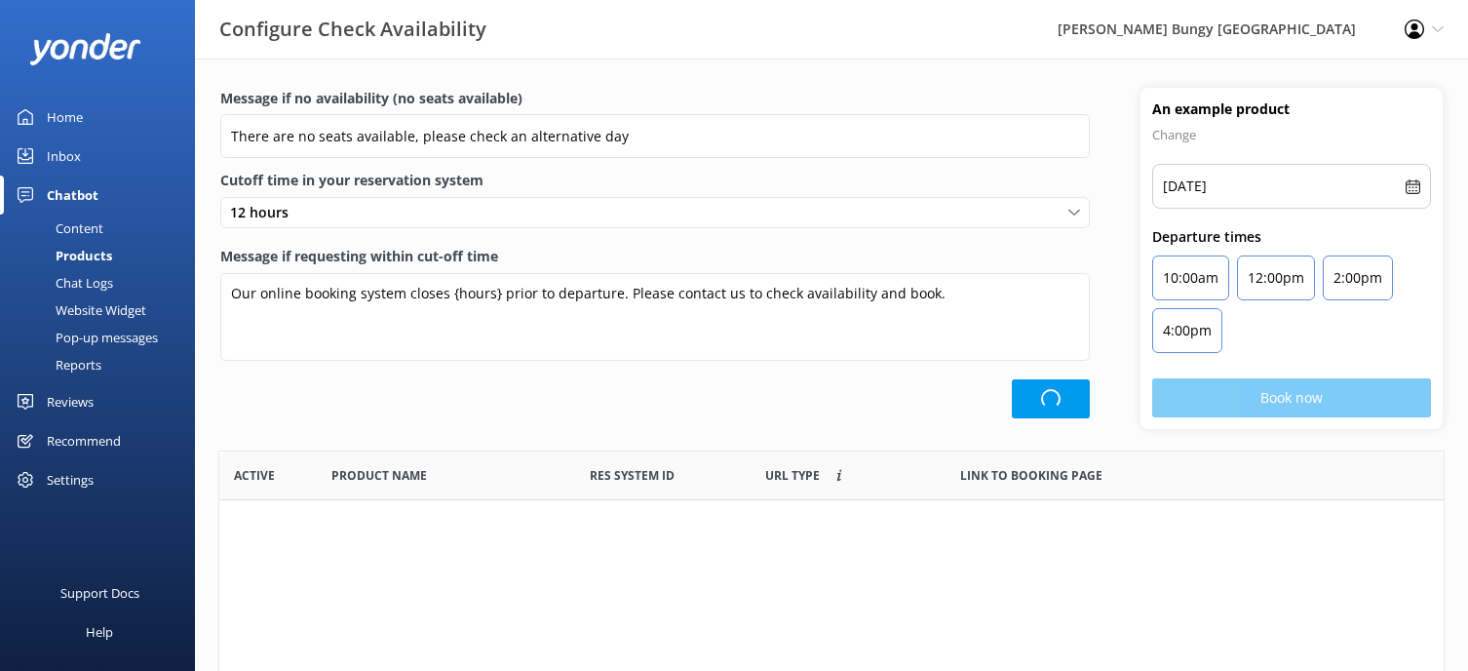
scroll to position [571, 1210]
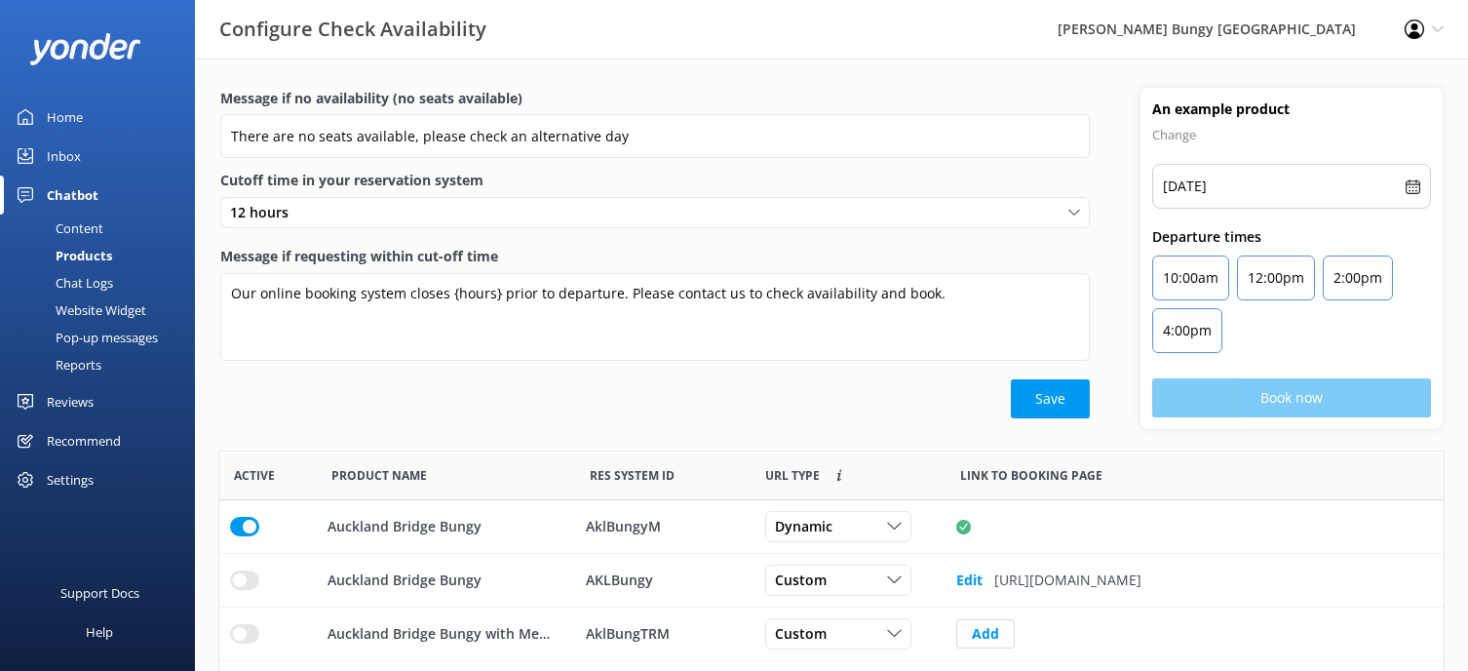
click at [74, 222] on div "Content" at bounding box center [58, 227] width 92 height 27
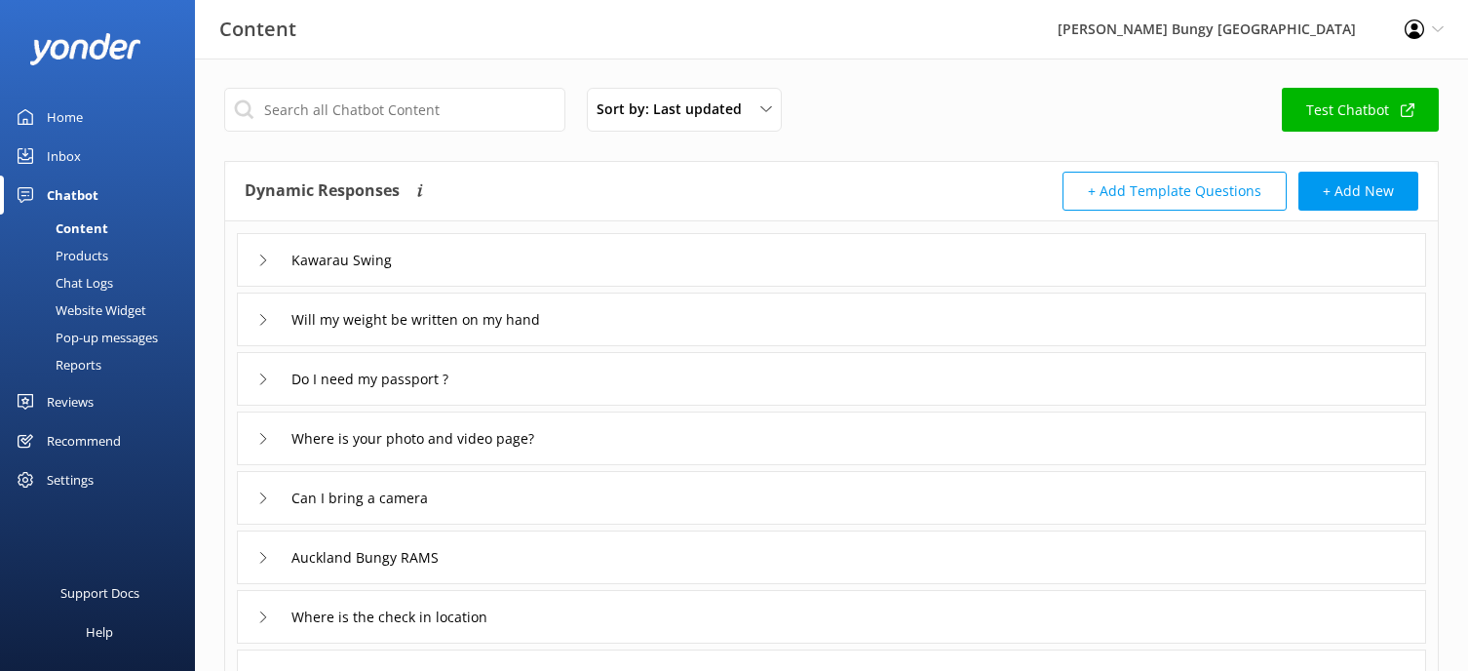
click at [688, 257] on div "Kawarau Swing" at bounding box center [831, 260] width 1189 height 54
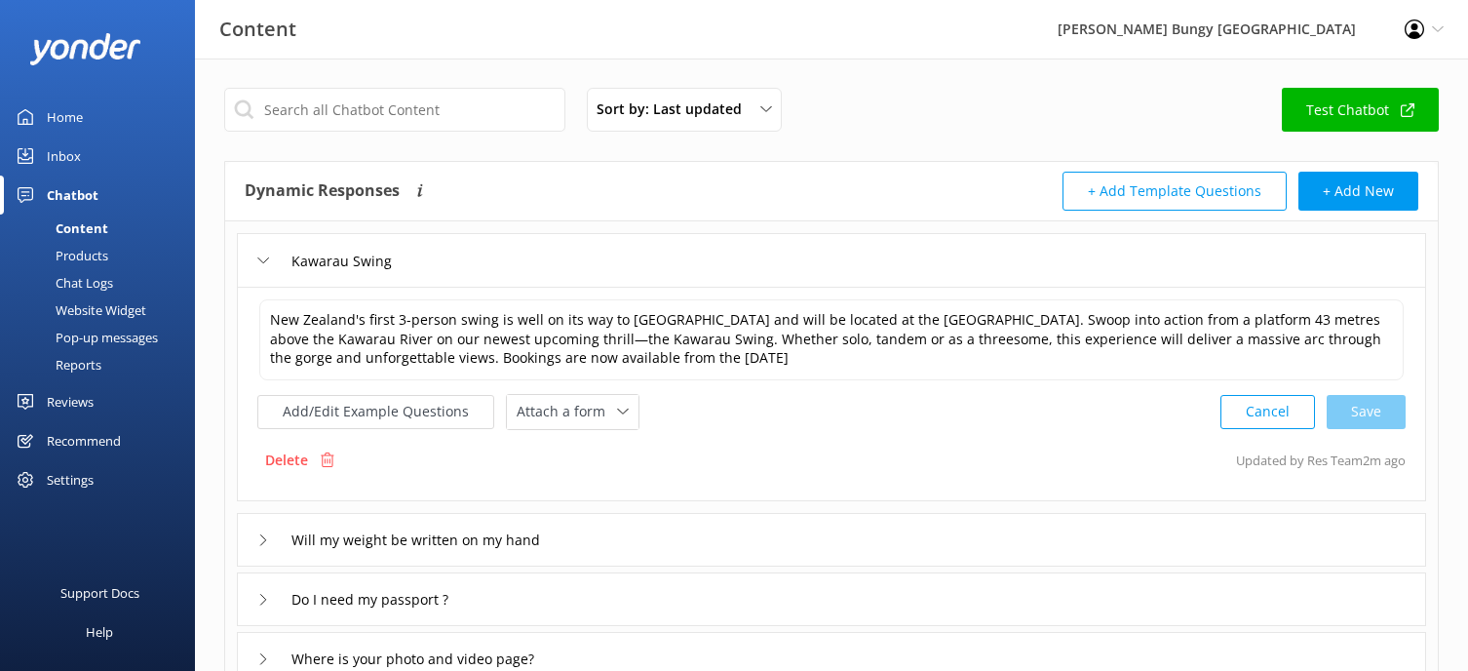
click at [688, 257] on div "Kawarau Swing" at bounding box center [831, 260] width 1189 height 54
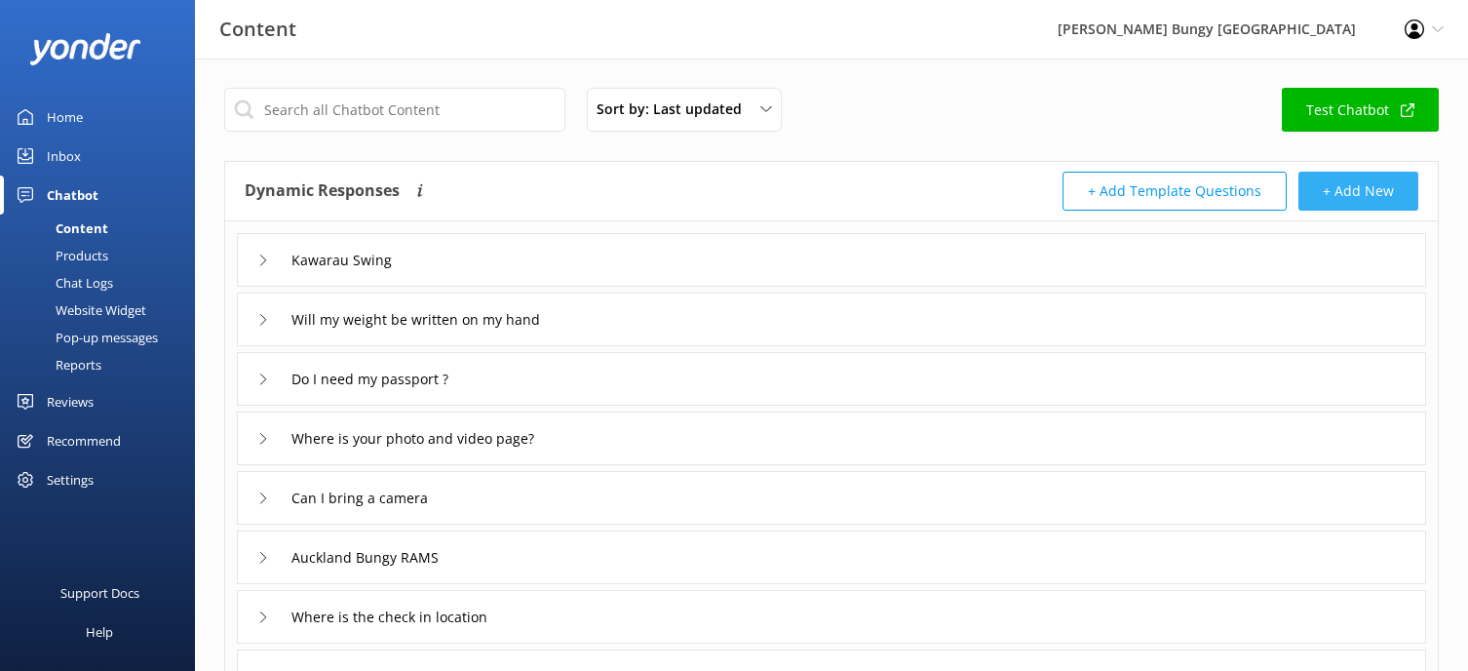
click at [1358, 193] on button "+ Add New" at bounding box center [1358, 191] width 120 height 39
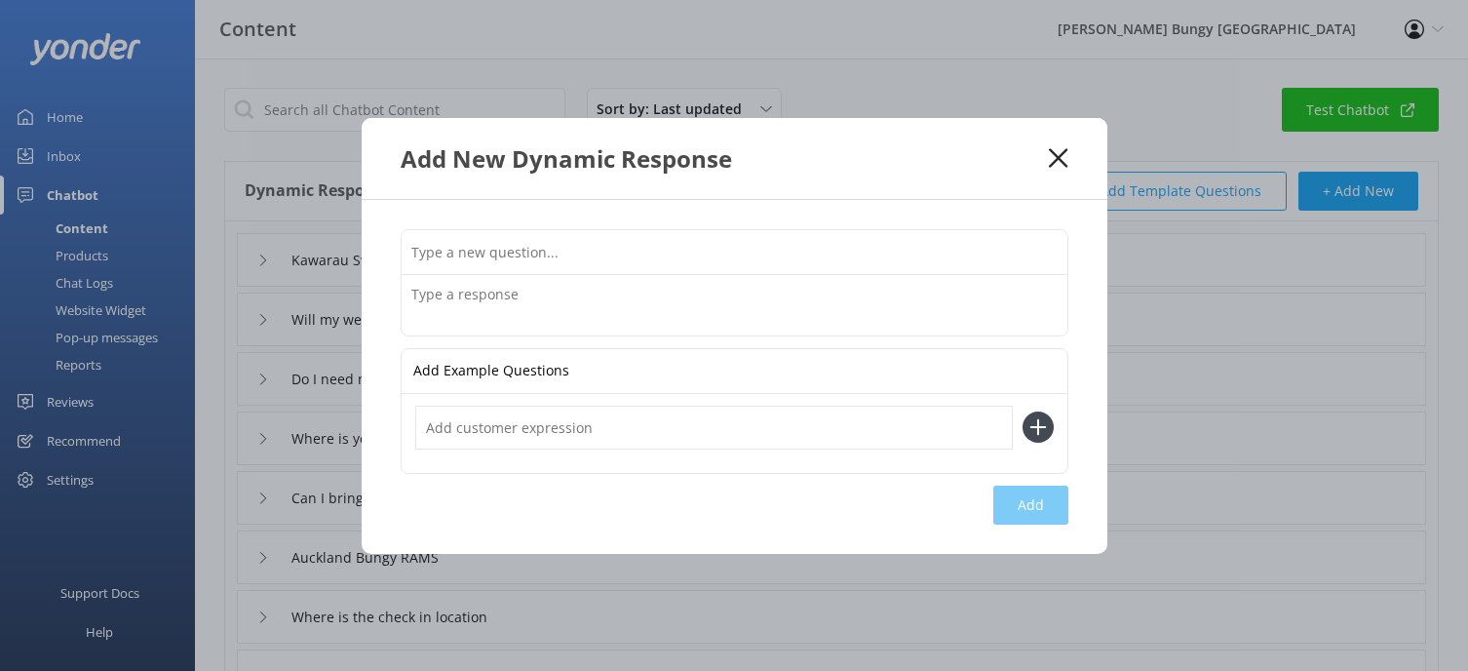
click at [508, 263] on input "text" at bounding box center [735, 252] width 666 height 44
paste input "What are the Nevis Bungy age and weight restrictions"
click at [569, 251] on input "What are the Nevis Bungy age and weight restrictions" at bounding box center [735, 252] width 666 height 44
type input "What are the Kawarau Swing age and weight restrictions"
click at [457, 299] on textarea at bounding box center [735, 305] width 666 height 60
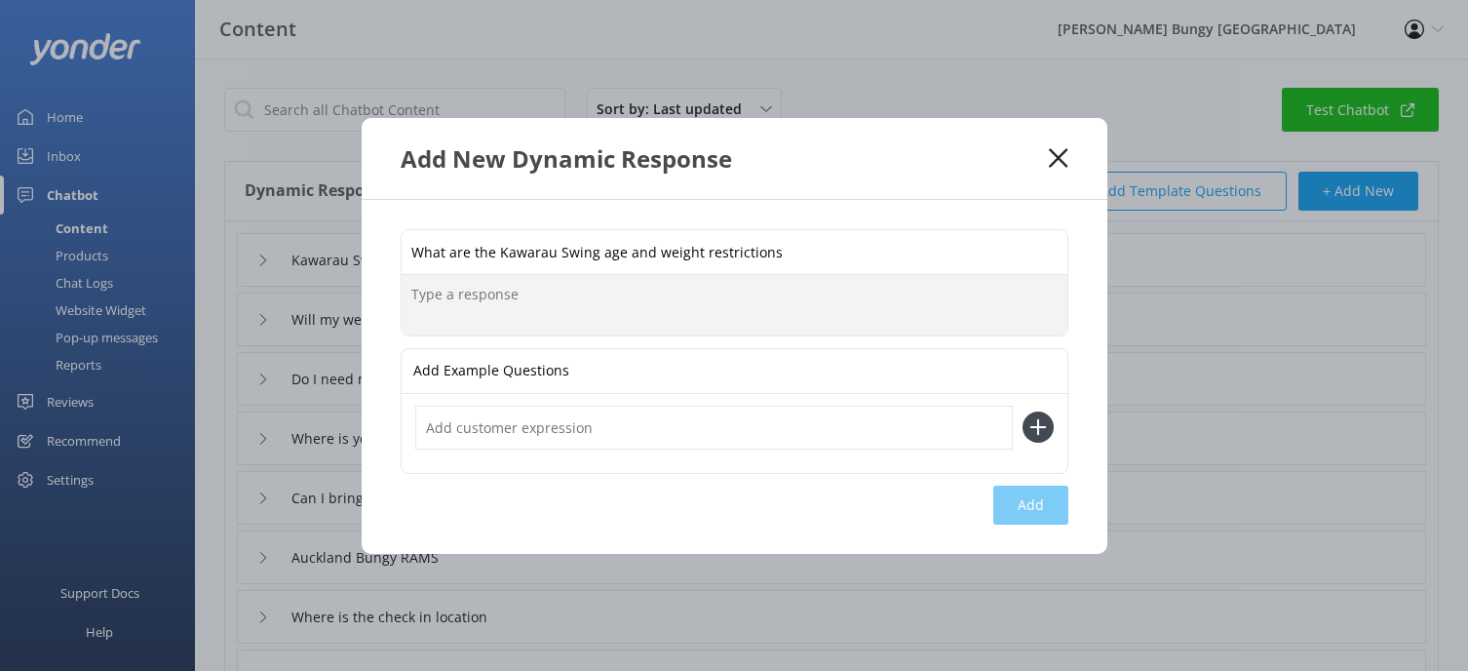
paste textarea "The minimum weight requirement for the Nevis Swing is 35kg, and the maximum wei…"
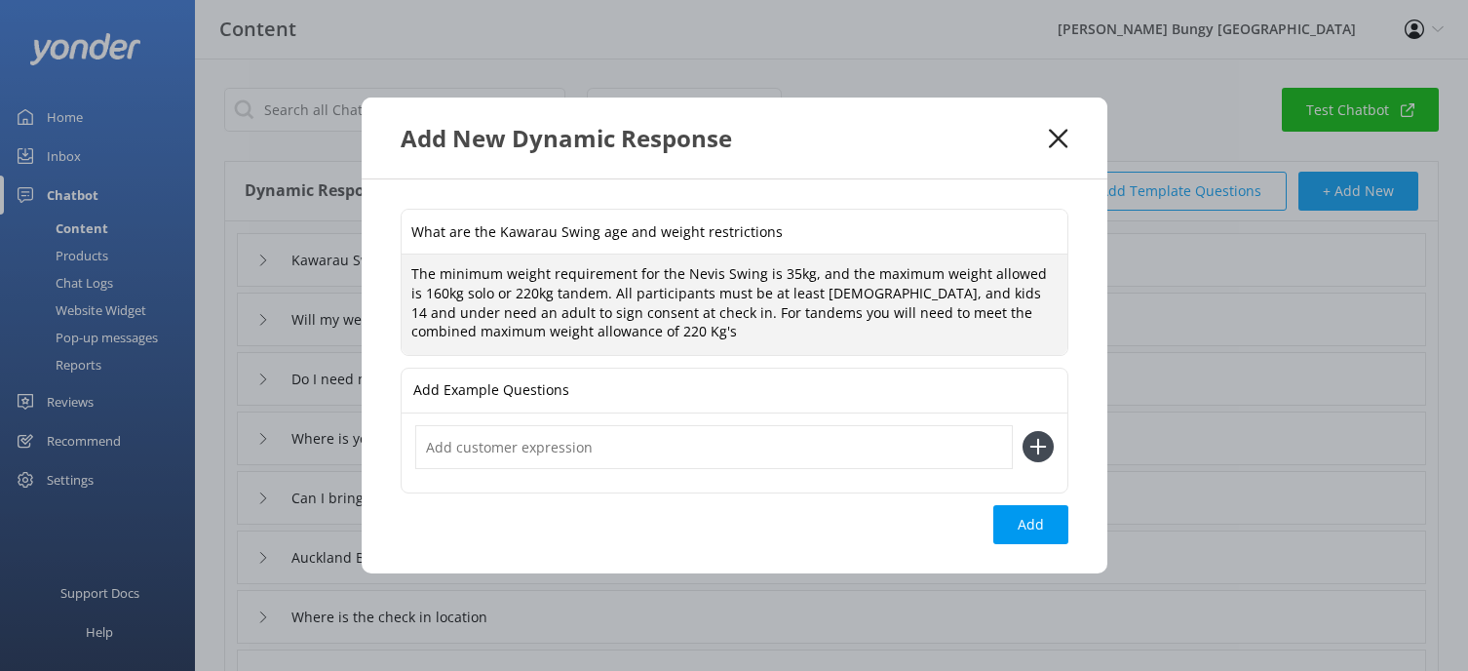
click at [712, 278] on textarea "The minimum weight requirement for the Nevis Swing is 35kg, and the maximum wei…" at bounding box center [735, 303] width 666 height 99
click at [444, 292] on textarea "The minimum weight requirement for the Kawarau Swing is 35kg, and the maximum w…" at bounding box center [735, 303] width 666 height 99
click at [528, 293] on textarea "The minimum weight requirement for the Kawarau Swing is 35kg, and the maximum w…" at bounding box center [735, 303] width 666 height 99
click at [829, 295] on textarea "The minimum weight requirement for the Kawarau Swing is 35kg, and the maximum w…" at bounding box center [735, 303] width 666 height 99
click at [557, 333] on textarea "The minimum weight requirement for the Kawarau Swing is 35kg, and the maximum w…" at bounding box center [735, 303] width 666 height 99
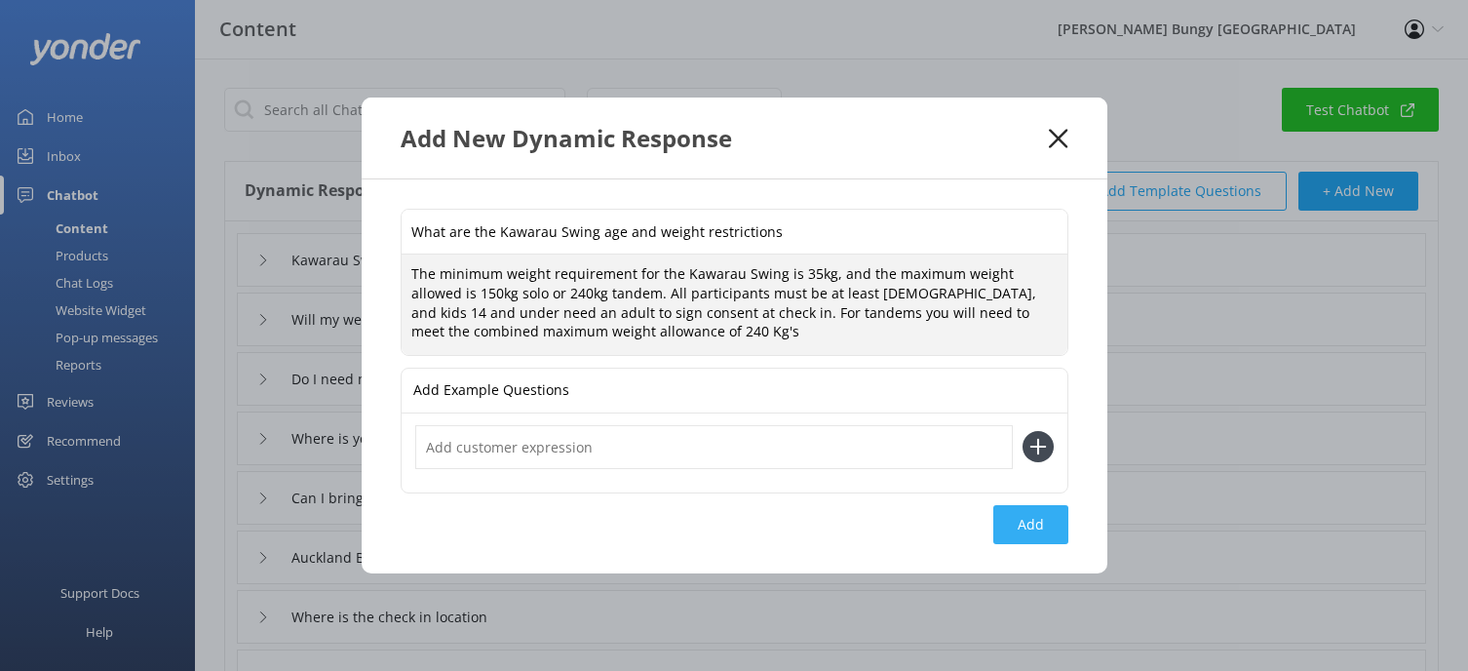
type textarea "The minimum weight requirement for the Kawarau Swing is 35kg, and the maximum w…"
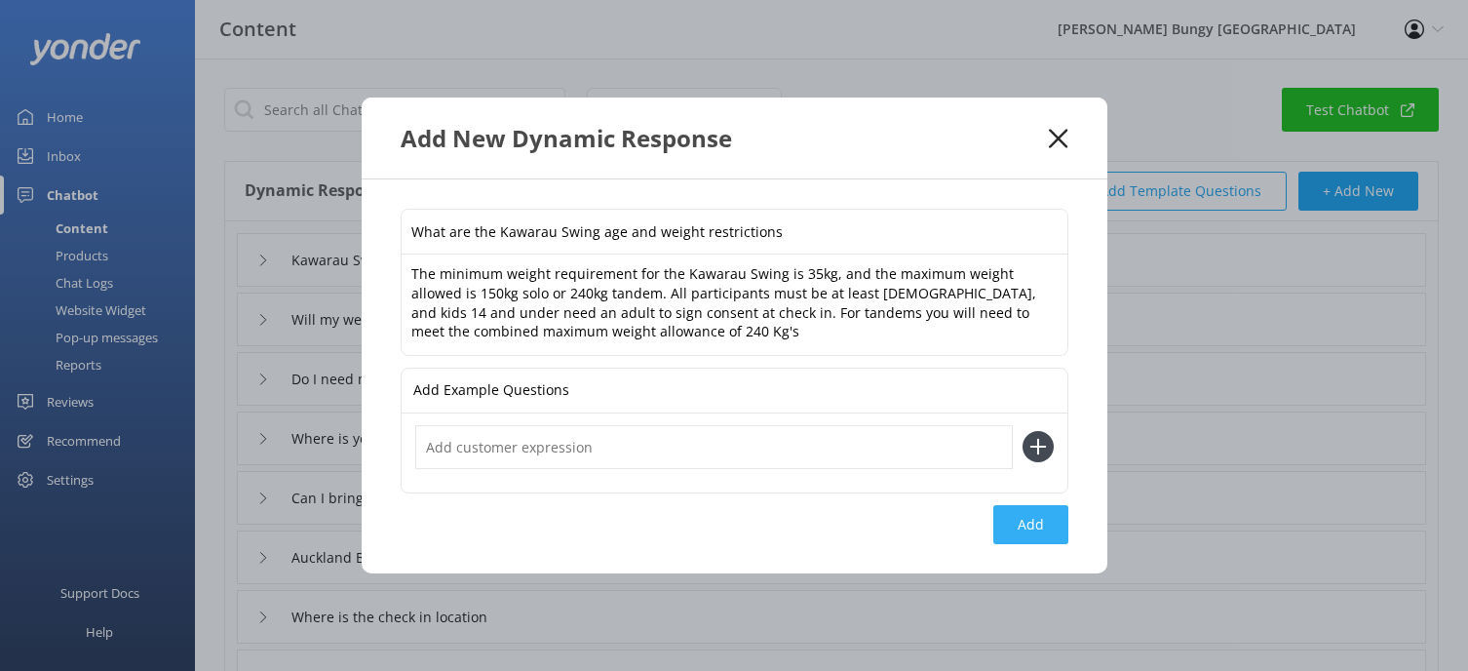
click at [1044, 528] on button "Add" at bounding box center [1030, 524] width 75 height 39
type input "What are the Kawarau Swing age and weight restrictions"
type input "Kawarau Swing"
type input "Will my weight be written on my hand"
type input "Do I need my passport ?"
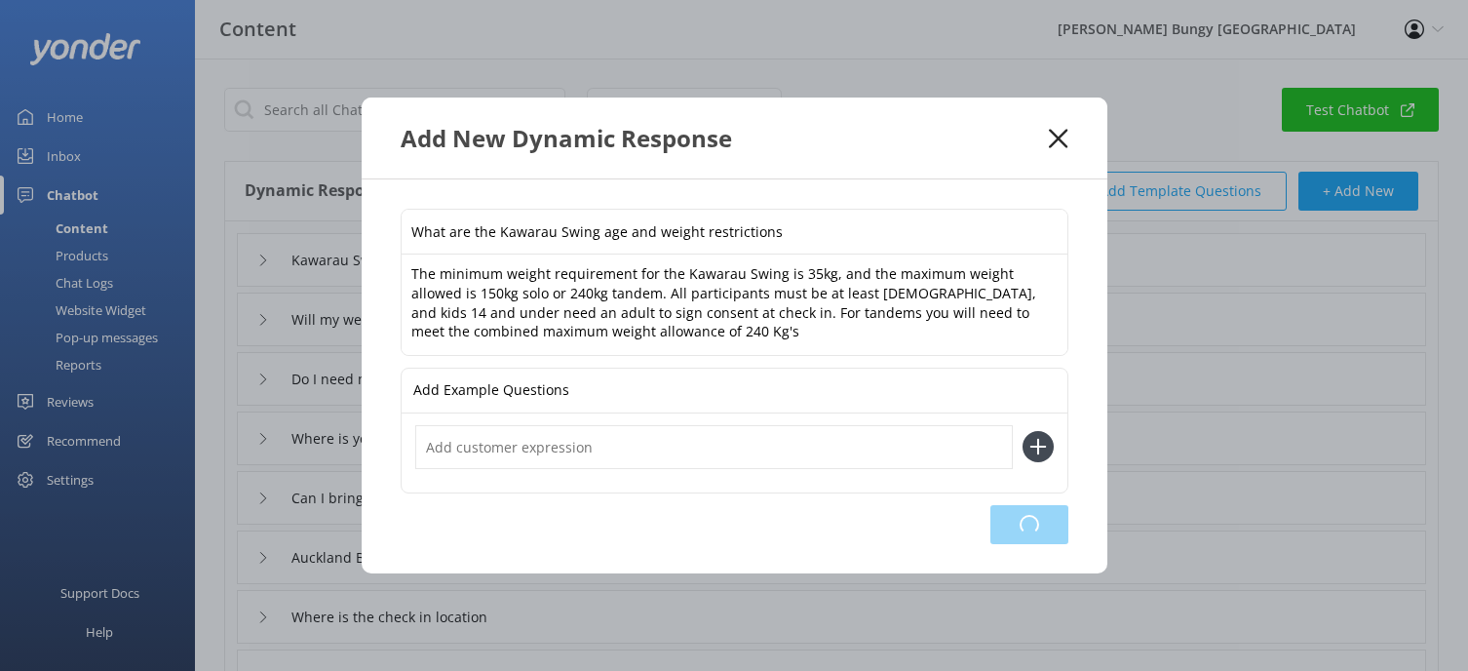
type input "Where is your photo and video page?"
type input "Can I bring a camera"
type input "Auckland Bungy RAMS"
type input "Where is the check in location"
type input "How long is the Nevis Bungy trip"
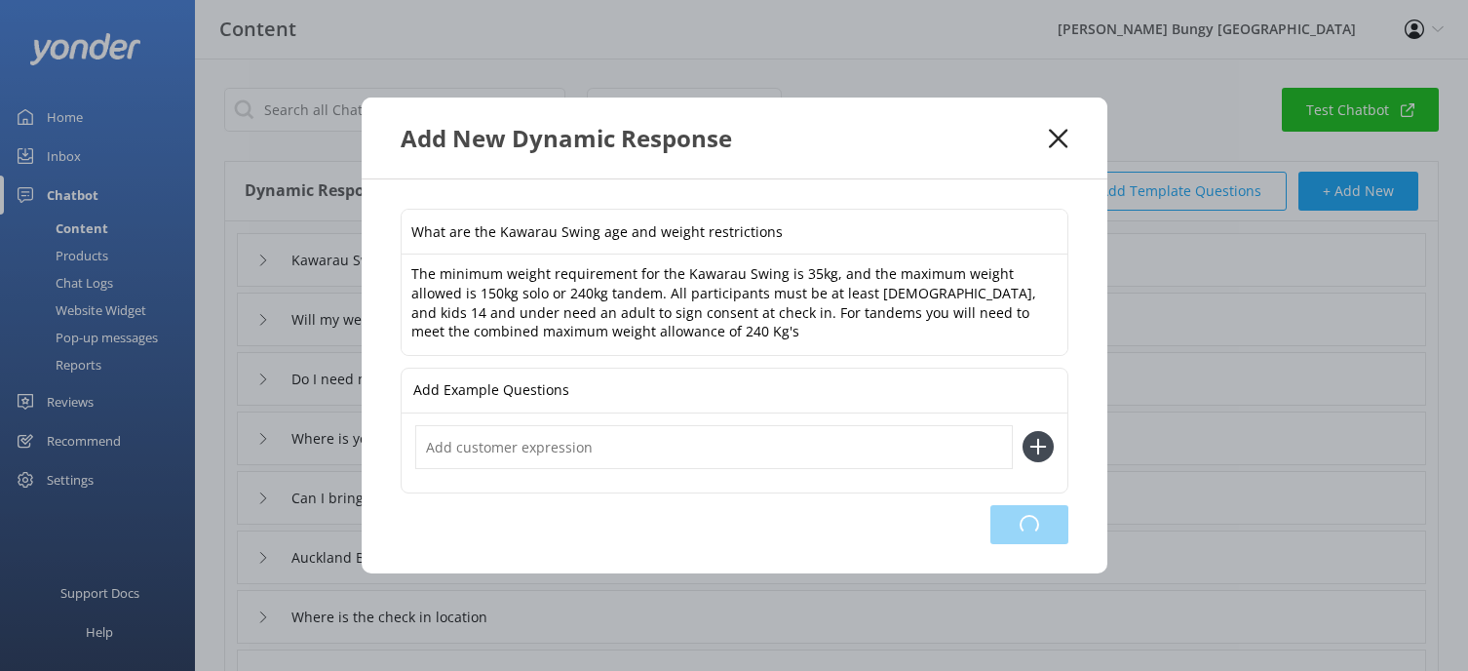
type input "Do you give out student discounts?"
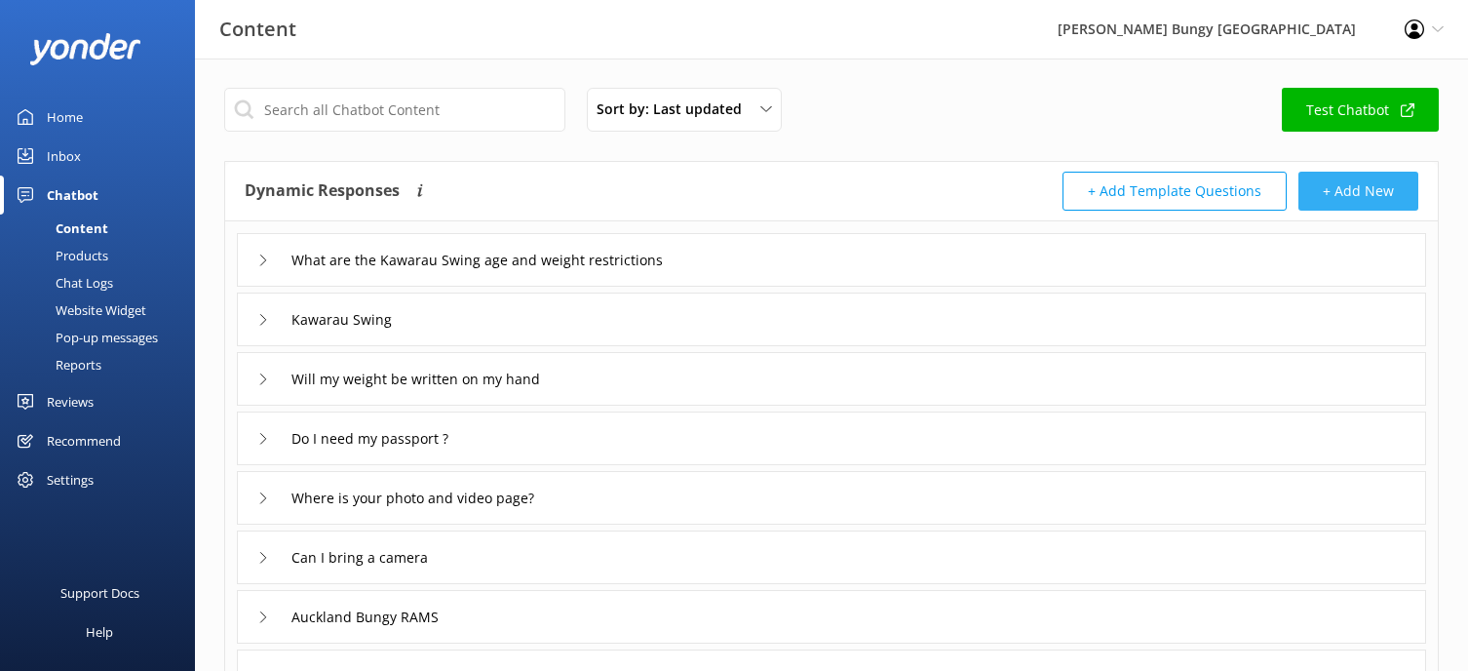
click at [1389, 189] on button "+ Add New" at bounding box center [1358, 191] width 120 height 39
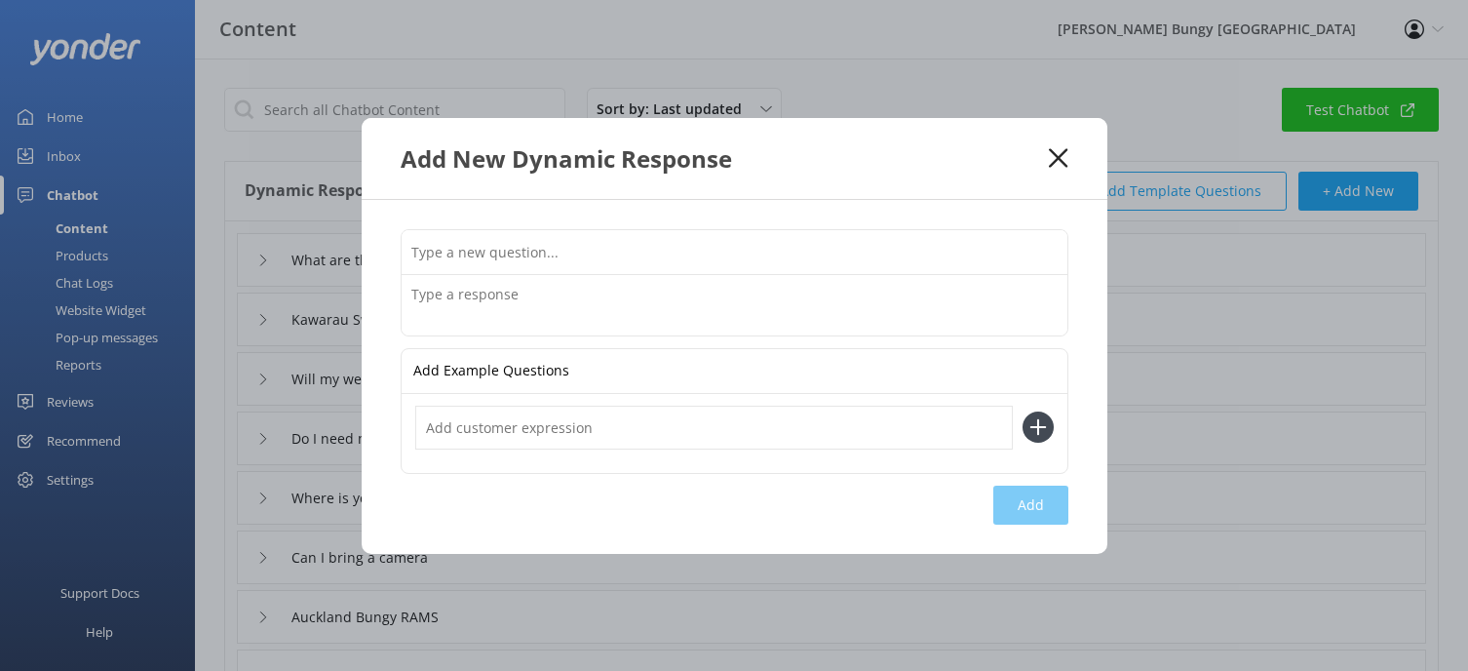
click at [454, 247] on input "text" at bounding box center [735, 252] width 666 height 44
paste input "How much does the nevis swing cost"
click at [552, 251] on input "How much does the nevis swing cost" at bounding box center [735, 252] width 666 height 44
click at [611, 253] on input "How much does the Kawarau swing cost" at bounding box center [735, 252] width 666 height 44
type input "How much does the Kawarau Swing cost"
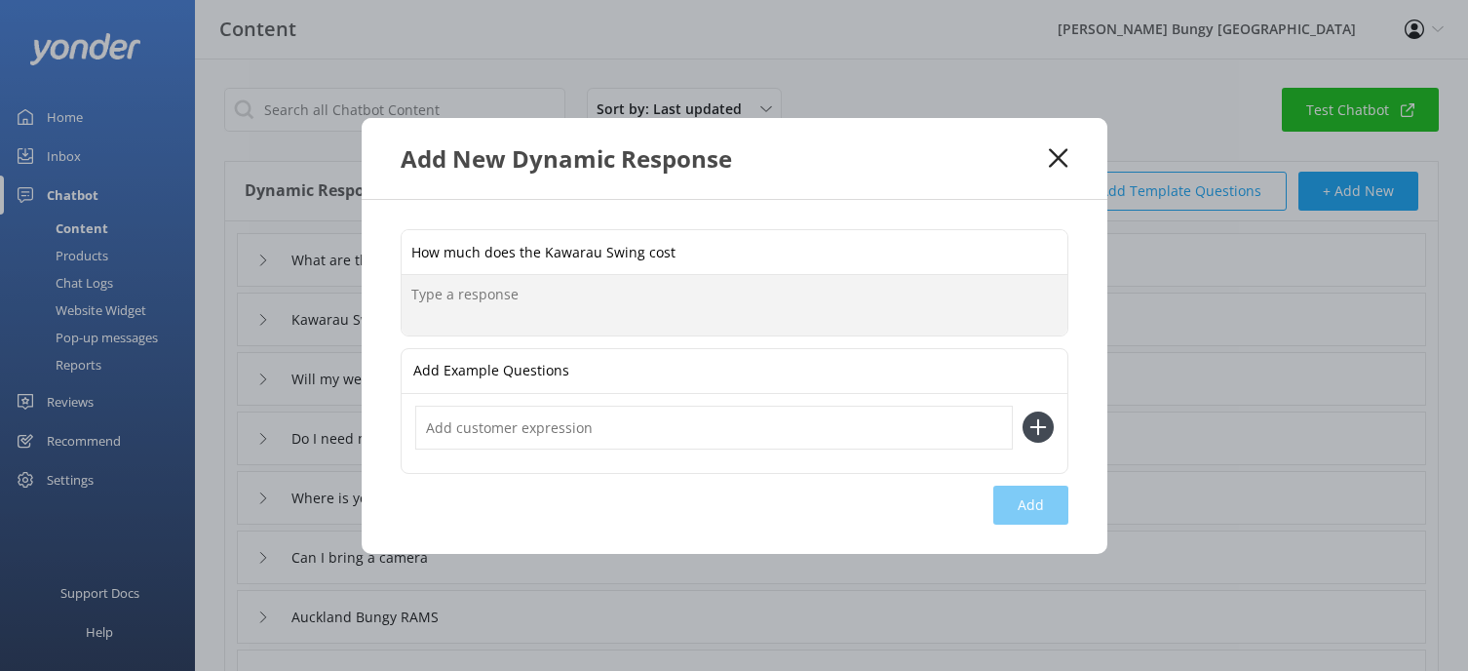
click at [496, 296] on textarea at bounding box center [735, 305] width 666 height 60
paste textarea "The Nevis Swing prices are from $325 per adult (15+yrs), $285 per child (13-14y…"
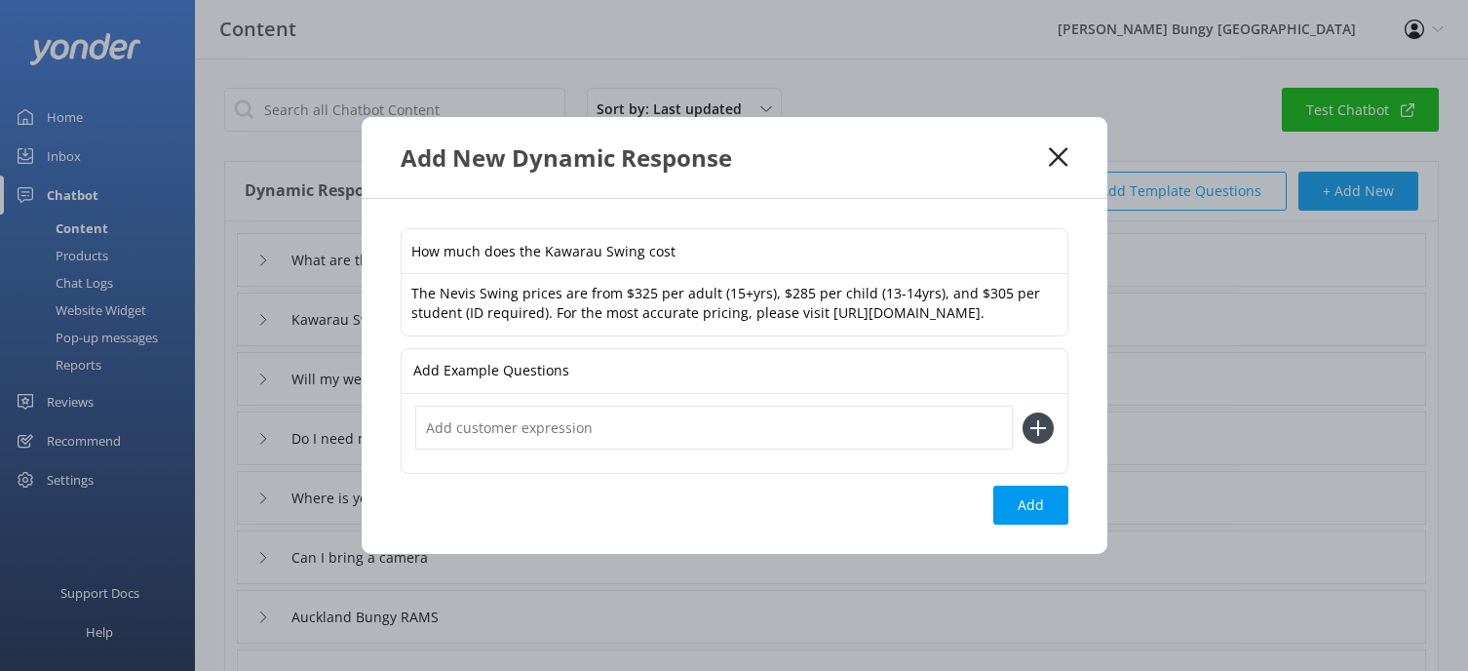
click at [454, 283] on textarea "The Nevis Swing prices are from $325 per adult (15+yrs), $285 per child (13-14y…" at bounding box center [735, 304] width 666 height 61
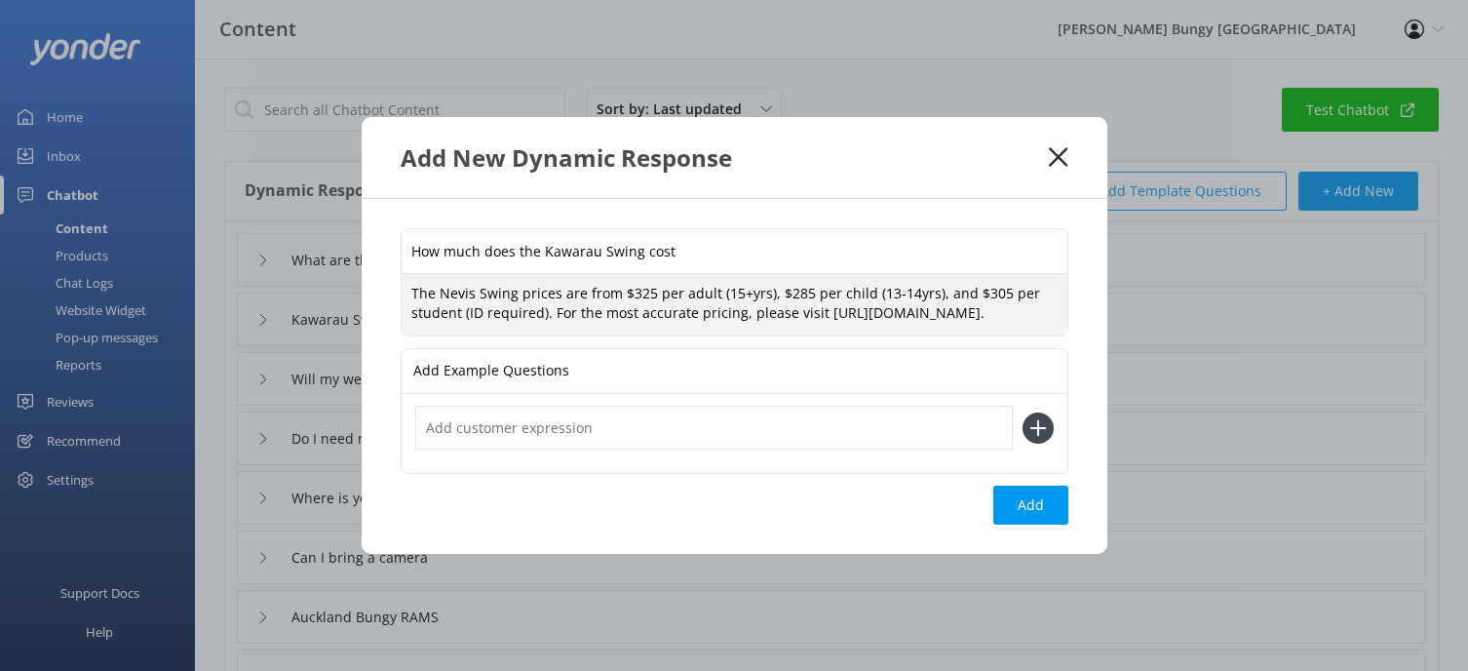
click at [445, 282] on textarea "The Nevis Swing prices are from $325 per adult (15+yrs), $285 per child (13-14y…" at bounding box center [735, 304] width 666 height 61
click at [667, 283] on textarea "The Kawarau Swing prices are from $325 per adult (15+yrs), $285 per child (13-1…" at bounding box center [735, 304] width 666 height 61
click at [731, 286] on textarea "The Kawarau Swing prices are from $240 per adult (15+yrs), $285 per child (13-1…" at bounding box center [735, 304] width 666 height 61
click at [846, 284] on textarea "The Kawarau Swing prices are from $240 per adult solo (15+yrs), $285 per child …" at bounding box center [735, 304] width 666 height 61
click at [850, 283] on textarea "The Kawarau Swing prices are from $240 per adult solo (15+yrs), $285 per child …" at bounding box center [735, 304] width 666 height 61
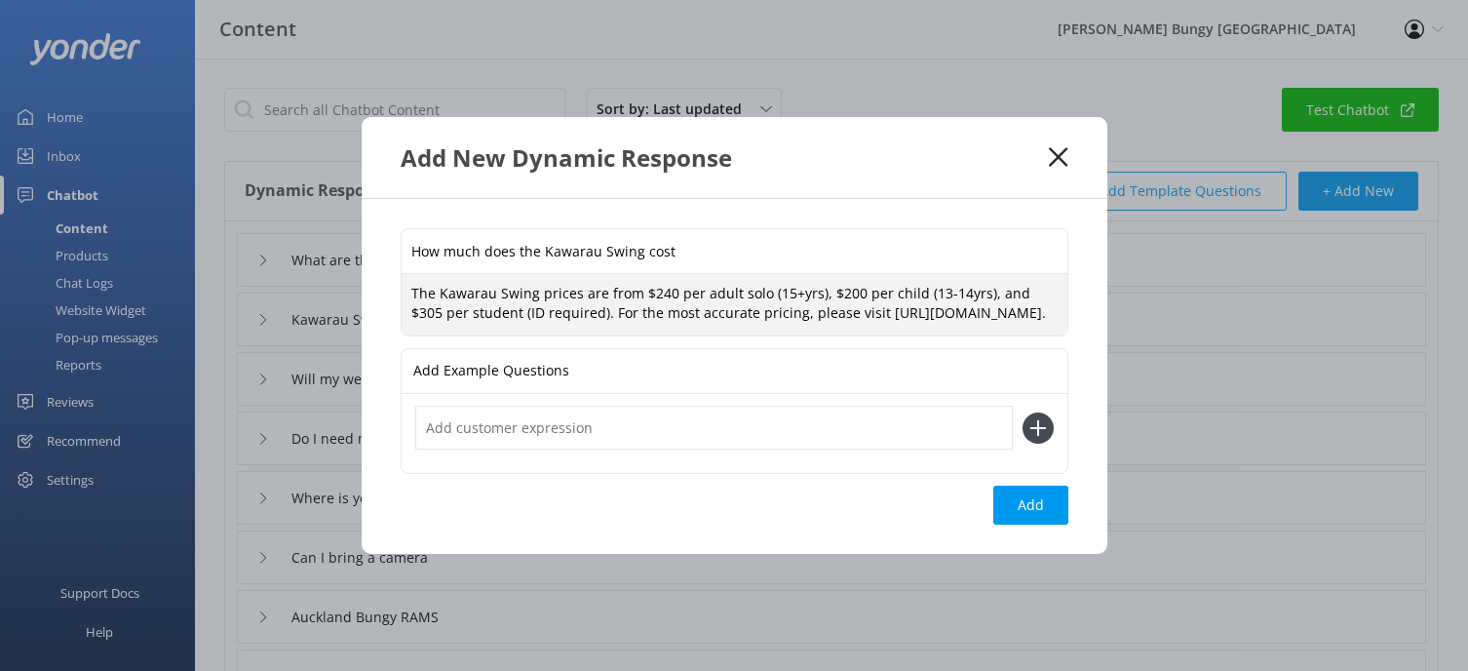
click at [913, 285] on textarea "The Kawarau Swing prices are from $240 per adult solo (15+yrs), $200 per child …" at bounding box center [735, 304] width 666 height 61
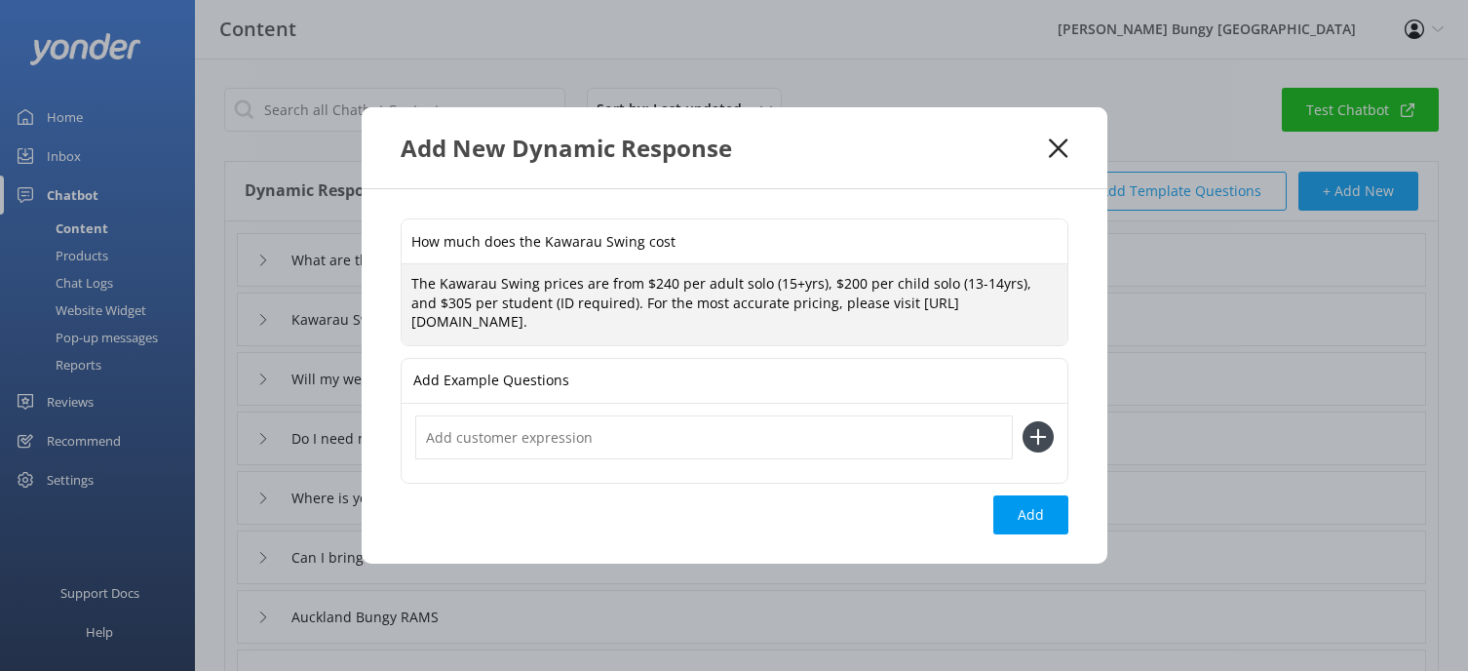
click at [968, 282] on textarea "The Kawarau Swing prices are from $240 per adult solo (15+yrs), $200 per child …" at bounding box center [735, 304] width 666 height 81
click at [963, 285] on textarea "The Kawarau Swing prices are from $240 per adult solo (15+yrs), $200 per child …" at bounding box center [735, 304] width 666 height 81
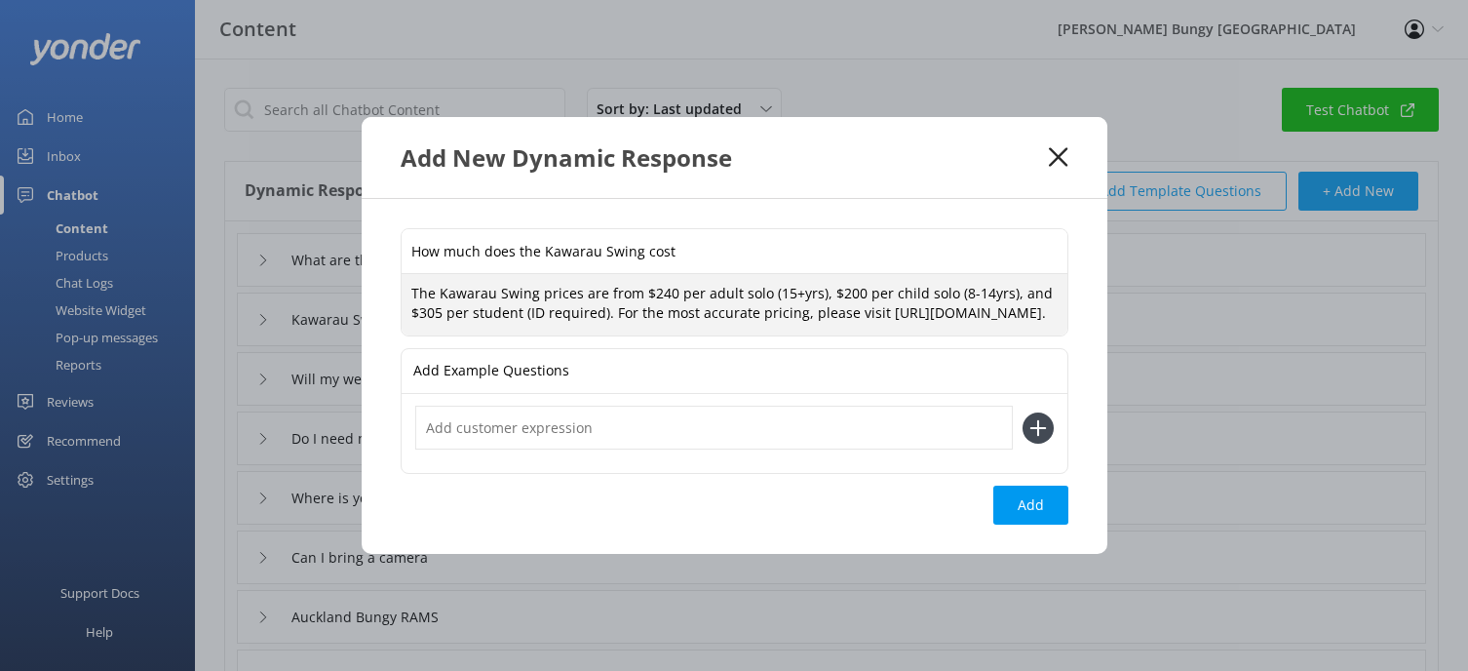
click at [436, 304] on textarea "The Kawarau Swing prices are from $240 per adult solo (15+yrs), $200 per child …" at bounding box center [735, 304] width 666 height 61
click at [523, 301] on textarea "The Kawarau Swing prices are from $240 per adult solo (15+yrs), $200 per child …" at bounding box center [735, 304] width 666 height 61
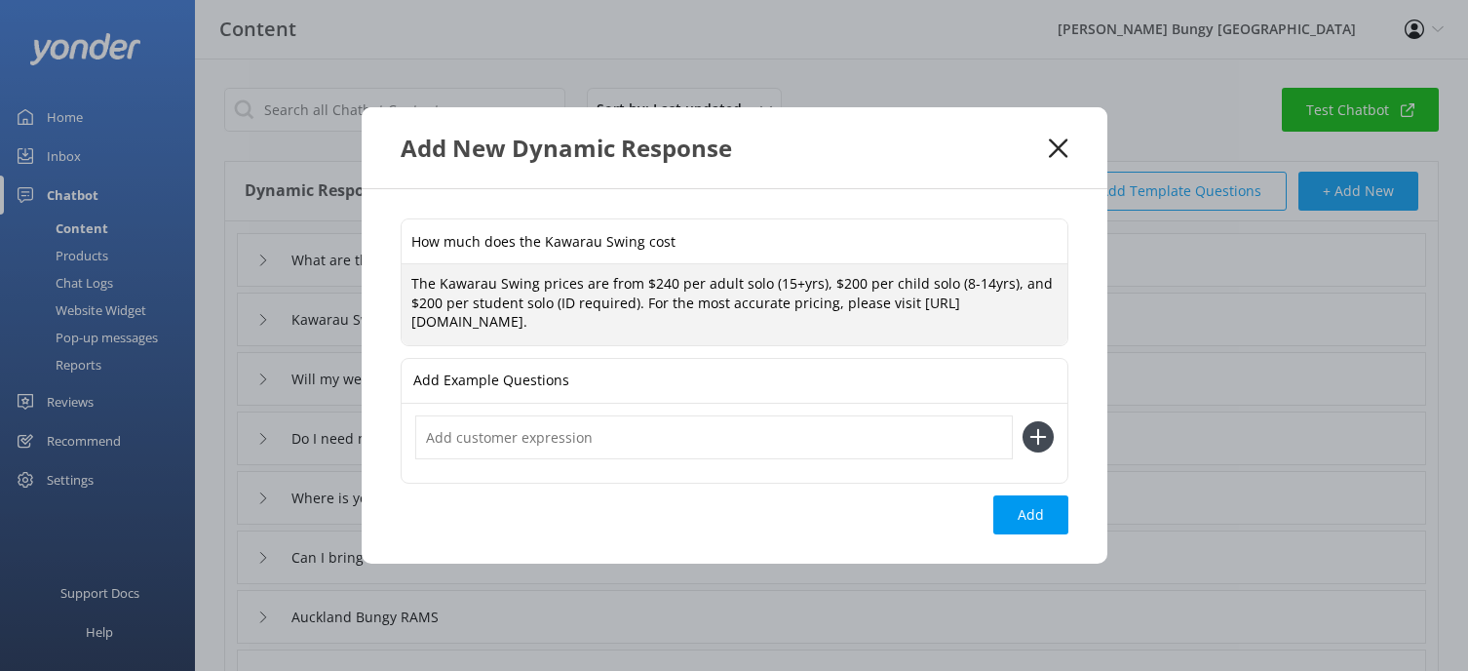
click at [637, 303] on textarea "The Kawarau Swing prices are from $240 per adult solo (15+yrs), $200 per child …" at bounding box center [735, 304] width 666 height 81
click at [675, 305] on textarea "The Kawarau Swing prices are from $240 per adult solo (15+yrs), $200 per child …" at bounding box center [735, 304] width 666 height 81
click at [869, 300] on textarea "The Kawarau Swing prices are from $240 per adult solo (15+yrs), $200 per child …" at bounding box center [735, 304] width 666 height 81
drag, startPoint x: 788, startPoint y: 331, endPoint x: 409, endPoint y: 339, distance: 379.2
click at [409, 339] on textarea "The Kawarau Swing prices are from $240 per adult solo (15+yrs), $200 per child …" at bounding box center [735, 304] width 666 height 81
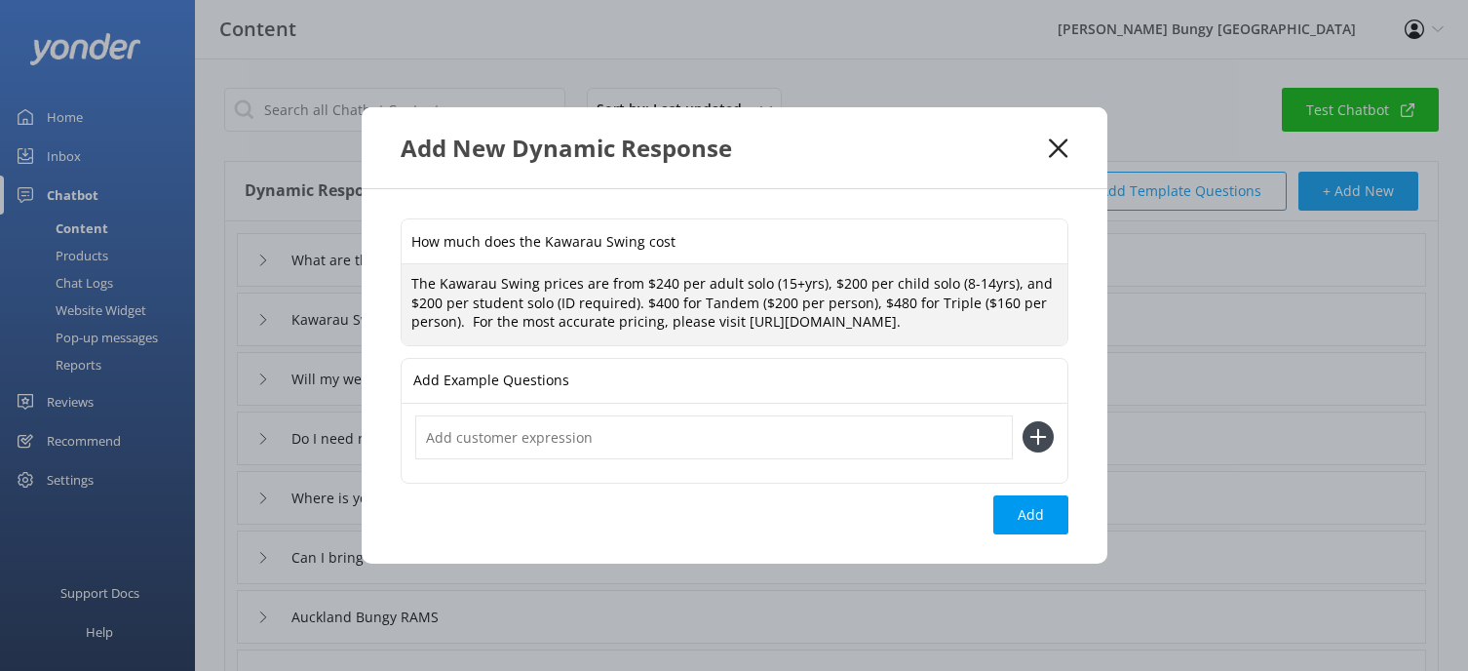
paste textarea "kawarau-bungy-centre/kawarau-swing/"
click at [736, 314] on textarea "The Kawarau Swing prices are from $240 per adult solo (15+yrs), $200 per child …" at bounding box center [735, 304] width 666 height 81
type textarea "The Kawarau Swing prices are from $240 per adult solo (15+yrs), $200 per child …"
click at [1056, 525] on button "Add" at bounding box center [1030, 514] width 75 height 39
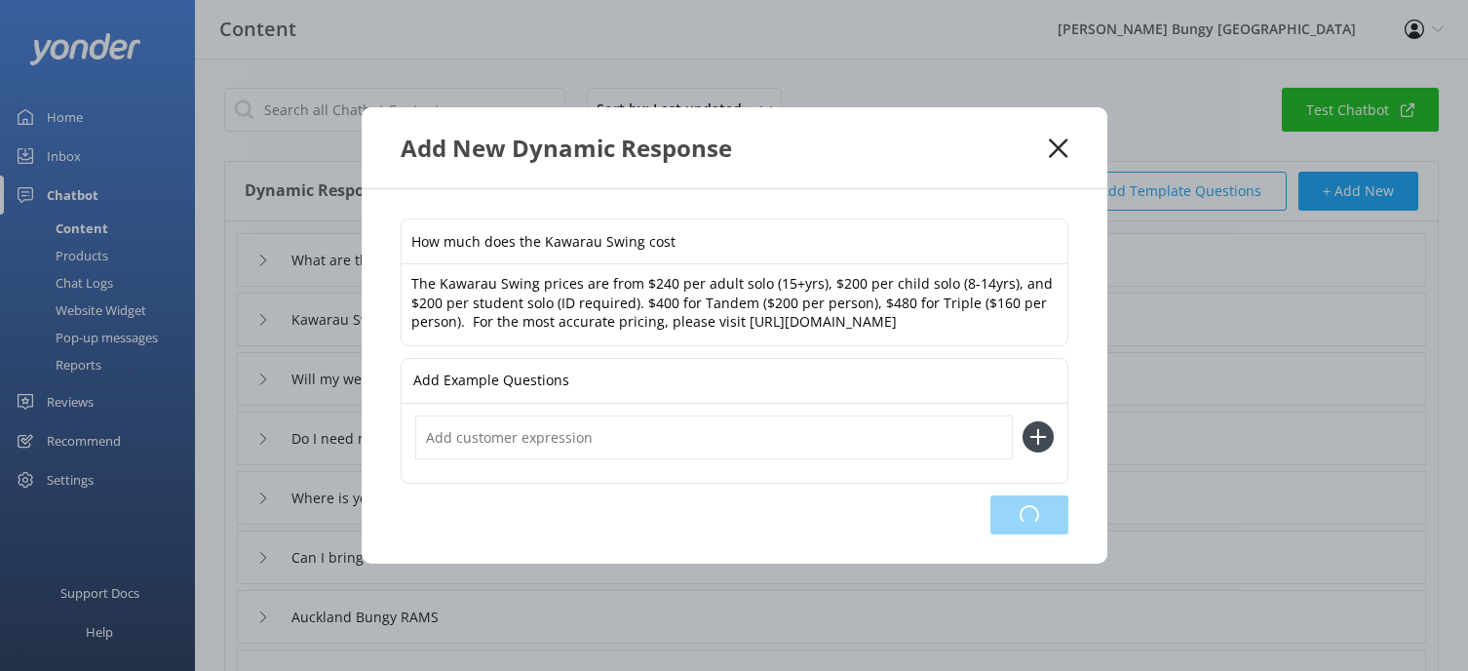
type input "How much does the Kawarau Swing cost"
type input "What are the Kawarau Swing age and weight restrictions"
type input "Kawarau Swing"
type input "Will my weight be written on my hand"
type input "Do I need my passport ?"
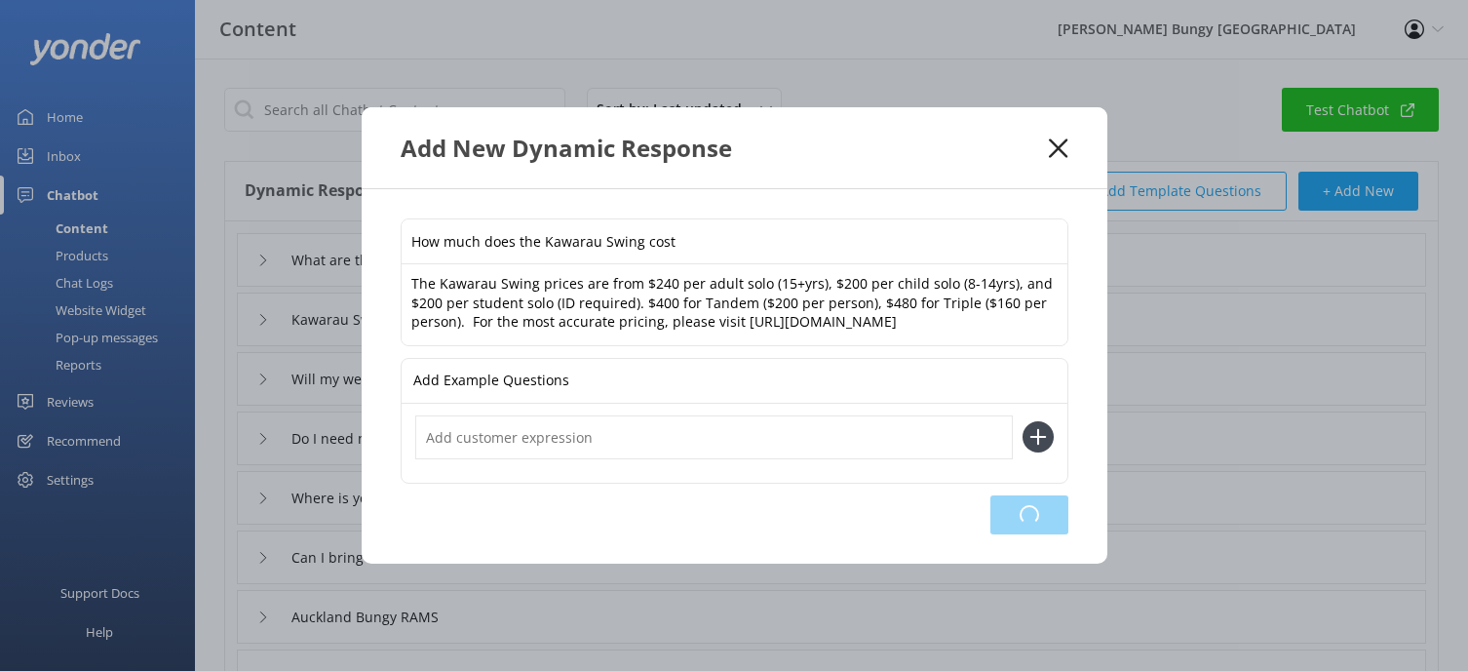
type input "Where is your photo and video page?"
type input "Can I bring a camera"
type input "Auckland Bungy RAMS"
type input "Where is the check in location"
type input "How long is the Nevis Bungy trip"
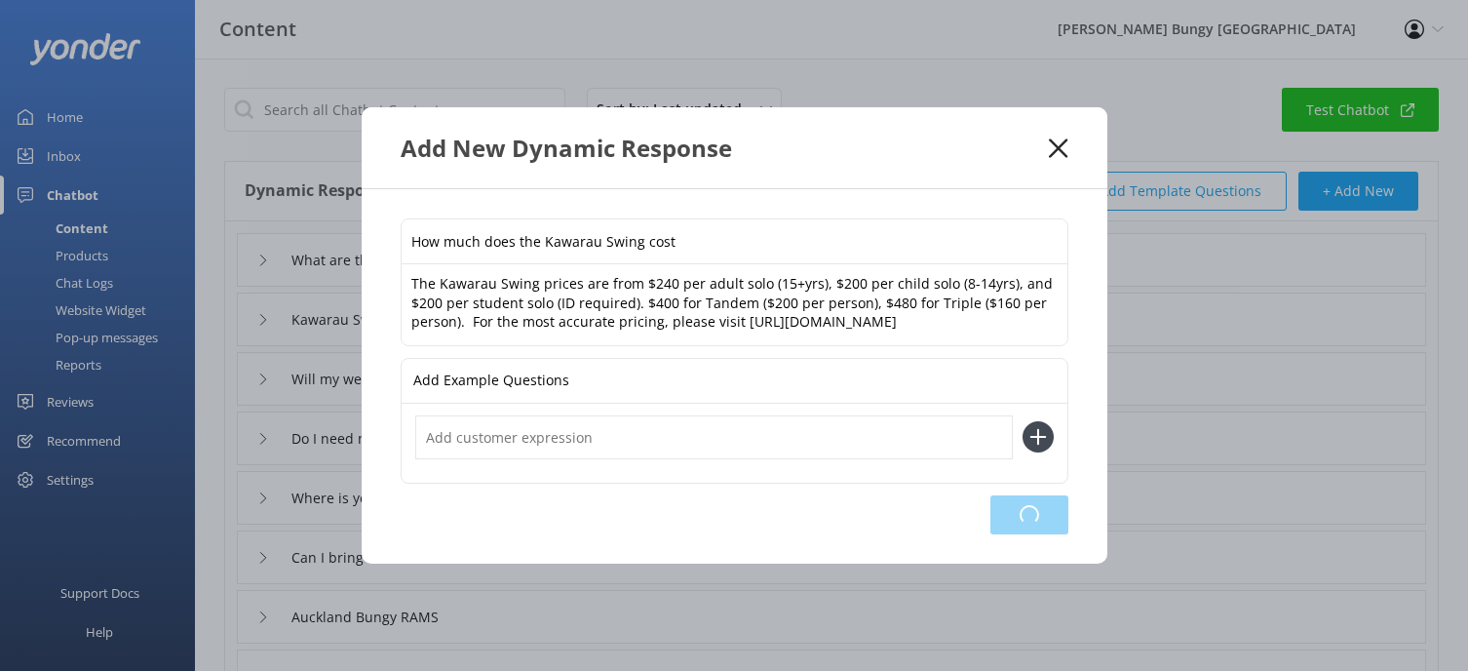
type input "Do you give out student discounts?"
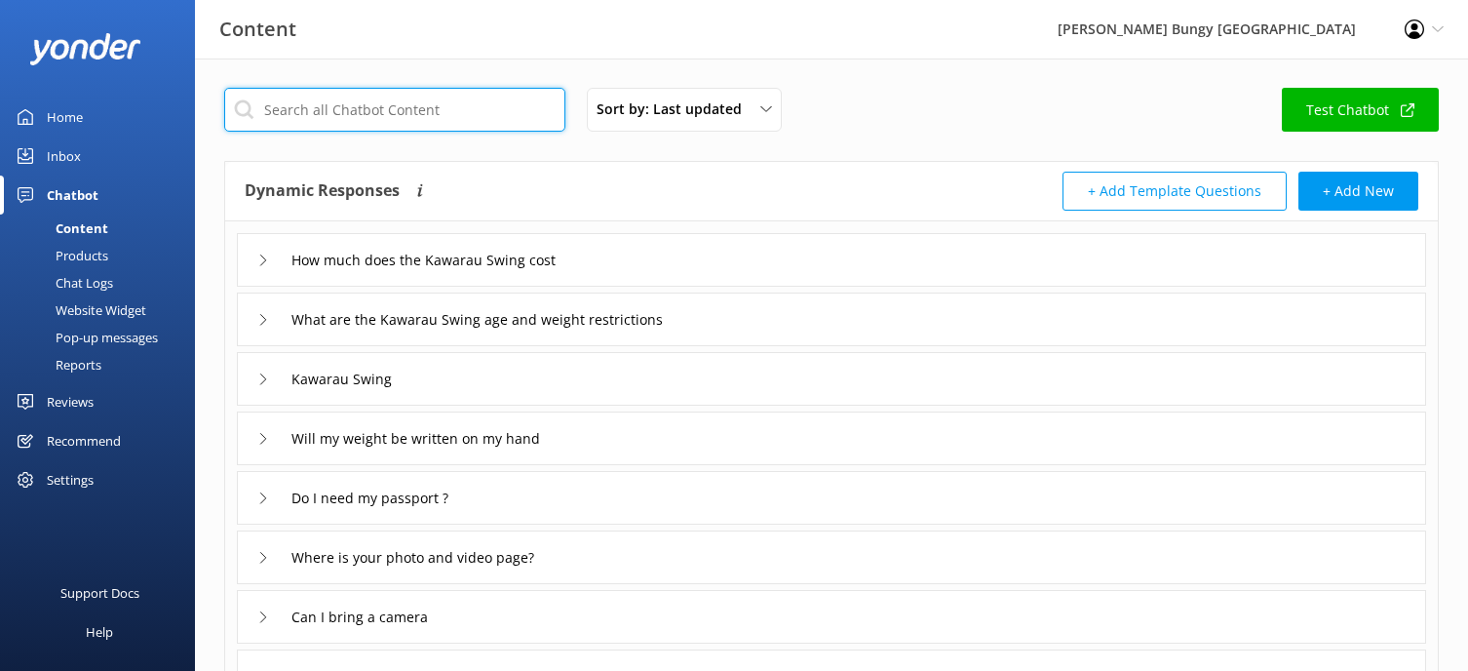
click at [367, 117] on input "text" at bounding box center [394, 110] width 341 height 44
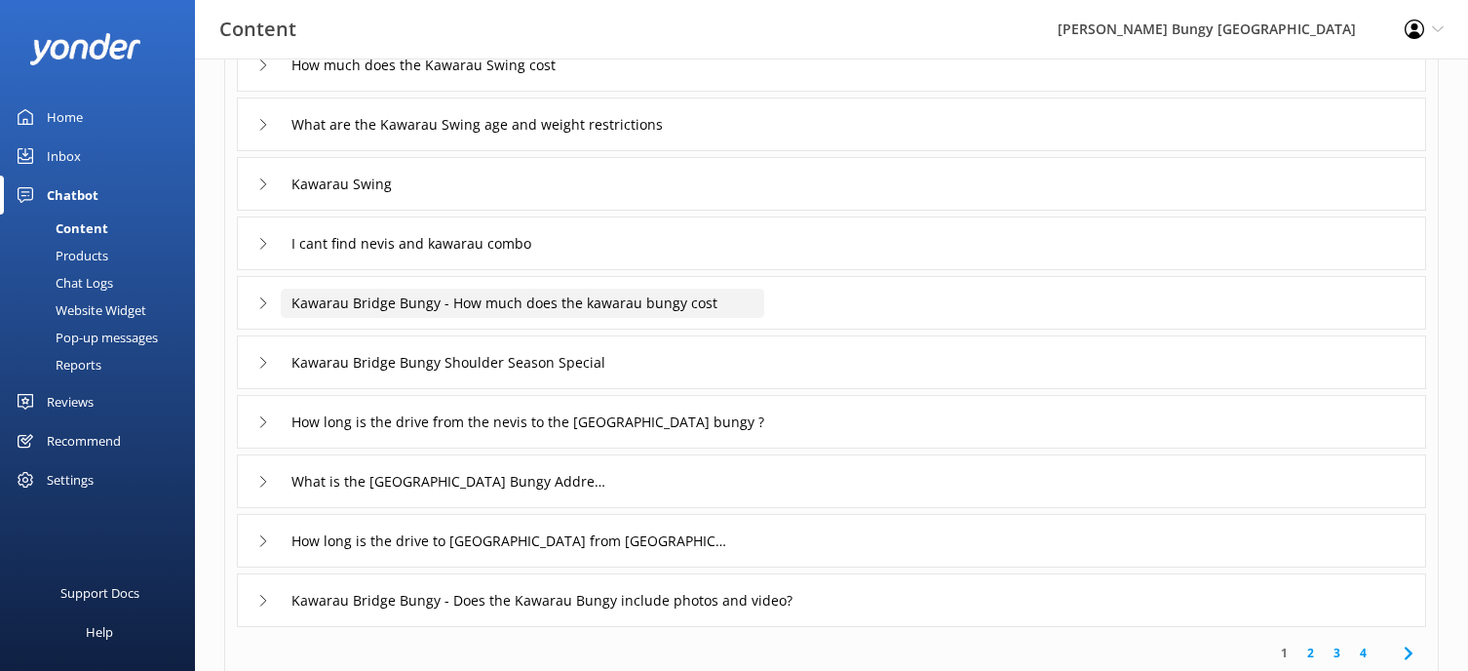
scroll to position [292, 0]
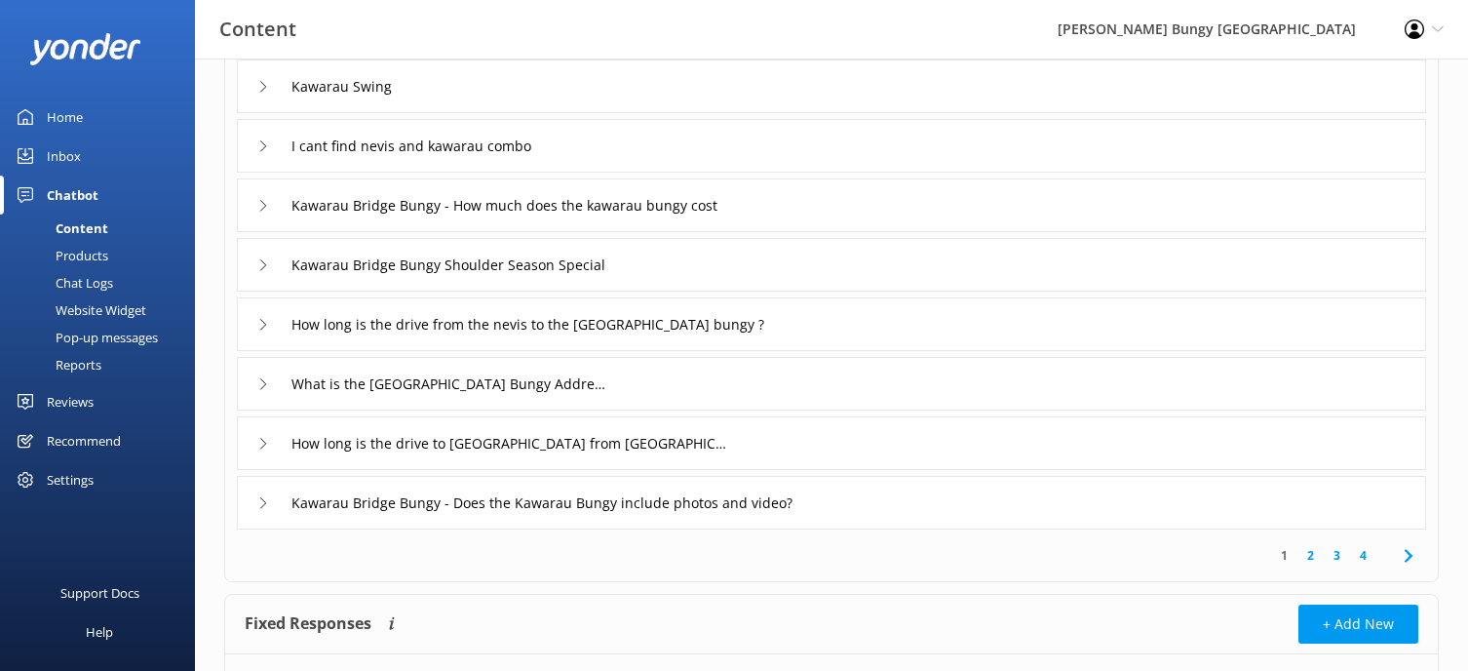
type input "Kawarau"
click at [1308, 554] on link "2" at bounding box center [1310, 555] width 26 height 19
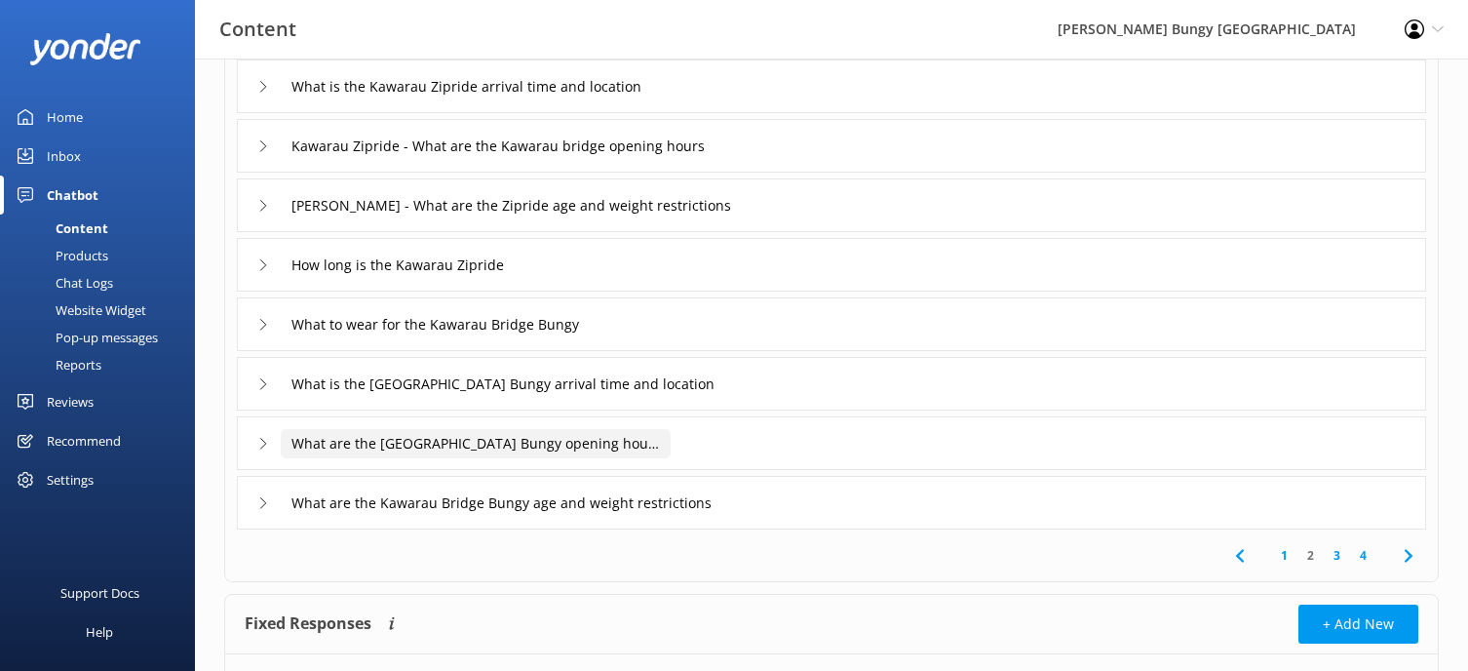
scroll to position [390, 0]
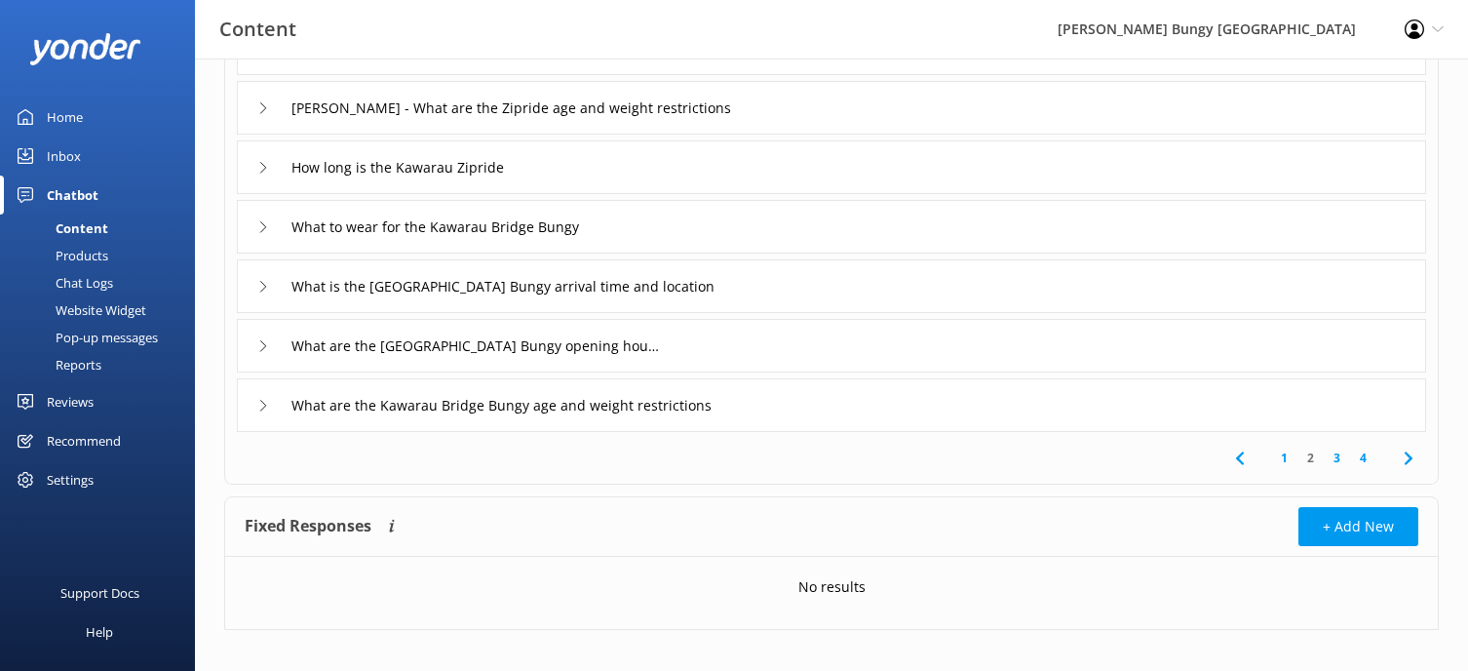
click at [1330, 456] on link "3" at bounding box center [1337, 457] width 26 height 19
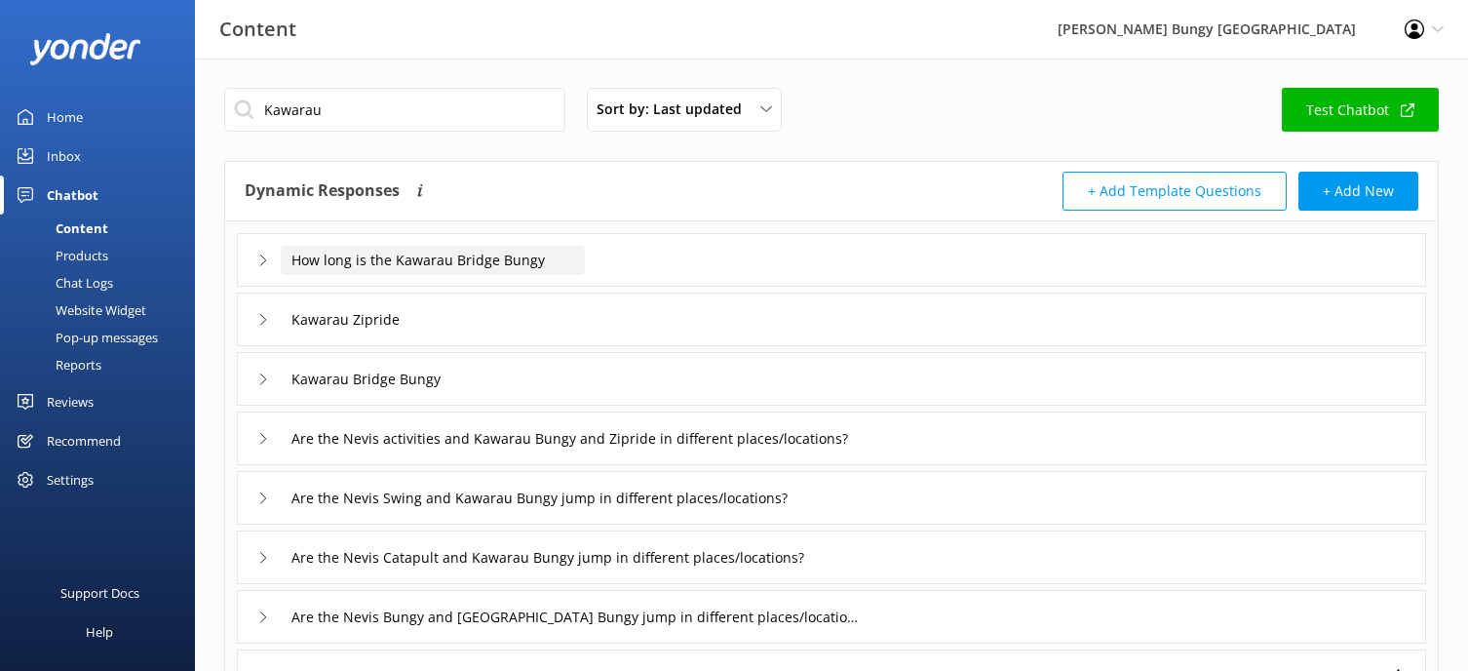
click at [462, 260] on input "How long is the Kawarau Bridge Bungy" at bounding box center [433, 260] width 304 height 29
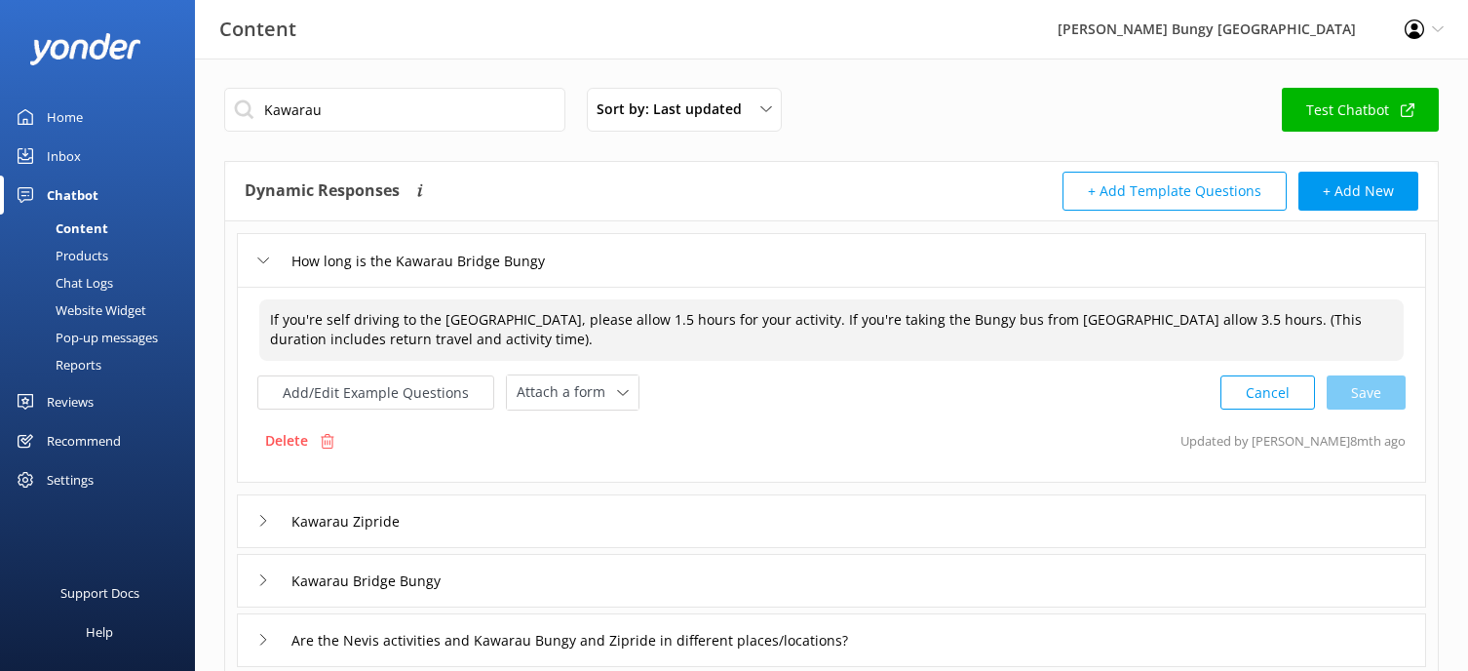
drag, startPoint x: 566, startPoint y: 341, endPoint x: 127, endPoint y: 288, distance: 442.8
click at [130, 288] on div "Content AJ Hackett Bungy New Zealand Profile Settings Logout Home Inbox Chatbot…" at bounding box center [734, 668] width 1468 height 1221
click at [1053, 406] on div "Add/Edit Example Questions Attach a form Leave contact details Check availabili…" at bounding box center [831, 392] width 1148 height 36
click at [361, 273] on input "How long is the Kawarau Bridge Bungy" at bounding box center [433, 260] width 304 height 29
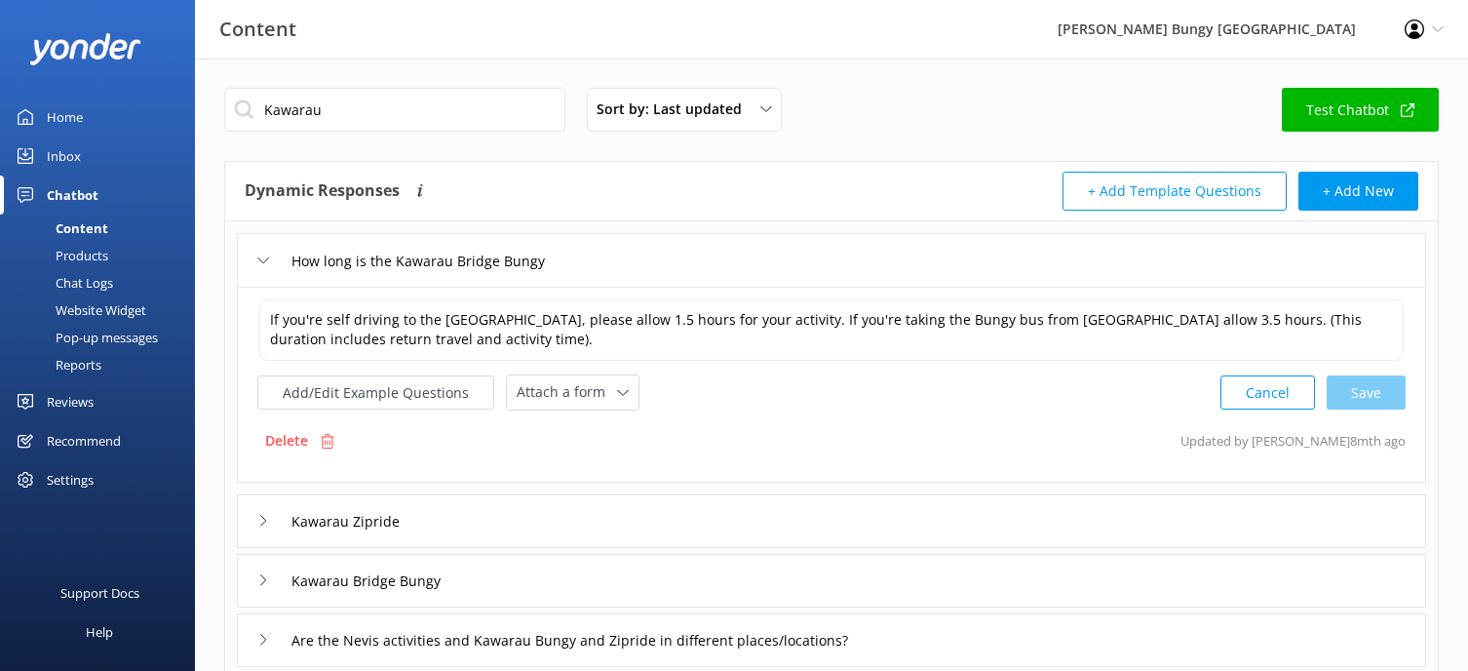
click at [1036, 499] on div "Kawarau Zipride" at bounding box center [831, 521] width 1189 height 54
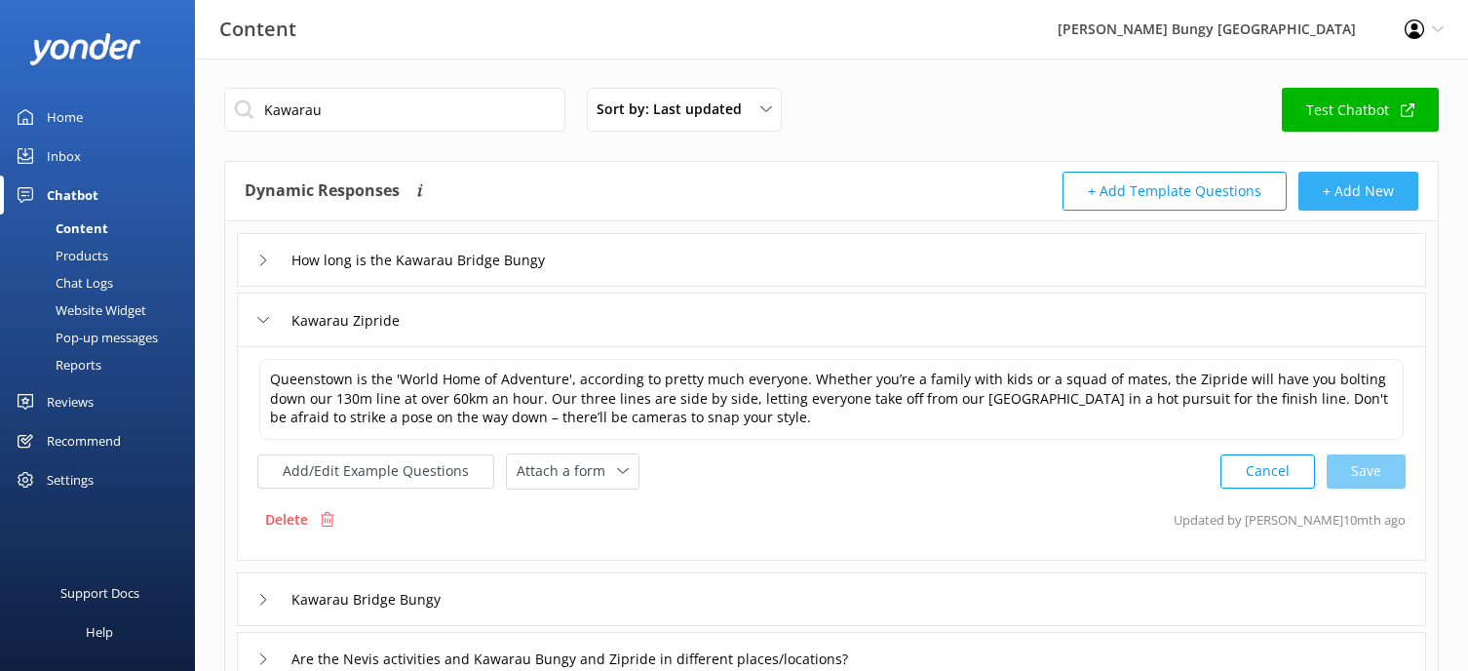
click at [1338, 191] on button "+ Add New" at bounding box center [1358, 191] width 120 height 39
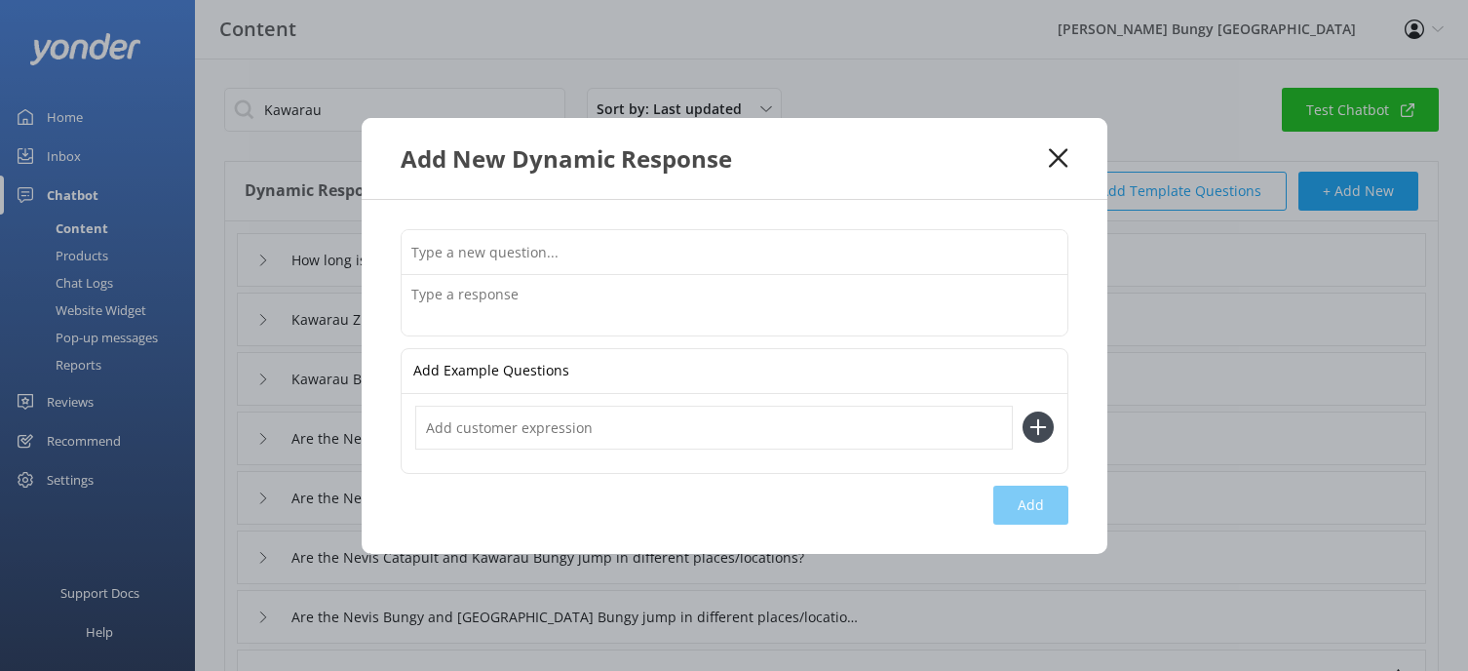
click at [528, 250] on input "text" at bounding box center [735, 252] width 666 height 44
type input "How long is the Kawarau Swing"
click at [517, 301] on textarea at bounding box center [735, 305] width 666 height 60
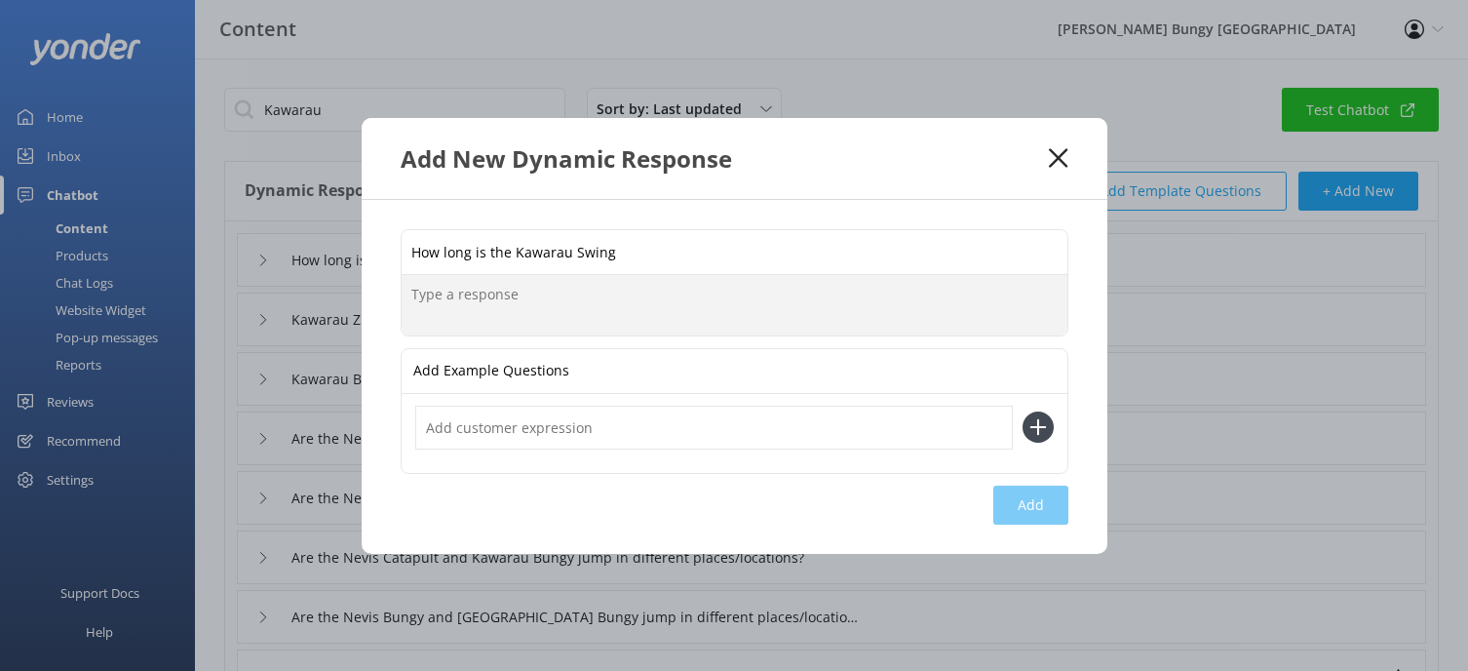
paste textarea "If you're self driving to the [GEOGRAPHIC_DATA], please allow 1.5 hours for you…"
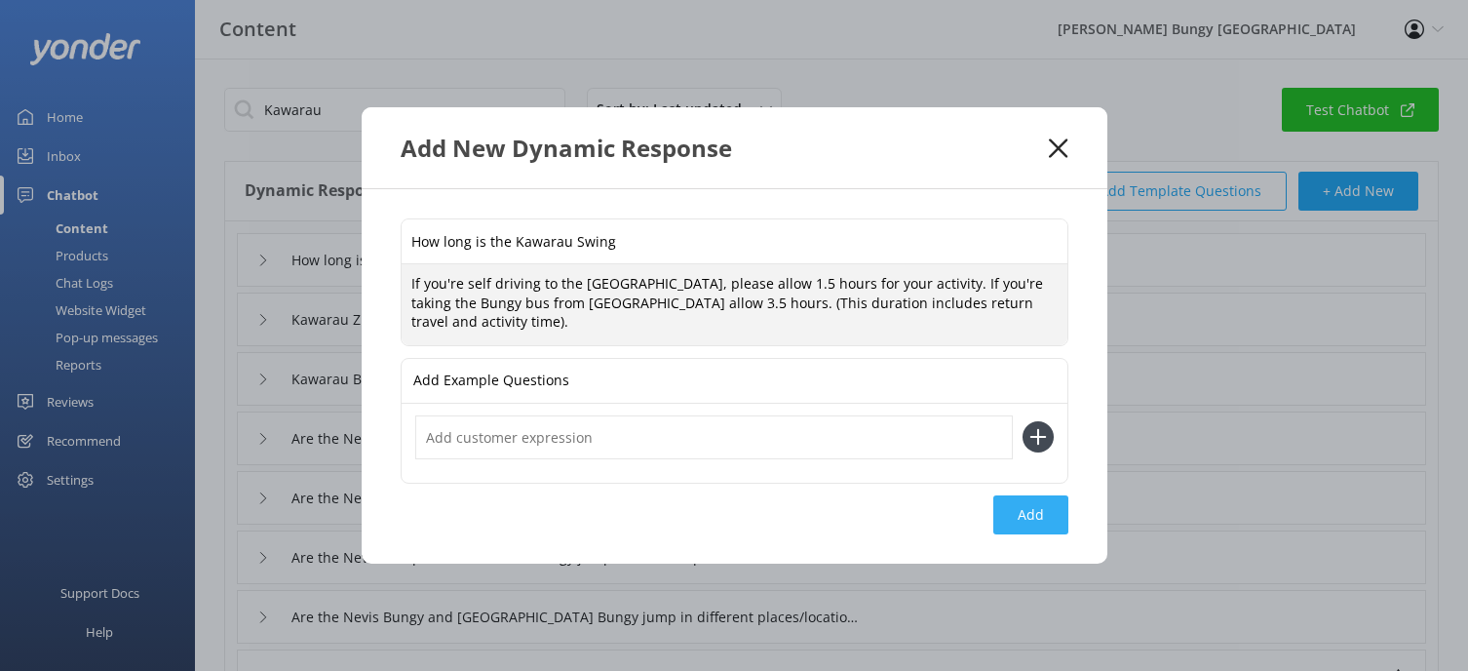
type textarea "If you're self driving to the [GEOGRAPHIC_DATA], please allow 1.5 hours for you…"
click at [1026, 518] on button "Add" at bounding box center [1030, 514] width 75 height 39
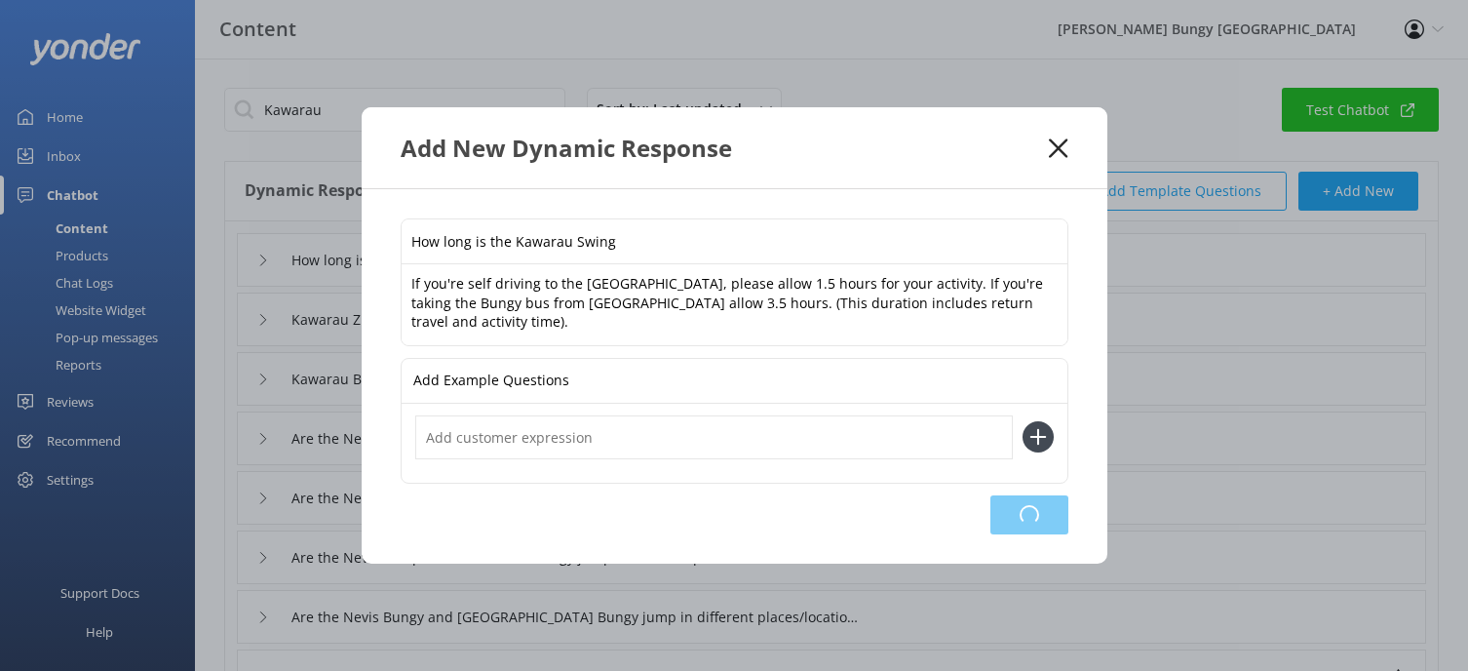
type input "How long is the Kawarau Swing"
type input "How long is the Kawarau Bridge Bungy"
type input "Kawarau Zipride"
type input "Kawarau Bridge Bungy"
type input "Are the Nevis activities and Kawarau Bungy and Zipride in different places/loca…"
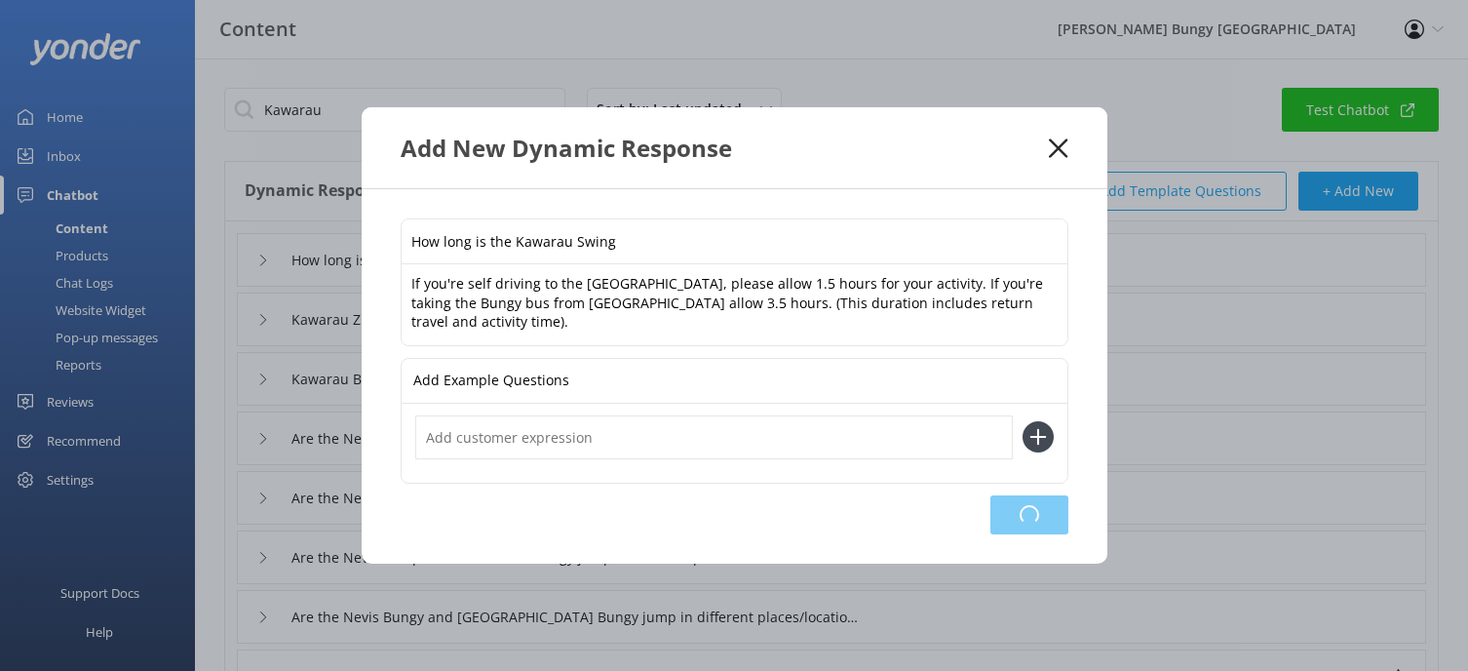
type input "Are the Nevis Swing and Kawarau Bungy jump in different places/locations?"
type input "Are the Nevis Catapult and Kawarau Bungy jump in different places/locations?"
type input "Are the Nevis Bungy and [GEOGRAPHIC_DATA] Bungy jump in different places/locati…"
type input "Kawarau zipride bookings and availability"
type input "Kawarau bridge bungy bookings and availability"
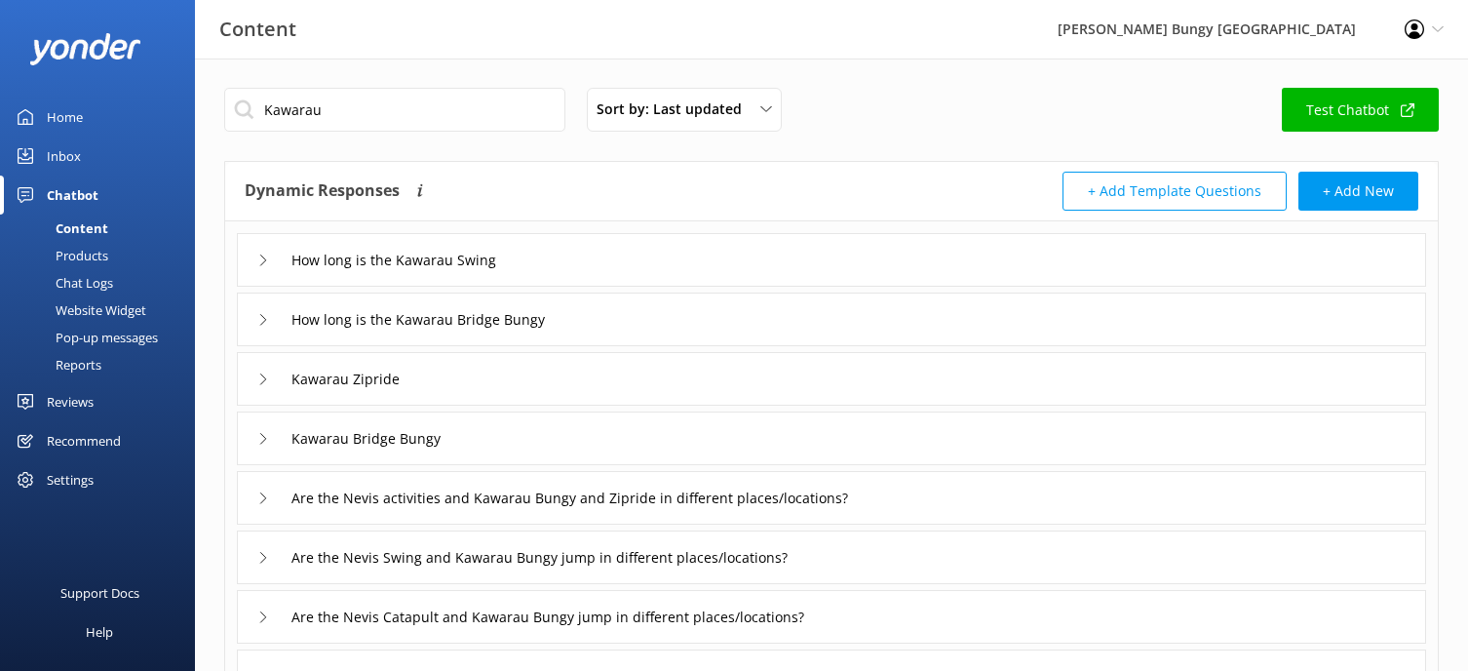
drag, startPoint x: 473, startPoint y: 108, endPoint x: 727, endPoint y: 68, distance: 257.5
click at [728, 68] on div "Kawarau Sort by: Last updated Title (A-Z) Last updated Test Chatbot Dynamic Res…" at bounding box center [831, 597] width 1273 height 1079
click at [566, 305] on input "How long is the Kawarau Bridge Bungy" at bounding box center [433, 319] width 304 height 29
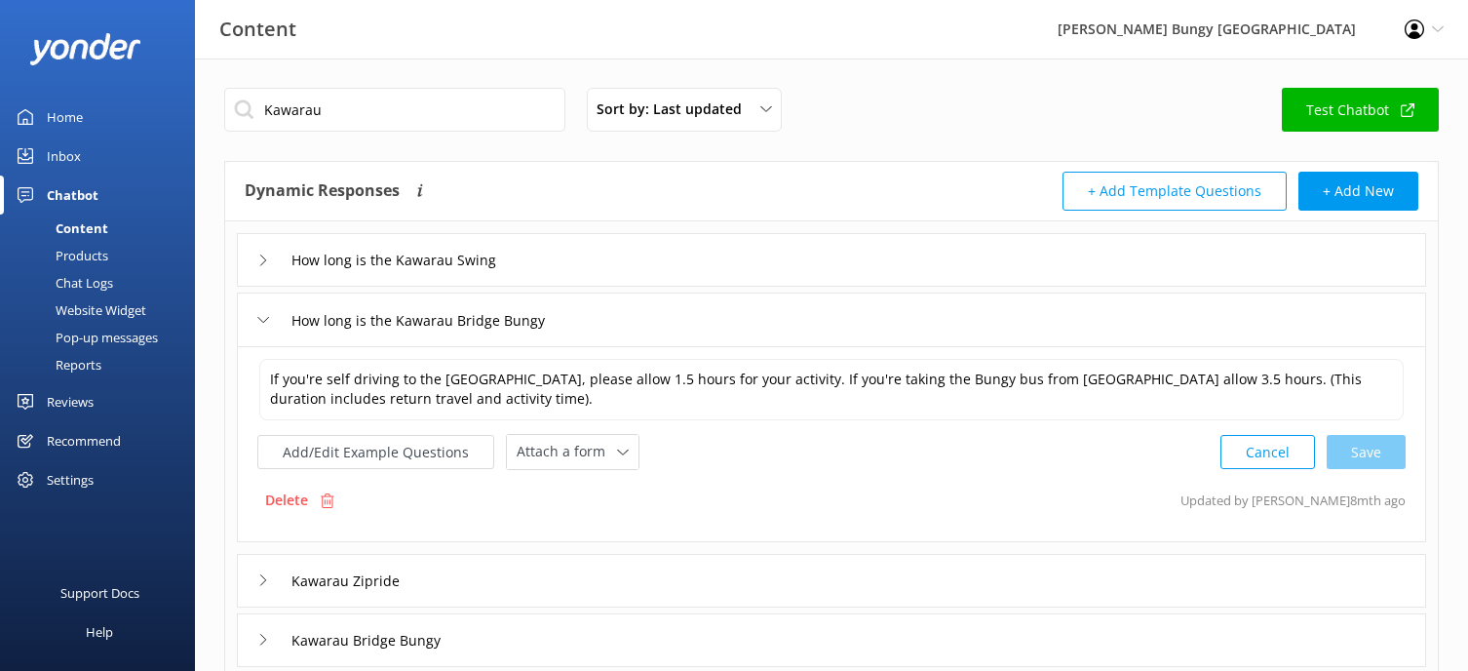
click at [591, 214] on div "Dynamic Responses The chatbot will generate a response based on the content inf…" at bounding box center [831, 191] width 1212 height 59
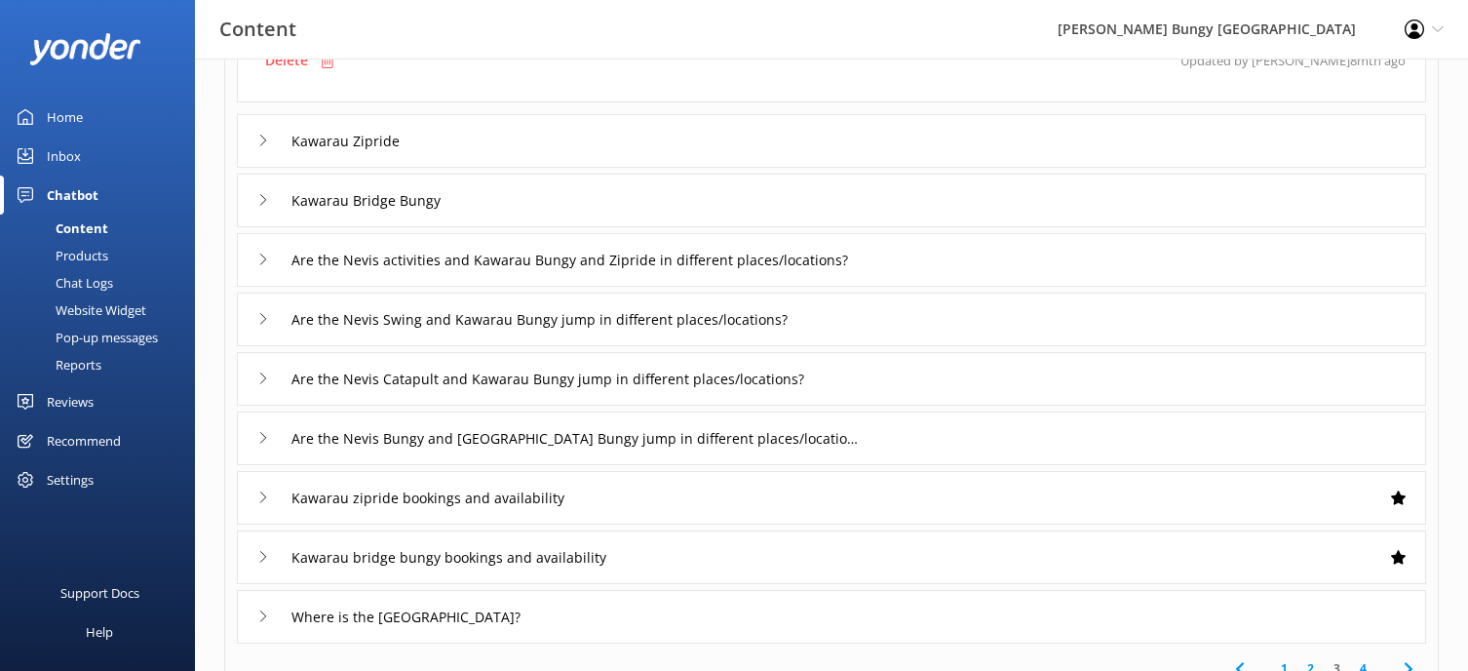
scroll to position [487, 0]
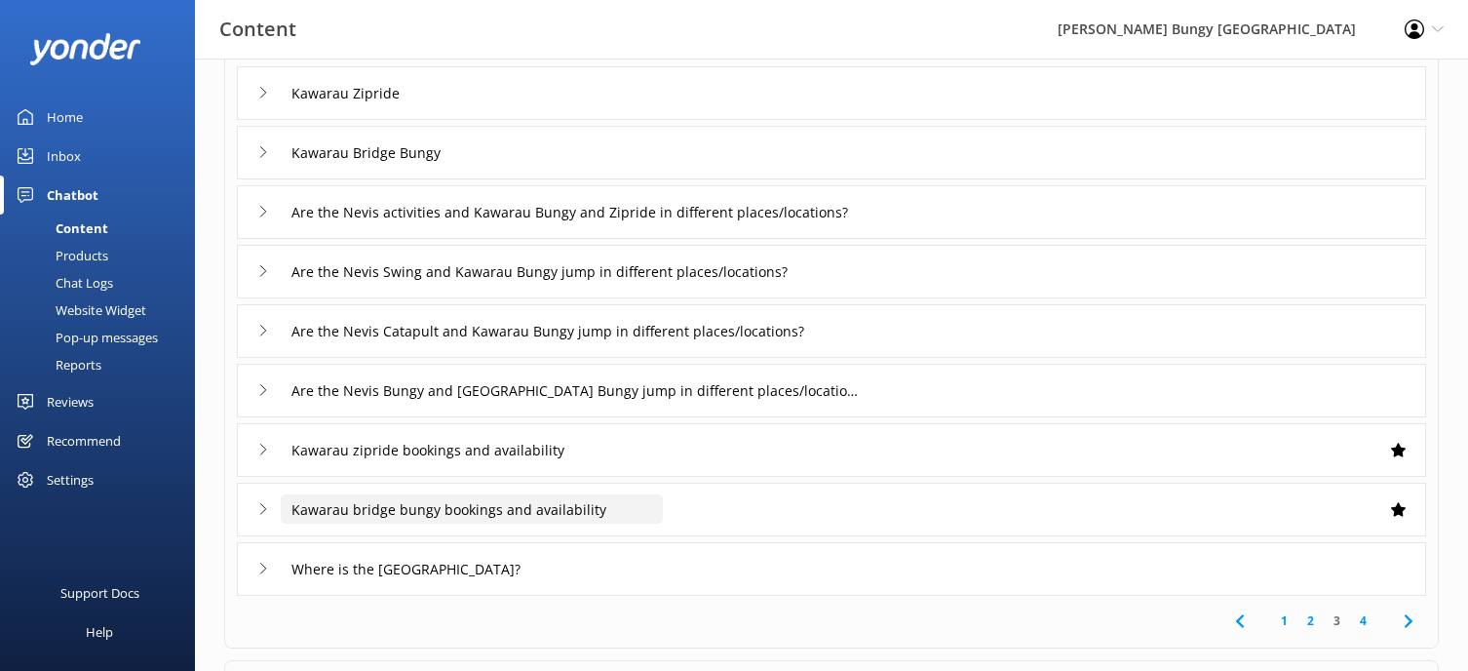
click at [480, 505] on input "Kawarau bridge bungy bookings and availability" at bounding box center [472, 508] width 382 height 29
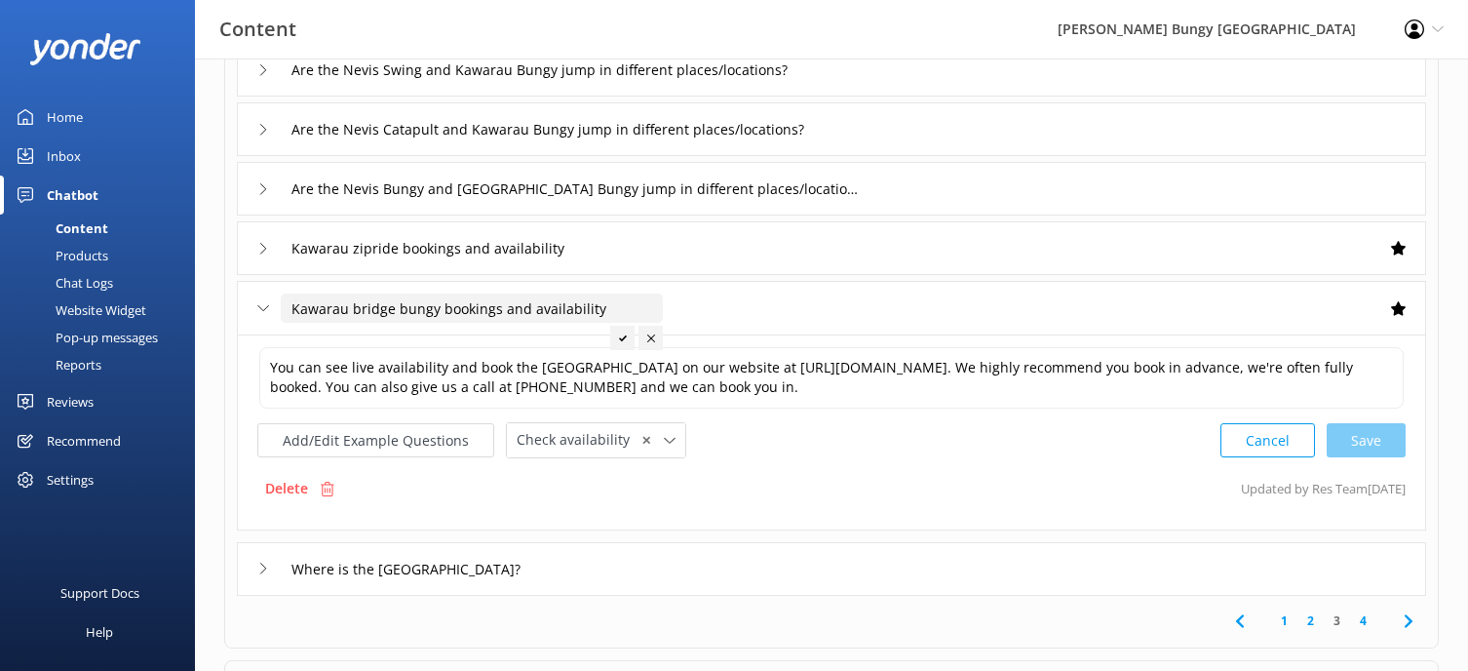
scroll to position [286, 0]
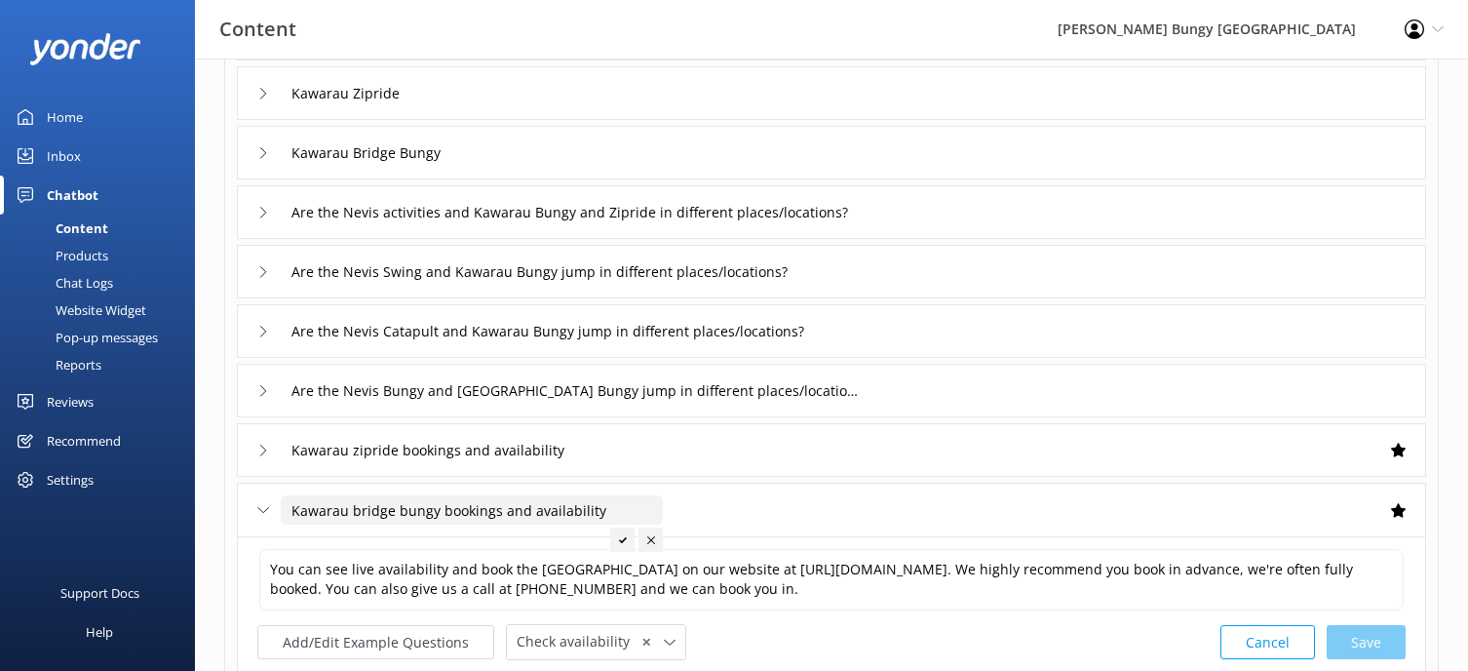
drag, startPoint x: 603, startPoint y: 509, endPoint x: -192, endPoint y: 501, distance: 795.3
click at [0, 501] on html "Content AJ Hackett Bungy New Zealand Profile Settings Logout Home Inbox Chatbot…" at bounding box center [734, 383] width 1468 height 1339
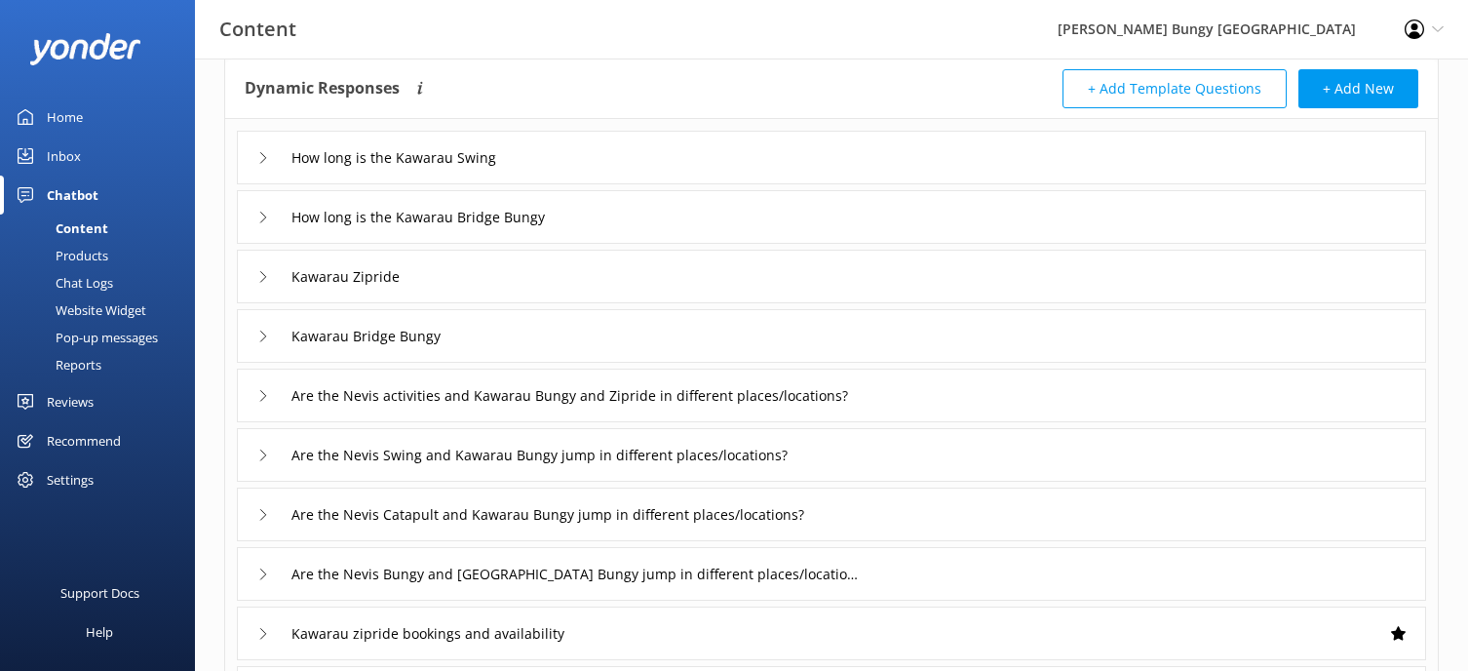
scroll to position [390, 0]
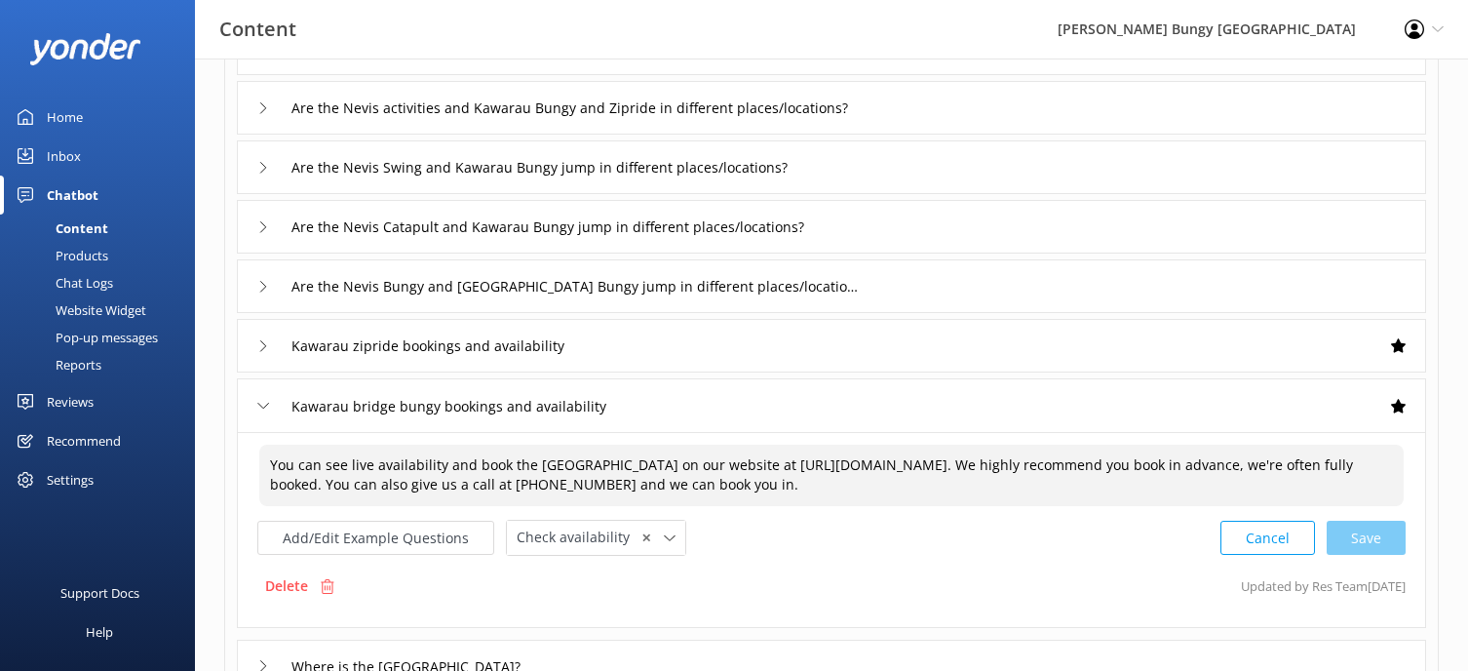
drag, startPoint x: 268, startPoint y: 459, endPoint x: 1395, endPoint y: 493, distance: 1127.2
click at [1395, 493] on textarea "You can see live availability and book the [GEOGRAPHIC_DATA] on our website at …" at bounding box center [831, 474] width 1144 height 61
